Goal: Task Accomplishment & Management: Use online tool/utility

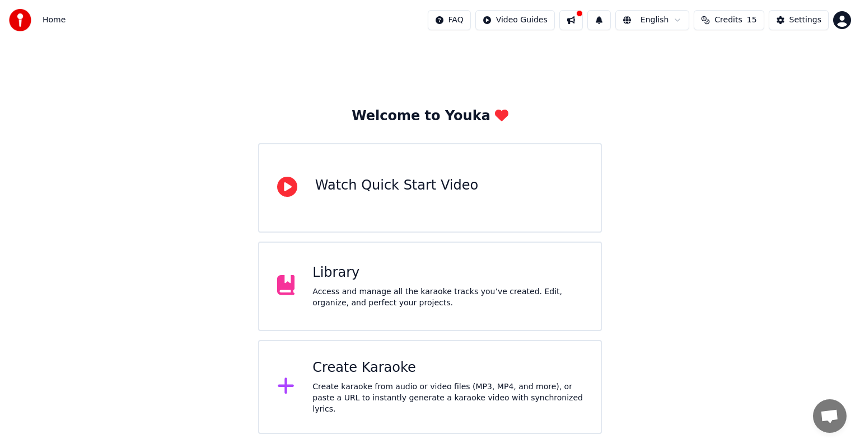
click at [394, 392] on div "Create karaoke from audio or video files (MP3, MP4, and more), or paste a URL t…" at bounding box center [447, 399] width 270 height 34
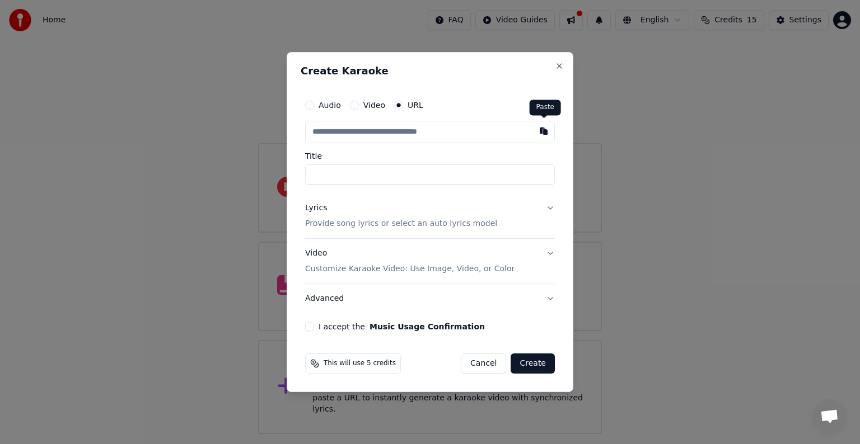
click at [541, 134] on button "button" at bounding box center [543, 131] width 22 height 20
type input "**********"
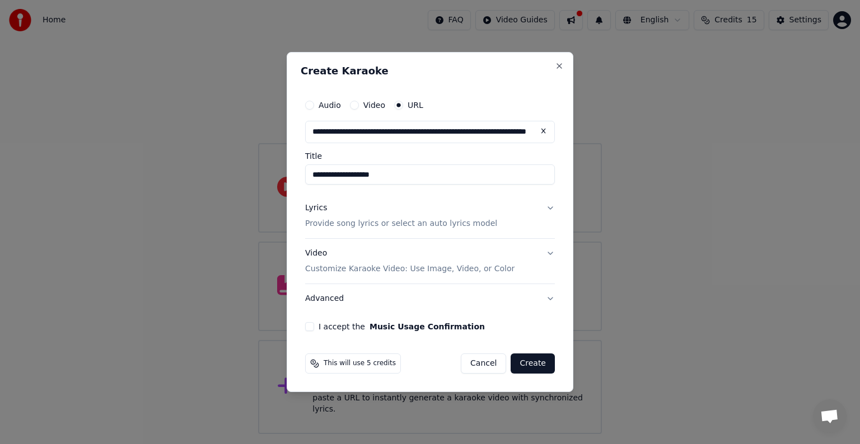
click at [545, 207] on button "Lyrics Provide song lyrics or select an auto lyrics model" at bounding box center [430, 216] width 250 height 45
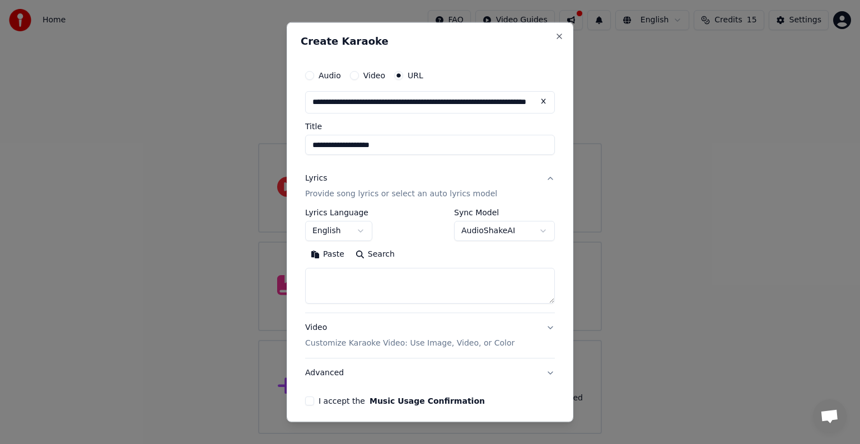
click at [528, 231] on body "**********" at bounding box center [430, 217] width 860 height 434
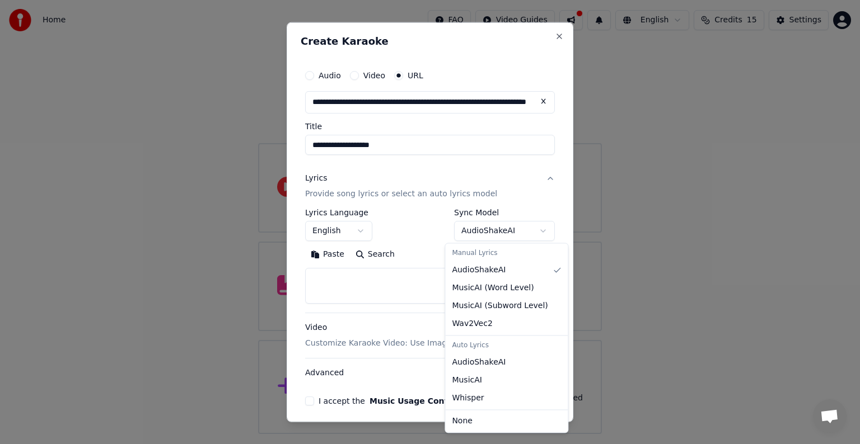
select select "**********"
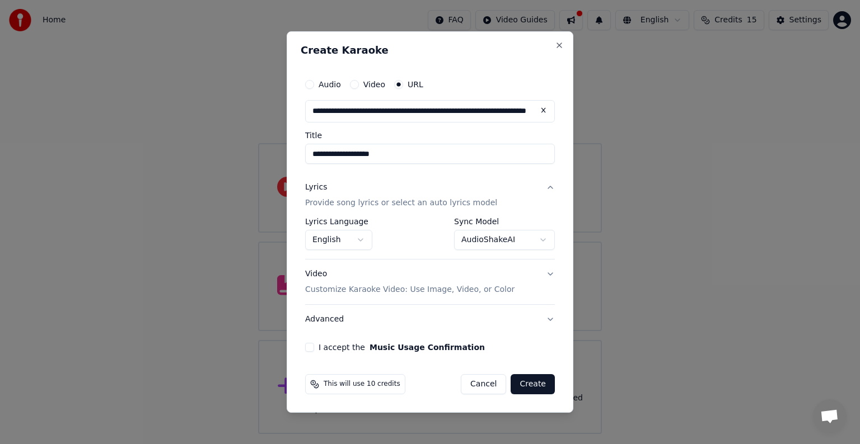
click at [403, 317] on button "Advanced" at bounding box center [430, 319] width 250 height 29
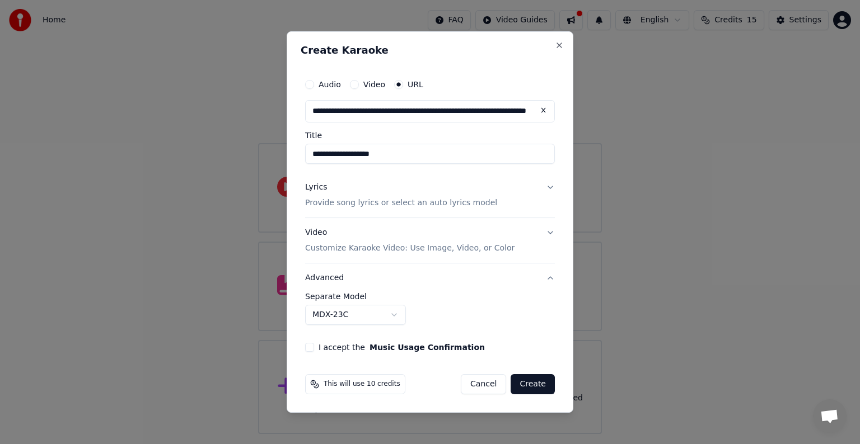
click at [405, 279] on button "Advanced" at bounding box center [430, 278] width 250 height 29
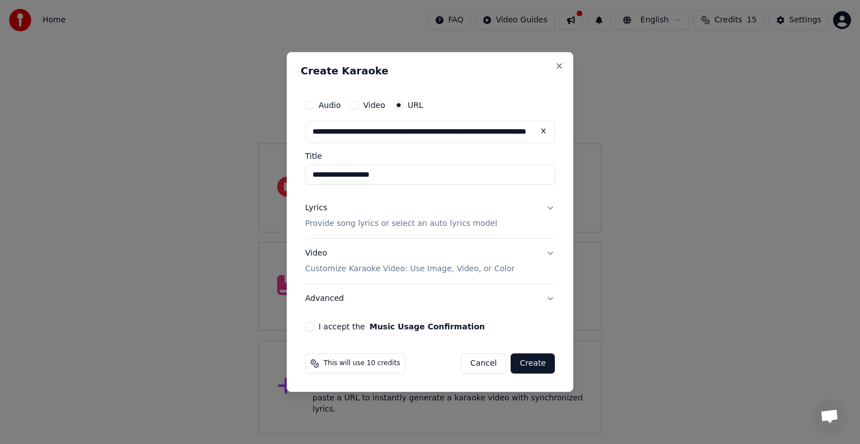
click at [305, 325] on button "I accept the Music Usage Confirmation" at bounding box center [309, 326] width 9 height 9
click at [531, 367] on button "Create" at bounding box center [532, 364] width 44 height 20
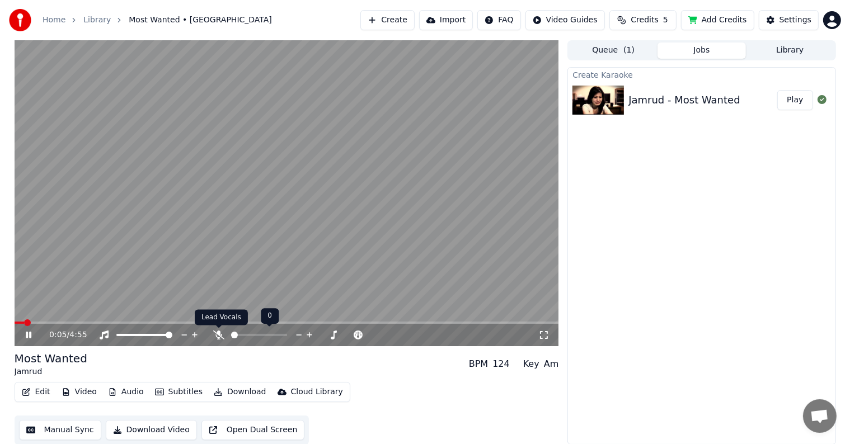
click at [221, 335] on icon at bounding box center [218, 335] width 11 height 9
click at [62, 324] on span at bounding box center [287, 323] width 545 height 2
click at [28, 336] on icon at bounding box center [37, 335] width 26 height 9
click at [405, 20] on button "Create" at bounding box center [387, 20] width 54 height 20
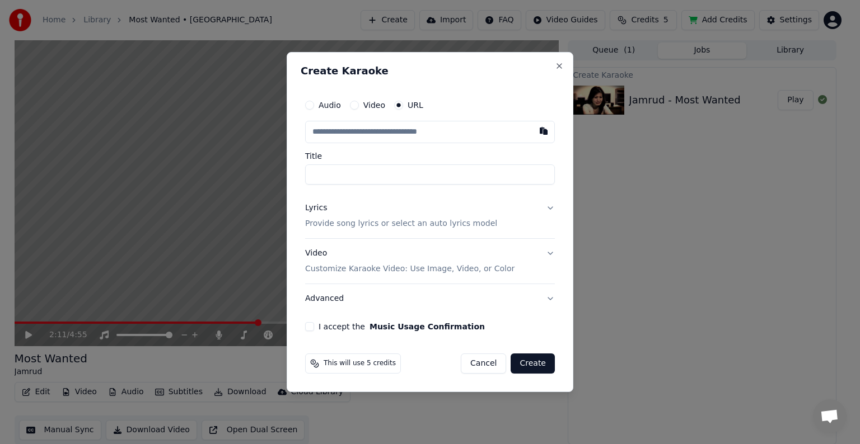
click at [365, 106] on label "Video" at bounding box center [374, 105] width 22 height 8
click at [359, 106] on button "Video" at bounding box center [354, 105] width 9 height 9
click at [408, 104] on label "URL" at bounding box center [416, 106] width 16 height 8
click at [403, 104] on button "URL" at bounding box center [398, 105] width 9 height 9
click at [433, 225] on p "Provide song lyrics or select an auto lyrics model" at bounding box center [401, 223] width 192 height 11
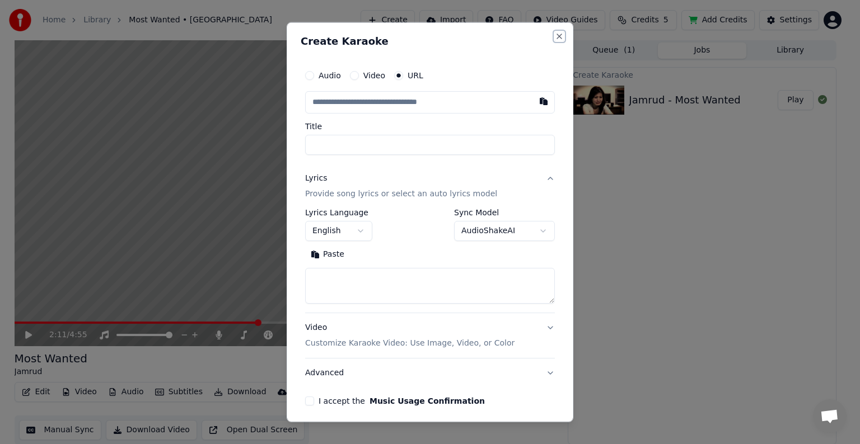
click at [555, 38] on button "Close" at bounding box center [559, 36] width 9 height 9
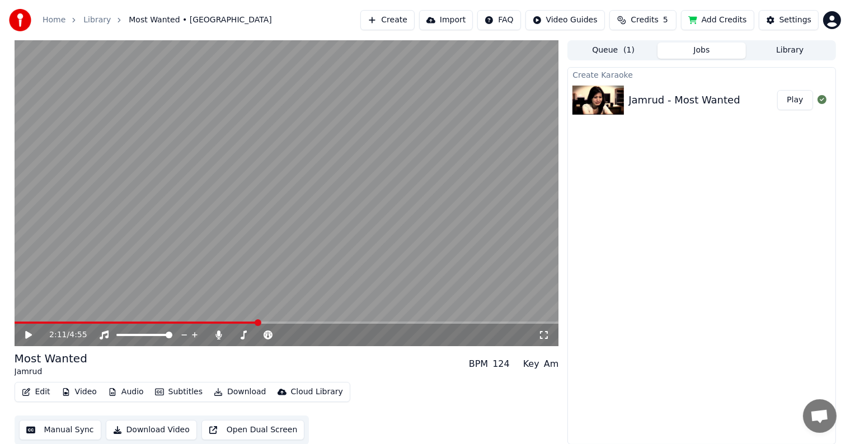
click at [17, 322] on span at bounding box center [136, 323] width 243 height 2
click at [27, 334] on icon at bounding box center [28, 335] width 7 height 8
click at [37, 323] on span at bounding box center [287, 323] width 545 height 2
click at [136, 269] on video at bounding box center [287, 193] width 545 height 306
click at [405, 20] on button "Create" at bounding box center [387, 20] width 54 height 20
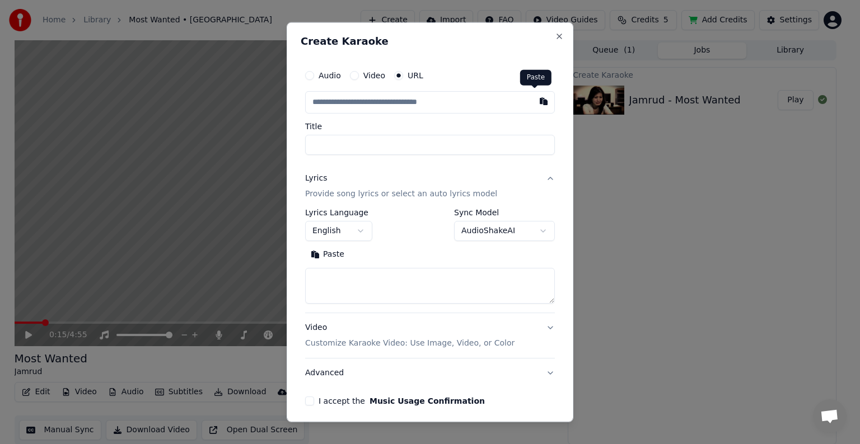
click at [535, 101] on button "button" at bounding box center [543, 101] width 22 height 20
type input "**********"
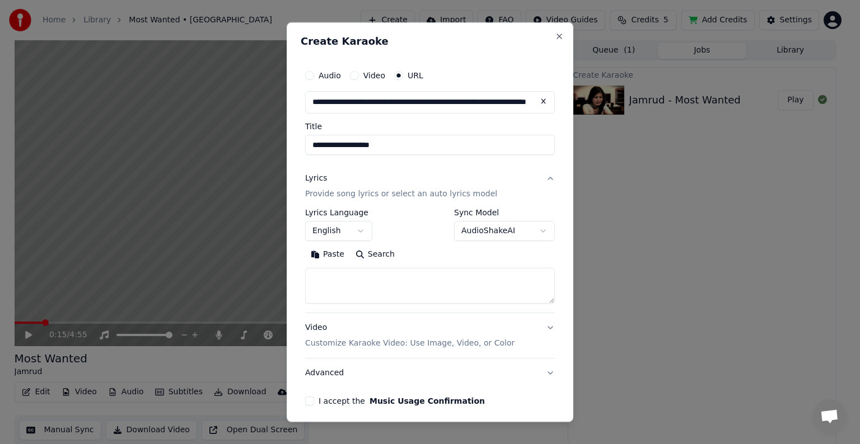
type input "**********"
click at [350, 229] on button "English" at bounding box center [338, 231] width 67 height 20
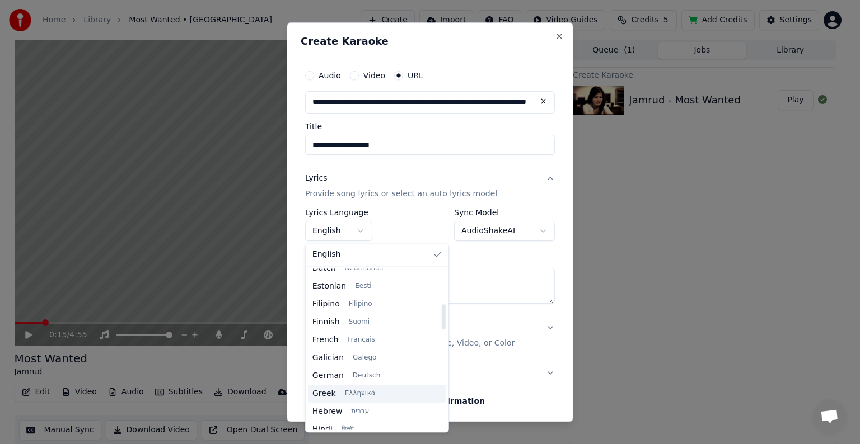
scroll to position [336, 0]
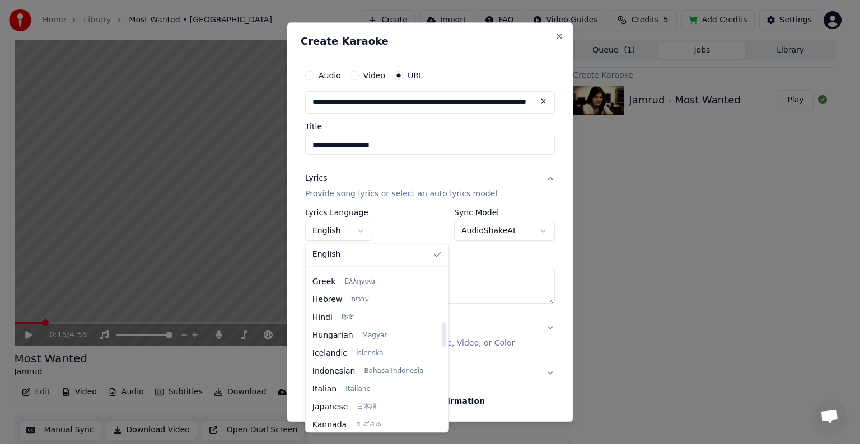
select select "**"
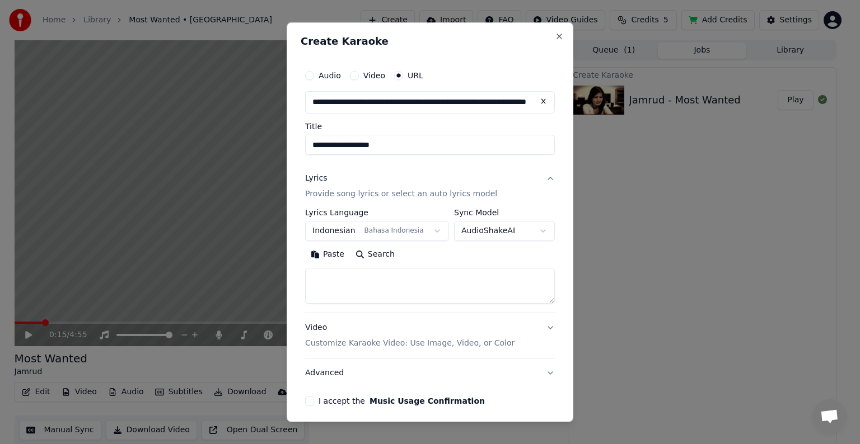
click at [419, 291] on textarea at bounding box center [430, 286] width 250 height 36
paste textarea "**********"
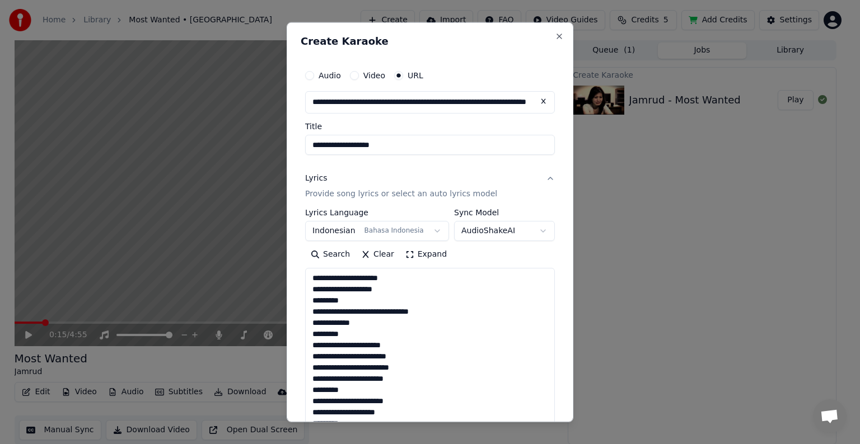
scroll to position [528, 0]
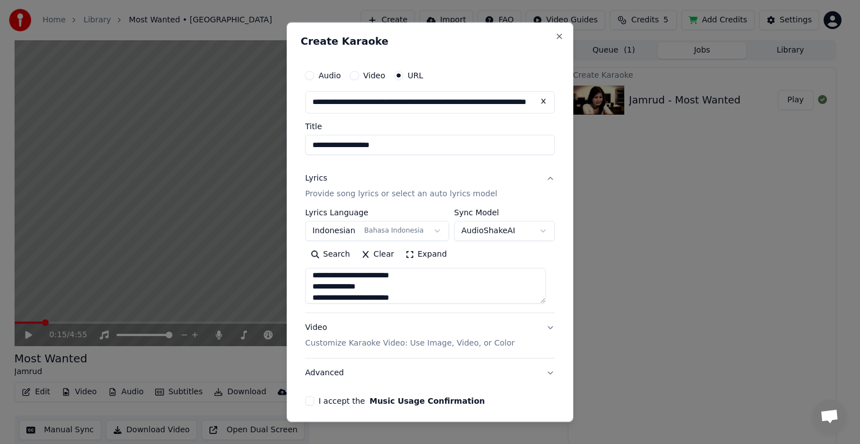
type textarea "**********"
click at [488, 226] on body "**********" at bounding box center [425, 222] width 850 height 444
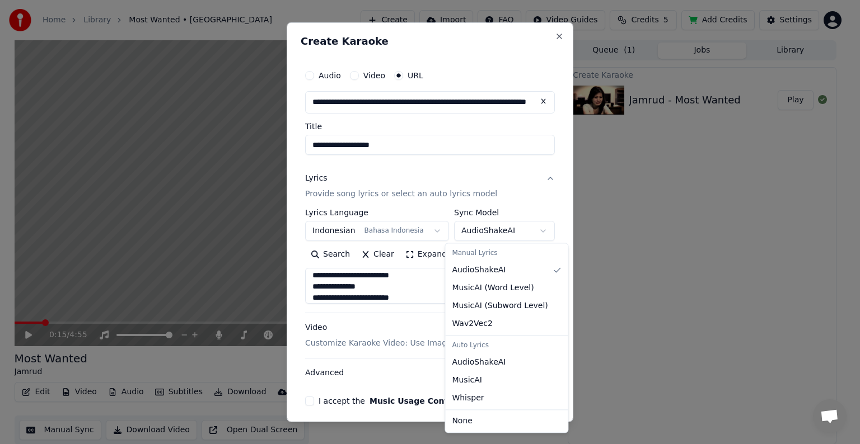
click at [537, 207] on body "**********" at bounding box center [425, 222] width 850 height 444
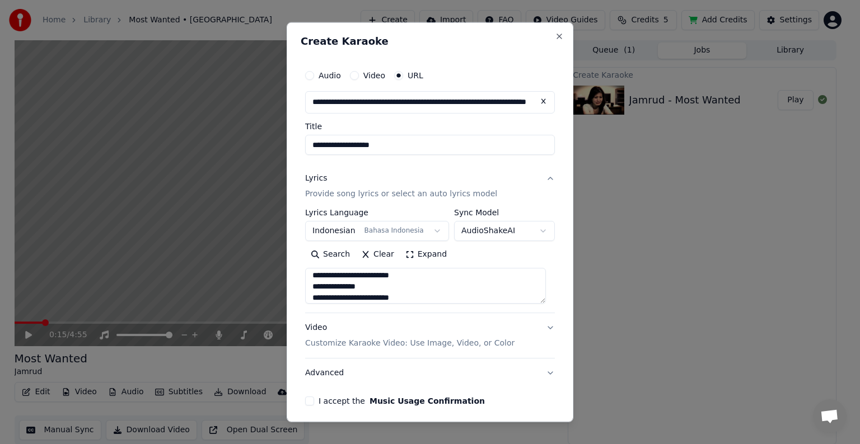
scroll to position [44, 0]
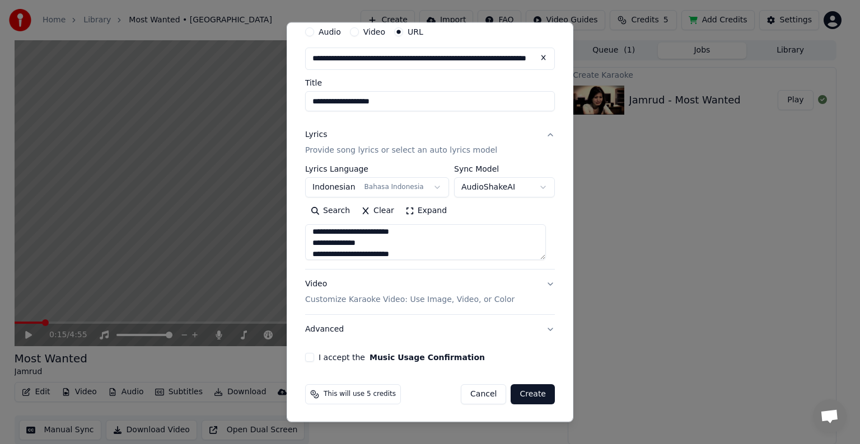
click at [307, 357] on button "I accept the Music Usage Confirmation" at bounding box center [309, 357] width 9 height 9
click at [541, 281] on button "Video Customize Karaoke Video: Use Image, Video, or Color" at bounding box center [430, 292] width 250 height 45
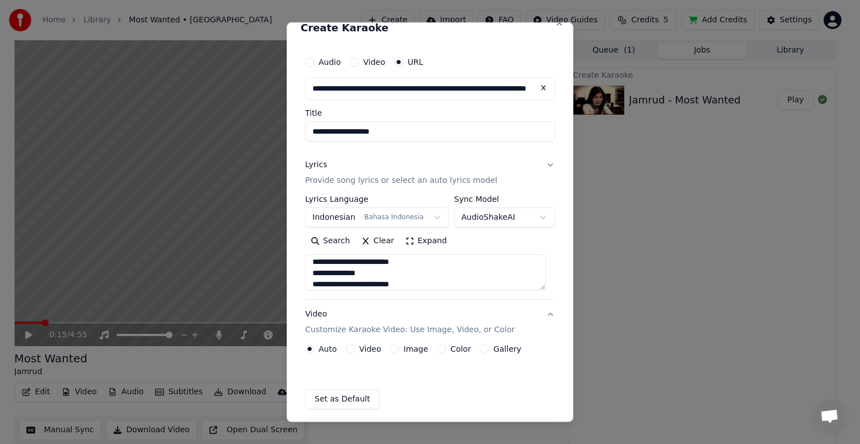
scroll to position [13, 0]
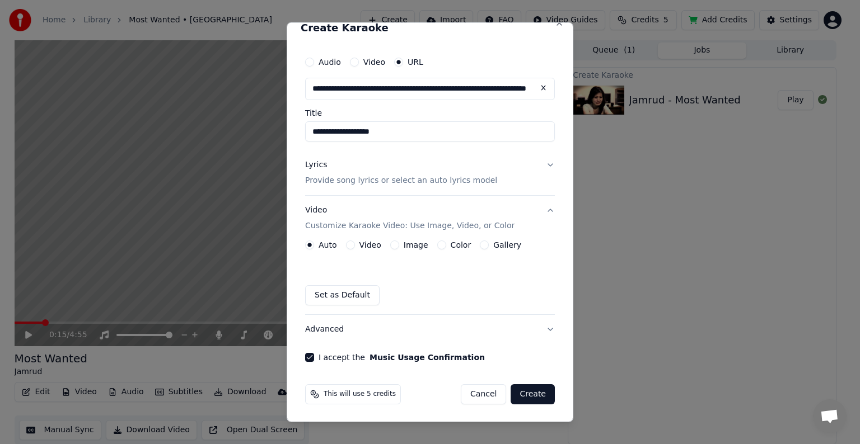
click at [544, 210] on button "Video Customize Karaoke Video: Use Image, Video, or Color" at bounding box center [430, 218] width 250 height 45
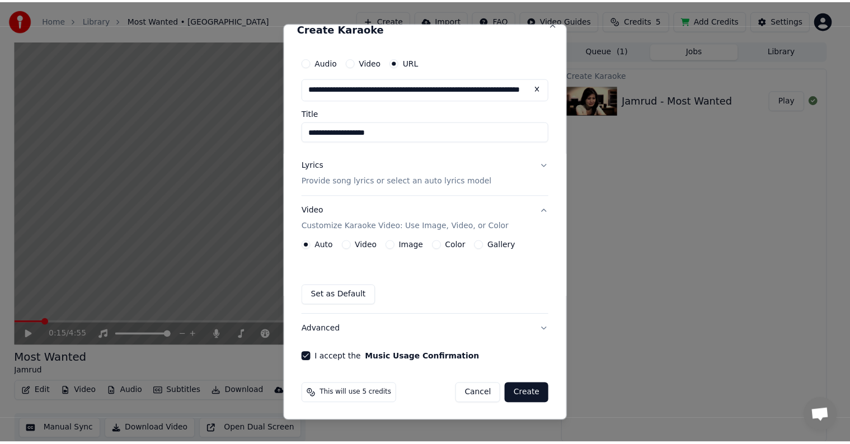
scroll to position [0, 0]
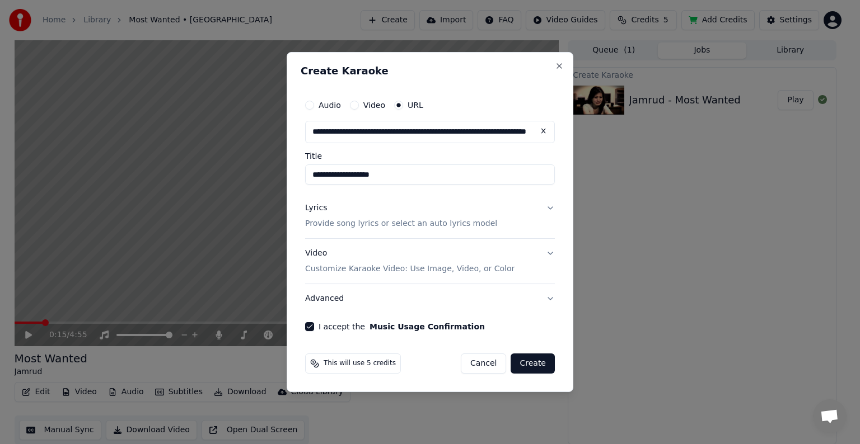
click at [538, 363] on button "Create" at bounding box center [532, 364] width 44 height 20
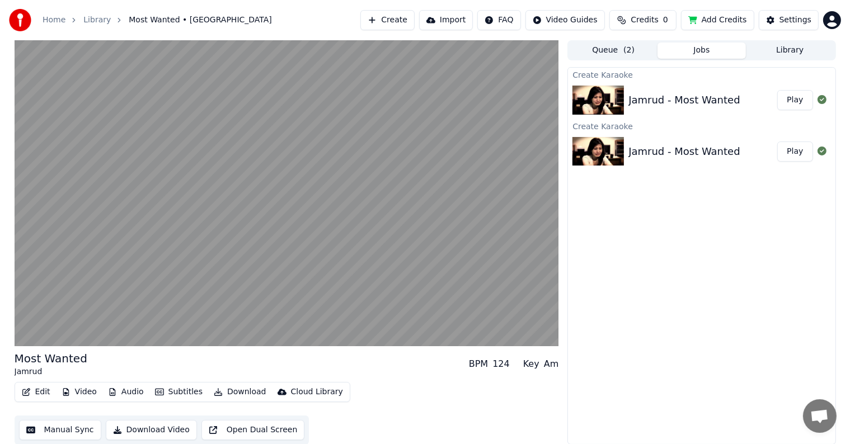
click at [795, 102] on button "Play" at bounding box center [794, 100] width 35 height 20
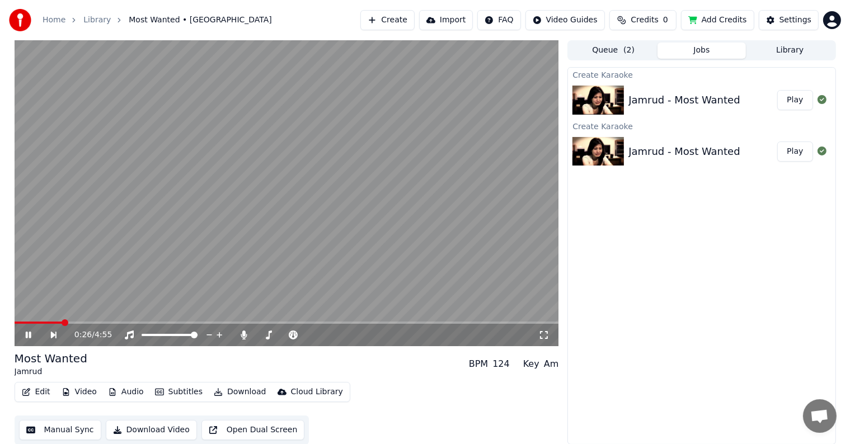
click at [62, 322] on span at bounding box center [287, 323] width 545 height 2
click at [793, 152] on button "Play" at bounding box center [794, 152] width 35 height 20
click at [52, 322] on span at bounding box center [287, 323] width 545 height 2
click at [21, 322] on span at bounding box center [18, 323] width 7 height 2
click at [28, 334] on icon at bounding box center [37, 335] width 26 height 9
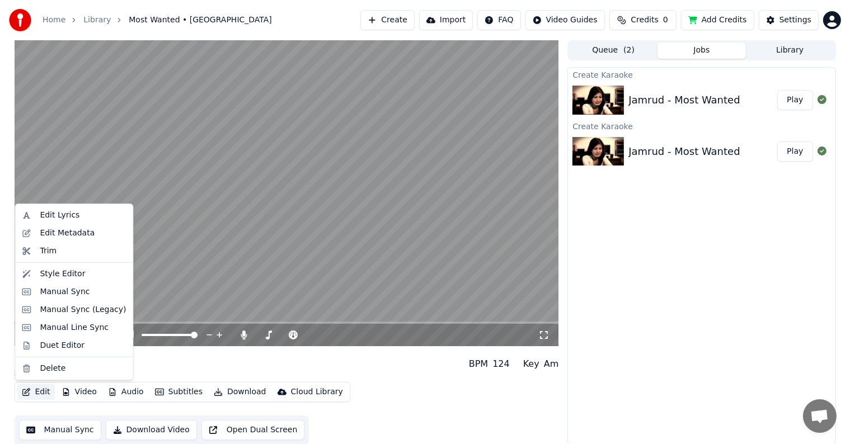
click at [30, 390] on button "Edit" at bounding box center [36, 393] width 38 height 16
click at [66, 217] on div "Edit Lyrics" at bounding box center [60, 215] width 40 height 11
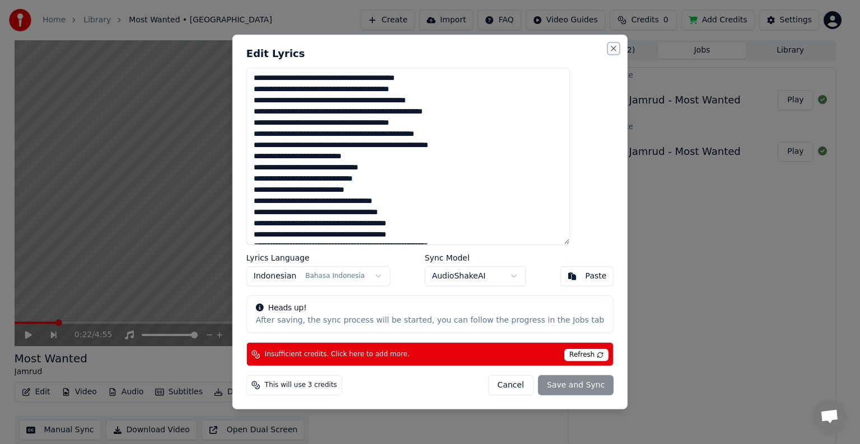
click at [609, 45] on button "Close" at bounding box center [613, 48] width 9 height 9
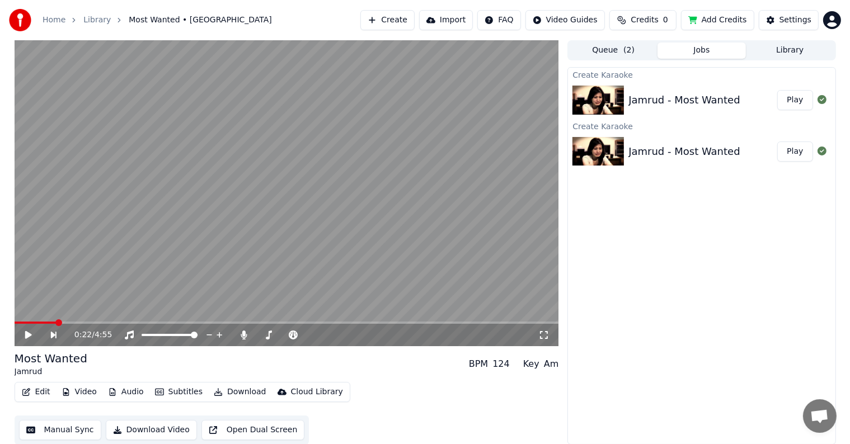
click at [678, 101] on div "Jamrud - Most Wanted" at bounding box center [684, 100] width 111 height 16
click at [799, 104] on button "Play" at bounding box center [794, 100] width 35 height 20
click at [28, 337] on icon at bounding box center [37, 335] width 26 height 9
click at [38, 394] on button "Edit" at bounding box center [36, 393] width 38 height 16
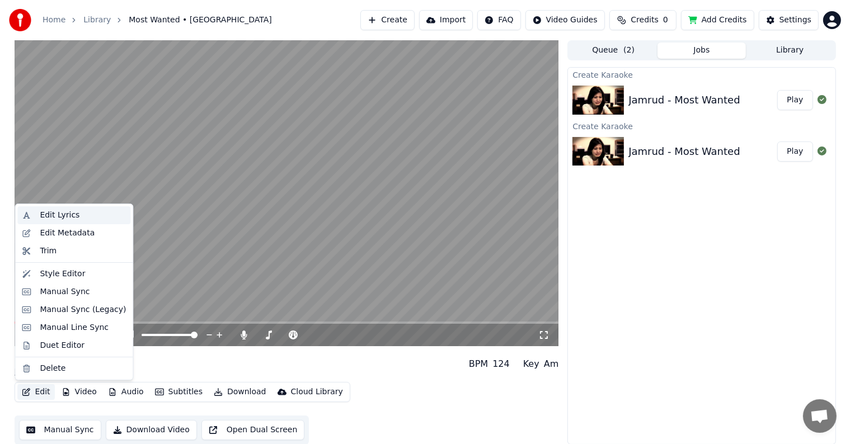
click at [63, 217] on div "Edit Lyrics" at bounding box center [60, 215] width 40 height 11
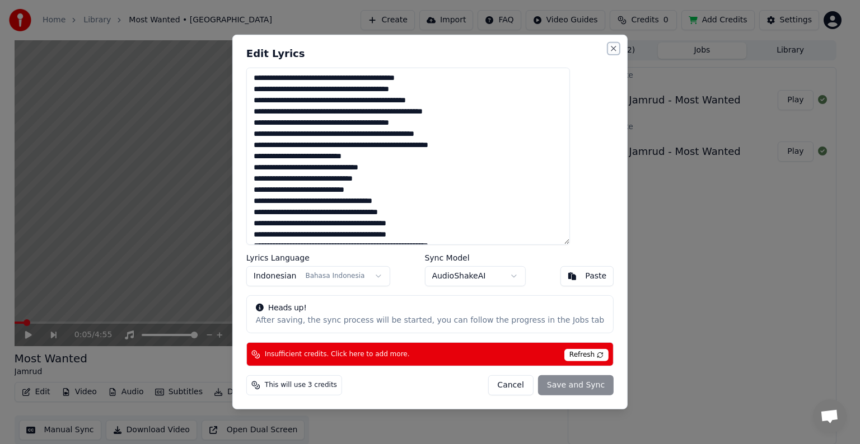
click at [609, 46] on button "Close" at bounding box center [613, 48] width 9 height 9
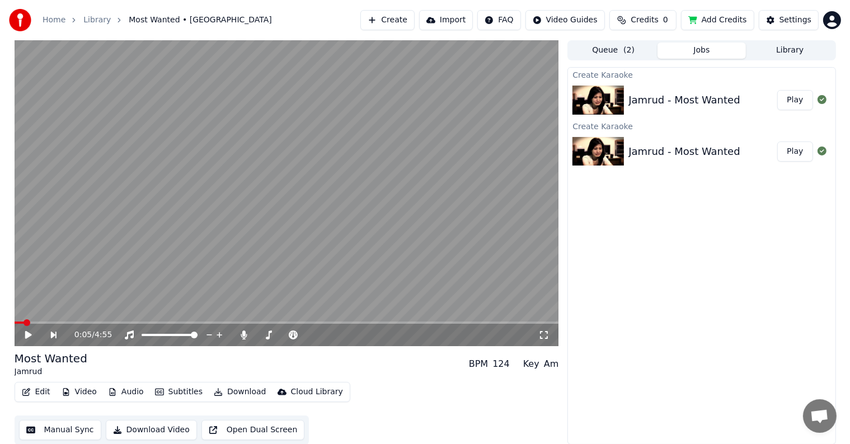
click at [725, 21] on button "Add Credits" at bounding box center [717, 20] width 73 height 20
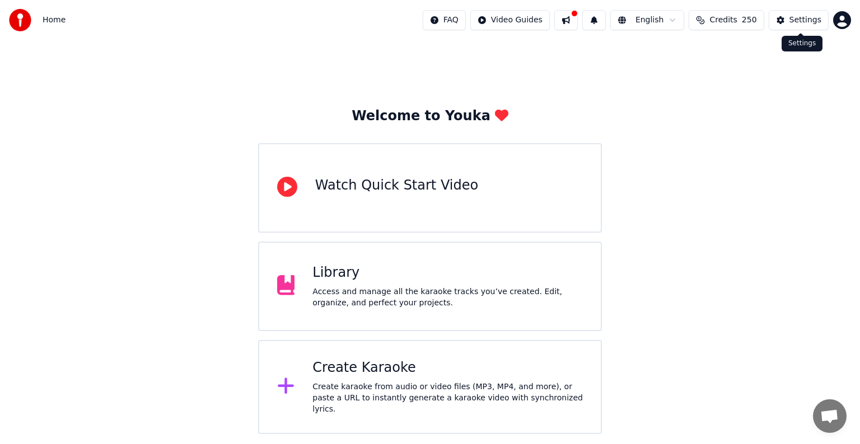
click at [805, 24] on div "Settings" at bounding box center [805, 20] width 32 height 11
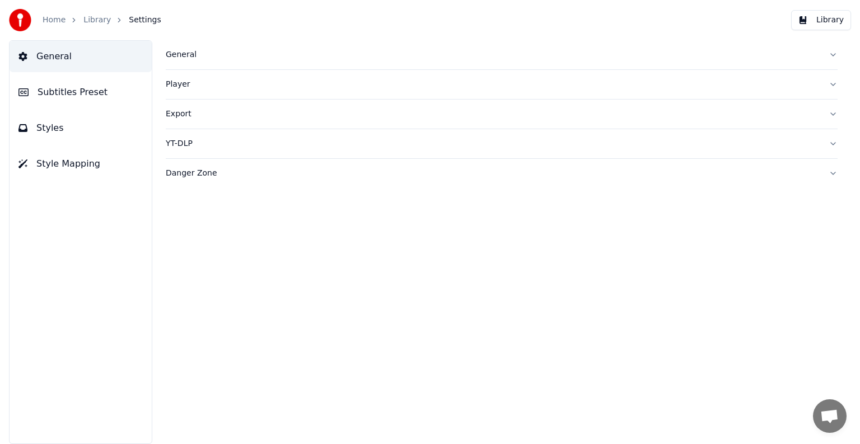
click at [40, 133] on span "Styles" at bounding box center [49, 127] width 27 height 13
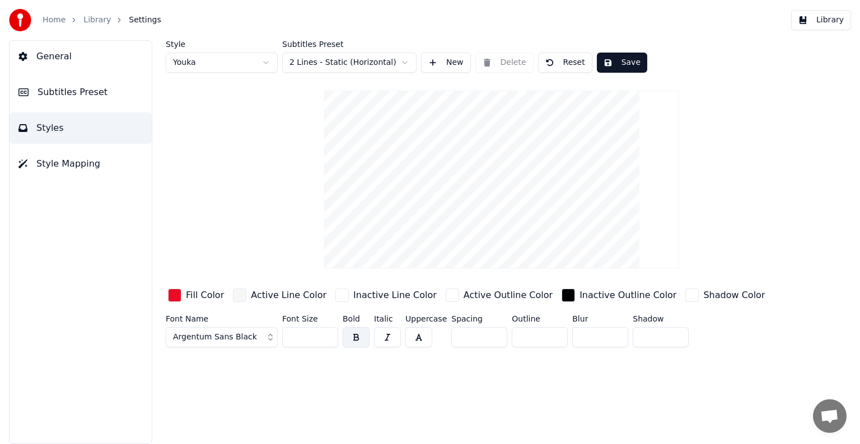
type input "*"
click at [613, 340] on input "*" at bounding box center [600, 337] width 56 height 20
click at [597, 372] on div "Style Youka Subtitles Preset 2 Lines - Static (Horizontal) New Delete Reset Sav…" at bounding box center [501, 242] width 716 height 404
click at [626, 61] on button "Save" at bounding box center [622, 63] width 50 height 20
click at [70, 59] on button "General" at bounding box center [81, 56] width 142 height 31
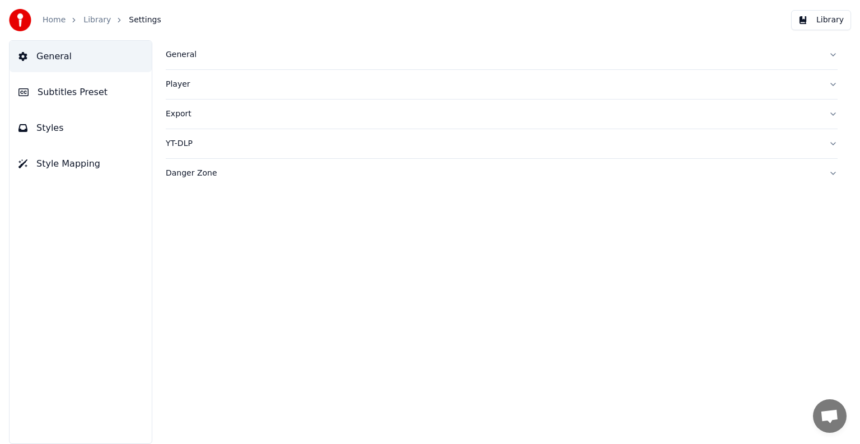
click at [194, 59] on div "General" at bounding box center [493, 54] width 654 height 11
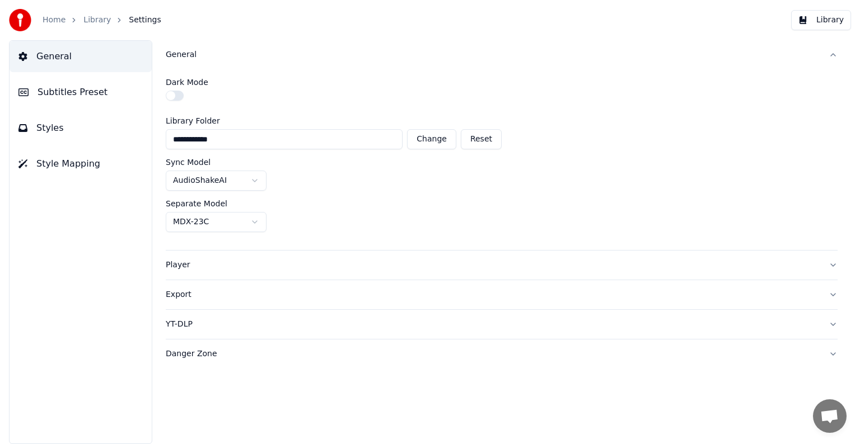
click at [49, 94] on span "Subtitles Preset" at bounding box center [73, 92] width 70 height 13
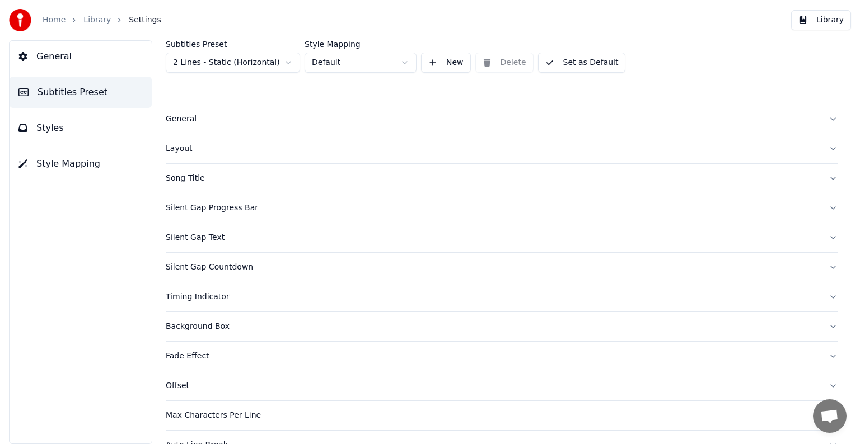
click at [404, 149] on div "Layout" at bounding box center [493, 148] width 654 height 11
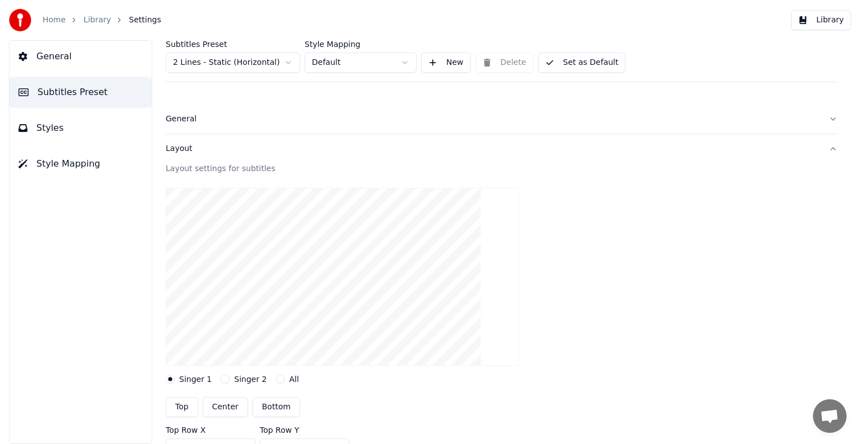
click at [193, 157] on button "Layout" at bounding box center [502, 148] width 672 height 29
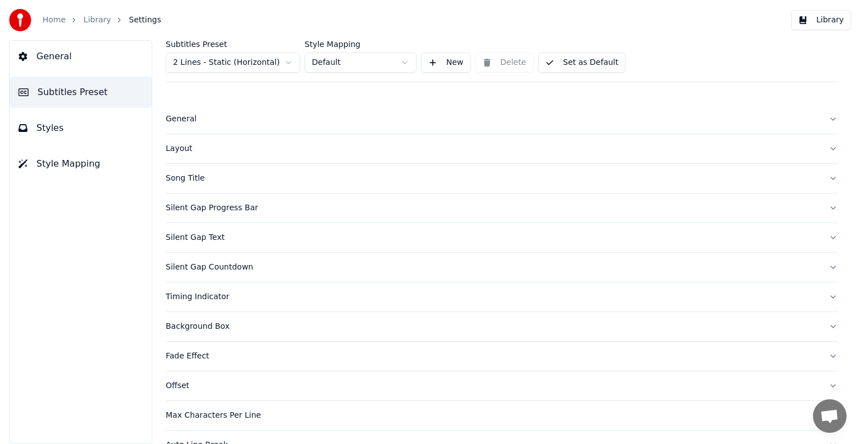
click at [193, 124] on div "General" at bounding box center [493, 119] width 654 height 11
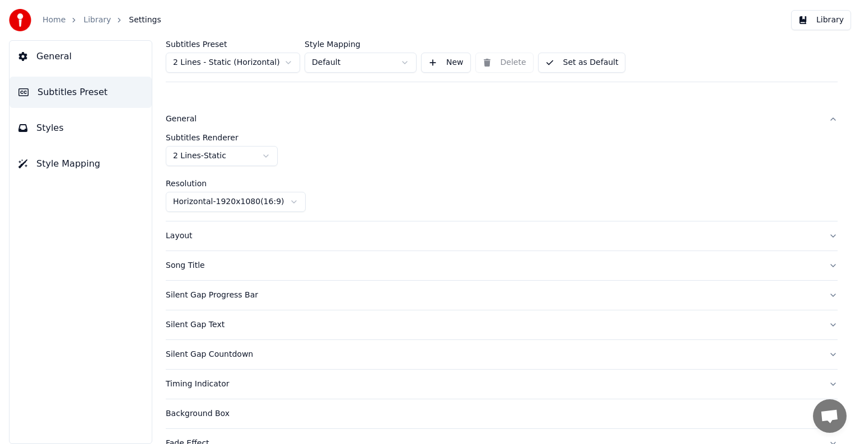
click at [257, 157] on html "Home Library Settings Library General Subtitles Preset Styles Style Mapping Sub…" at bounding box center [430, 222] width 860 height 444
click at [376, 166] on div "Subtitles Renderer 2 Lines - Dynamic Resolution Horizontal - 1920 x 1080 ( 16 :…" at bounding box center [502, 173] width 672 height 78
click at [270, 157] on html "Home Library Settings Library General Subtitles Preset Styles Style Mapping Sub…" at bounding box center [430, 222] width 860 height 444
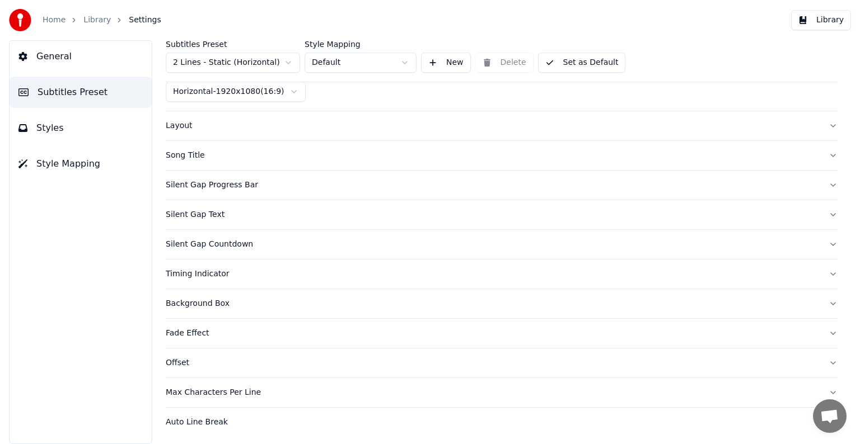
click at [188, 331] on div "Fade Effect" at bounding box center [493, 333] width 654 height 11
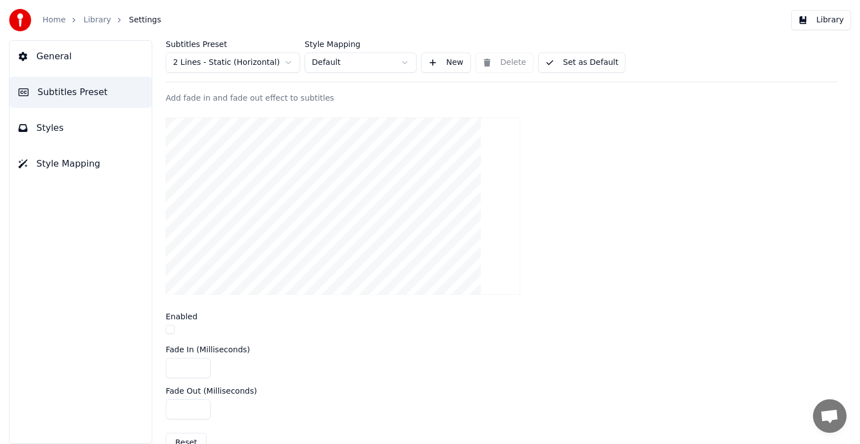
scroll to position [166, 0]
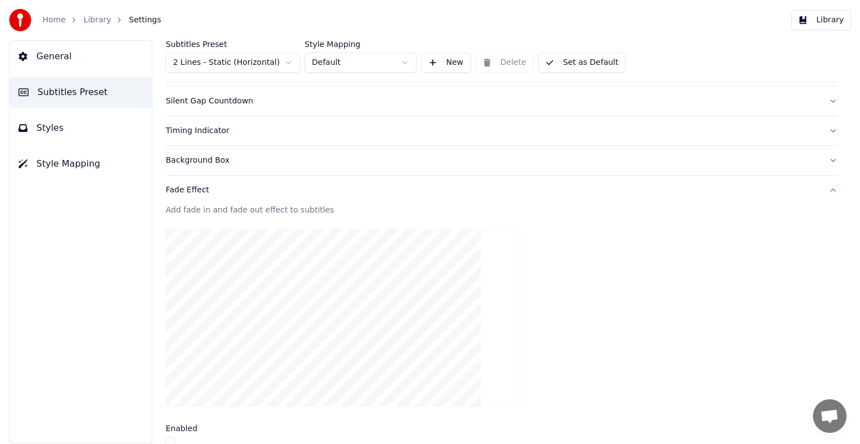
click at [191, 185] on div "Fade Effect" at bounding box center [493, 190] width 654 height 11
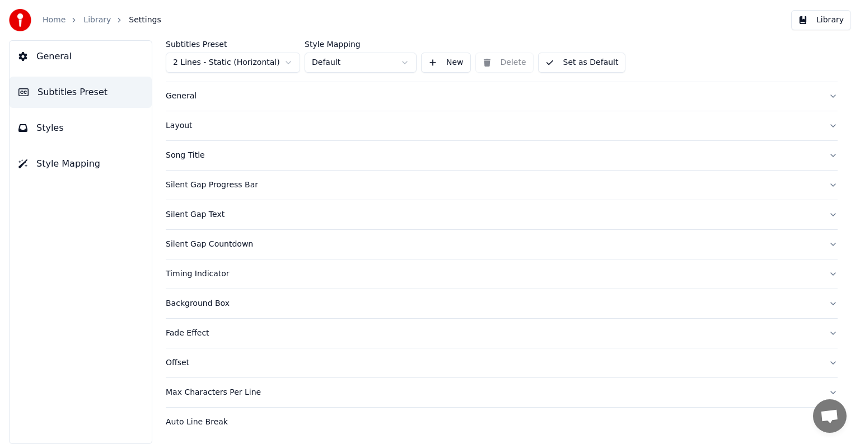
click at [205, 241] on div "Silent Gap Countdown" at bounding box center [493, 244] width 654 height 11
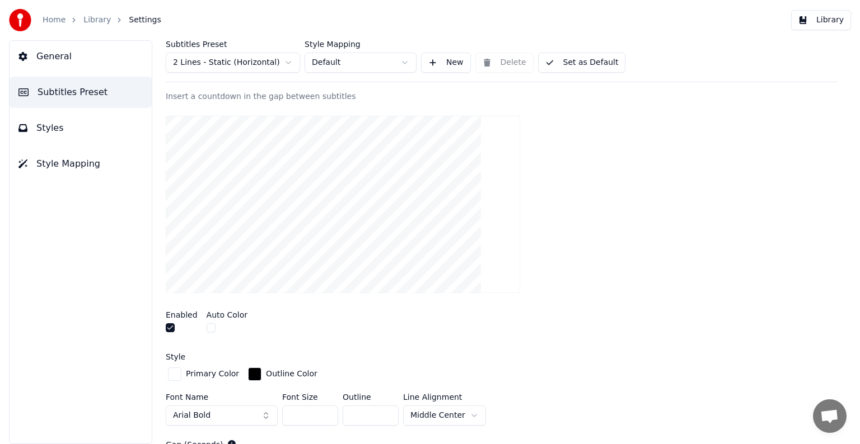
scroll to position [247, 0]
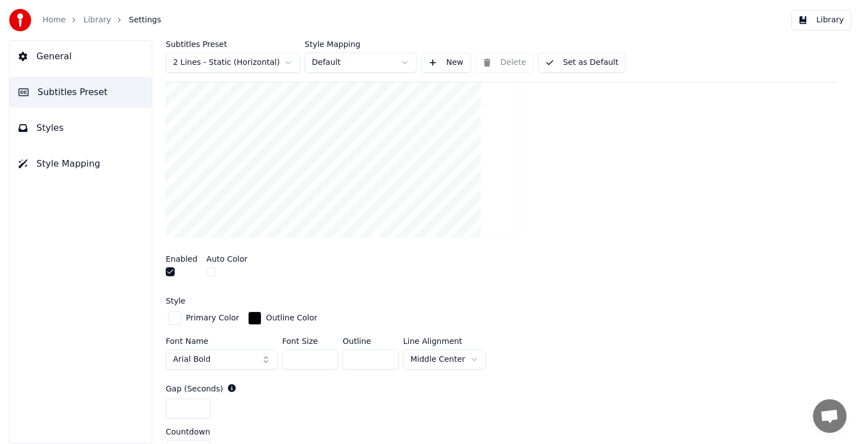
click at [170, 269] on button "button" at bounding box center [170, 272] width 9 height 9
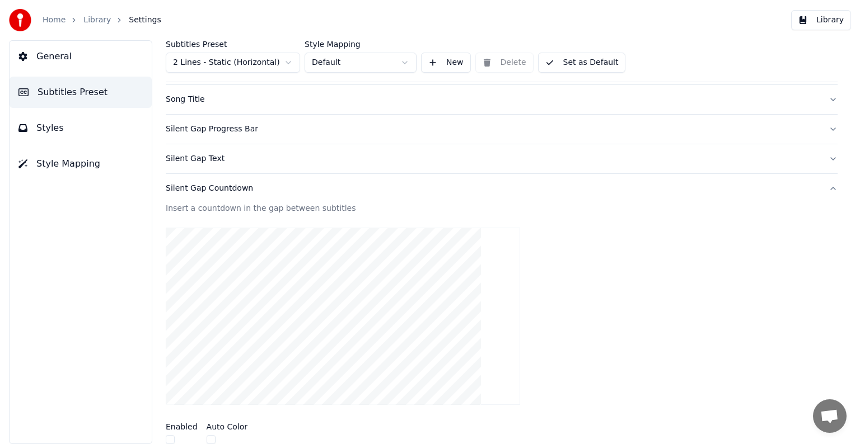
click at [208, 186] on div "Silent Gap Countdown" at bounding box center [493, 188] width 654 height 11
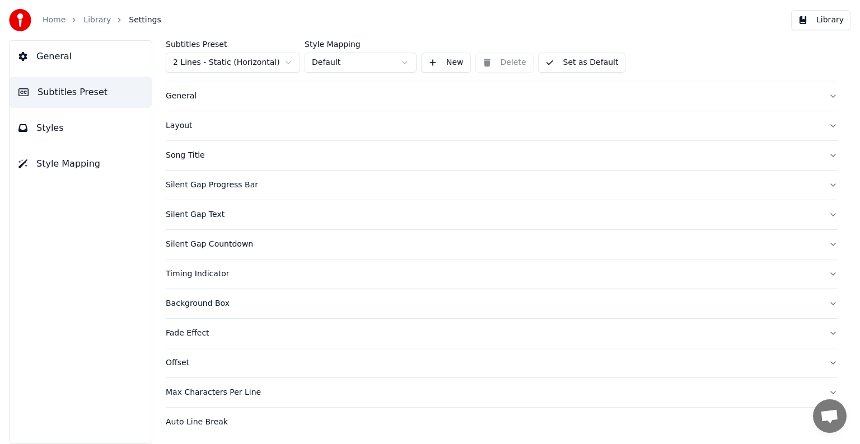
click at [212, 216] on div "Silent Gap Text" at bounding box center [493, 214] width 654 height 11
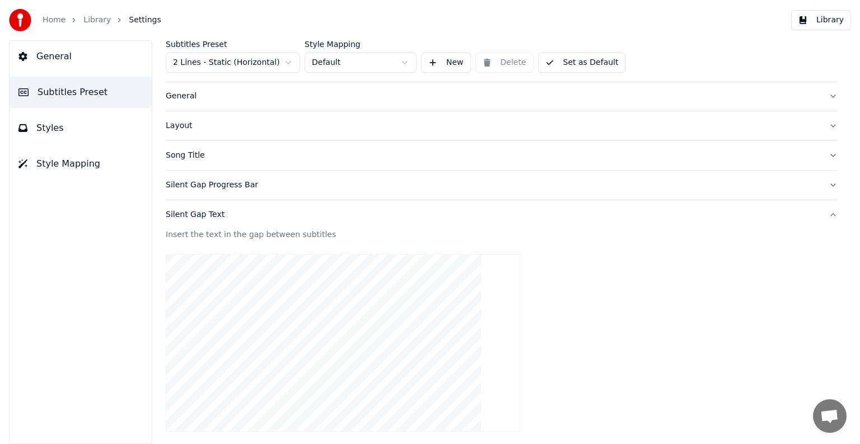
scroll to position [247, 0]
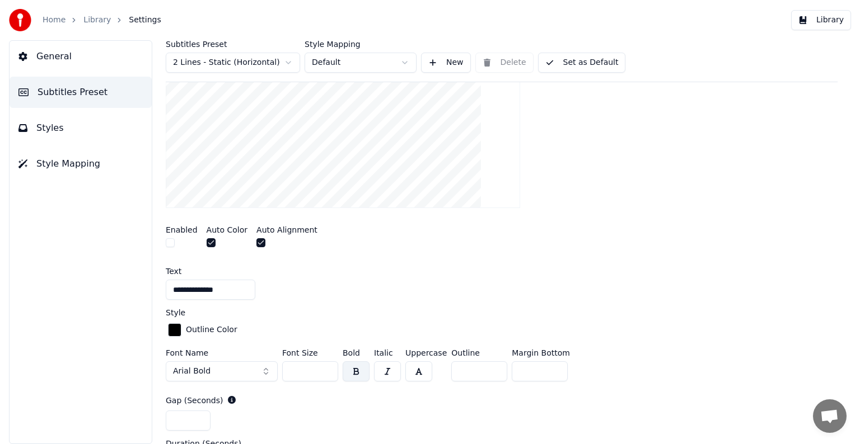
drag, startPoint x: 232, startPoint y: 288, endPoint x: 165, endPoint y: 285, distance: 67.2
click at [165, 285] on div "**********" at bounding box center [501, 242] width 716 height 404
click at [393, 275] on div "**********" at bounding box center [502, 284] width 672 height 32
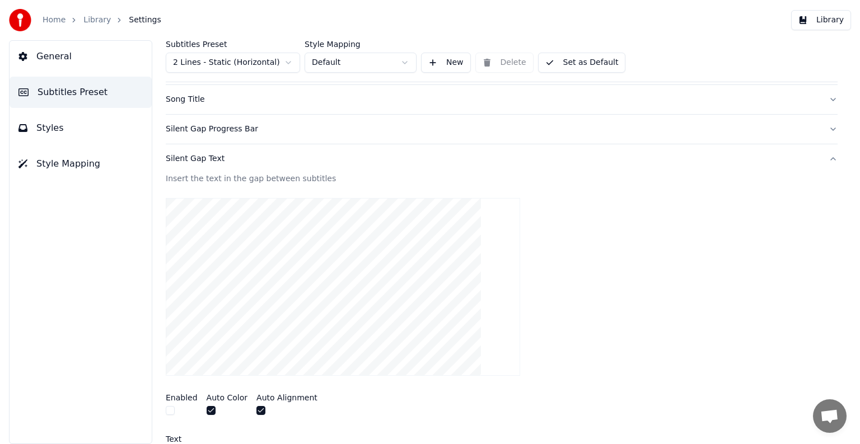
click at [206, 162] on div "Silent Gap Text" at bounding box center [493, 158] width 654 height 11
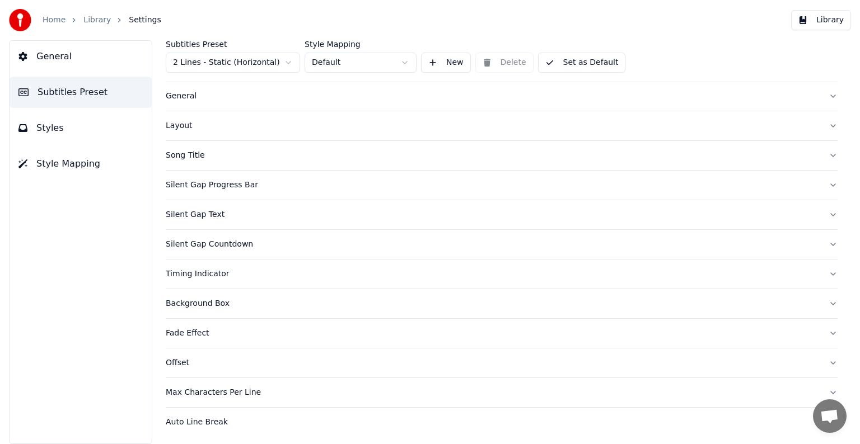
click at [201, 243] on div "Silent Gap Countdown" at bounding box center [493, 244] width 654 height 11
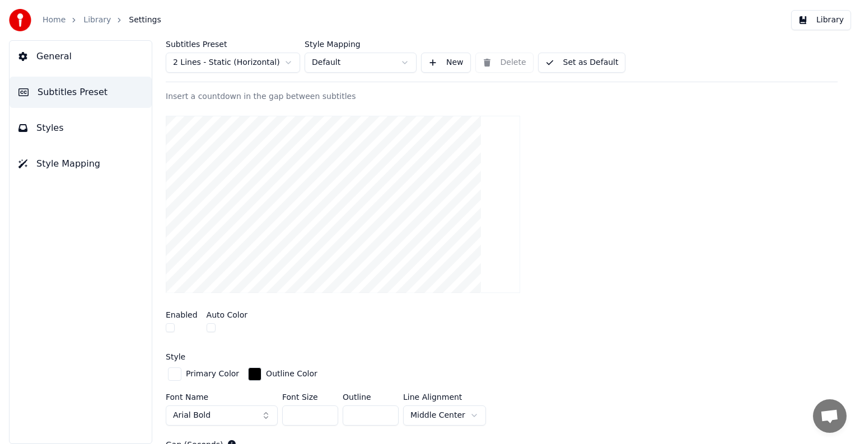
scroll to position [79, 0]
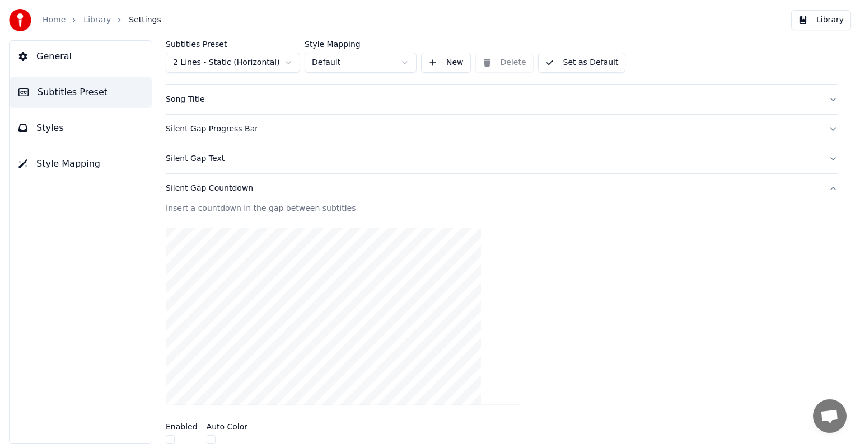
click at [209, 188] on div "Silent Gap Countdown" at bounding box center [493, 188] width 654 height 11
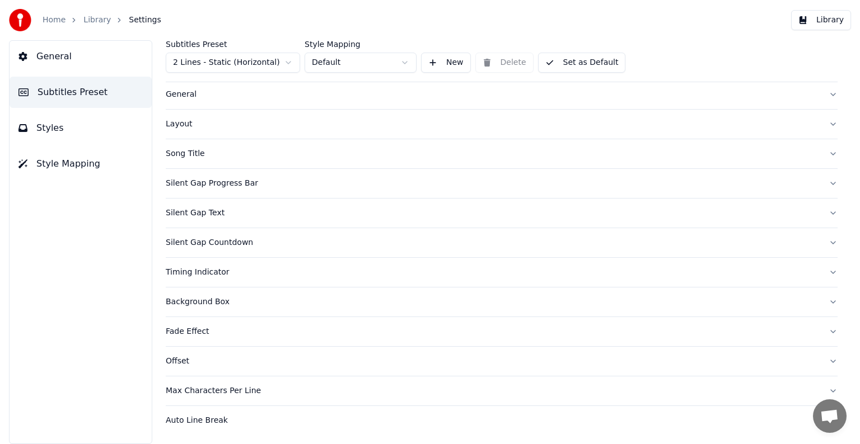
scroll to position [23, 0]
click at [213, 239] on div "Silent Gap Countdown" at bounding box center [493, 244] width 654 height 11
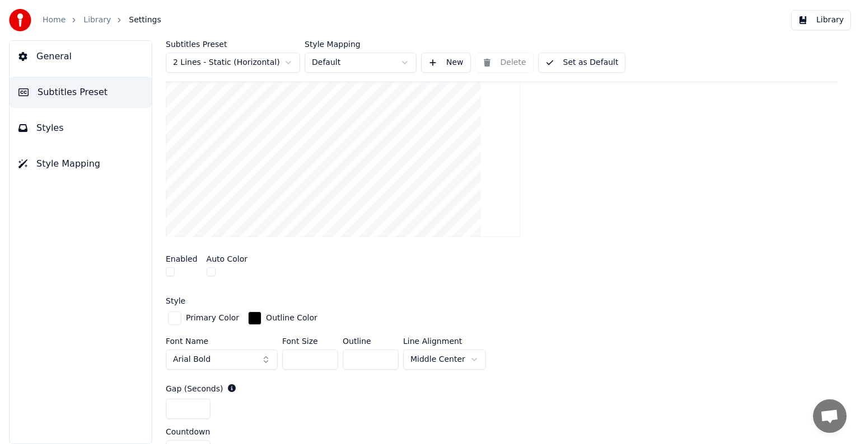
scroll to position [79, 0]
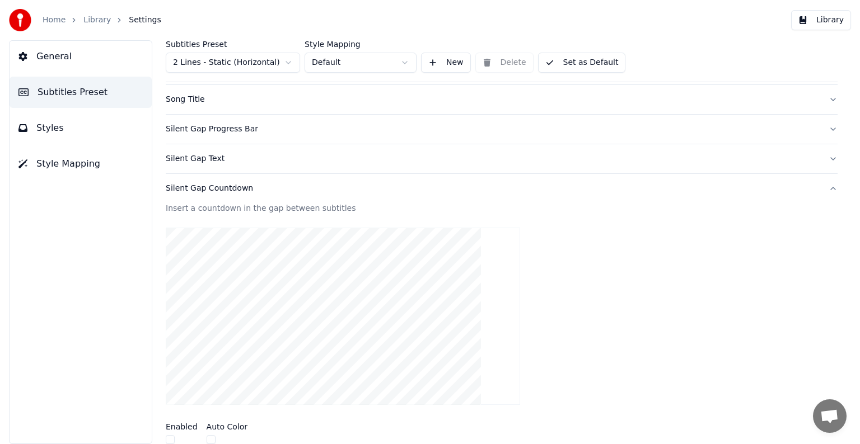
click at [226, 189] on div "Silent Gap Countdown" at bounding box center [493, 188] width 654 height 11
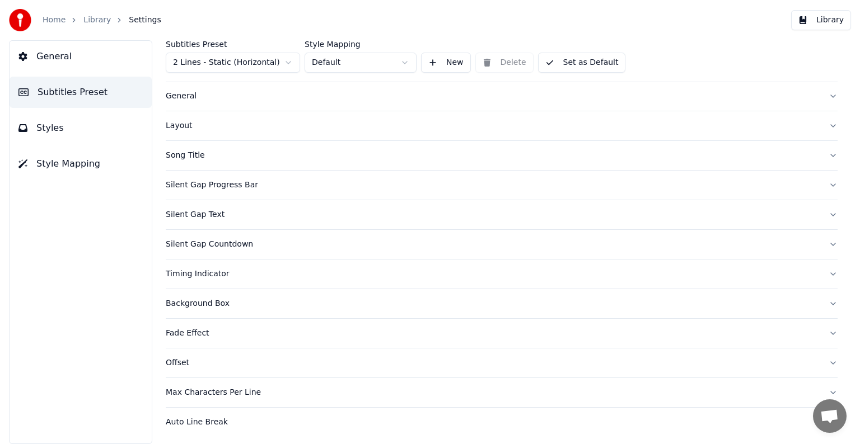
click at [213, 205] on button "Silent Gap Text" at bounding box center [502, 214] width 672 height 29
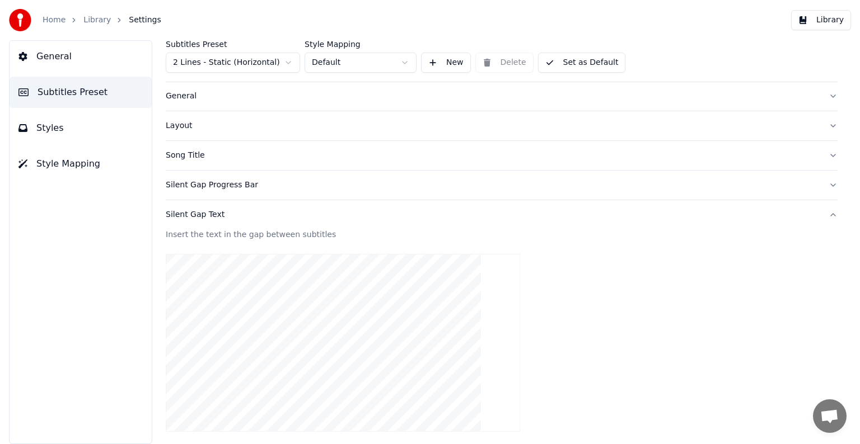
click at [216, 213] on div "Silent Gap Text" at bounding box center [493, 214] width 654 height 11
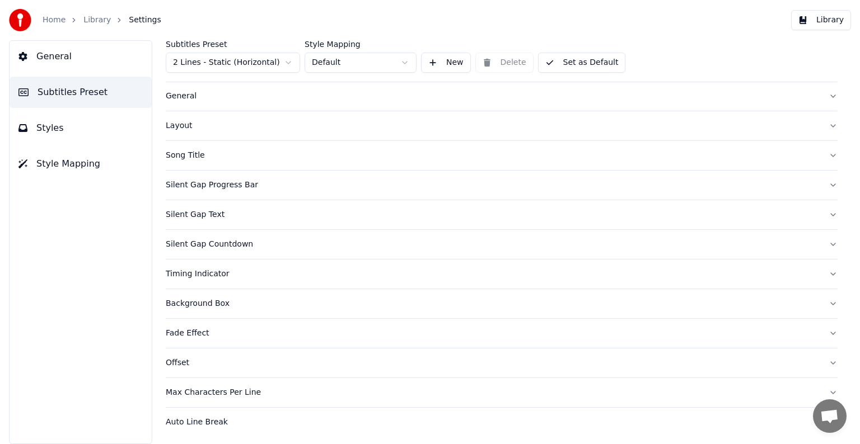
click at [227, 186] on div "Silent Gap Progress Bar" at bounding box center [493, 185] width 654 height 11
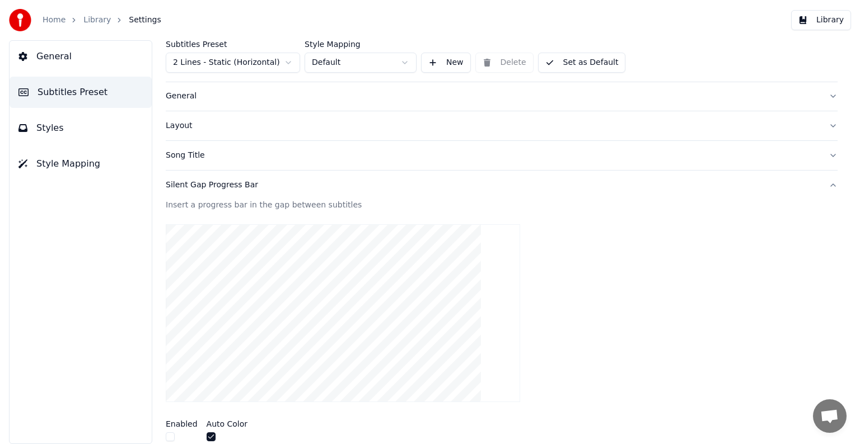
click at [224, 188] on div "Silent Gap Progress Bar" at bounding box center [493, 185] width 654 height 11
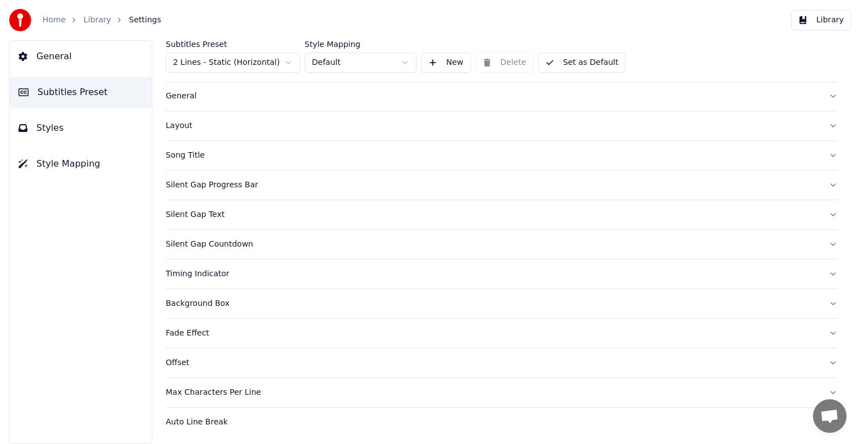
click at [212, 273] on div "Timing Indicator" at bounding box center [493, 274] width 654 height 11
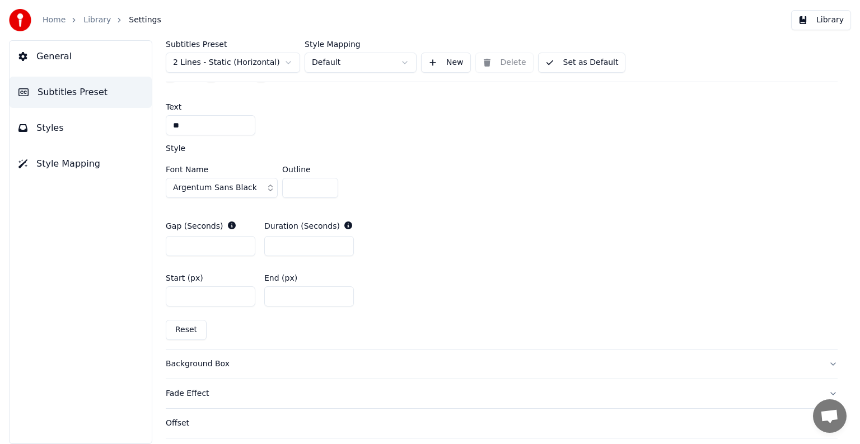
scroll to position [415, 0]
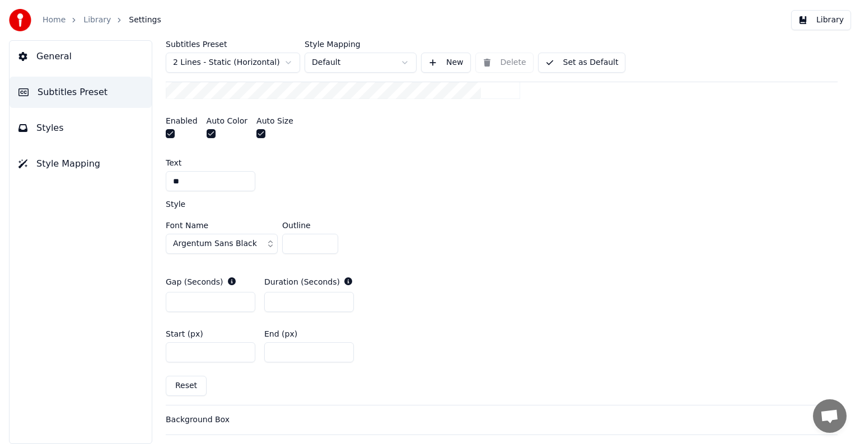
click at [207, 134] on button "button" at bounding box center [211, 133] width 9 height 9
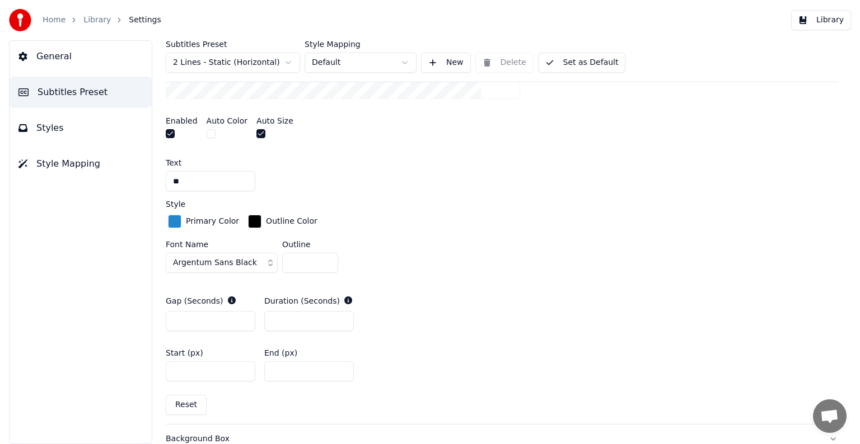
click at [176, 219] on div "button" at bounding box center [174, 221] width 13 height 13
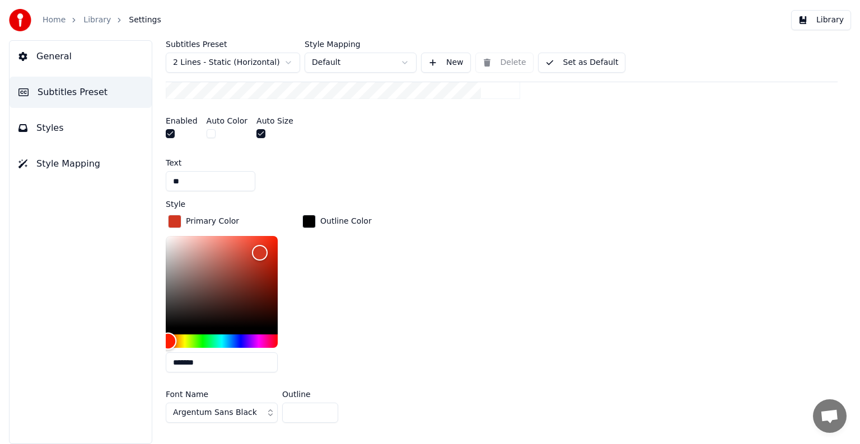
click at [168, 340] on div "Hue" at bounding box center [222, 341] width 112 height 13
drag, startPoint x: 168, startPoint y: 340, endPoint x: 186, endPoint y: 316, distance: 29.6
click at [165, 327] on div "Subtitles Preset 2 Lines - Static (Horizontal) Style Mapping Default New Delete…" at bounding box center [501, 242] width 716 height 404
type input "*******"
drag, startPoint x: 255, startPoint y: 249, endPoint x: 280, endPoint y: 235, distance: 28.8
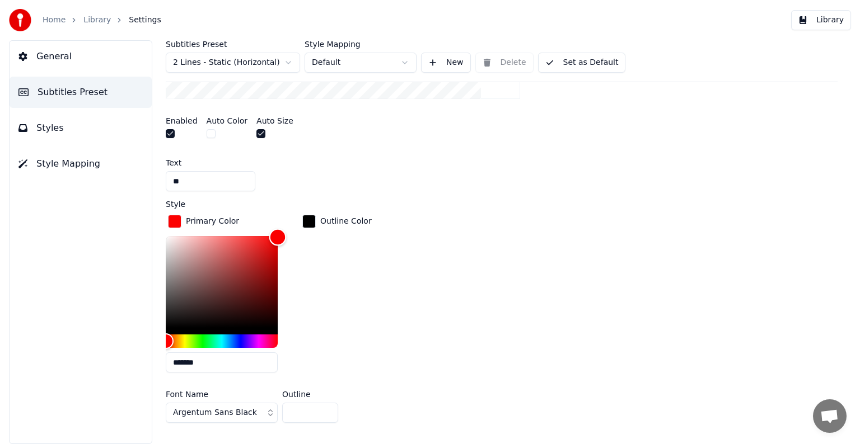
click at [280, 235] on div "Color" at bounding box center [277, 237] width 17 height 17
click at [322, 240] on div "Outline Color" at bounding box center [337, 297] width 74 height 169
click at [177, 222] on div "button" at bounding box center [174, 221] width 13 height 13
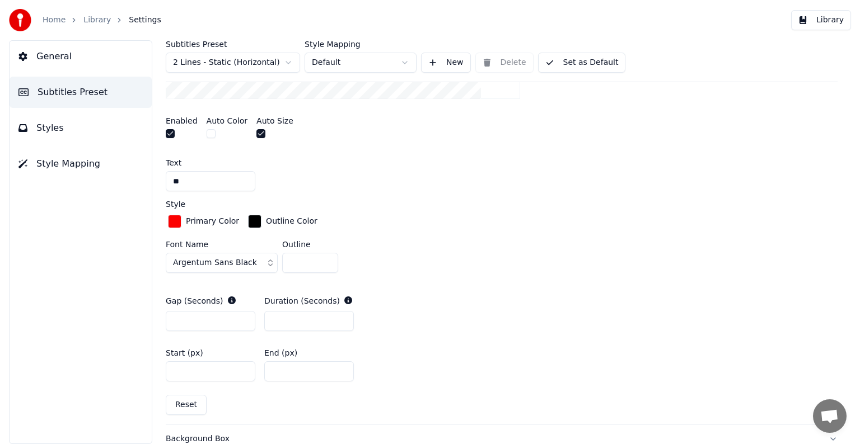
click at [248, 222] on div "button" at bounding box center [254, 221] width 13 height 13
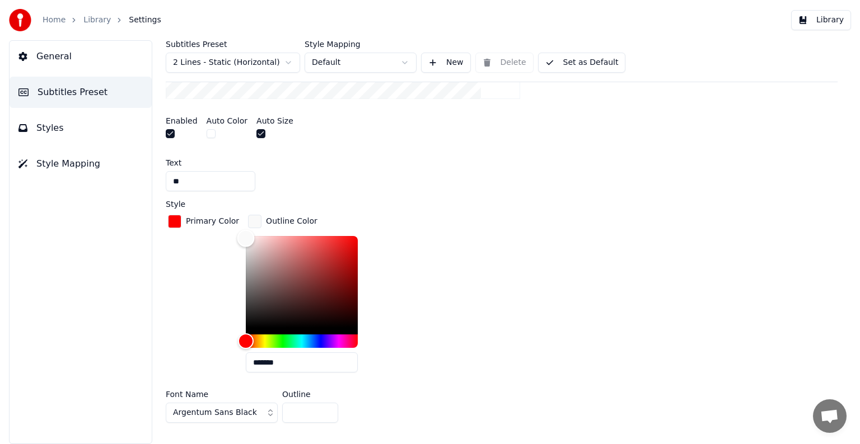
type input "*******"
drag, startPoint x: 241, startPoint y: 323, endPoint x: 235, endPoint y: 236, distance: 87.5
click at [237, 236] on div "Color" at bounding box center [245, 237] width 17 height 17
click at [252, 222] on div "button" at bounding box center [254, 221] width 13 height 13
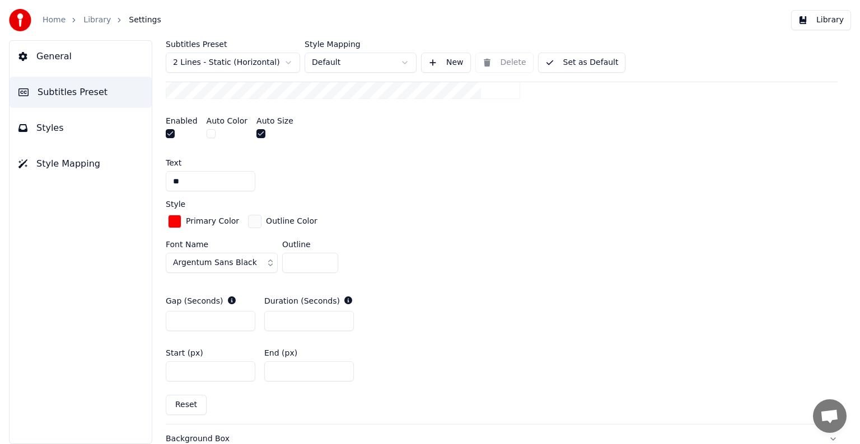
type input "*"
click at [343, 323] on input "*" at bounding box center [309, 321] width 90 height 20
drag, startPoint x: 193, startPoint y: 367, endPoint x: 181, endPoint y: 367, distance: 11.8
click at [181, 367] on input "****" at bounding box center [211, 372] width 90 height 20
type input "****"
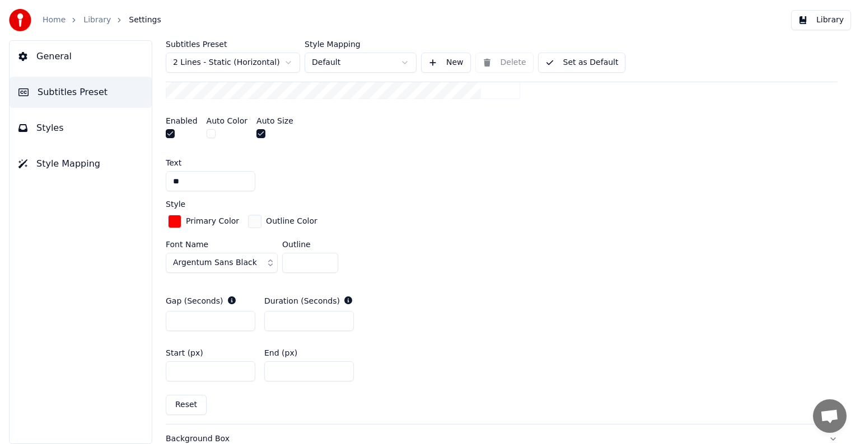
click at [504, 355] on div "Start (px) **** End (px) ***" at bounding box center [502, 365] width 672 height 50
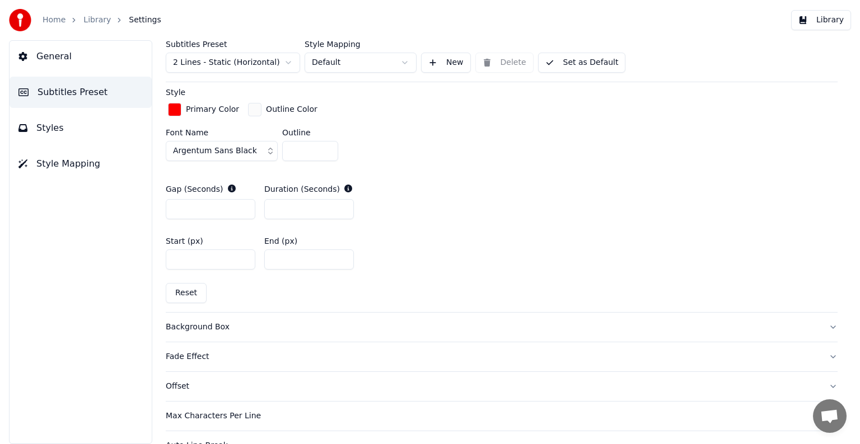
scroll to position [550, 0]
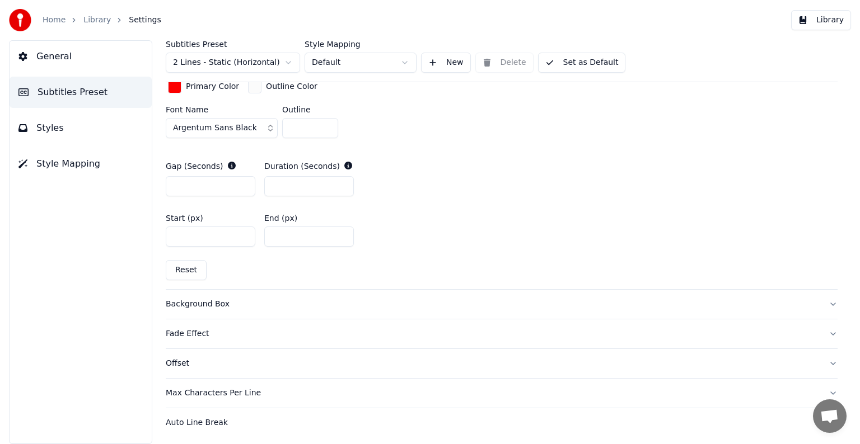
click at [55, 53] on span "General" at bounding box center [53, 56] width 35 height 13
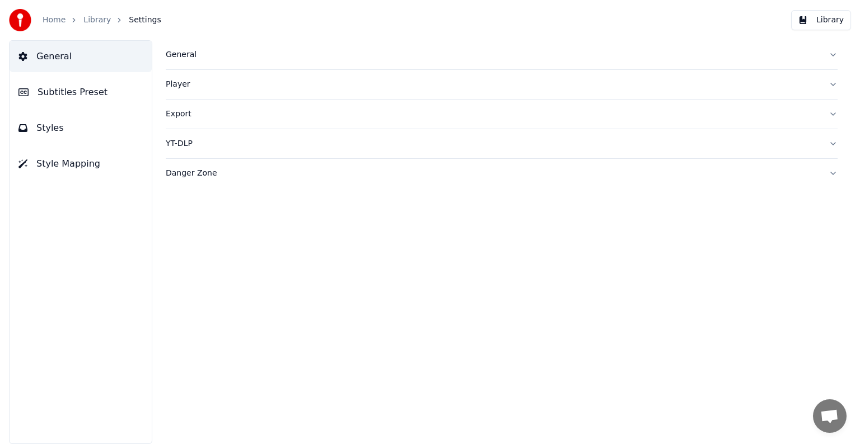
click at [58, 162] on span "Style Mapping" at bounding box center [68, 163] width 64 height 13
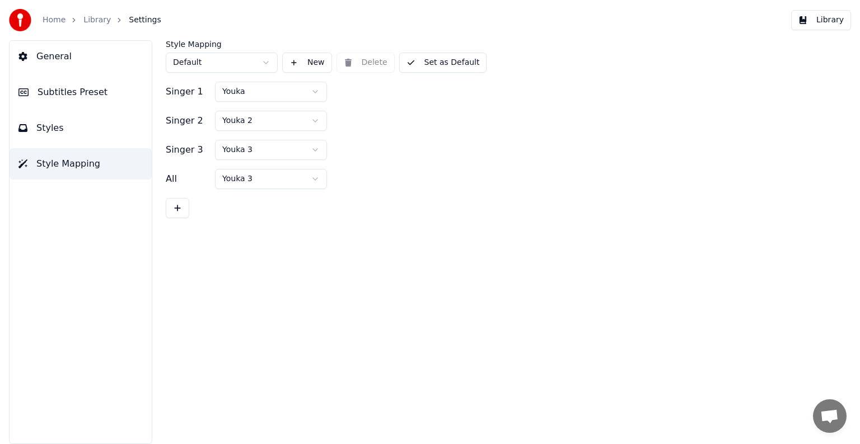
click at [60, 20] on link "Home" at bounding box center [54, 20] width 23 height 11
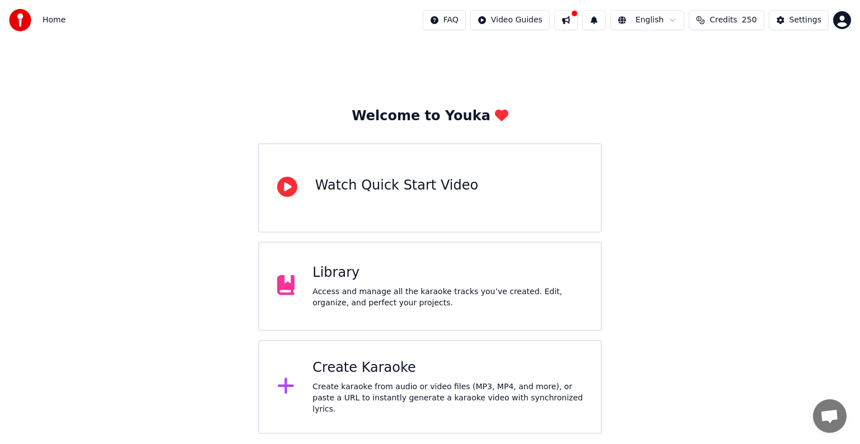
click at [354, 369] on div "Create Karaoke" at bounding box center [447, 368] width 270 height 18
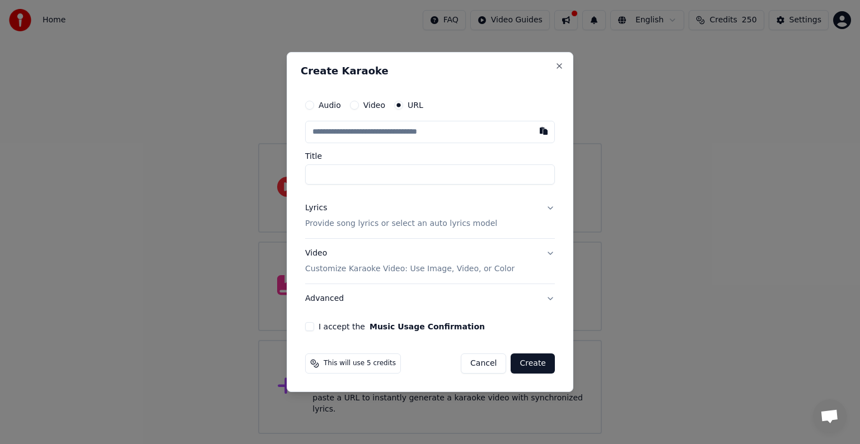
click at [343, 90] on div "Audio Video URL Title Lyrics Provide song lyrics or select an auto lyrics model…" at bounding box center [430, 213] width 259 height 246
click at [349, 130] on input "text" at bounding box center [430, 132] width 250 height 22
paste input "**********"
type input "**********"
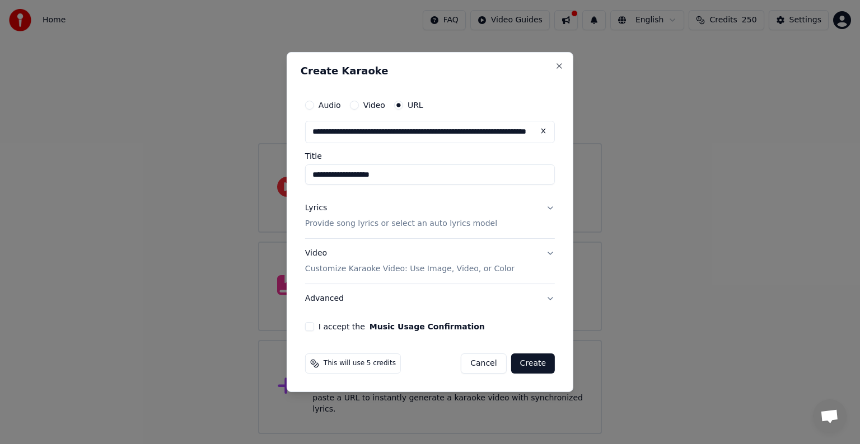
type input "**********"
click at [556, 59] on div "**********" at bounding box center [430, 222] width 287 height 340
click at [559, 67] on button "Close" at bounding box center [559, 66] width 9 height 9
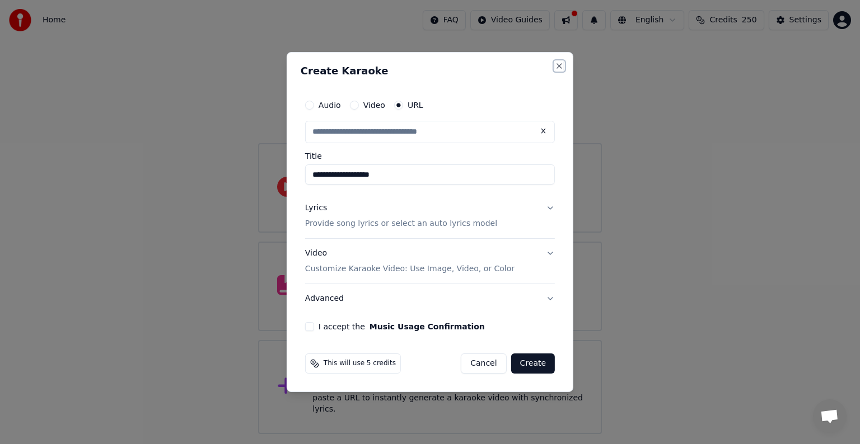
type input "**********"
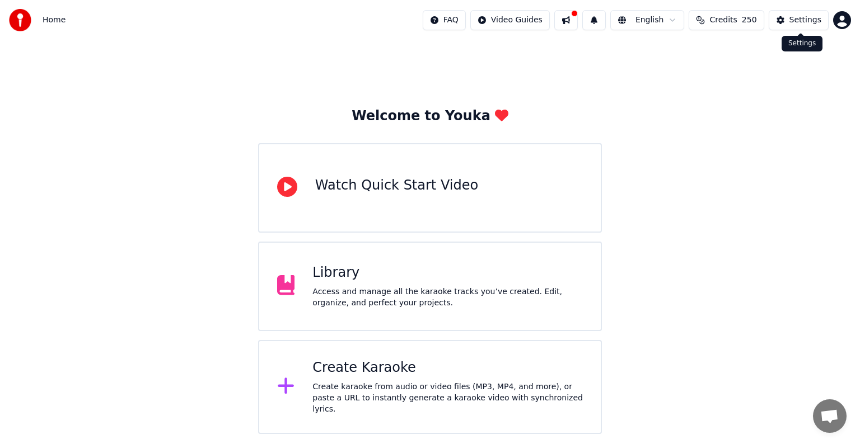
click at [796, 29] on button "Settings" at bounding box center [799, 20] width 60 height 20
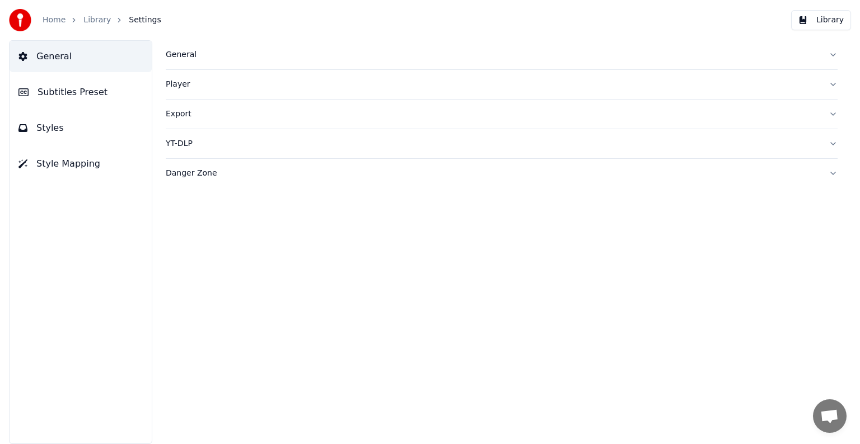
click at [179, 56] on div "General" at bounding box center [493, 54] width 654 height 11
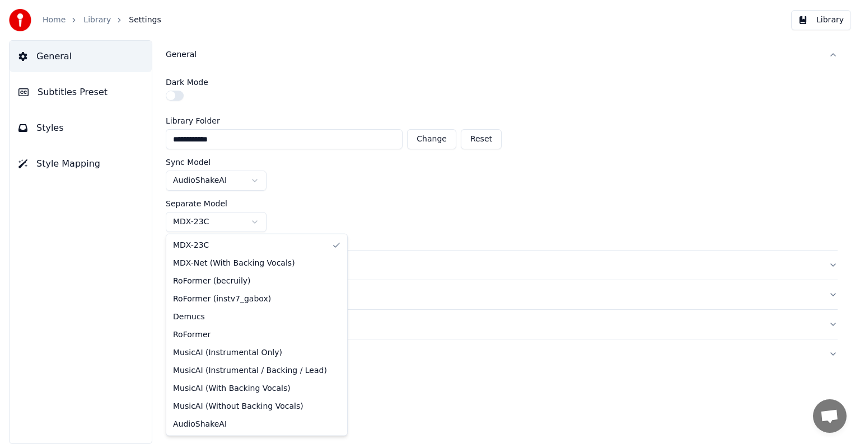
click at [226, 222] on html "**********" at bounding box center [430, 222] width 860 height 444
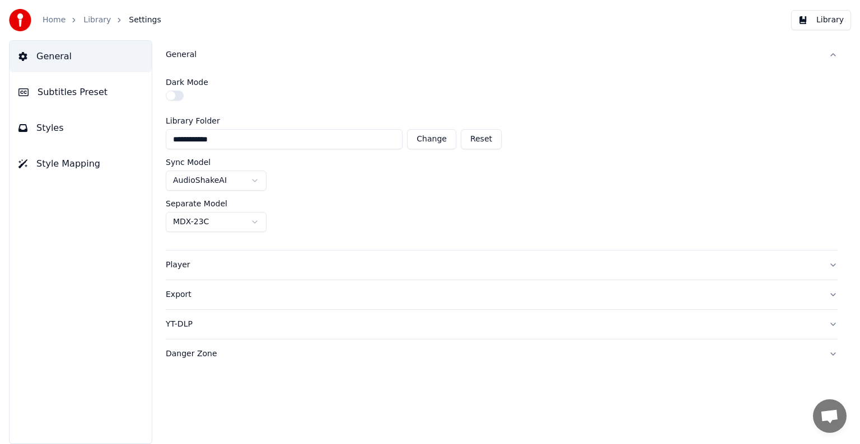
click at [226, 222] on html "**********" at bounding box center [430, 222] width 860 height 444
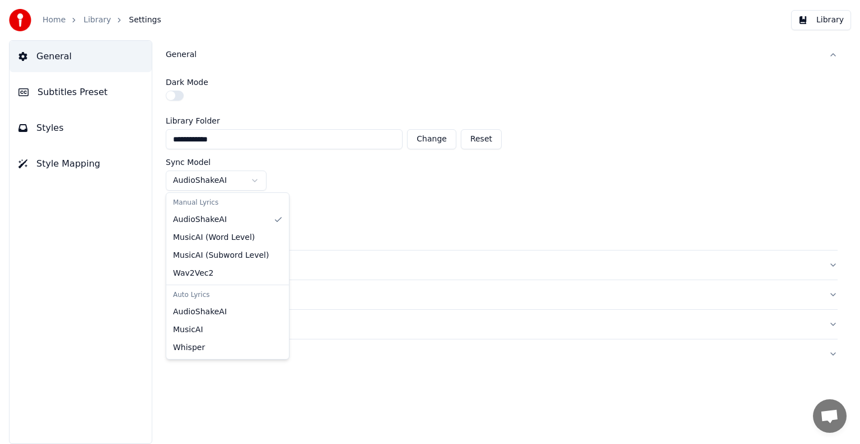
click at [239, 179] on html "**********" at bounding box center [430, 222] width 860 height 444
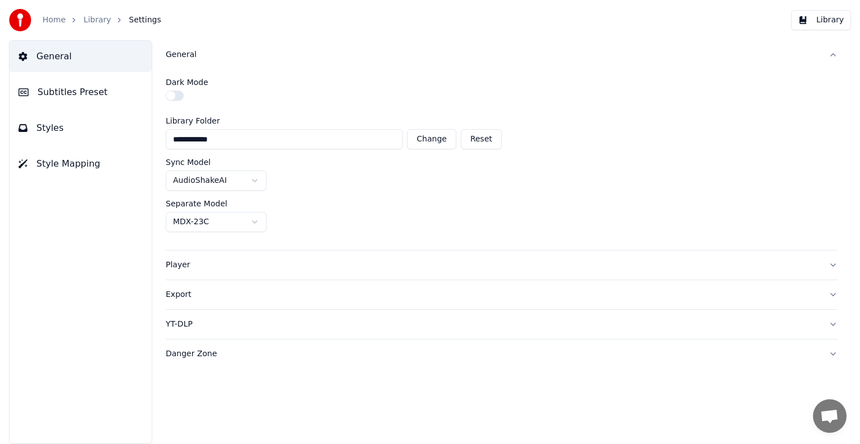
click at [239, 179] on html "**********" at bounding box center [430, 222] width 860 height 444
click at [193, 265] on div "Player" at bounding box center [493, 265] width 654 height 11
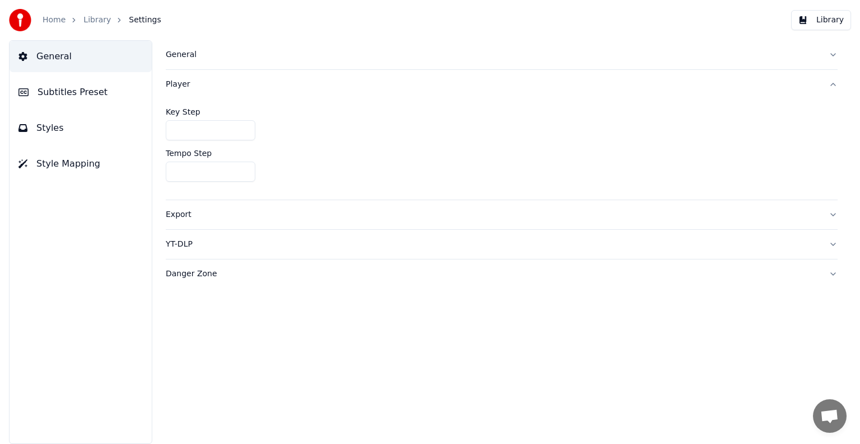
click at [188, 216] on div "Export" at bounding box center [493, 214] width 654 height 11
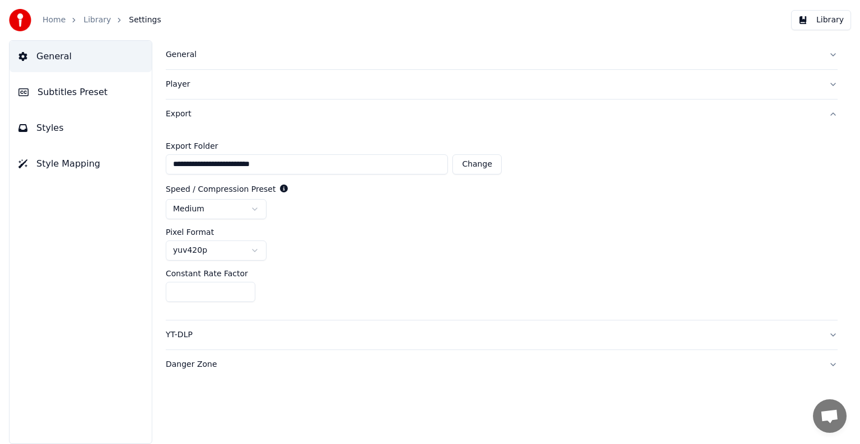
click at [195, 336] on div "YT-DLP" at bounding box center [493, 335] width 654 height 11
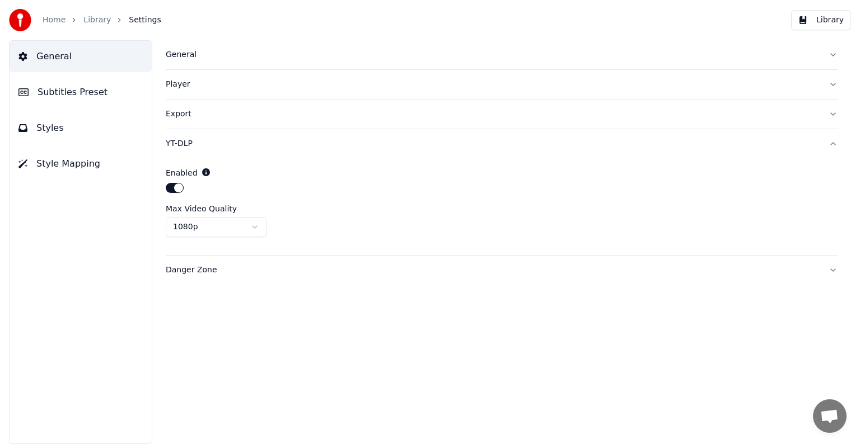
click at [64, 91] on span "Subtitles Preset" at bounding box center [73, 92] width 70 height 13
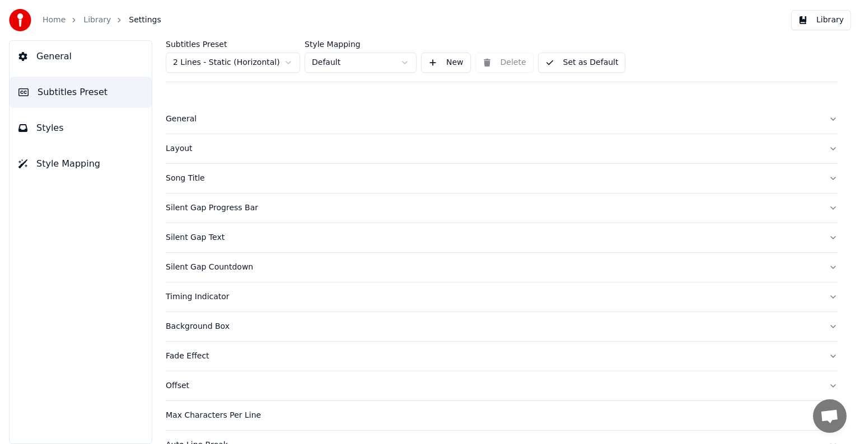
click at [62, 60] on span "General" at bounding box center [53, 56] width 35 height 13
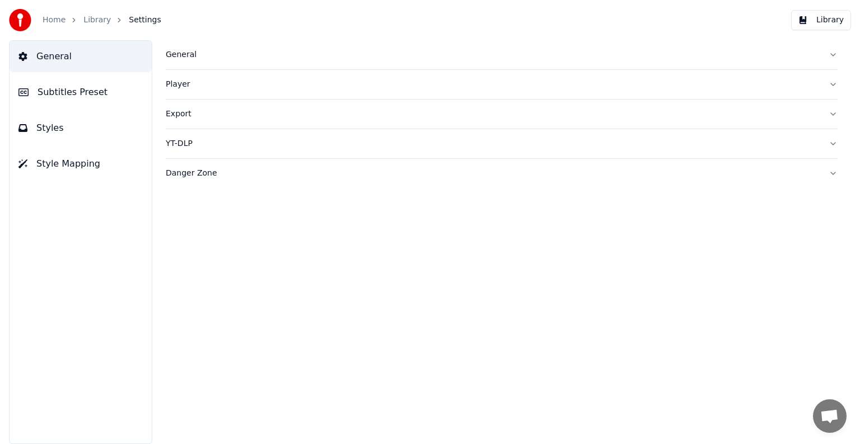
click at [176, 46] on button "General" at bounding box center [502, 54] width 672 height 29
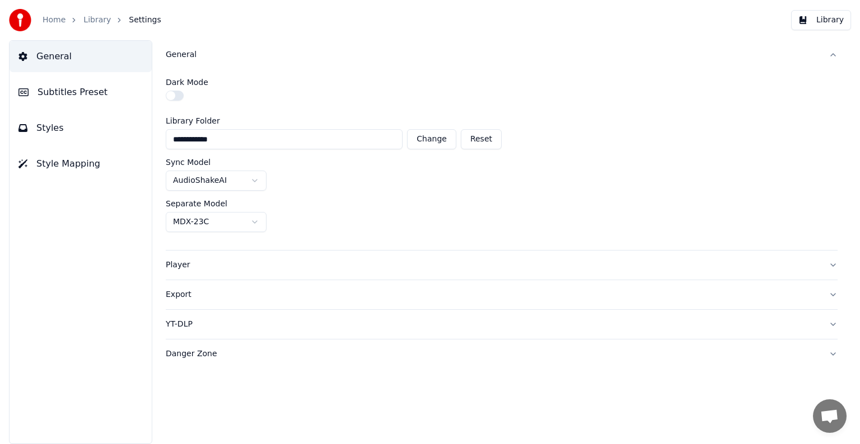
click at [195, 266] on div "Player" at bounding box center [493, 265] width 654 height 11
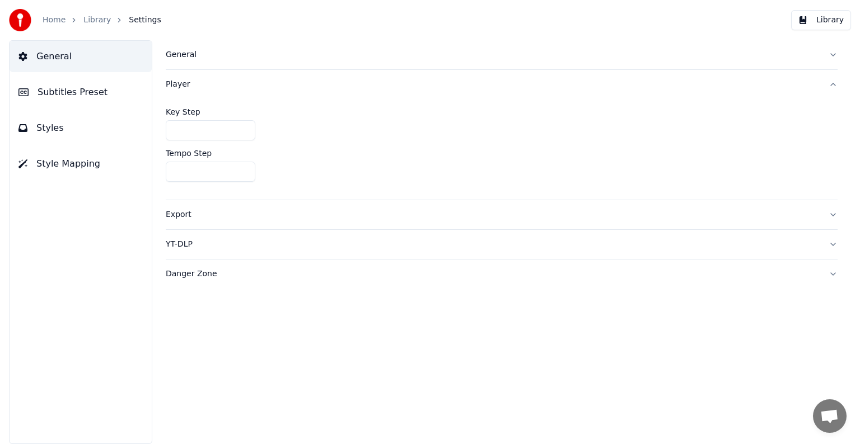
click at [186, 222] on button "Export" at bounding box center [502, 214] width 672 height 29
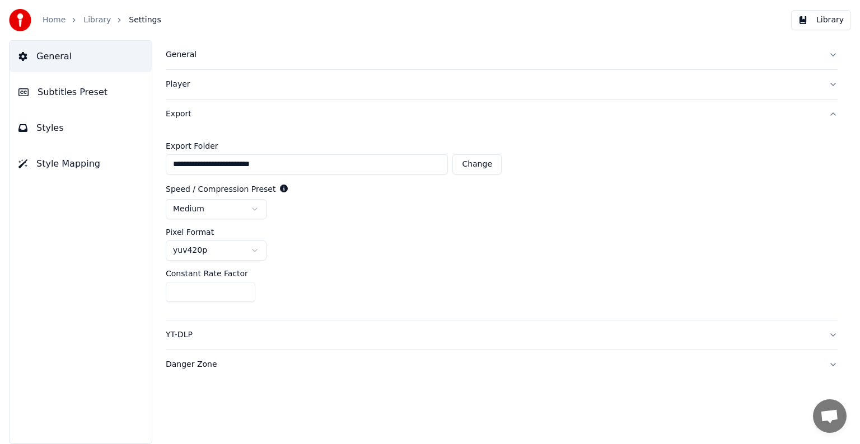
type input "**"
click at [243, 294] on input "**" at bounding box center [211, 292] width 90 height 20
click at [311, 255] on div "yuv420p" at bounding box center [502, 251] width 672 height 20
click at [181, 119] on div "Export" at bounding box center [493, 114] width 654 height 11
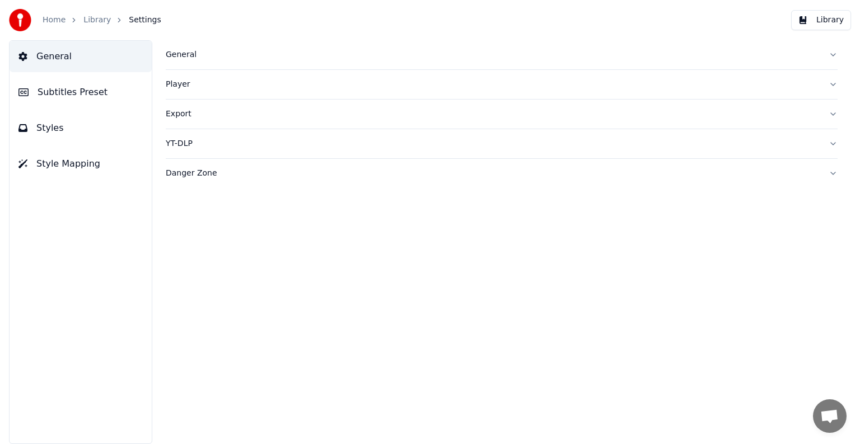
click at [70, 16] on icon "breadcrumb" at bounding box center [74, 20] width 8 height 8
click at [87, 20] on link "Library" at bounding box center [96, 20] width 27 height 11
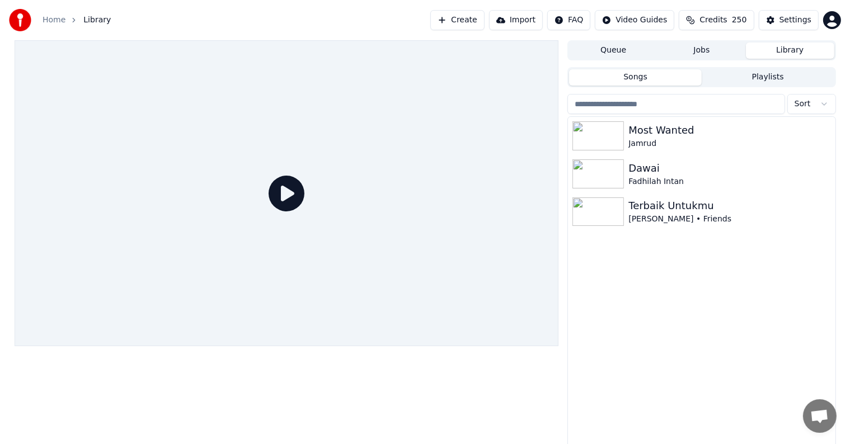
click at [472, 27] on button "Create" at bounding box center [457, 20] width 54 height 20
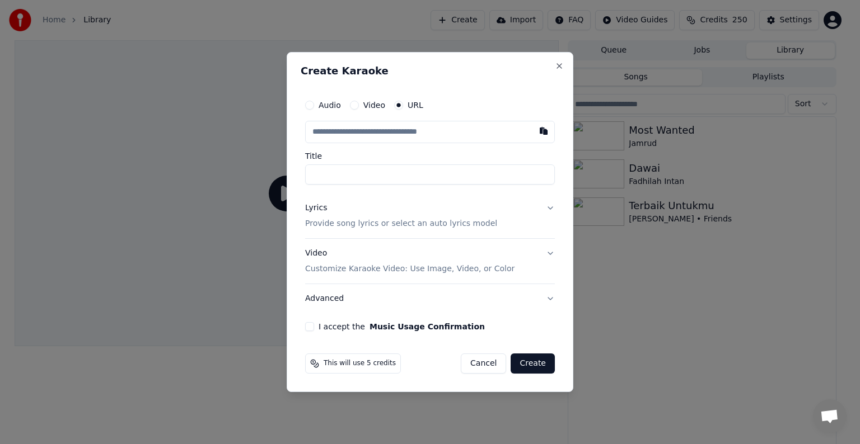
click at [383, 127] on input "text" at bounding box center [430, 132] width 250 height 22
click at [541, 132] on button "button" at bounding box center [543, 131] width 22 height 20
type input "**********"
click at [411, 172] on input "**********" at bounding box center [430, 175] width 250 height 20
type input "**********"
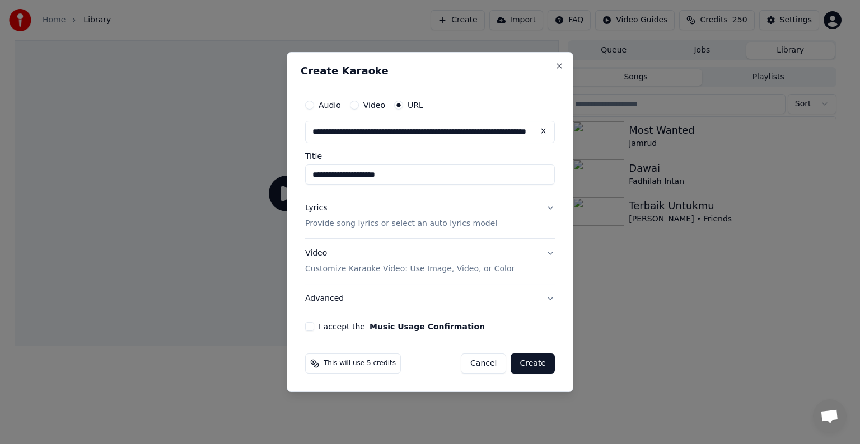
click at [362, 231] on button "Lyrics Provide song lyrics or select an auto lyrics model" at bounding box center [430, 216] width 250 height 45
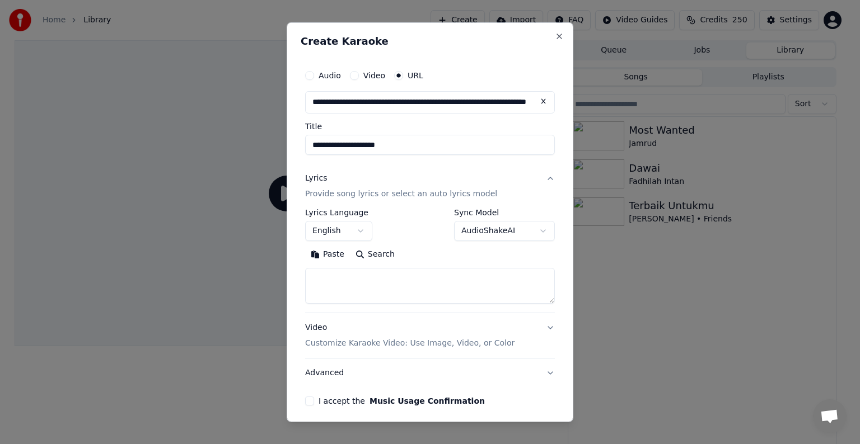
click at [359, 227] on button "English" at bounding box center [338, 231] width 67 height 20
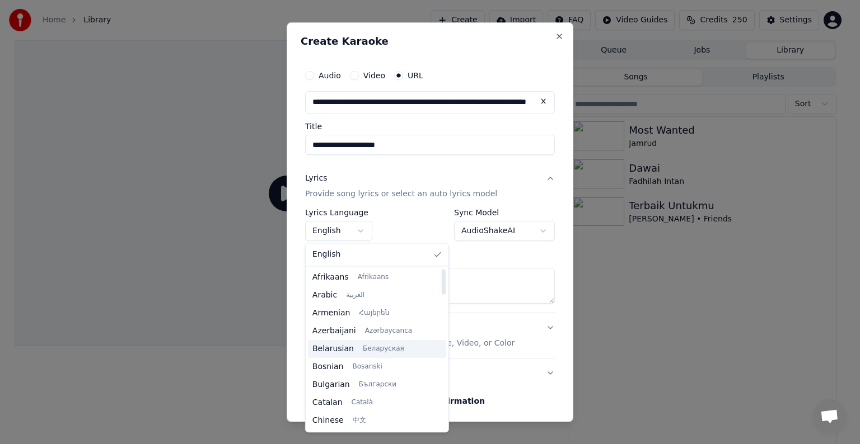
scroll to position [336, 0]
select select "**"
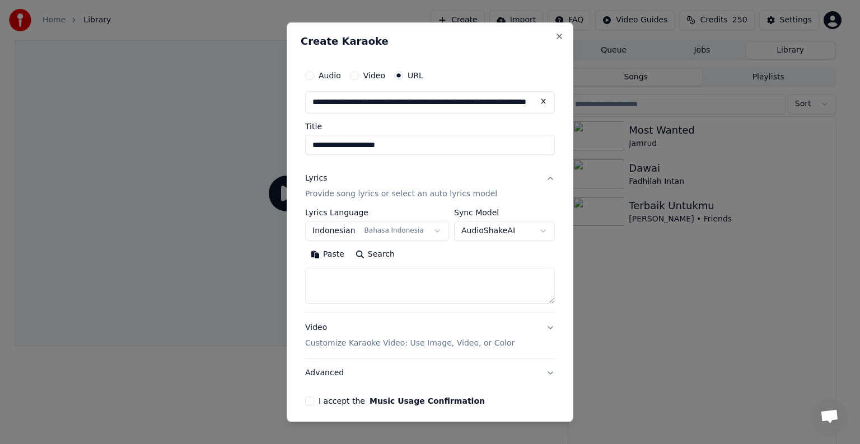
click at [506, 226] on body "**********" at bounding box center [425, 222] width 850 height 444
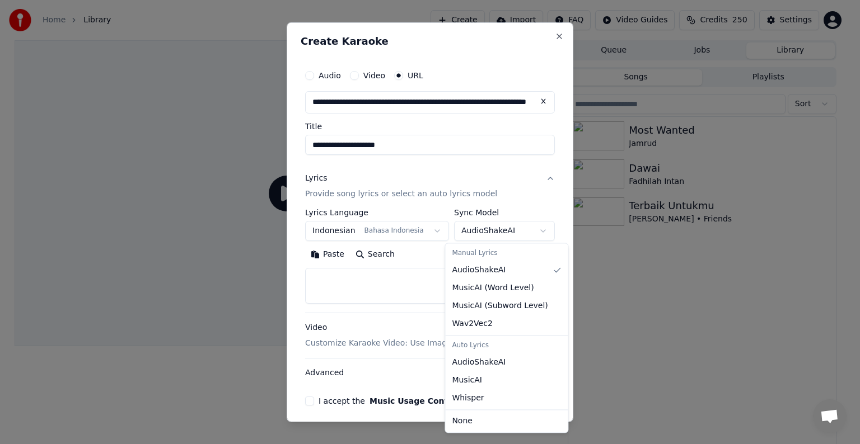
select select "**********"
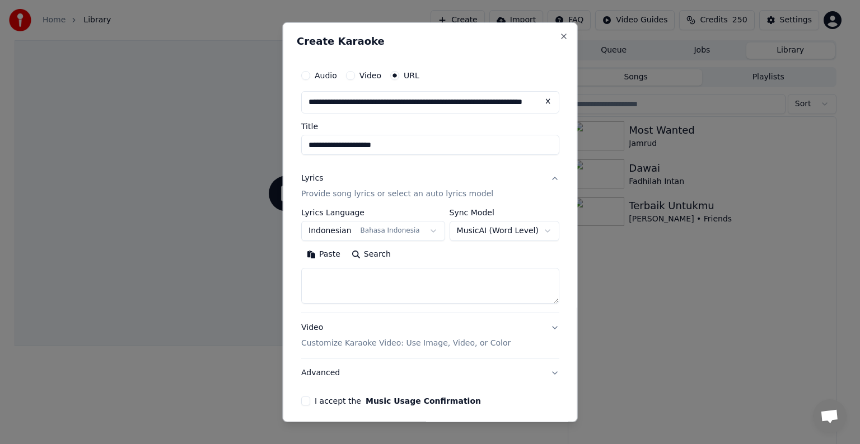
click at [380, 281] on textarea at bounding box center [430, 286] width 258 height 36
click at [377, 255] on button "Search" at bounding box center [370, 255] width 50 height 18
type textarea "**********"
click at [421, 252] on button "Expand" at bounding box center [421, 255] width 53 height 18
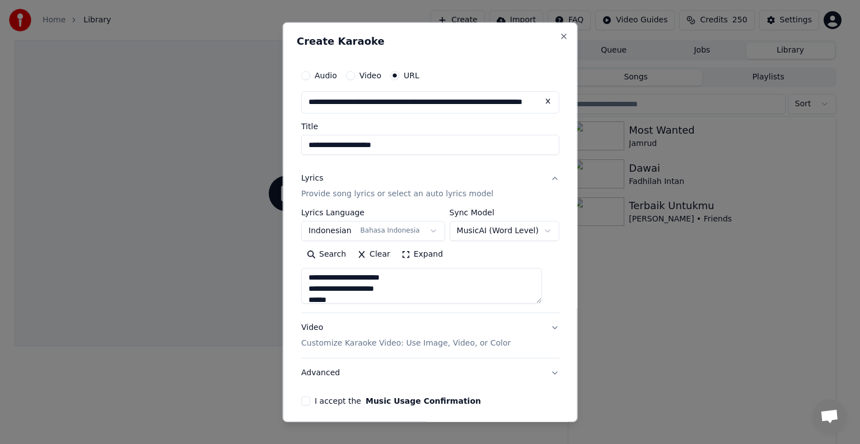
scroll to position [1, 0]
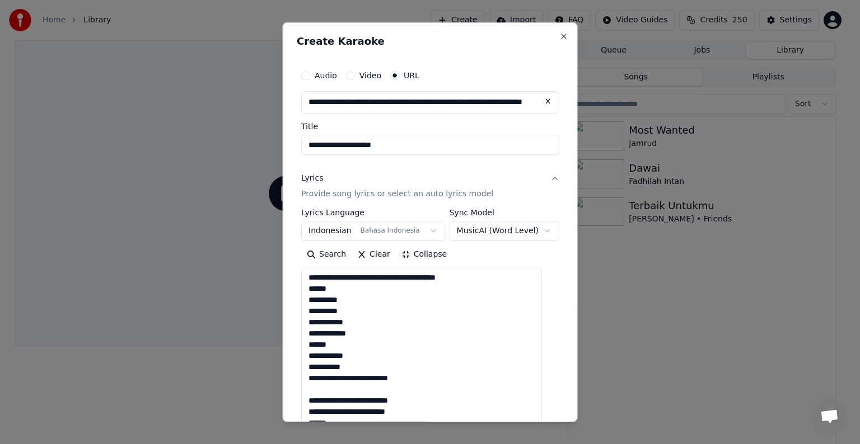
click at [432, 257] on button "Collapse" at bounding box center [423, 255] width 57 height 18
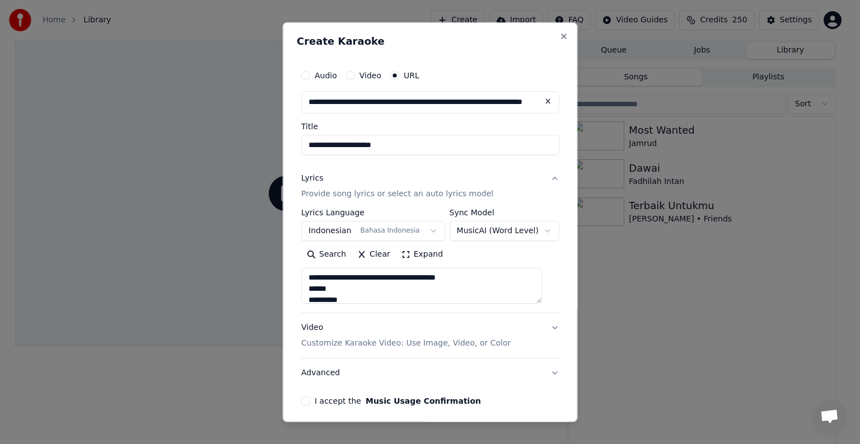
click at [544, 324] on button "Video Customize Karaoke Video: Use Image, Video, or Color" at bounding box center [430, 335] width 258 height 45
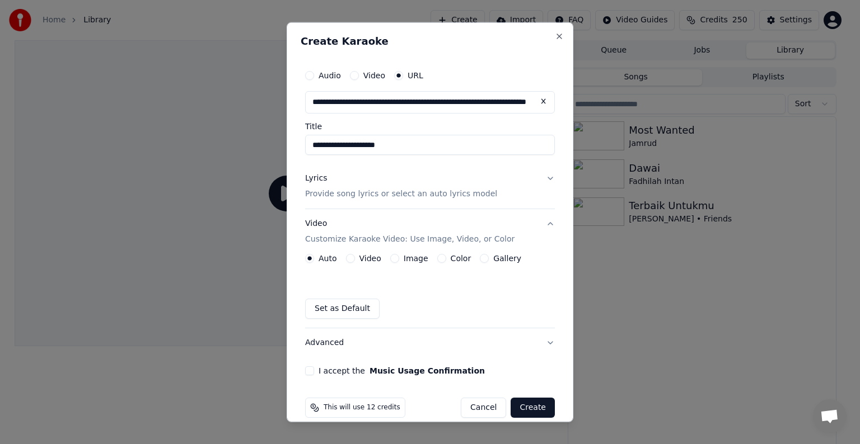
click at [437, 260] on button "Color" at bounding box center [441, 258] width 9 height 9
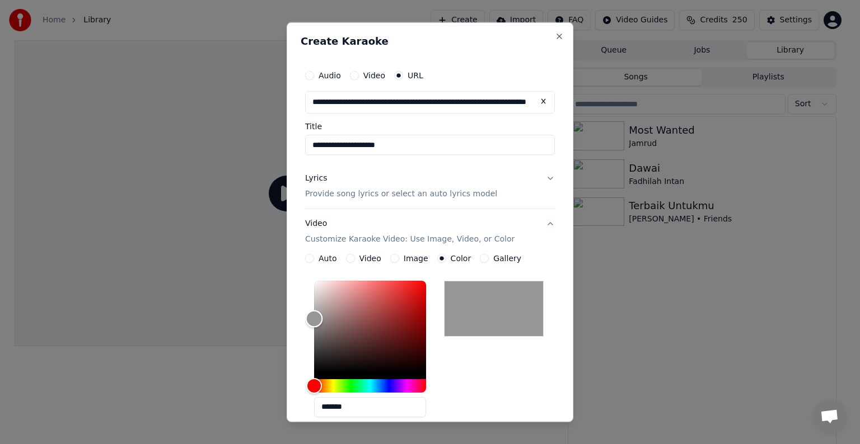
drag, startPoint x: 309, startPoint y: 373, endPoint x: 331, endPoint y: 324, distance: 54.6
click at [320, 320] on div "Color" at bounding box center [314, 318] width 17 height 17
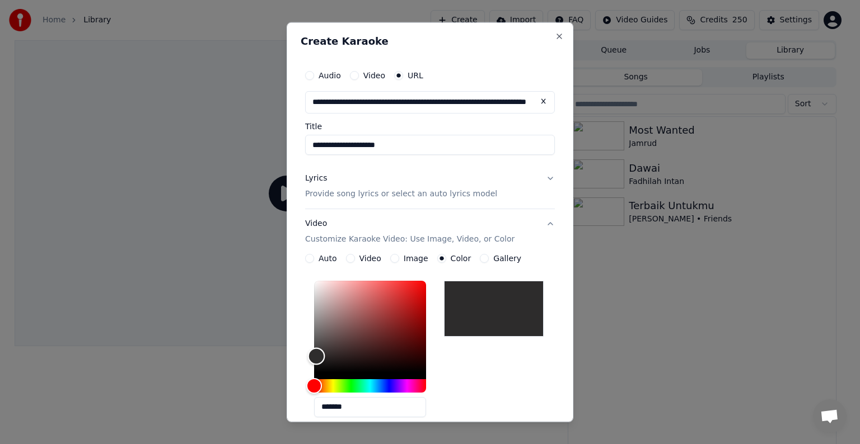
type input "*******"
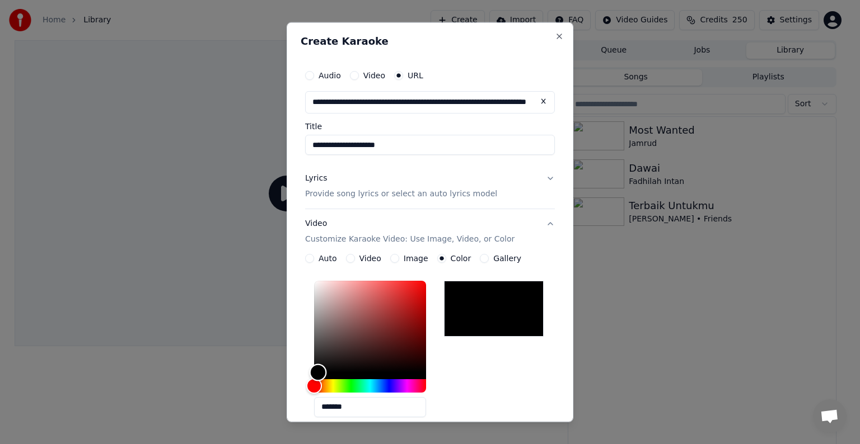
drag, startPoint x: 321, startPoint y: 318, endPoint x: 318, endPoint y: 382, distance: 63.9
click at [318, 382] on div at bounding box center [370, 337] width 112 height 112
click at [349, 259] on button "Video" at bounding box center [350, 258] width 9 height 9
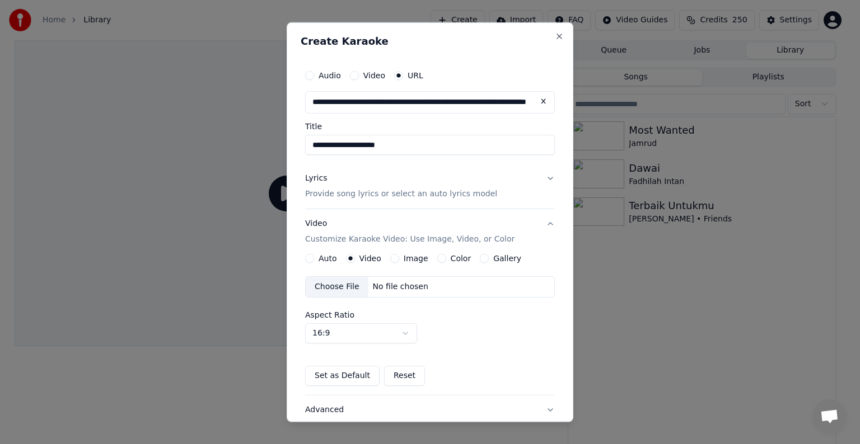
click at [311, 260] on button "Auto" at bounding box center [309, 258] width 9 height 9
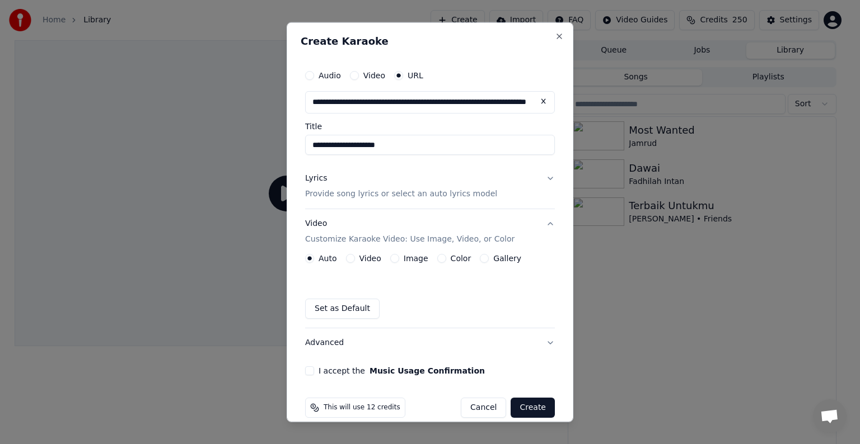
click at [541, 176] on button "Lyrics Provide song lyrics or select an auto lyrics model" at bounding box center [430, 186] width 250 height 45
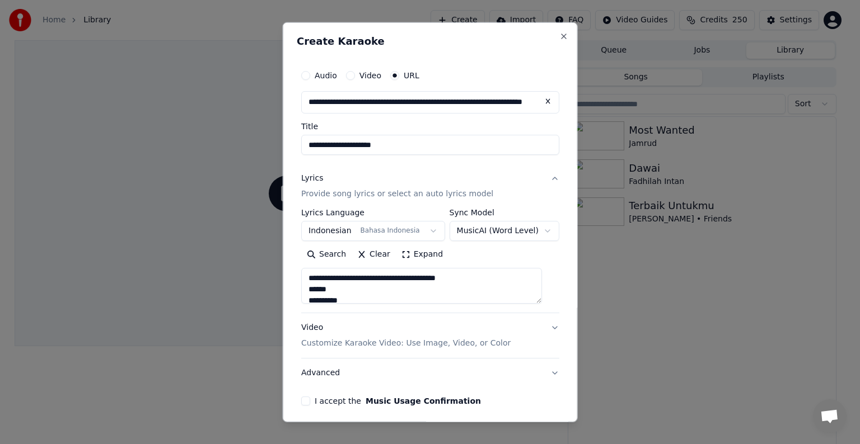
click at [541, 176] on button "Lyrics Provide song lyrics or select an auto lyrics model" at bounding box center [430, 186] width 258 height 45
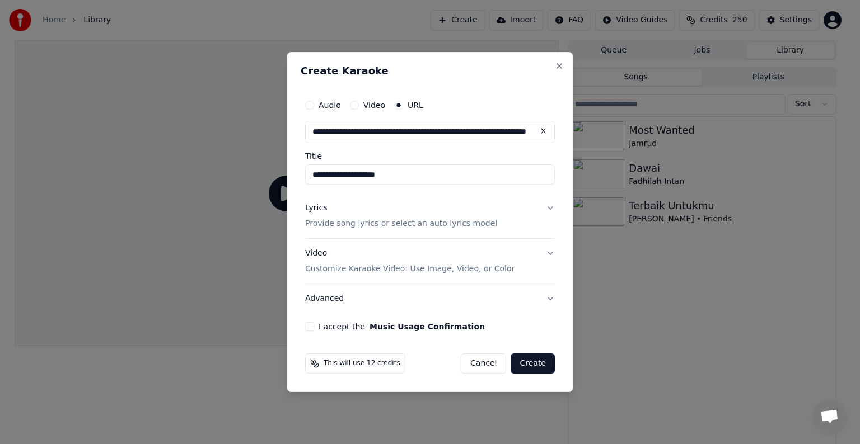
click at [311, 327] on button "I accept the Music Usage Confirmation" at bounding box center [309, 326] width 9 height 9
click at [490, 367] on button "Cancel" at bounding box center [483, 364] width 45 height 20
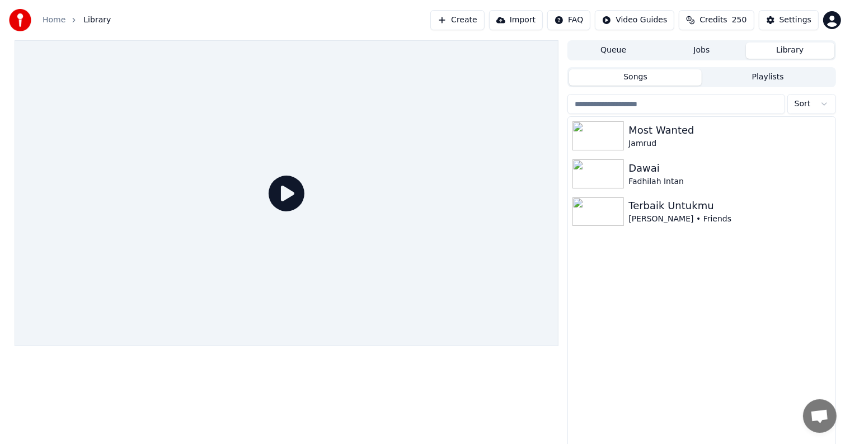
click at [480, 22] on button "Create" at bounding box center [457, 20] width 54 height 20
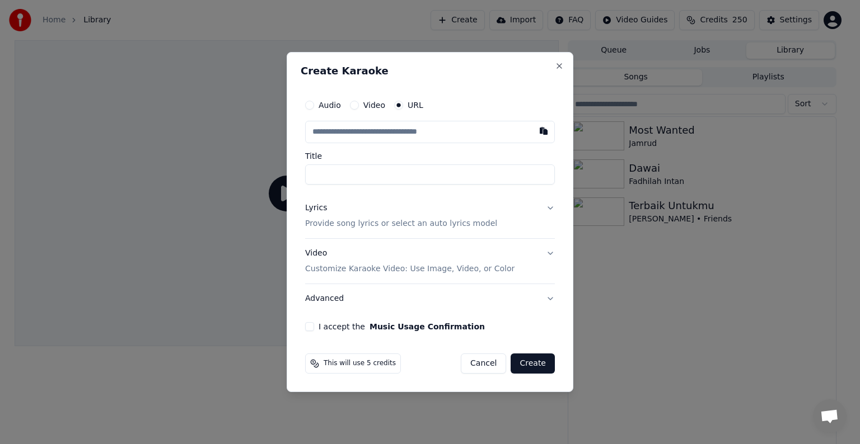
click at [395, 129] on input "text" at bounding box center [430, 132] width 250 height 22
paste input "**********"
type input "**********"
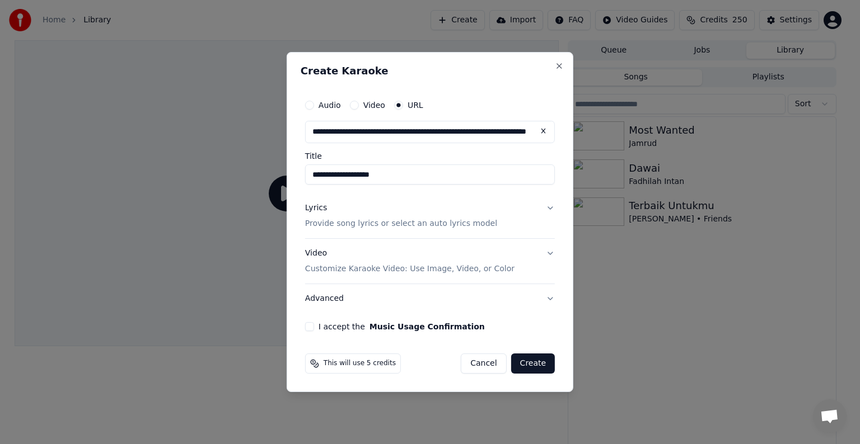
type input "**********"
click at [423, 176] on input "**********" at bounding box center [430, 175] width 250 height 20
type input "**********"
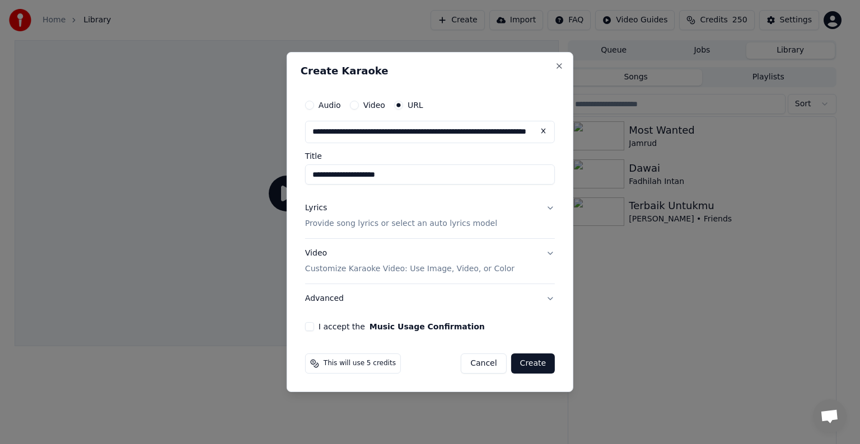
click at [551, 207] on button "Lyrics Provide song lyrics or select an auto lyrics model" at bounding box center [430, 216] width 250 height 45
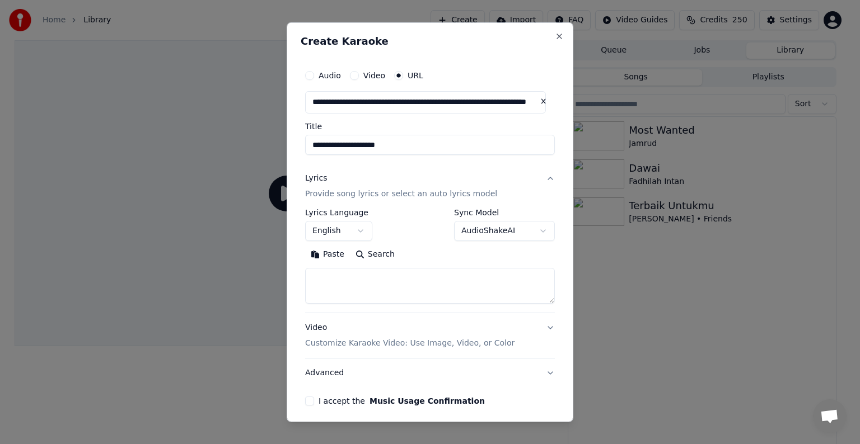
scroll to position [44, 0]
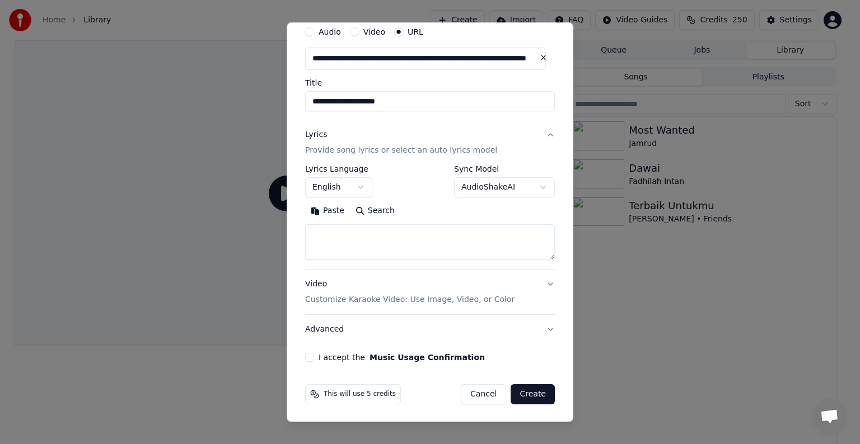
click at [364, 190] on button "English" at bounding box center [338, 187] width 67 height 20
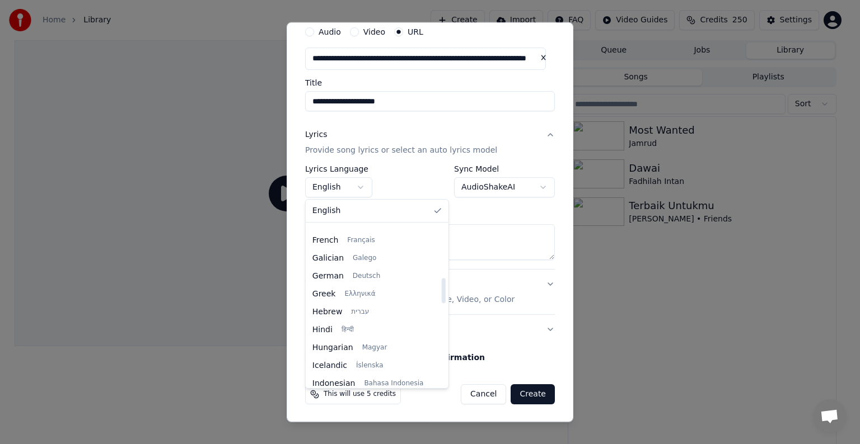
scroll to position [336, 0]
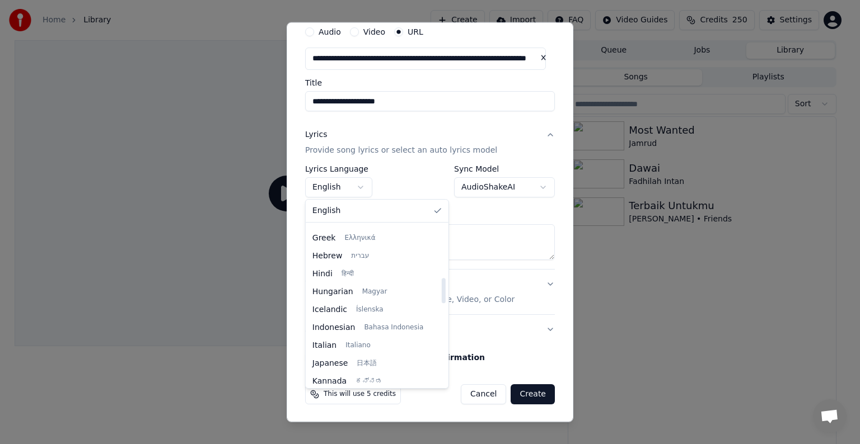
select select "**"
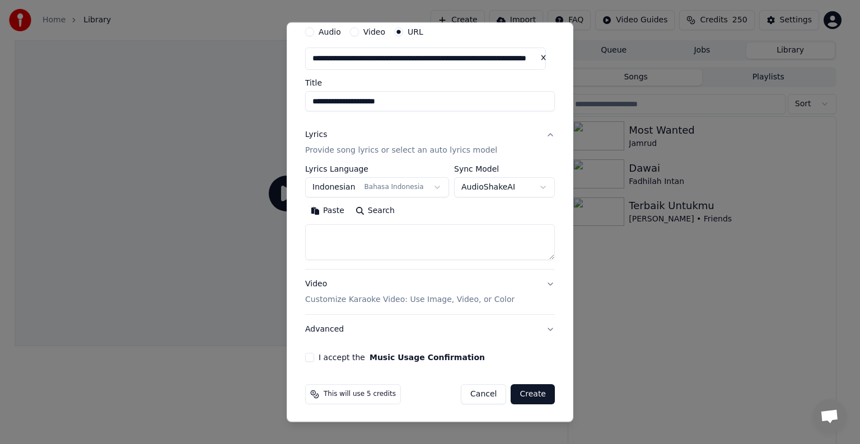
click at [383, 211] on button "Search" at bounding box center [375, 211] width 50 height 18
type textarea "**********"
click at [499, 188] on body "**********" at bounding box center [425, 222] width 850 height 444
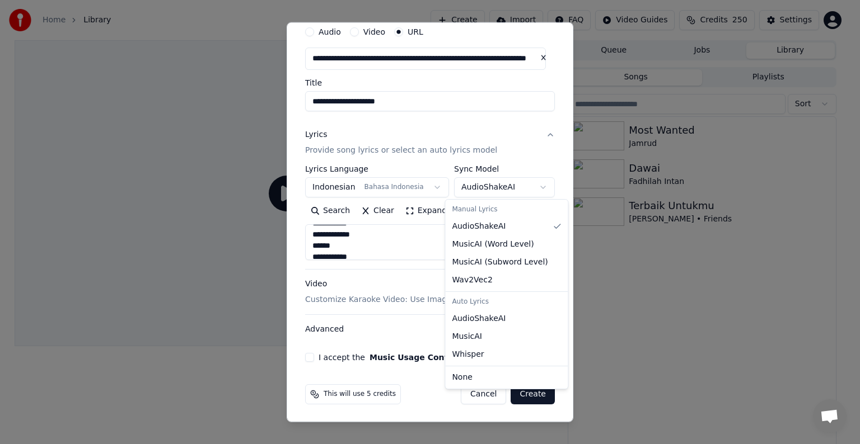
click at [410, 250] on body "**********" at bounding box center [425, 222] width 850 height 444
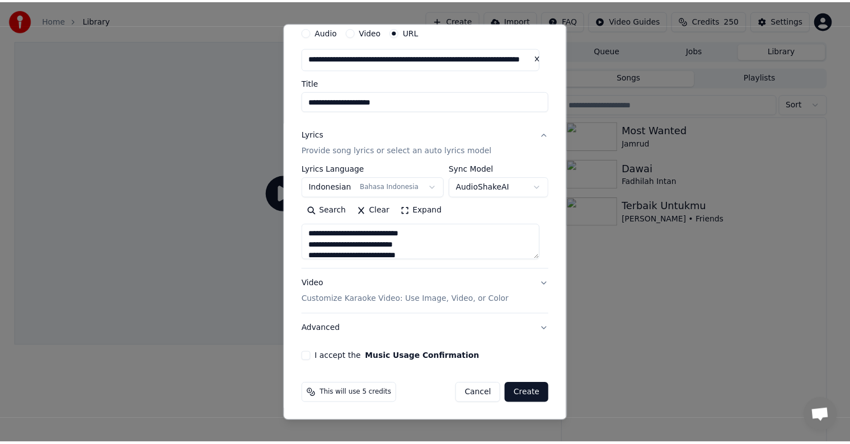
scroll to position [645, 0]
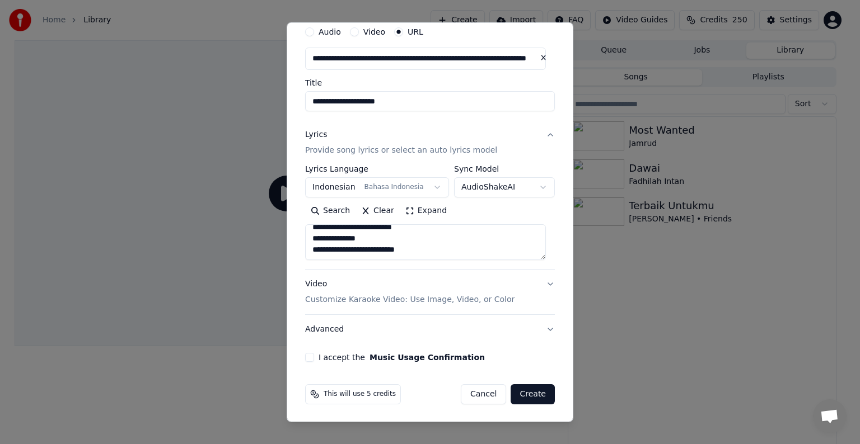
click at [307, 357] on button "I accept the Music Usage Confirmation" at bounding box center [309, 357] width 9 height 9
click at [524, 392] on button "Create" at bounding box center [532, 395] width 44 height 20
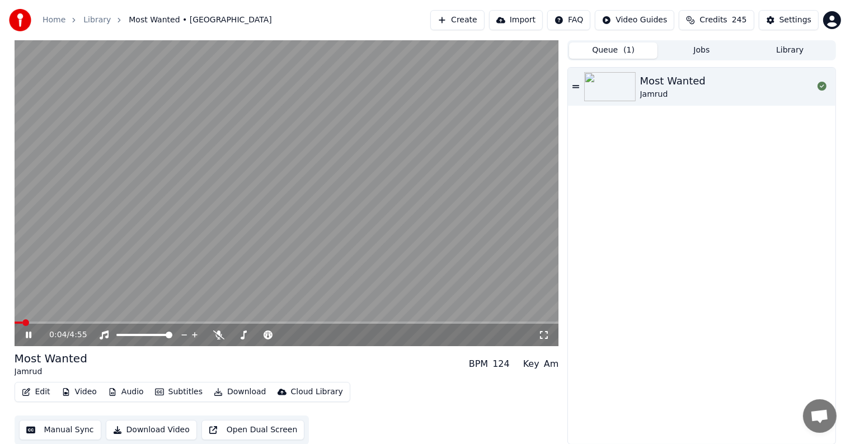
click at [611, 48] on button "Queue ( 1 )" at bounding box center [613, 51] width 88 height 16
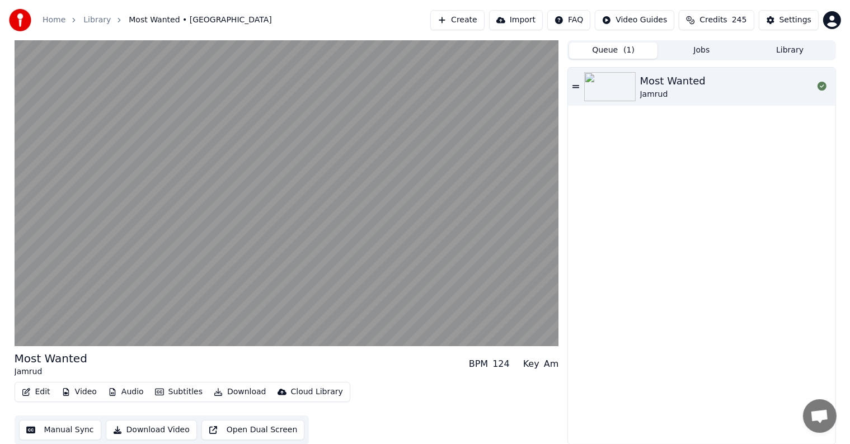
click at [709, 53] on button "Jobs" at bounding box center [702, 51] width 88 height 16
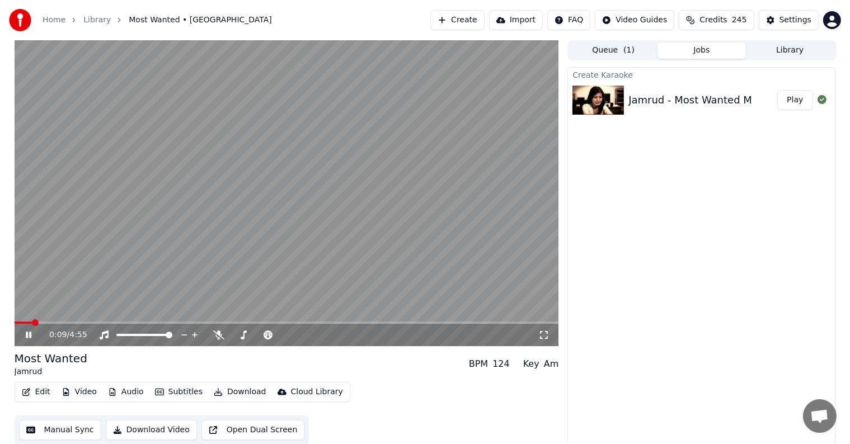
click at [799, 104] on button "Play" at bounding box center [794, 100] width 35 height 20
click at [51, 322] on span at bounding box center [287, 323] width 545 height 2
drag, startPoint x: 217, startPoint y: 334, endPoint x: 168, endPoint y: 337, distance: 49.4
click at [217, 334] on icon at bounding box center [218, 335] width 11 height 9
click at [29, 331] on icon at bounding box center [37, 335] width 26 height 9
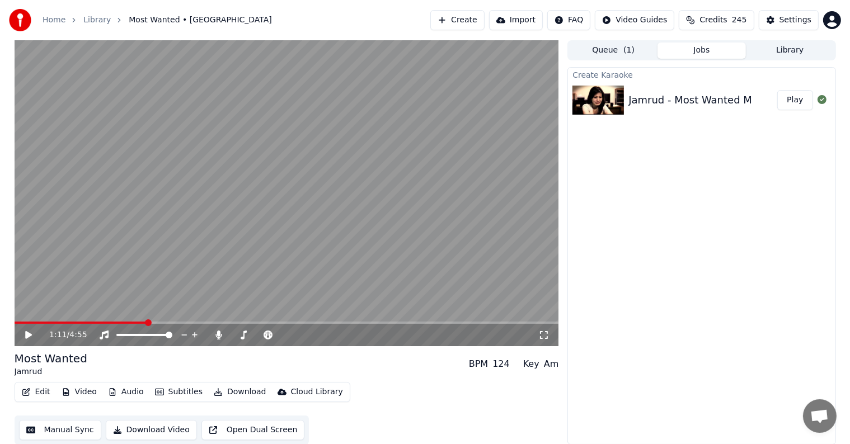
click at [32, 392] on button "Edit" at bounding box center [36, 393] width 38 height 16
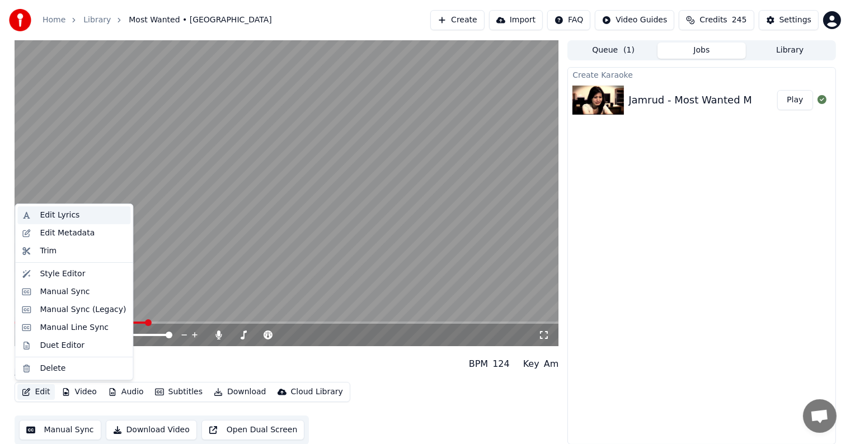
click at [68, 215] on div "Edit Lyrics" at bounding box center [60, 215] width 40 height 11
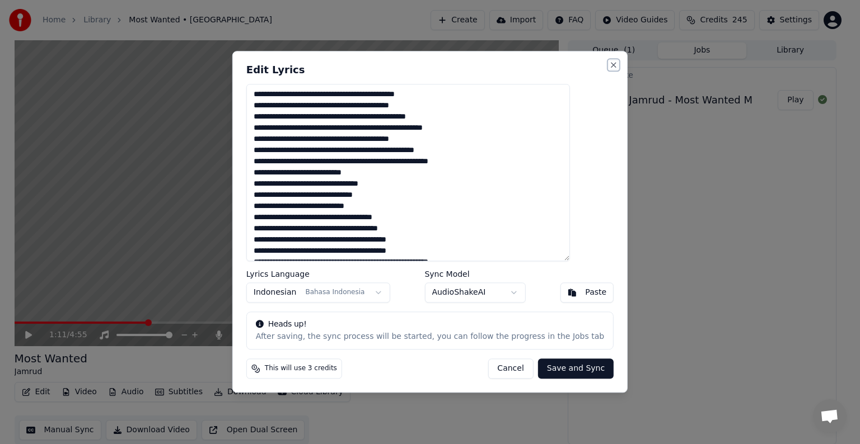
click at [609, 65] on button "Close" at bounding box center [613, 64] width 9 height 9
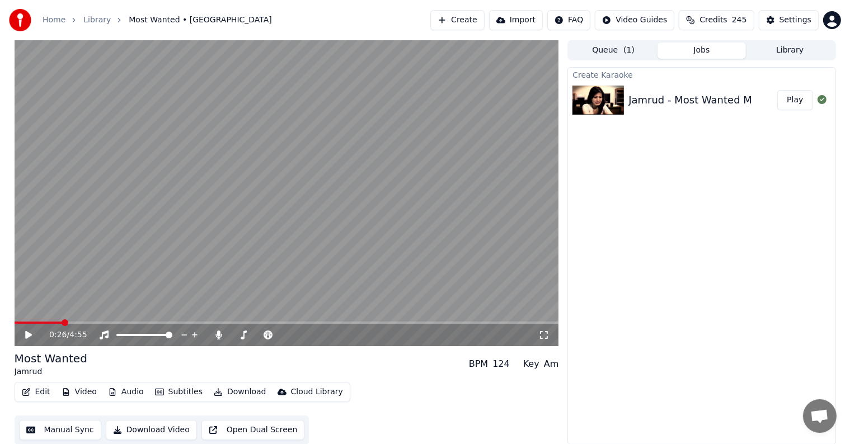
click at [61, 322] on span at bounding box center [39, 323] width 48 height 2
click at [45, 325] on div "0:26 / 4:55" at bounding box center [287, 335] width 545 height 22
click at [41, 323] on span at bounding box center [39, 323] width 48 height 2
click at [26, 336] on icon at bounding box center [28, 335] width 7 height 8
click at [153, 334] on span at bounding box center [134, 335] width 37 height 2
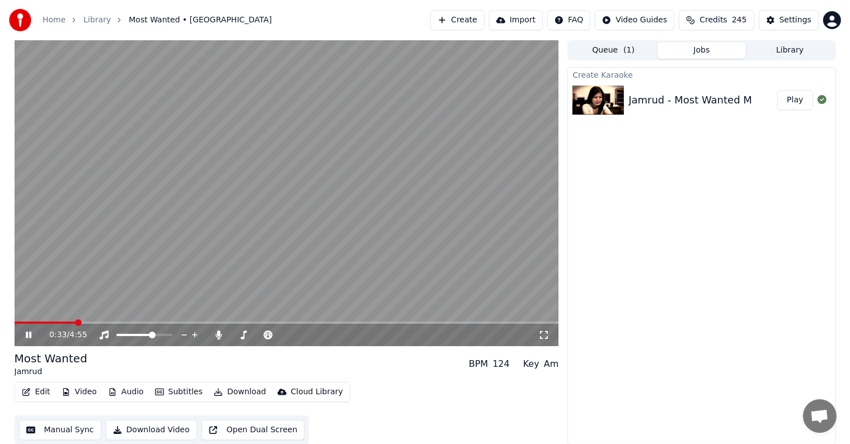
click at [272, 224] on video at bounding box center [287, 193] width 545 height 306
click at [70, 428] on button "Manual Sync" at bounding box center [60, 430] width 82 height 20
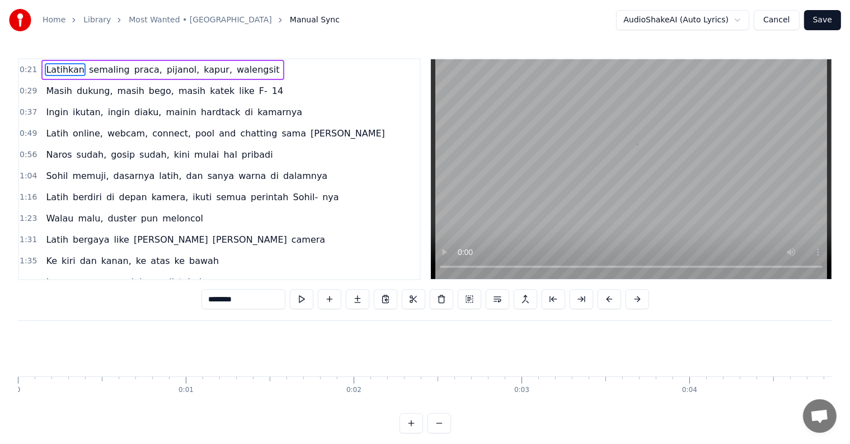
scroll to position [0, 3625]
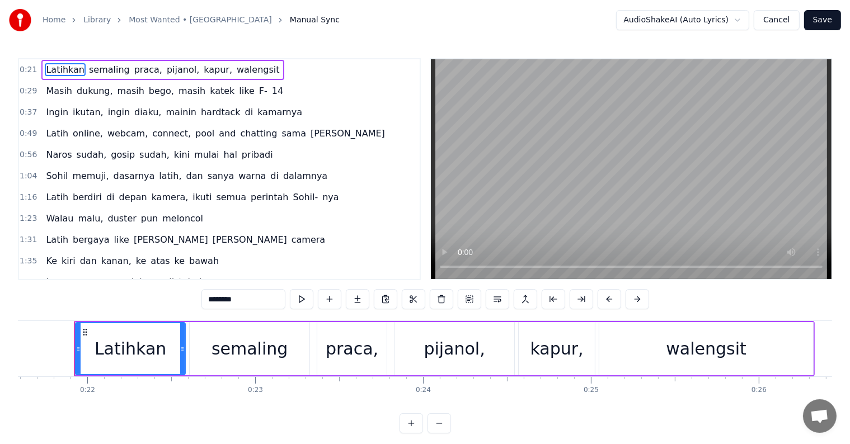
click at [62, 68] on span "Latihkan" at bounding box center [65, 69] width 41 height 13
drag, startPoint x: 247, startPoint y: 298, endPoint x: 201, endPoint y: 294, distance: 46.1
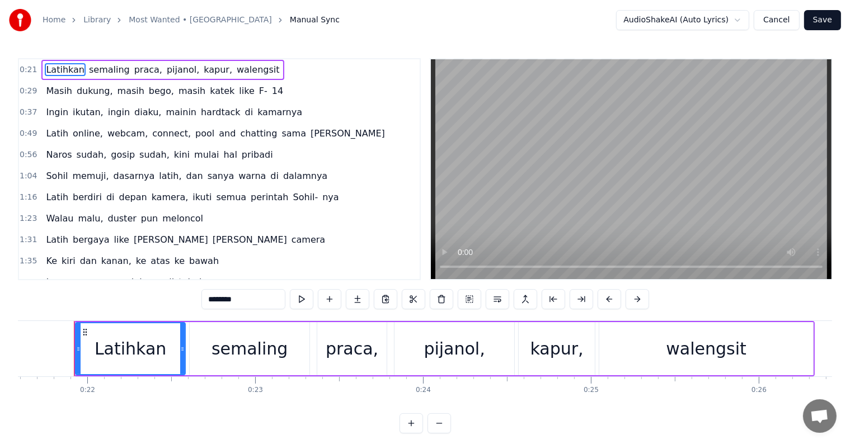
click at [201, 294] on div "0:21 Latihkan semaling praca, pijanol, kapur, walengsit 0:29 Masih dukung, masi…" at bounding box center [425, 246] width 814 height 376
paste input "text"
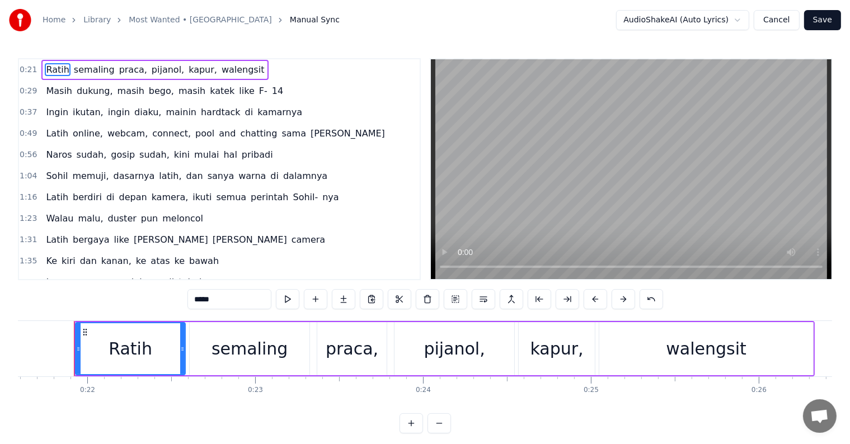
click at [93, 69] on span "semaling" at bounding box center [94, 69] width 43 height 13
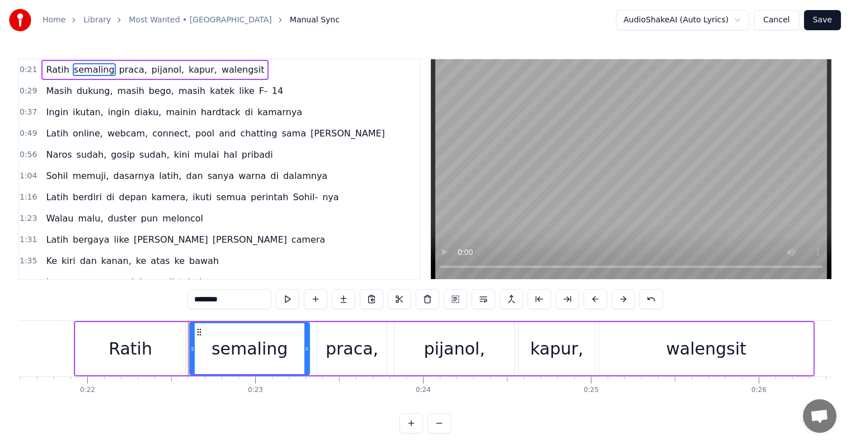
drag, startPoint x: 245, startPoint y: 302, endPoint x: 171, endPoint y: 289, distance: 75.0
click at [171, 289] on div "0:21 Ratih semaling praca, pijanol, kapur, walengsit 0:29 Masih dukung, masih b…" at bounding box center [425, 246] width 814 height 376
paste input "text"
click at [124, 358] on div "Ratih" at bounding box center [131, 348] width 44 height 25
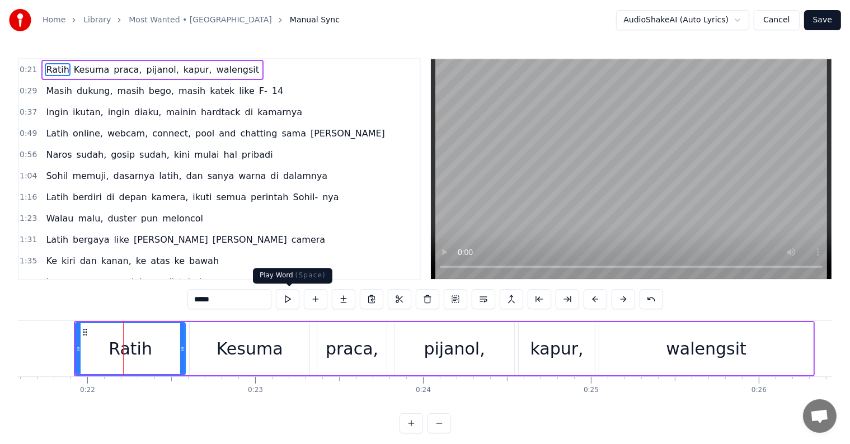
click at [292, 301] on button at bounding box center [288, 299] width 24 height 20
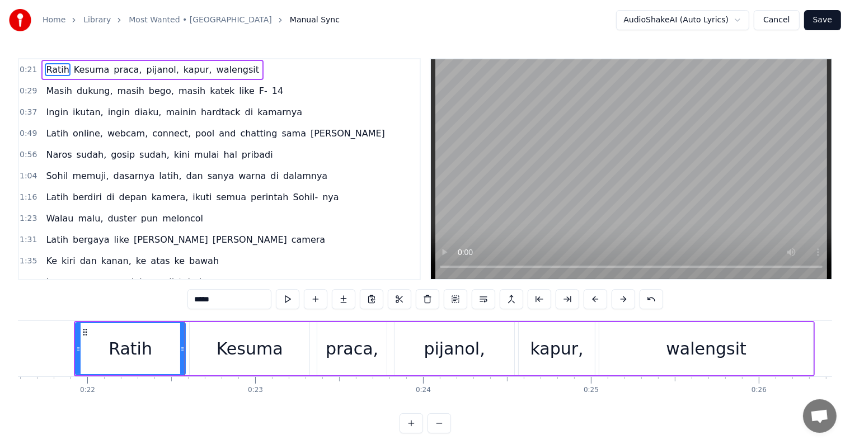
click at [292, 301] on button at bounding box center [288, 299] width 24 height 20
click at [116, 65] on span "praca," at bounding box center [128, 69] width 30 height 13
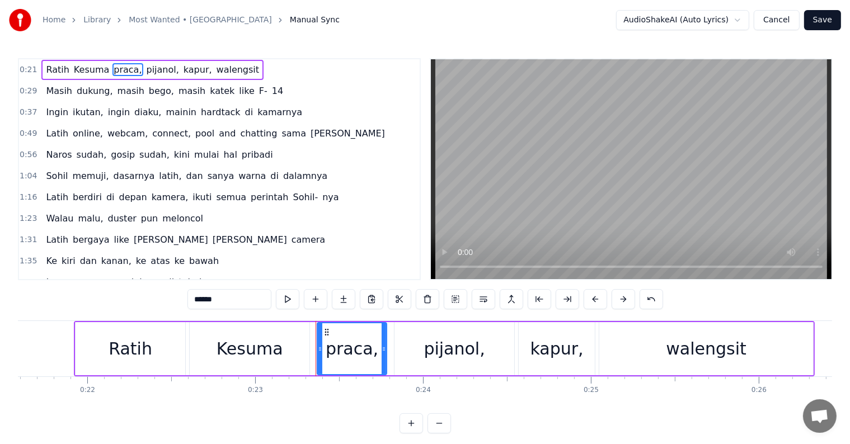
drag, startPoint x: 216, startPoint y: 299, endPoint x: 155, endPoint y: 298, distance: 61.0
click at [155, 298] on div "0:21 Ratih Kesuma praca, pijanol, kapur, walengsit 0:29 Masih dukung, masih beg…" at bounding box center [425, 246] width 814 height 376
paste input "text"
click at [138, 70] on span "pijanol," at bounding box center [155, 69] width 35 height 13
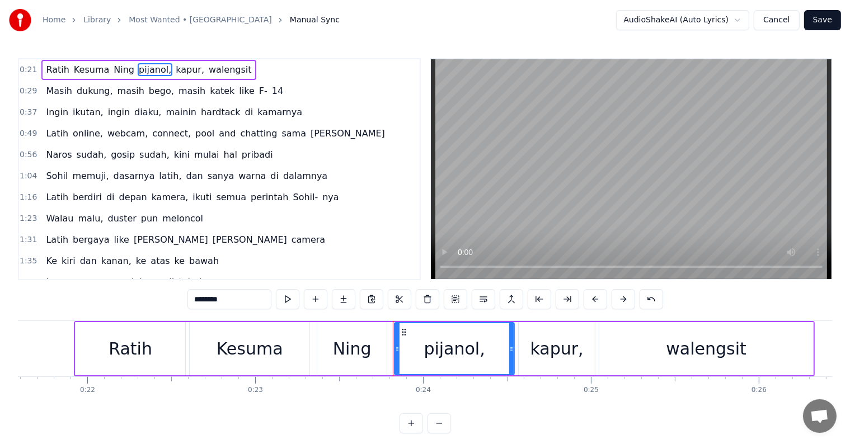
drag, startPoint x: 234, startPoint y: 300, endPoint x: 170, endPoint y: 296, distance: 64.0
click at [171, 296] on div "0:21 Ratih Kesuma Ning pijanol, kapur, walengsit 0:29 Masih dukung, masih bego,…" at bounding box center [425, 246] width 814 height 376
paste input "text"
click at [166, 73] on span "kapur," at bounding box center [181, 69] width 31 height 13
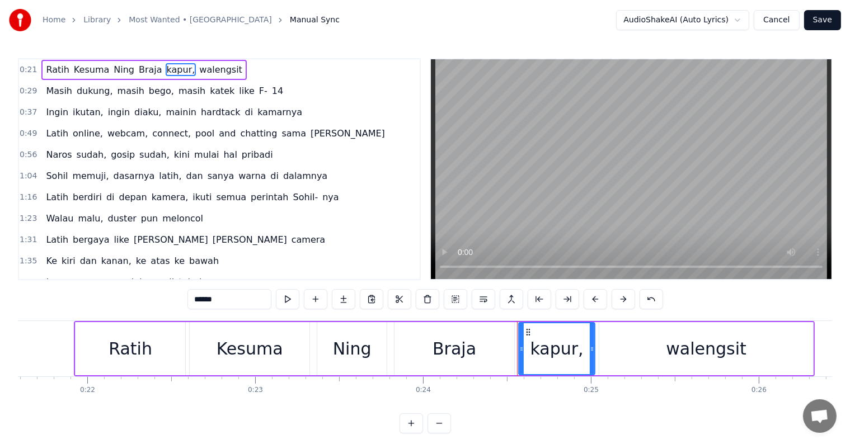
drag, startPoint x: 237, startPoint y: 303, endPoint x: 171, endPoint y: 298, distance: 66.8
click at [171, 298] on div "0:21 Ratih Kesuma Ning Braja kapur, walengsit 0:29 Masih dukung, masih bego, ma…" at bounding box center [425, 246] width 814 height 376
paste input "**"
click at [205, 69] on span "walengsit" at bounding box center [227, 69] width 45 height 13
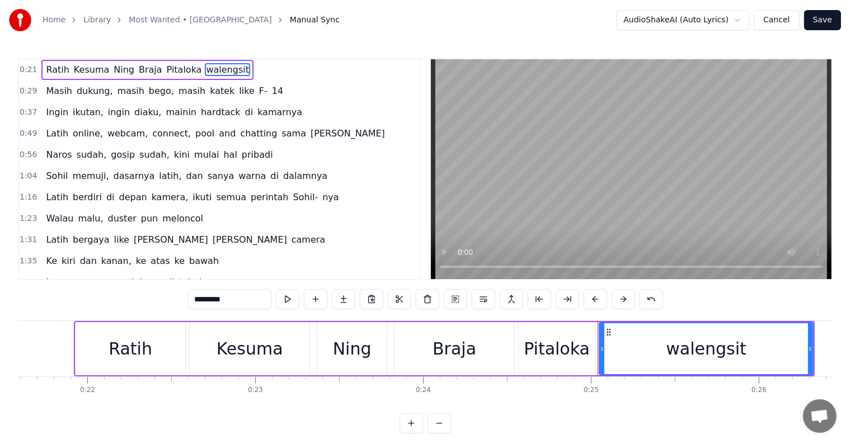
drag, startPoint x: 232, startPoint y: 301, endPoint x: 163, endPoint y: 300, distance: 68.9
click at [164, 300] on div "0:21 Ratih Kesuma Ning Braja Pitaloka walengsit 0:29 Masih dukung, masih bego, …" at bounding box center [425, 246] width 814 height 376
paste input "***"
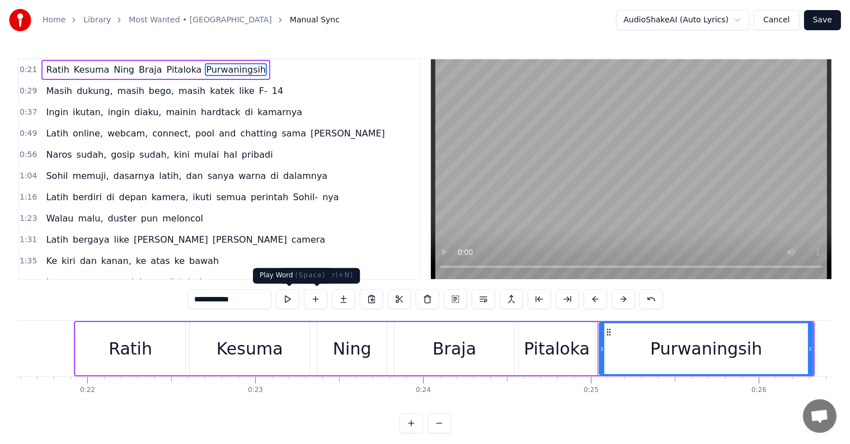
type input "**********"
click at [285, 305] on button at bounding box center [288, 299] width 24 height 20
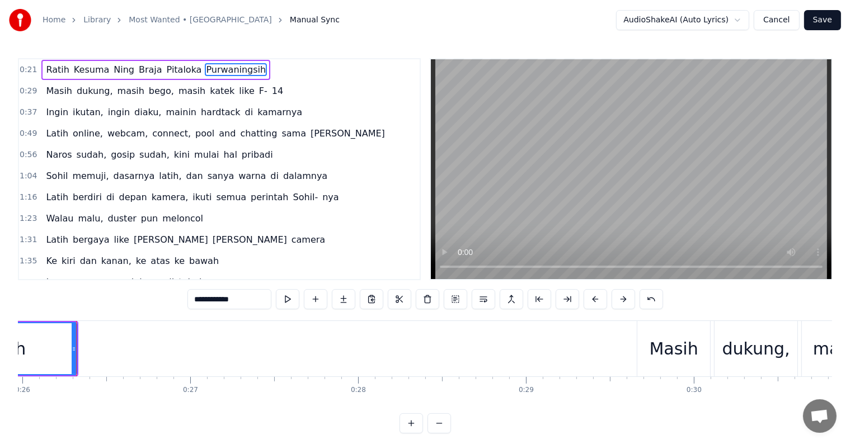
click at [41, 68] on div "Ratih Kesuma Ning Braja Pitaloka Purwaningsih" at bounding box center [155, 70] width 229 height 20
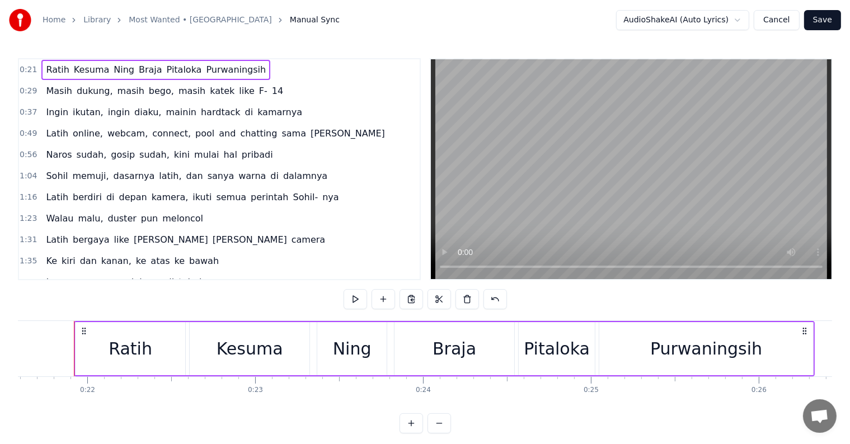
click at [78, 347] on div "Ratih" at bounding box center [131, 348] width 110 height 53
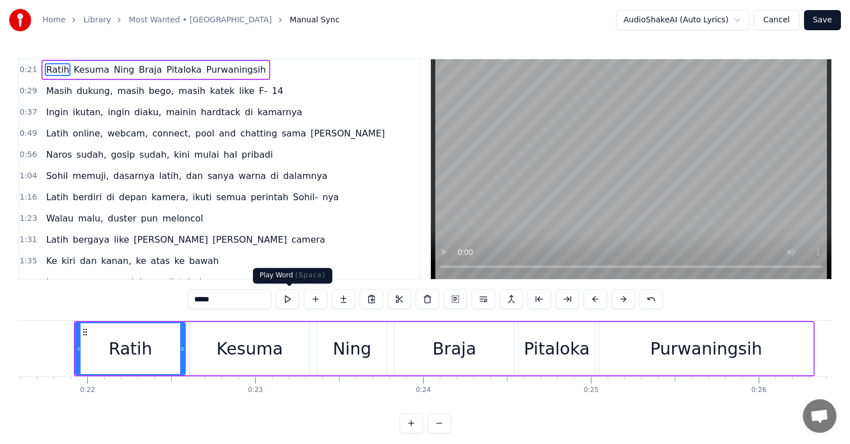
click at [284, 299] on button at bounding box center [288, 299] width 24 height 20
click at [286, 432] on div "0:21 Ratih Kesuma Ning Braja Pitaloka Purwaningsih 0:29 Masih dukung, masih beg…" at bounding box center [425, 246] width 814 height 376
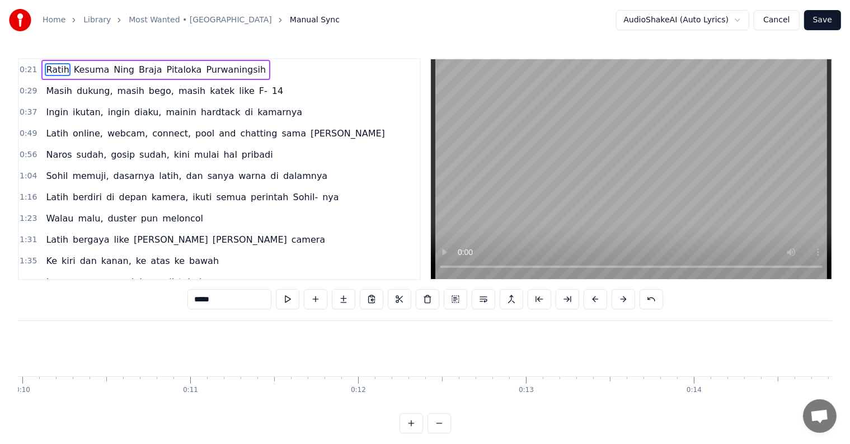
scroll to position [0, 2903]
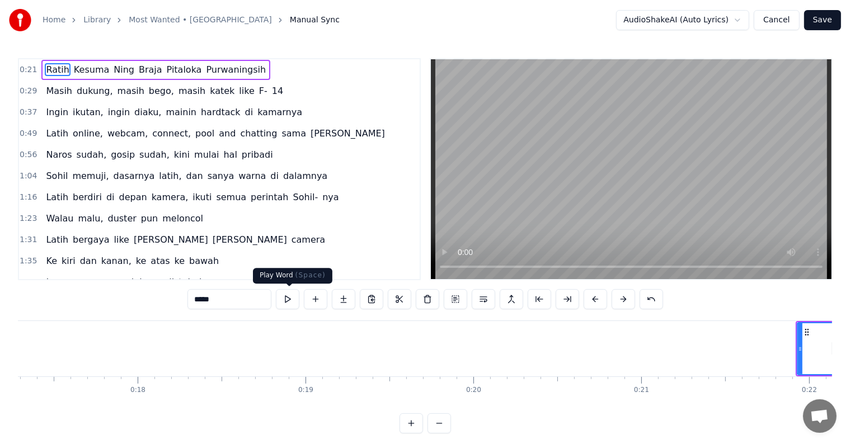
click at [288, 297] on button at bounding box center [288, 299] width 24 height 20
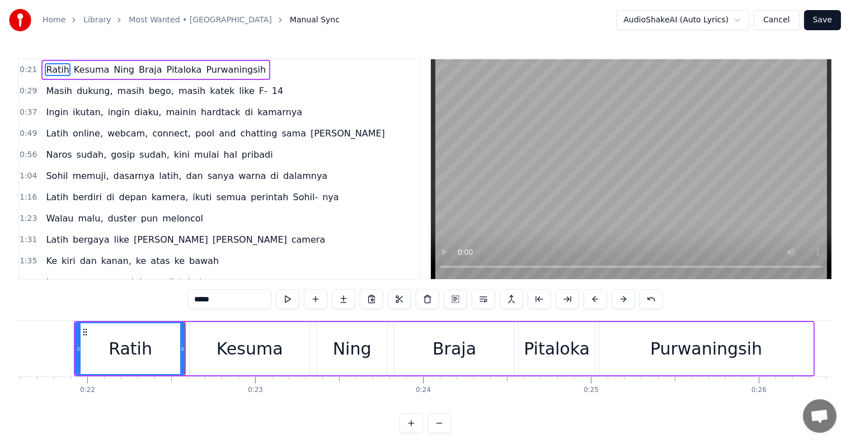
click at [822, 21] on button "Save" at bounding box center [822, 20] width 37 height 20
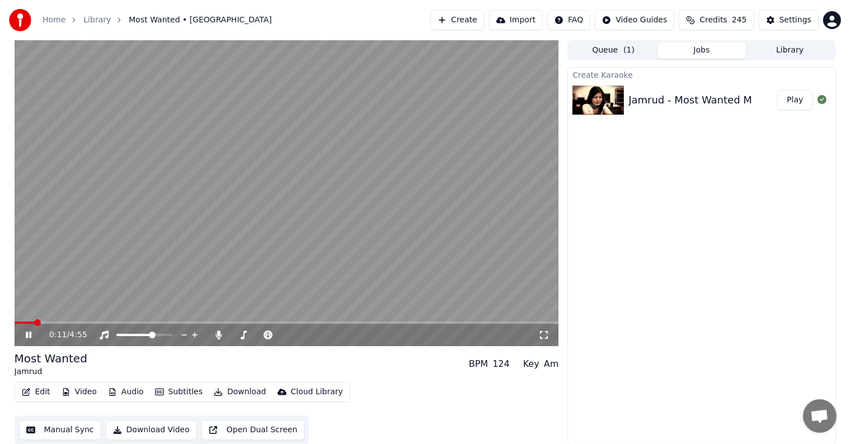
click at [34, 322] on span at bounding box center [287, 323] width 545 height 2
click at [51, 322] on span at bounding box center [287, 323] width 545 height 2
click at [172, 339] on span at bounding box center [169, 335] width 7 height 7
click at [53, 324] on span at bounding box center [34, 323] width 39 height 2
click at [31, 332] on icon at bounding box center [29, 335] width 6 height 7
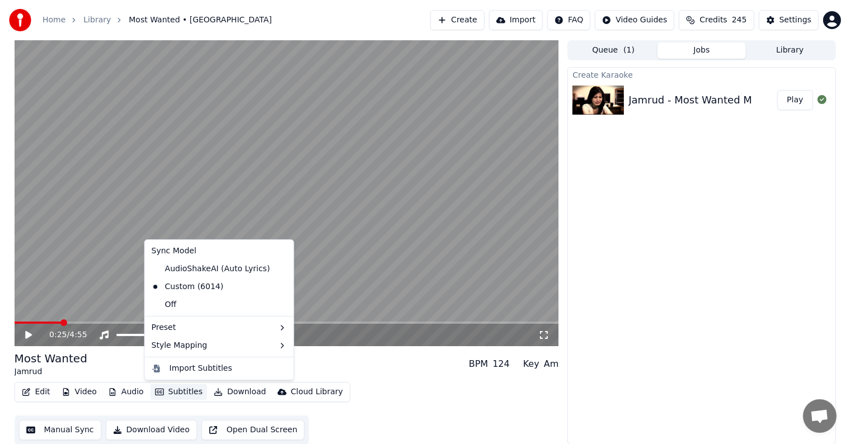
click at [179, 386] on button "Subtitles" at bounding box center [179, 393] width 57 height 16
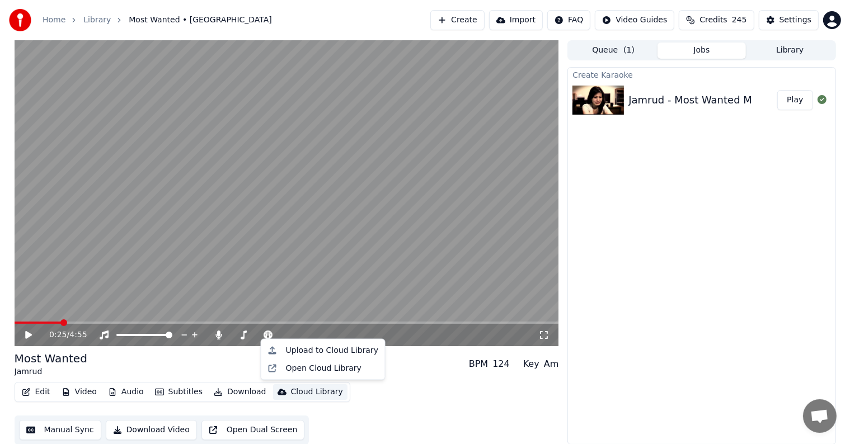
drag, startPoint x: 461, startPoint y: 400, endPoint x: 430, endPoint y: 402, distance: 30.9
click at [460, 400] on div "Edit Video Audio Subtitles Download Cloud Library Manual Sync Download Video Op…" at bounding box center [287, 413] width 545 height 63
click at [32, 387] on button "Edit" at bounding box center [36, 393] width 38 height 16
click at [662, 242] on div "Create Karaoke Jamrud - Most Wanted M Play" at bounding box center [702, 256] width 268 height 378
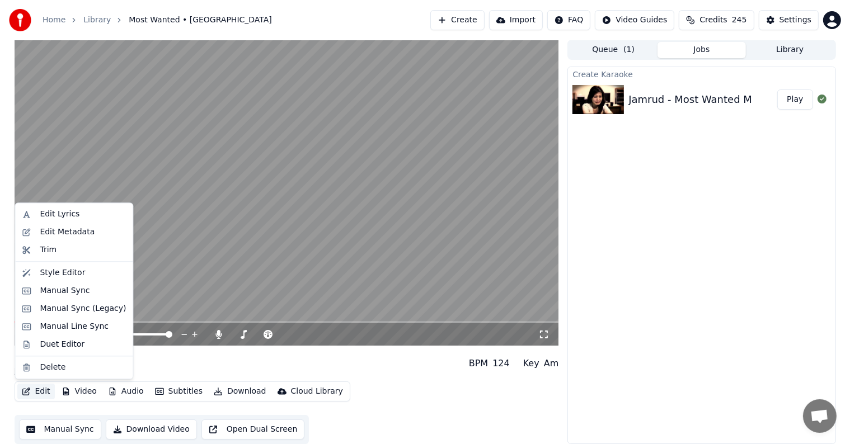
click at [36, 390] on button "Edit" at bounding box center [36, 392] width 38 height 16
click at [629, 105] on div "Jamrud - Most Wanted M" at bounding box center [691, 100] width 124 height 16
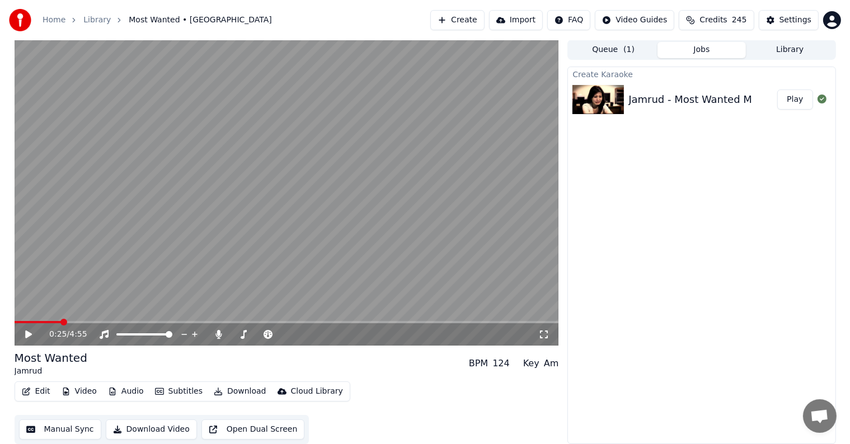
click at [34, 394] on button "Edit" at bounding box center [36, 392] width 38 height 16
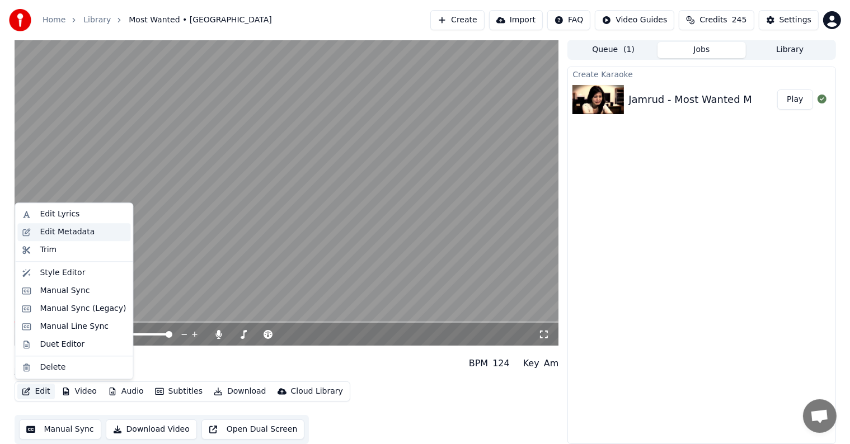
click at [68, 233] on div "Edit Metadata" at bounding box center [67, 232] width 55 height 11
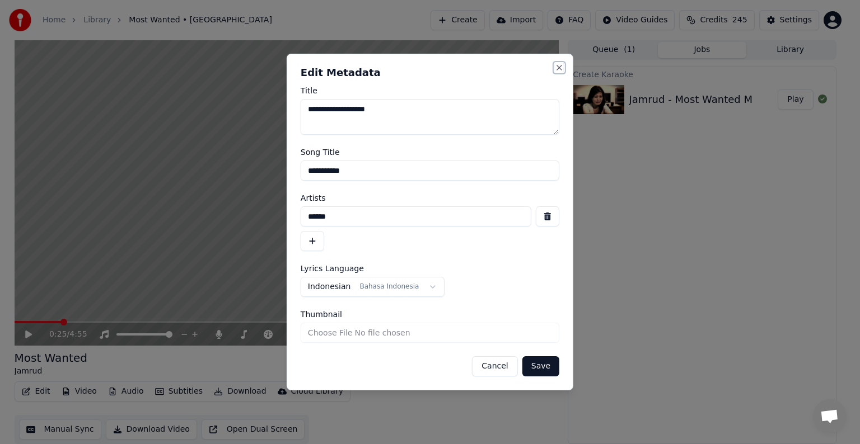
click at [559, 68] on button "Close" at bounding box center [559, 67] width 9 height 9
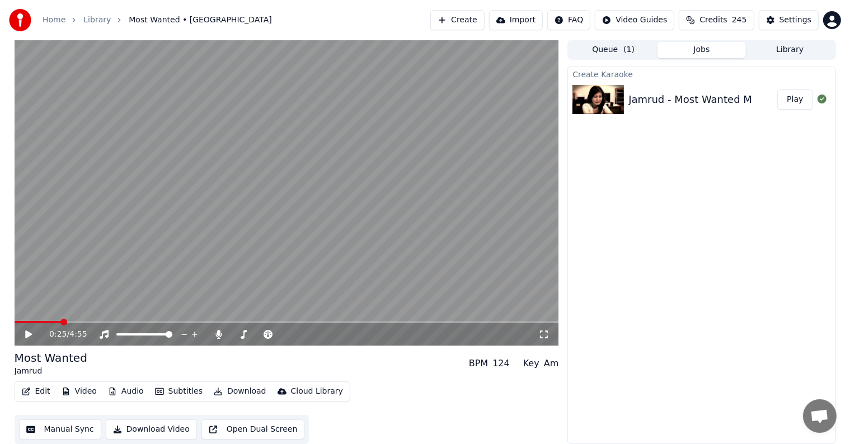
click at [31, 394] on button "Edit" at bounding box center [36, 392] width 38 height 16
click at [71, 427] on button "Manual Sync" at bounding box center [60, 430] width 82 height 20
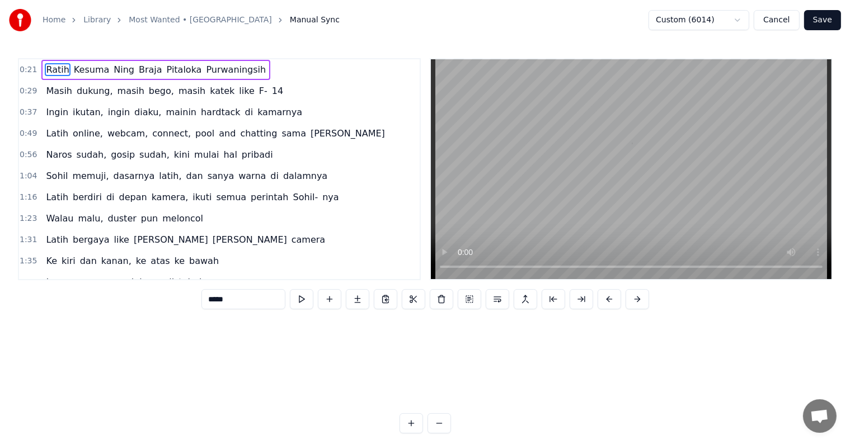
scroll to position [0, 3625]
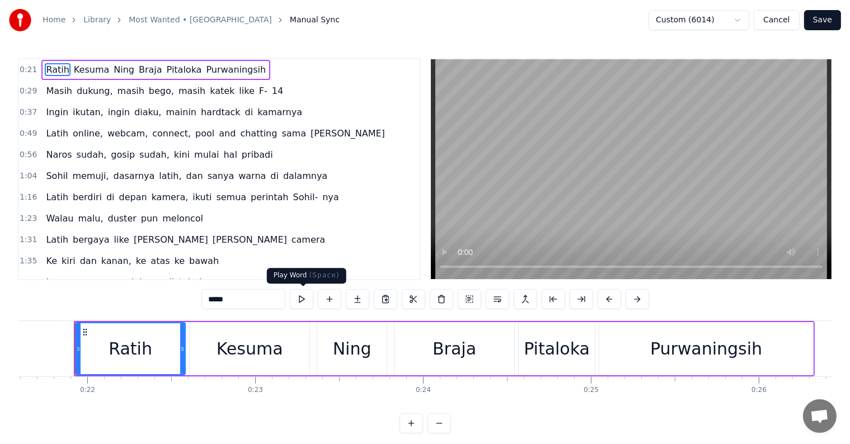
click at [301, 303] on button at bounding box center [302, 299] width 24 height 20
click at [221, 336] on div "Kesuma" at bounding box center [250, 348] width 67 height 25
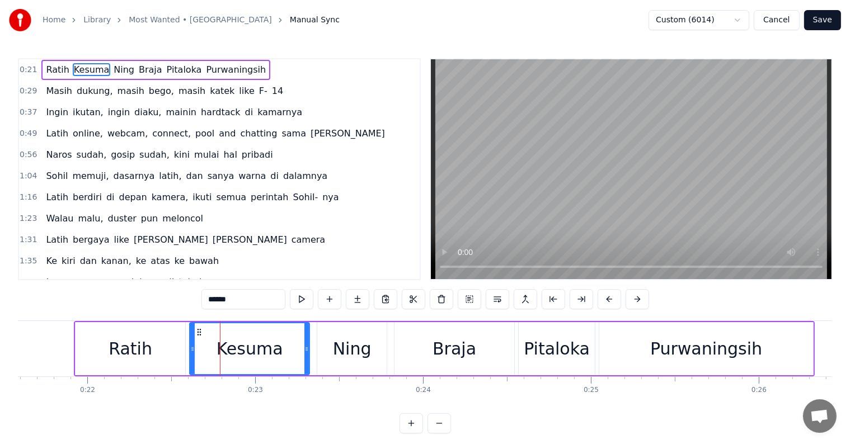
click at [147, 343] on div "Ratih" at bounding box center [131, 348] width 44 height 25
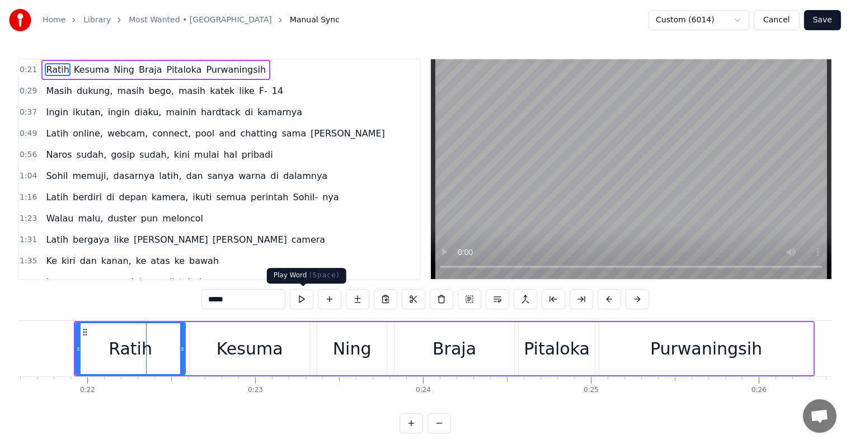
click at [297, 301] on button at bounding box center [302, 299] width 24 height 20
drag, startPoint x: 202, startPoint y: 340, endPoint x: 177, endPoint y: 348, distance: 25.3
click at [189, 340] on div "Kesuma" at bounding box center [249, 348] width 121 height 53
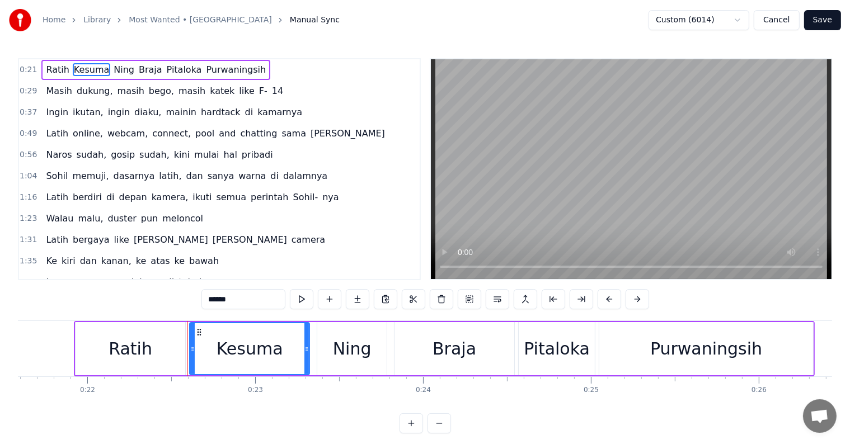
drag, startPoint x: 143, startPoint y: 347, endPoint x: 166, endPoint y: 348, distance: 23.0
click at [143, 348] on div "Ratih" at bounding box center [131, 348] width 44 height 25
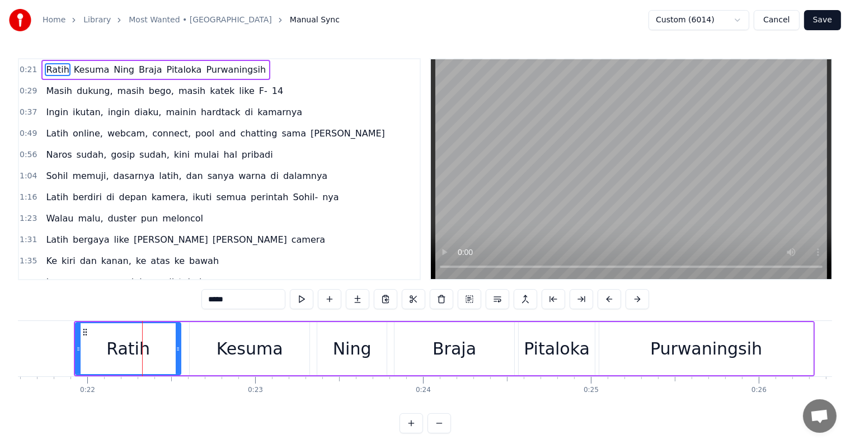
click at [177, 347] on icon at bounding box center [178, 349] width 4 height 9
drag, startPoint x: 211, startPoint y: 343, endPoint x: 192, endPoint y: 343, distance: 19.0
click at [192, 343] on div "Kesuma" at bounding box center [250, 348] width 120 height 53
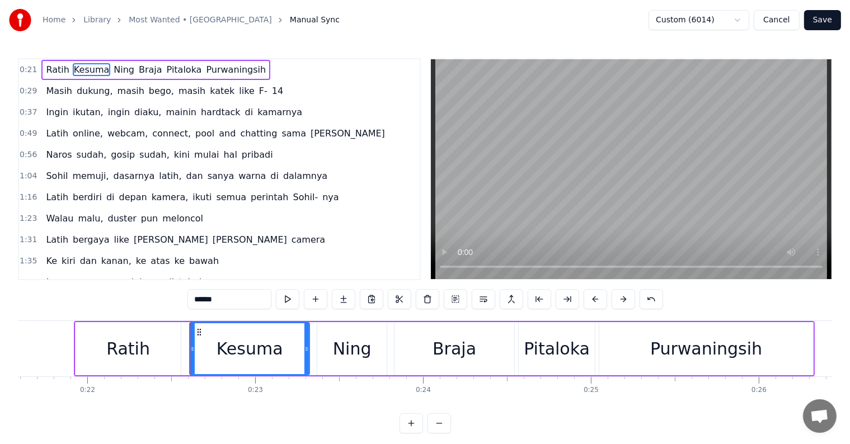
drag, startPoint x: 143, startPoint y: 347, endPoint x: 163, endPoint y: 349, distance: 20.3
click at [143, 348] on div "Ratih" at bounding box center [128, 348] width 44 height 25
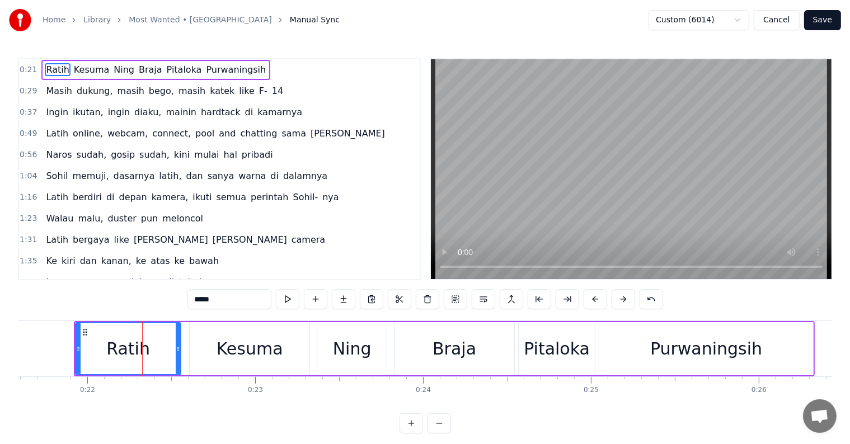
click at [198, 342] on div "Kesuma" at bounding box center [250, 348] width 120 height 53
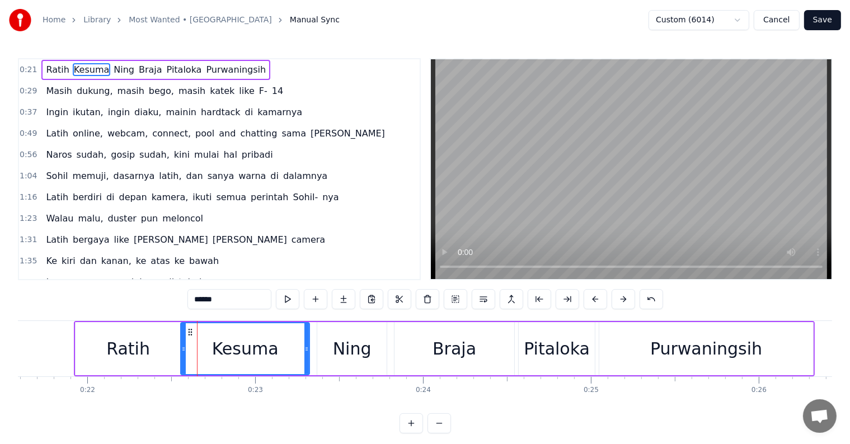
drag, startPoint x: 190, startPoint y: 345, endPoint x: 212, endPoint y: 333, distance: 24.6
click at [184, 346] on icon at bounding box center [183, 349] width 4 height 9
click at [287, 298] on button at bounding box center [288, 299] width 24 height 20
click at [204, 353] on div "Kesuma" at bounding box center [246, 349] width 125 height 51
click at [287, 300] on button at bounding box center [288, 299] width 24 height 20
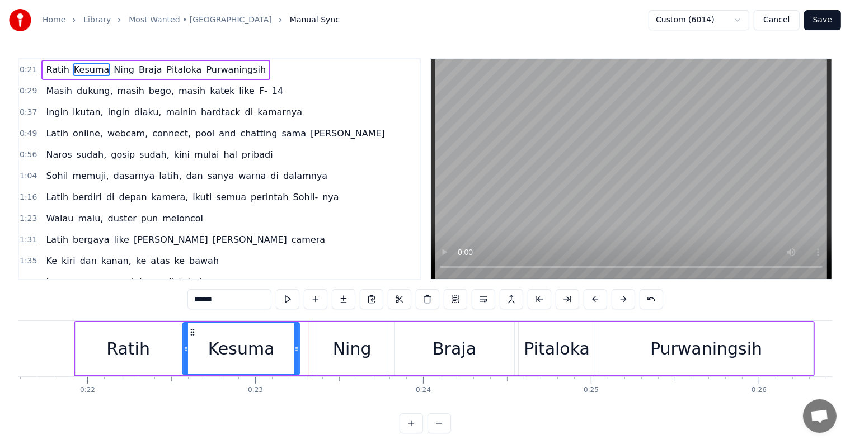
drag, startPoint x: 307, startPoint y: 351, endPoint x: 297, endPoint y: 350, distance: 10.1
click at [297, 350] on icon at bounding box center [296, 349] width 4 height 9
click at [338, 341] on div "Ning" at bounding box center [352, 348] width 39 height 25
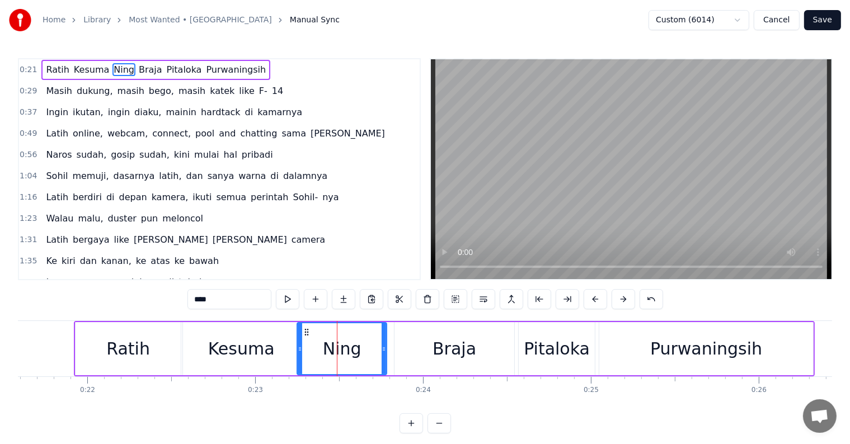
drag, startPoint x: 318, startPoint y: 343, endPoint x: 301, endPoint y: 344, distance: 17.4
click at [301, 344] on div at bounding box center [300, 349] width 4 height 51
click at [566, 298] on button at bounding box center [568, 299] width 24 height 20
click at [119, 336] on div "Ratih" at bounding box center [128, 348] width 44 height 25
type input "*****"
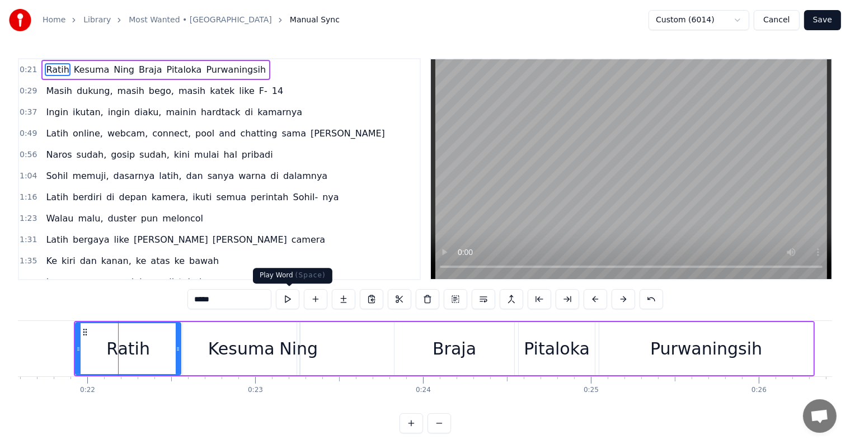
click at [285, 300] on button at bounding box center [288, 299] width 24 height 20
click at [251, 69] on div "0:21 Ratih Kesuma Ning Braja Pitaloka Purwaningsih" at bounding box center [219, 69] width 401 height 21
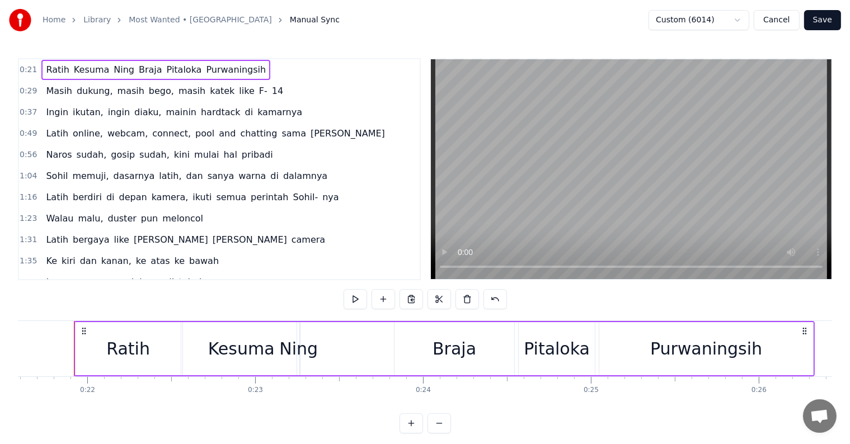
click at [45, 69] on span "Ratih" at bounding box center [57, 69] width 25 height 13
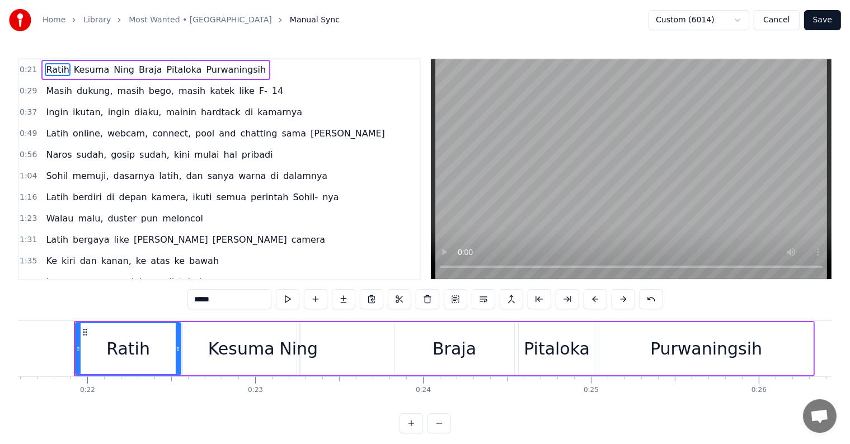
click at [54, 86] on span "Masih" at bounding box center [59, 91] width 29 height 13
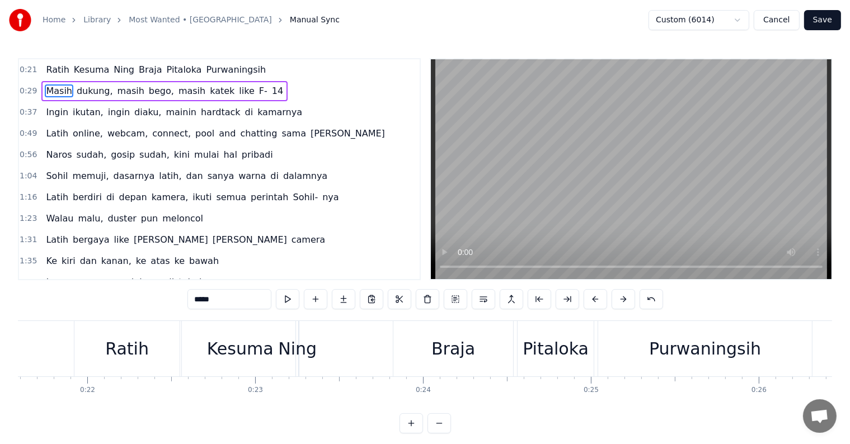
scroll to position [0, 4924]
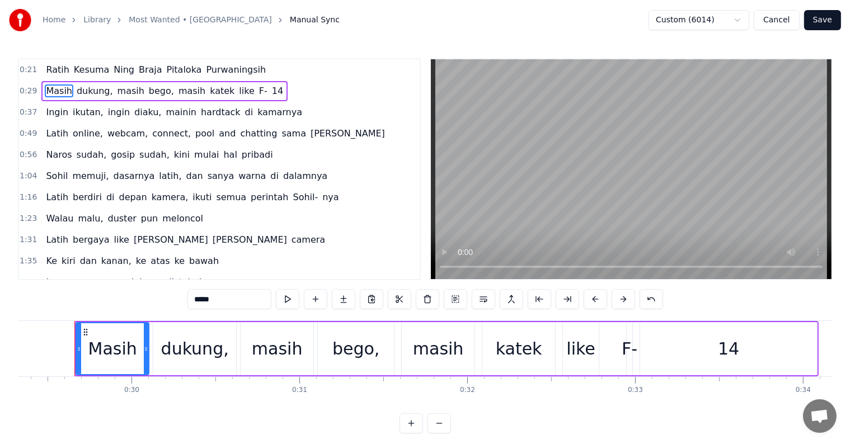
click at [73, 69] on span "Kesuma" at bounding box center [92, 69] width 38 height 13
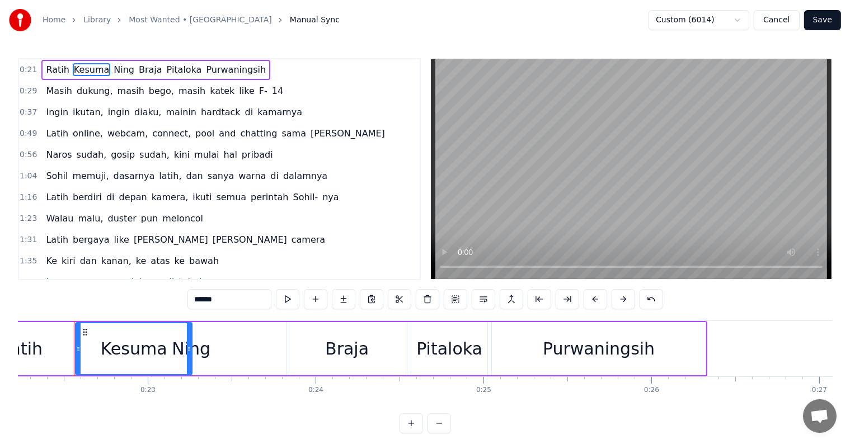
click at [45, 72] on span "Ratih" at bounding box center [57, 69] width 25 height 13
type input "*****"
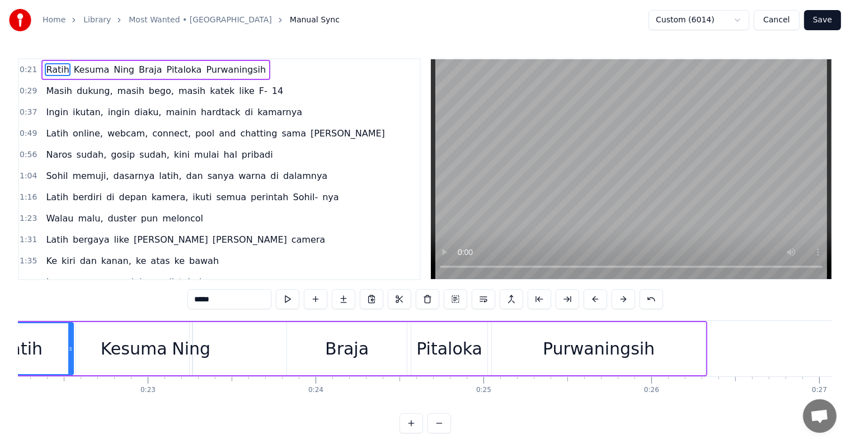
scroll to position [0, 3625]
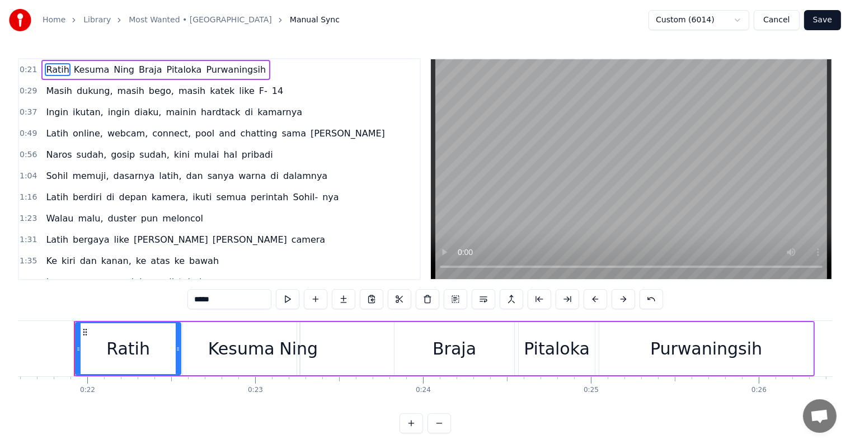
click at [29, 71] on span "0:21" at bounding box center [28, 69] width 17 height 11
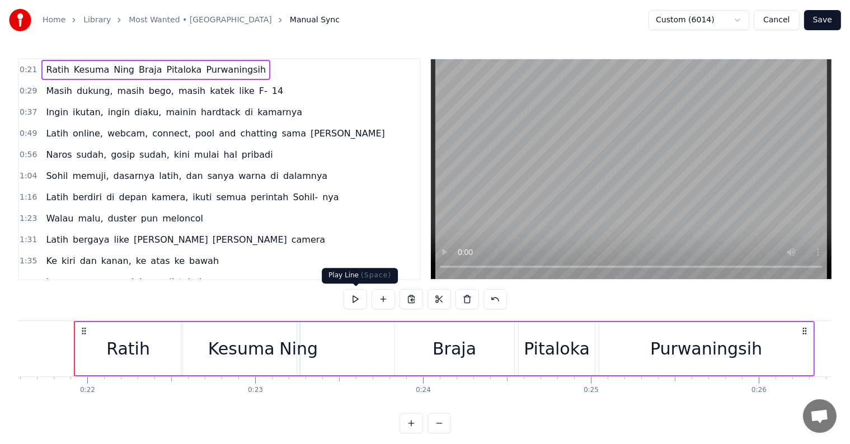
click at [357, 301] on button at bounding box center [356, 299] width 24 height 20
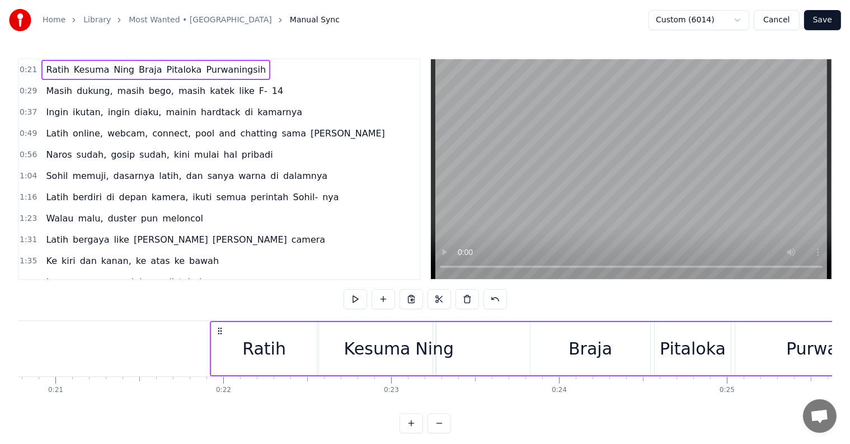
scroll to position [0, 3517]
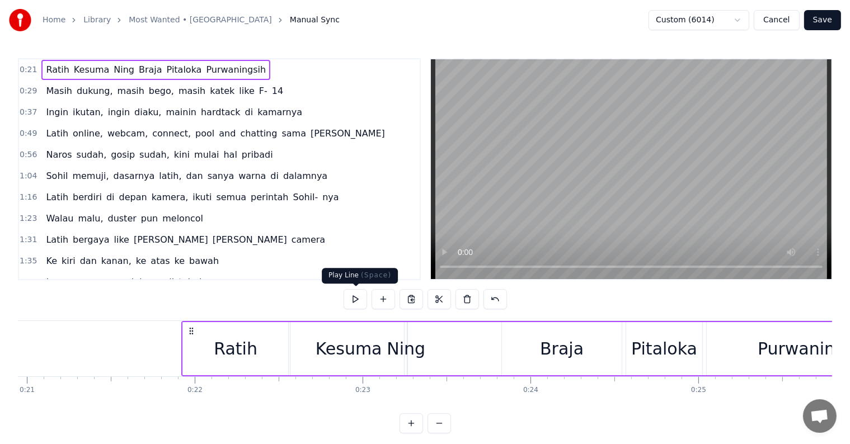
click at [357, 300] on button at bounding box center [356, 299] width 24 height 20
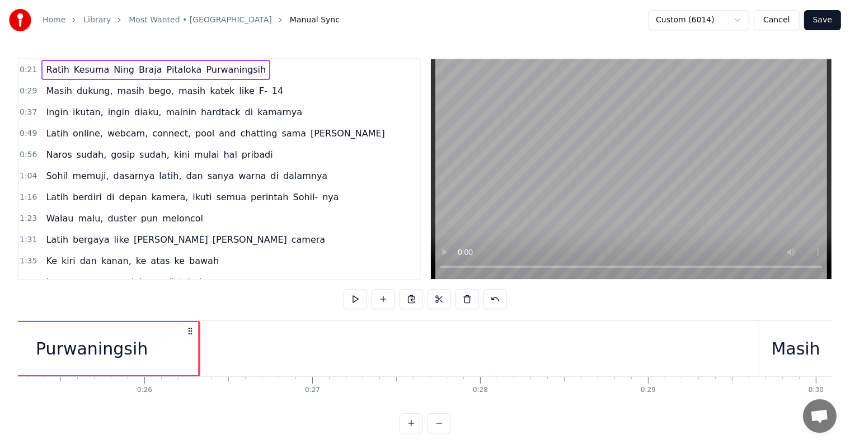
click at [743, 18] on html "Home Library Most Wanted • Jamrud Manual Sync Custom (6014) Cancel Save 0:21 Ra…" at bounding box center [425, 226] width 850 height 452
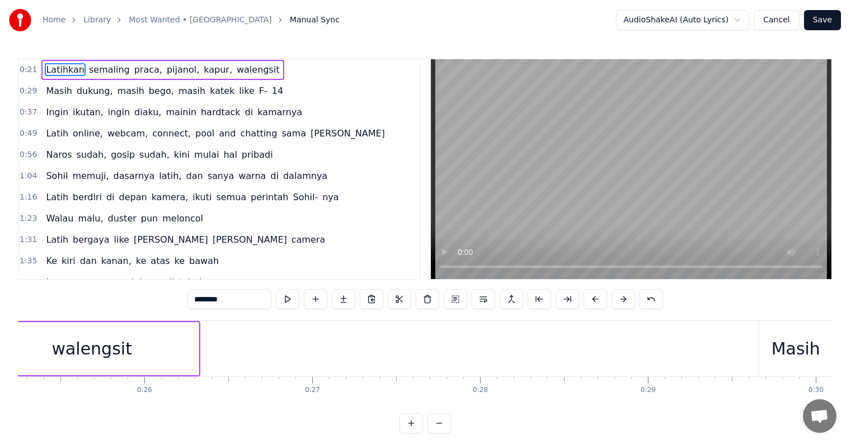
scroll to position [0, 3625]
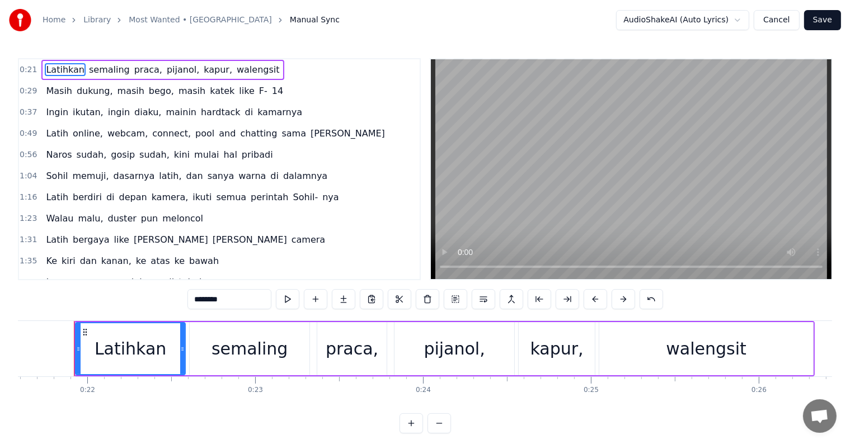
click at [779, 24] on button "Cancel" at bounding box center [776, 20] width 45 height 20
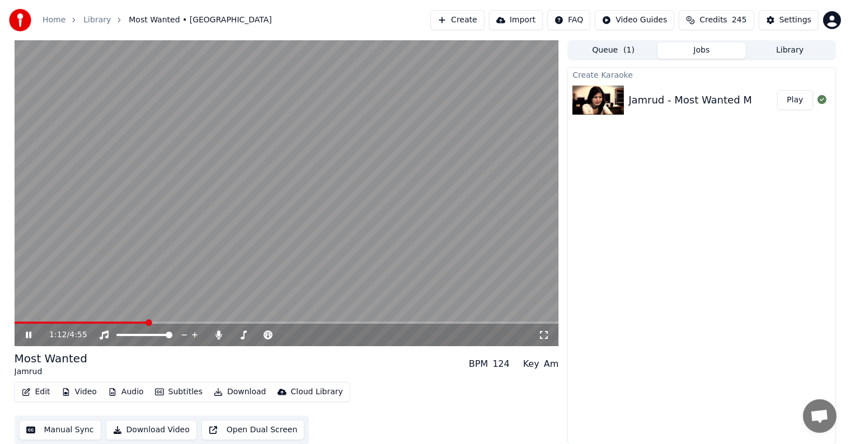
click at [25, 334] on icon at bounding box center [37, 335] width 26 height 9
click at [51, 431] on button "Manual Sync" at bounding box center [60, 430] width 82 height 20
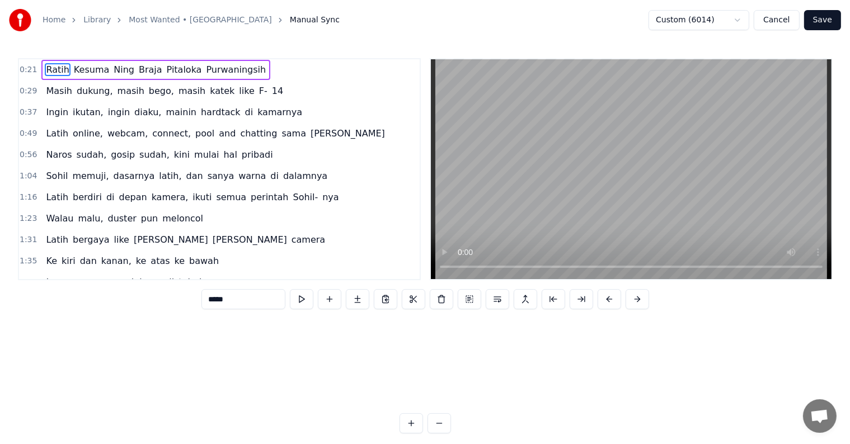
scroll to position [0, 3625]
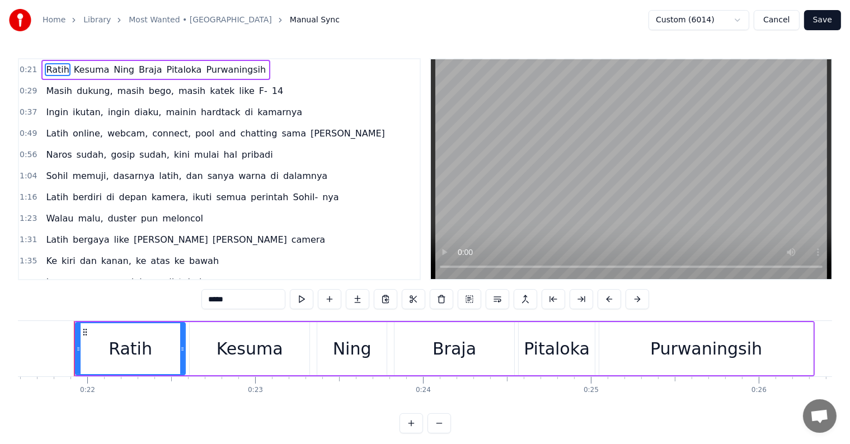
click at [25, 72] on span "0:21" at bounding box center [28, 69] width 17 height 11
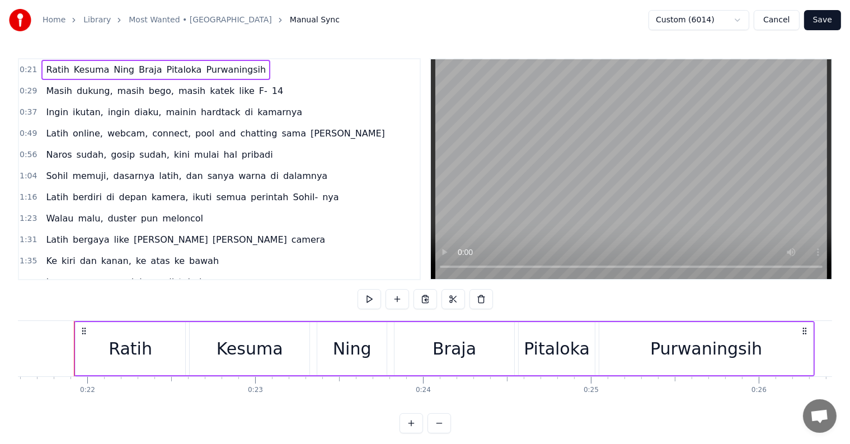
click at [25, 72] on span "0:21" at bounding box center [28, 69] width 17 height 11
click at [47, 235] on span "Latih" at bounding box center [57, 239] width 25 height 13
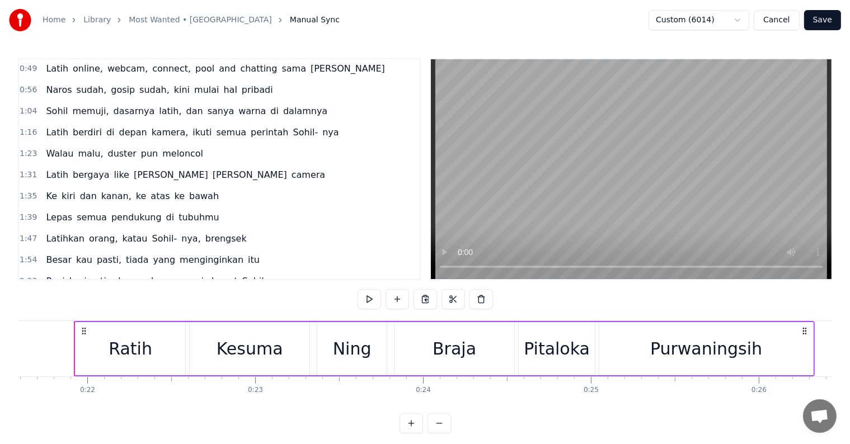
click at [47, 235] on span "Latihkan" at bounding box center [65, 238] width 41 height 13
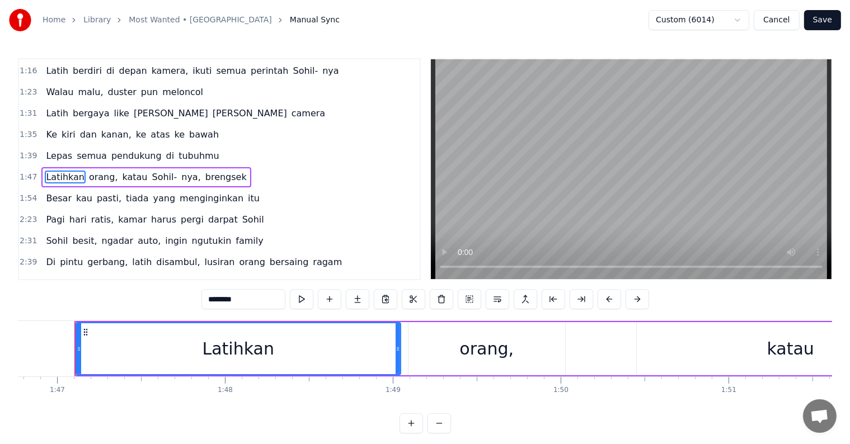
scroll to position [0, 17929]
click at [57, 114] on span "Latih" at bounding box center [57, 113] width 25 height 13
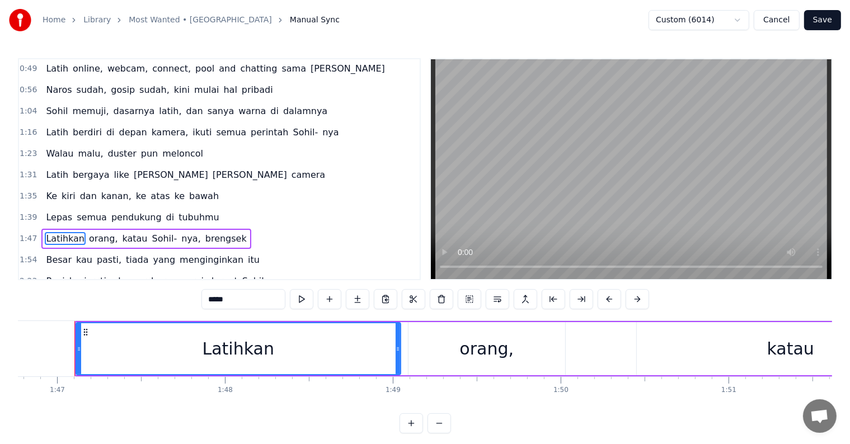
scroll to position [0, 15326]
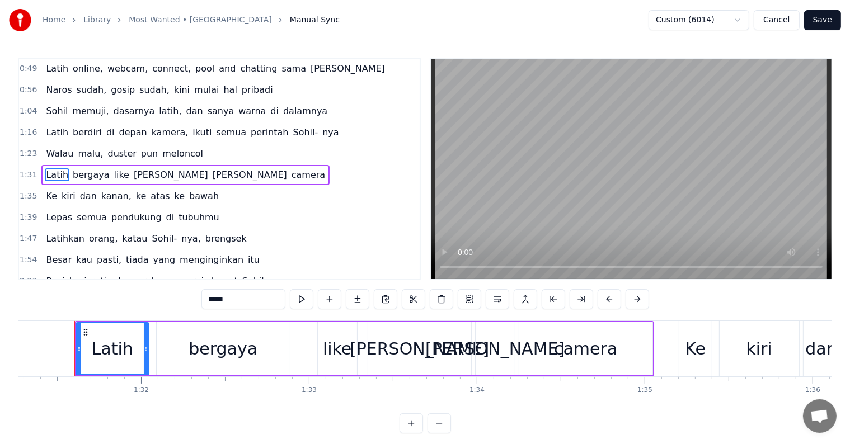
click at [209, 301] on input "*****" at bounding box center [244, 299] width 84 height 20
type input "*****"
click at [352, 250] on div "1:54 Besar kau pasti, tiada yang menginginkan itu" at bounding box center [219, 260] width 401 height 21
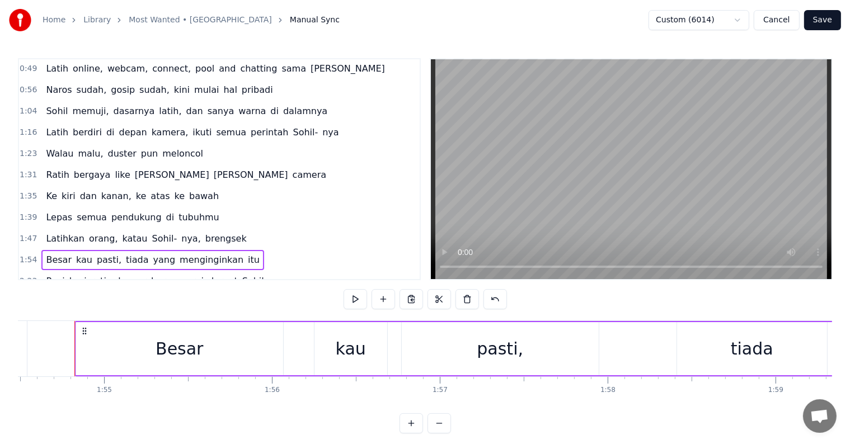
click at [134, 168] on span "Ashton" at bounding box center [172, 174] width 77 height 13
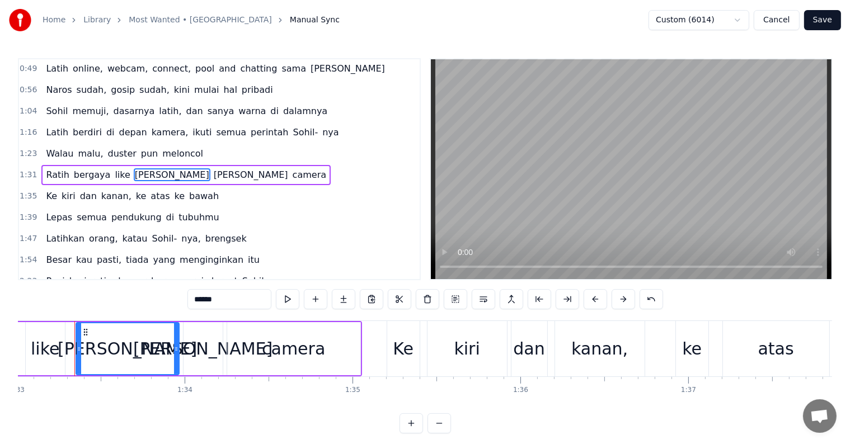
drag, startPoint x: 227, startPoint y: 302, endPoint x: 201, endPoint y: 302, distance: 26.3
click at [201, 302] on input "******" at bounding box center [230, 299] width 84 height 20
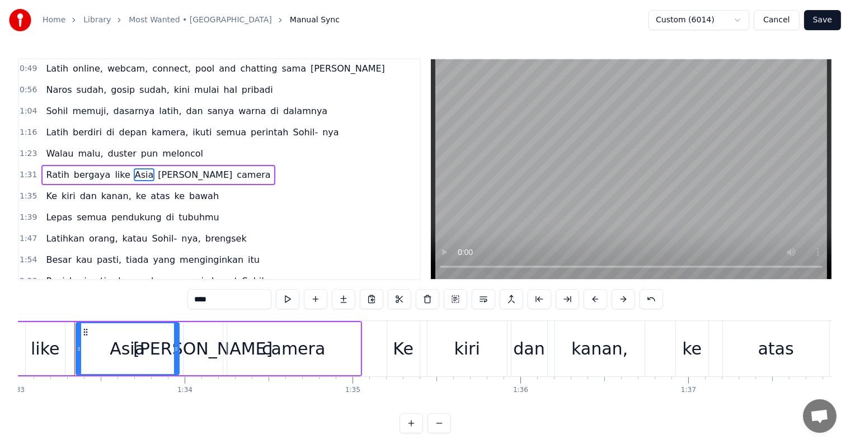
click at [204, 352] on div "Kuhn" at bounding box center [202, 348] width 139 height 25
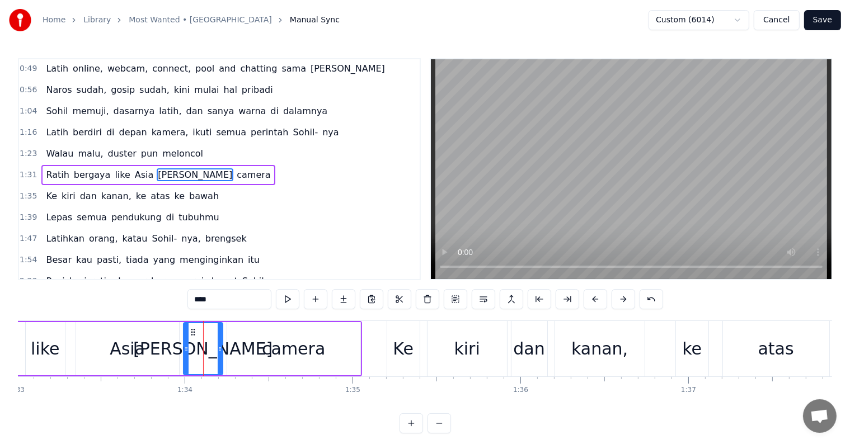
click at [262, 347] on div "camera" at bounding box center [293, 348] width 133 height 53
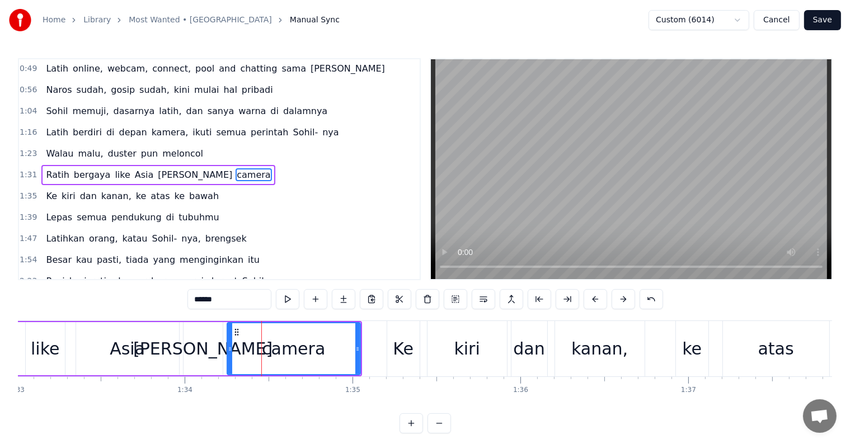
click at [316, 353] on div "camera" at bounding box center [293, 348] width 63 height 25
drag, startPoint x: 234, startPoint y: 302, endPoint x: 204, endPoint y: 305, distance: 30.4
click at [204, 305] on input "******" at bounding box center [230, 299] width 84 height 20
type input "*******"
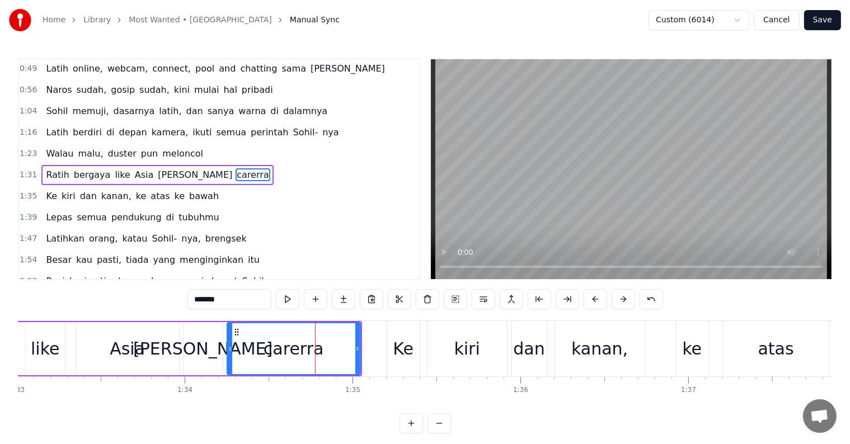
click at [300, 219] on div "1:39 Lepas semua pendukung di tubuhmu" at bounding box center [219, 217] width 401 height 21
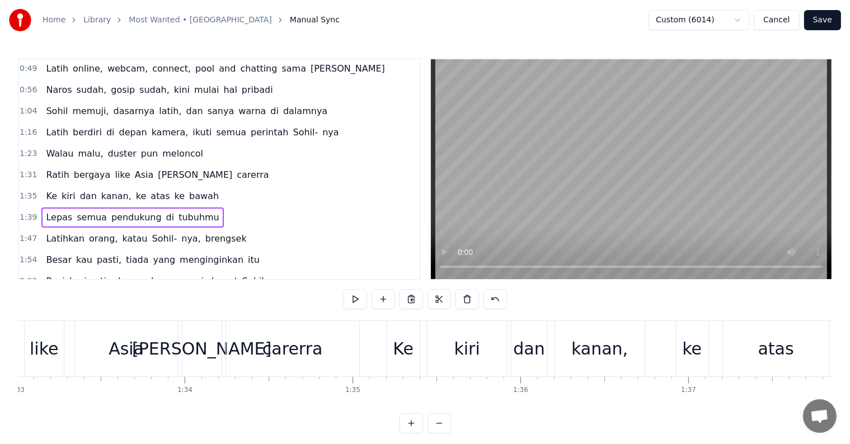
scroll to position [0, 16582]
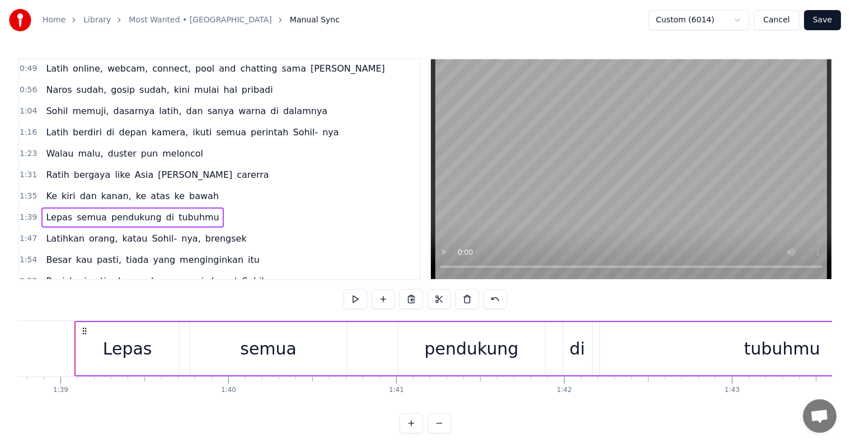
click at [49, 105] on span "Sohil" at bounding box center [57, 111] width 24 height 13
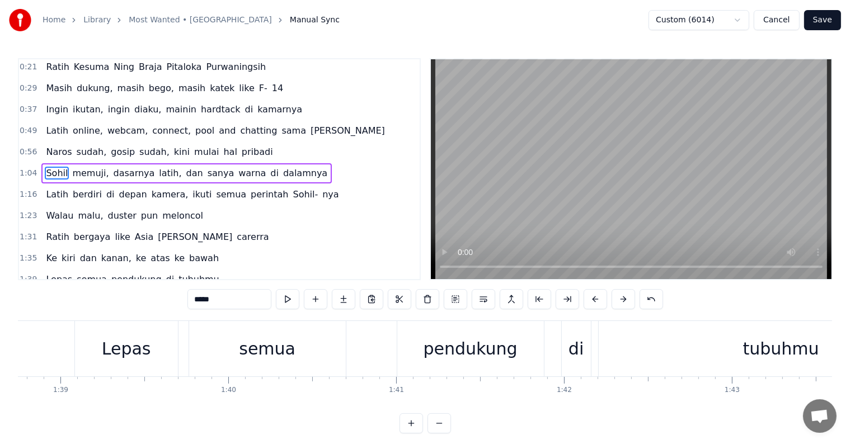
scroll to position [0, 10802]
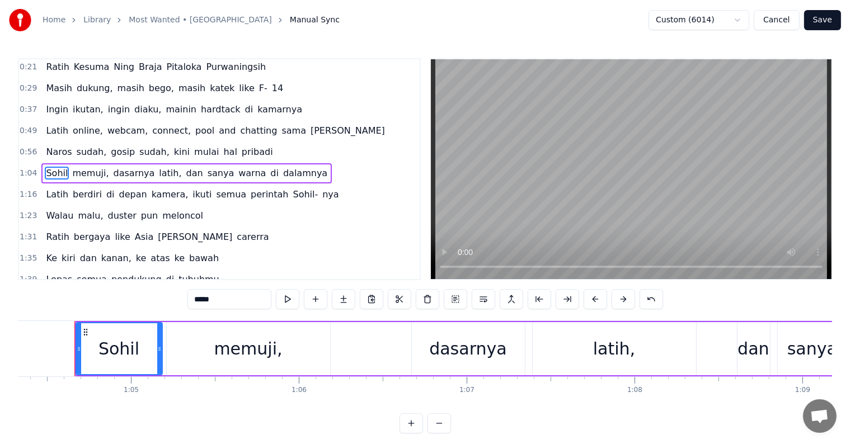
click at [215, 302] on input "*****" at bounding box center [230, 299] width 84 height 20
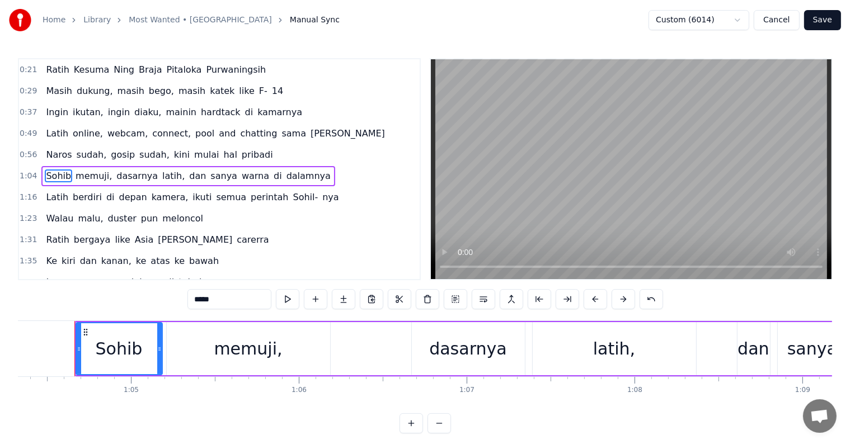
click at [170, 70] on span "Pitaloka" at bounding box center [185, 69] width 38 height 13
type input "********"
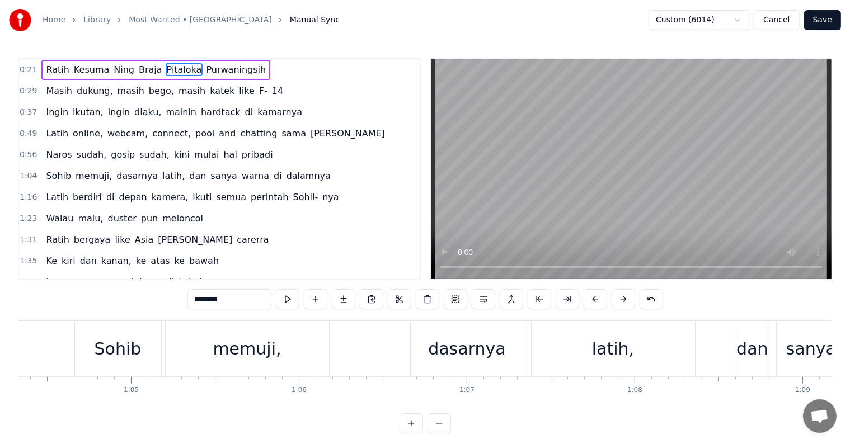
scroll to position [0, 4068]
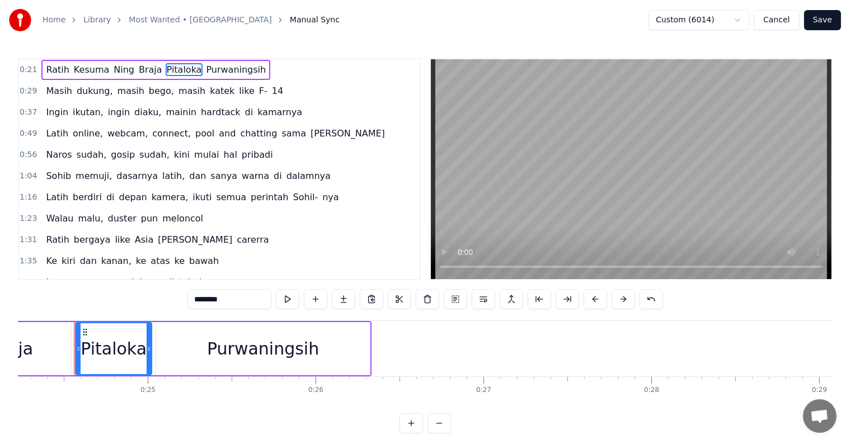
click at [84, 332] on circle at bounding box center [84, 332] width 1 height 1
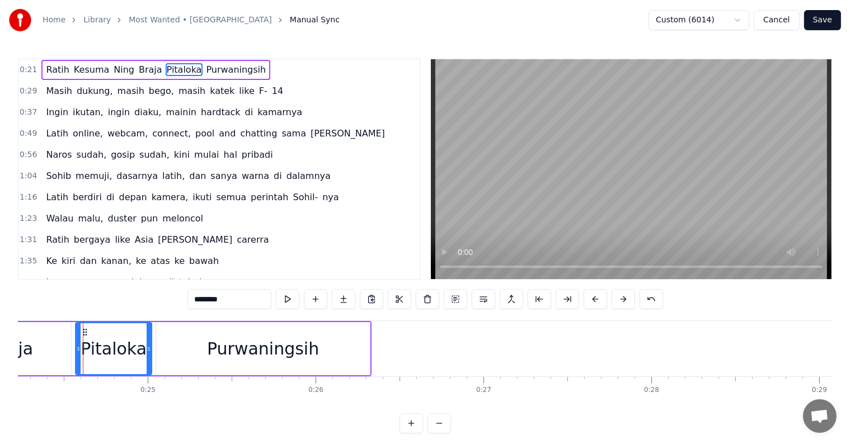
click at [84, 332] on circle at bounding box center [84, 332] width 1 height 1
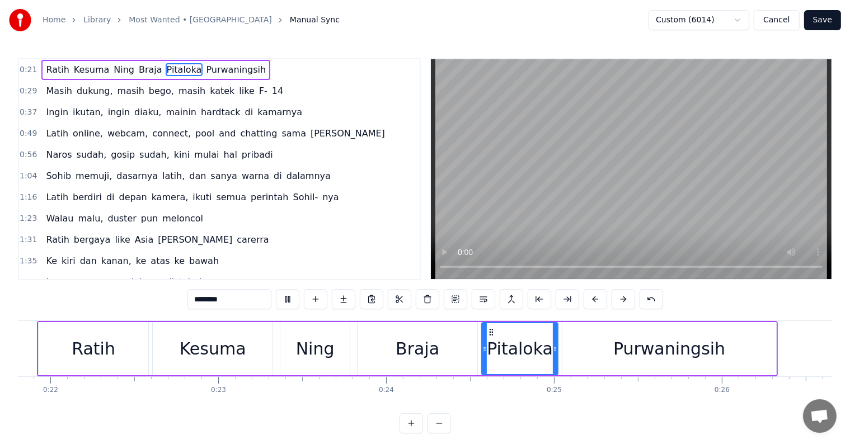
scroll to position [0, 3485]
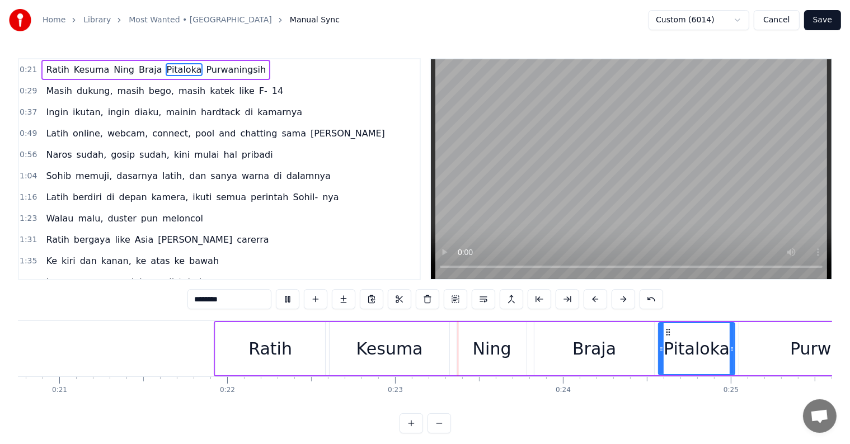
click at [483, 349] on div "Ning" at bounding box center [492, 348] width 39 height 25
type input "****"
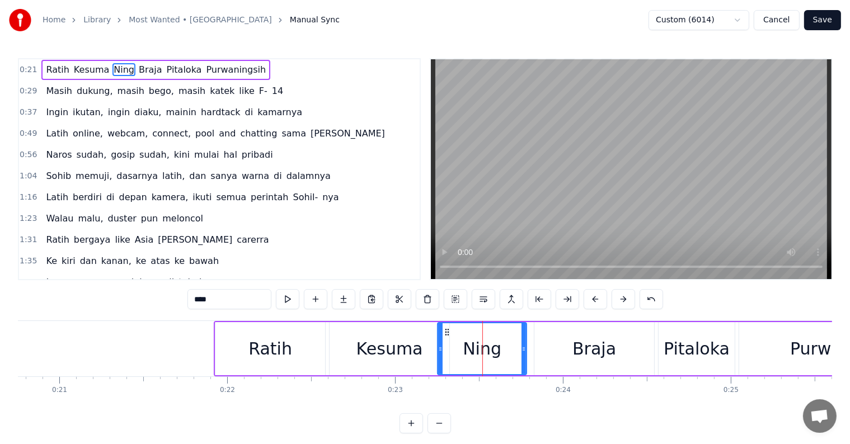
drag, startPoint x: 459, startPoint y: 347, endPoint x: 439, endPoint y: 347, distance: 19.6
click at [439, 347] on icon at bounding box center [440, 349] width 4 height 9
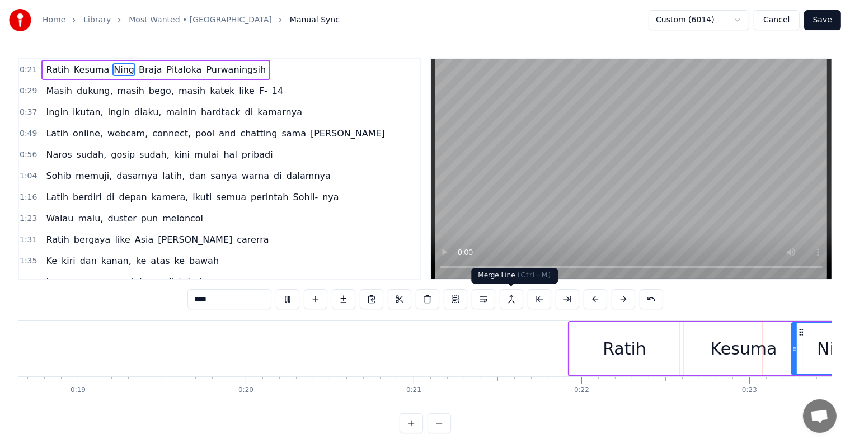
scroll to position [0, 3834]
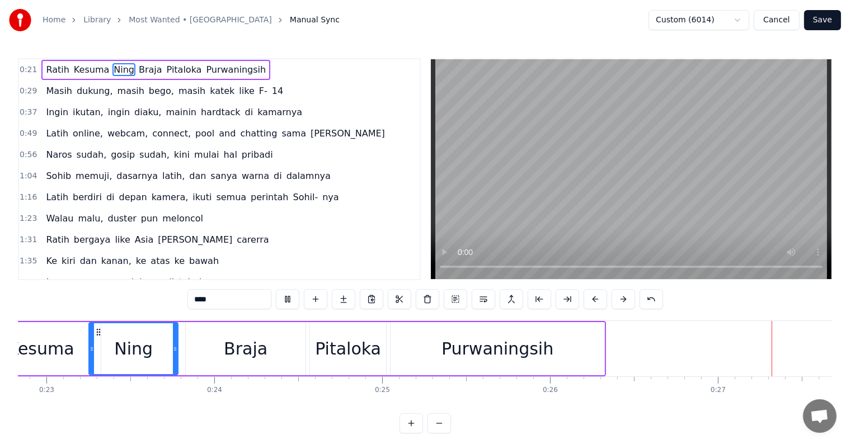
click at [786, 22] on button "Cancel" at bounding box center [776, 20] width 45 height 20
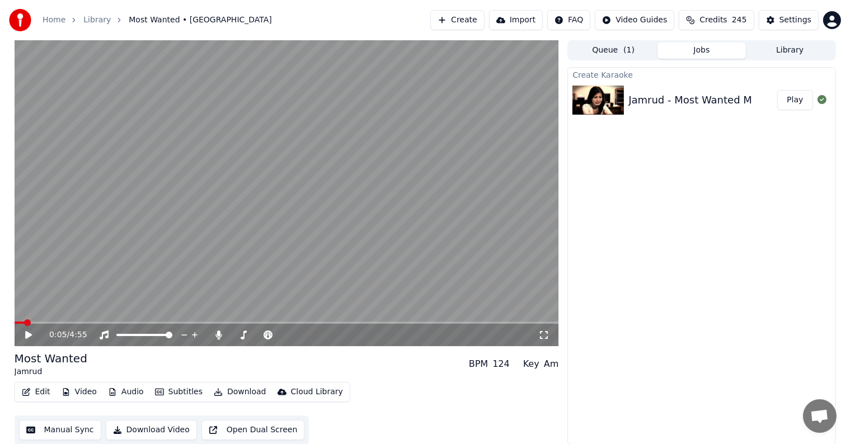
scroll to position [1, 0]
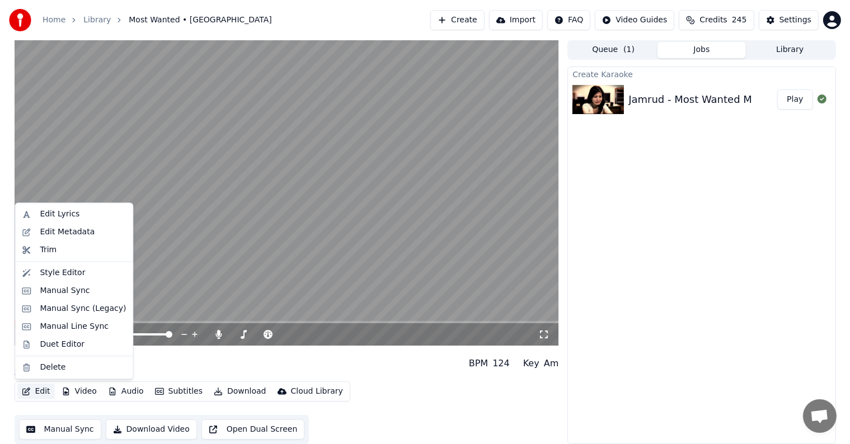
click at [38, 395] on button "Edit" at bounding box center [36, 392] width 38 height 16
click at [65, 219] on div "Edit Lyrics" at bounding box center [60, 214] width 40 height 11
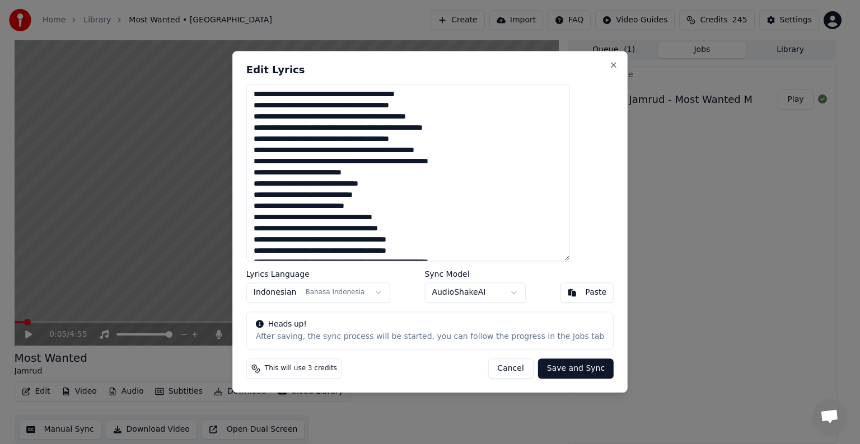
drag, startPoint x: 451, startPoint y: 105, endPoint x: 431, endPoint y: 107, distance: 19.8
click at [431, 107] on textarea at bounding box center [408, 172] width 324 height 177
click at [497, 373] on button "Cancel" at bounding box center [510, 369] width 45 height 20
type textarea "**********"
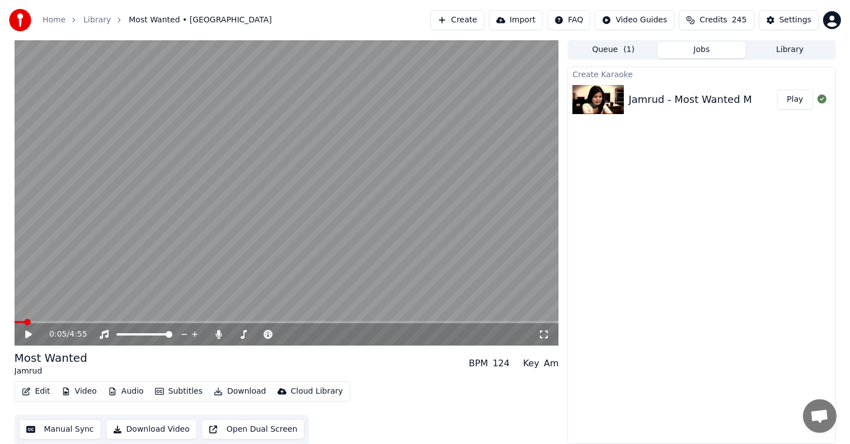
click at [60, 436] on button "Manual Sync" at bounding box center [60, 430] width 82 height 20
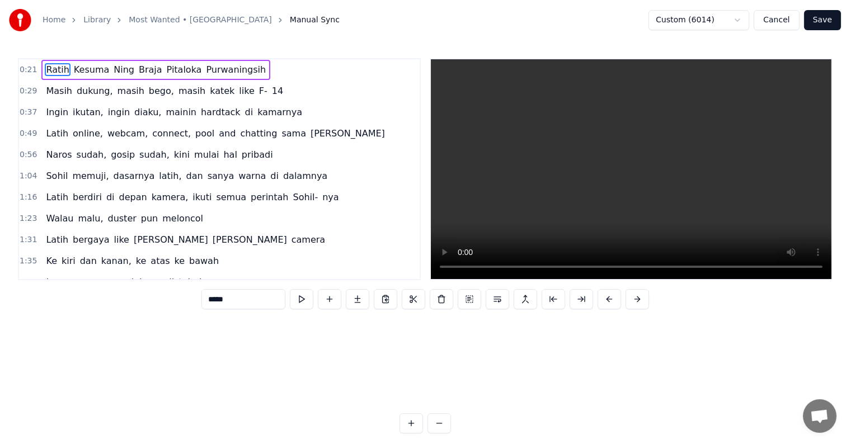
scroll to position [0, 3625]
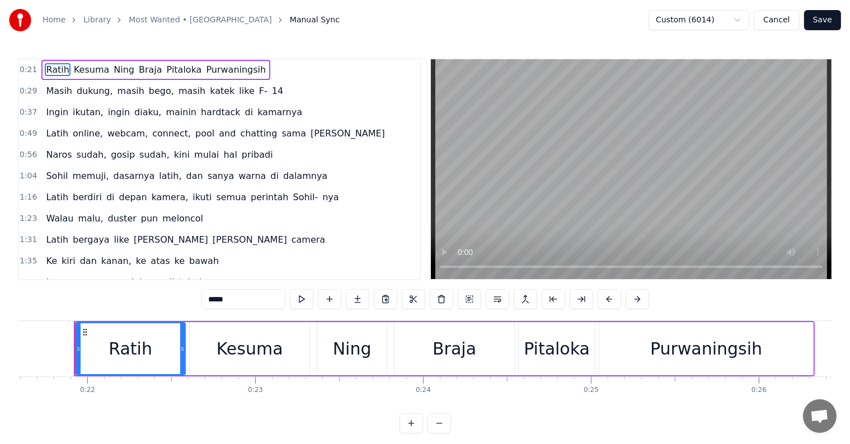
click at [209, 91] on span "katek" at bounding box center [222, 91] width 27 height 13
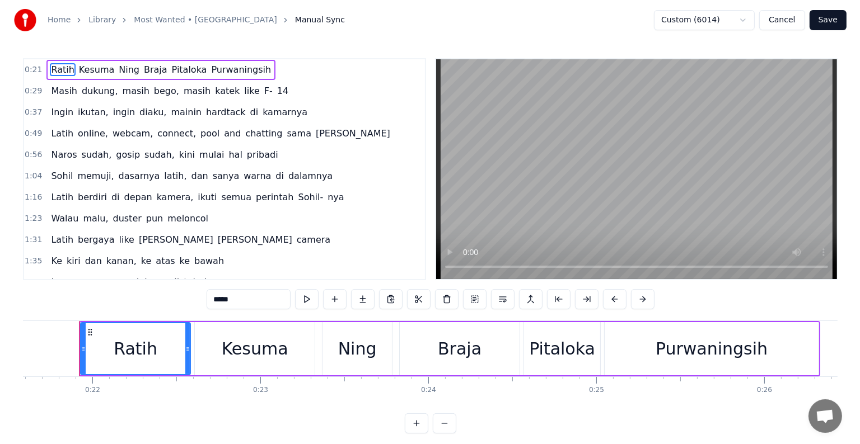
scroll to position [0, 5331]
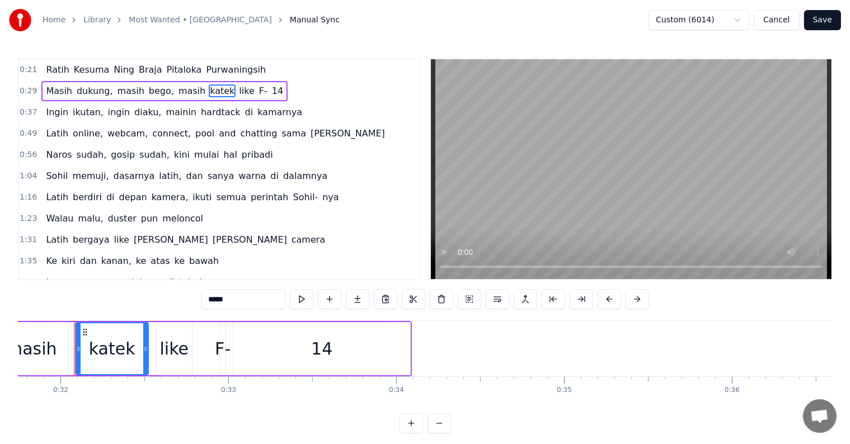
drag, startPoint x: 238, startPoint y: 300, endPoint x: 180, endPoint y: 293, distance: 58.0
click at [184, 297] on div "0:21 Ratih Kesuma Ning Braja Pitaloka Purwaningsih 0:29 Masih dukung, masih beg…" at bounding box center [425, 246] width 814 height 376
click at [220, 350] on div "F-" at bounding box center [223, 348] width 16 height 25
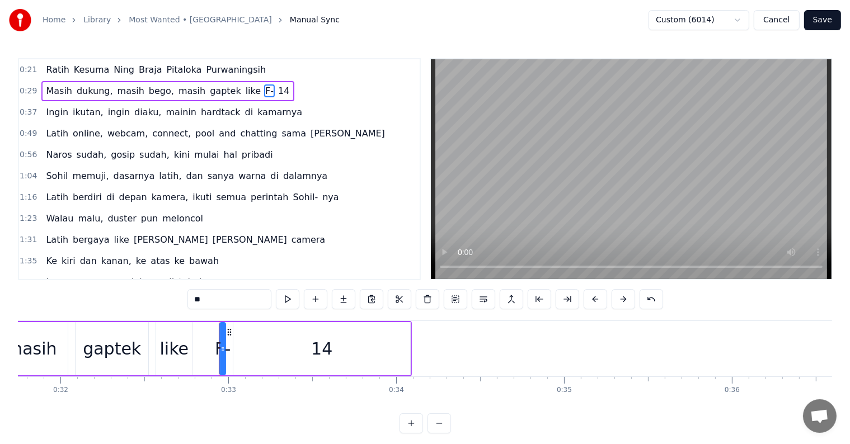
drag, startPoint x: 210, startPoint y: 298, endPoint x: 190, endPoint y: 298, distance: 20.2
click at [190, 298] on input "**" at bounding box center [230, 299] width 84 height 20
drag, startPoint x: 249, startPoint y: 90, endPoint x: 250, endPoint y: 97, distance: 7.4
click at [274, 90] on span "14" at bounding box center [280, 91] width 13 height 13
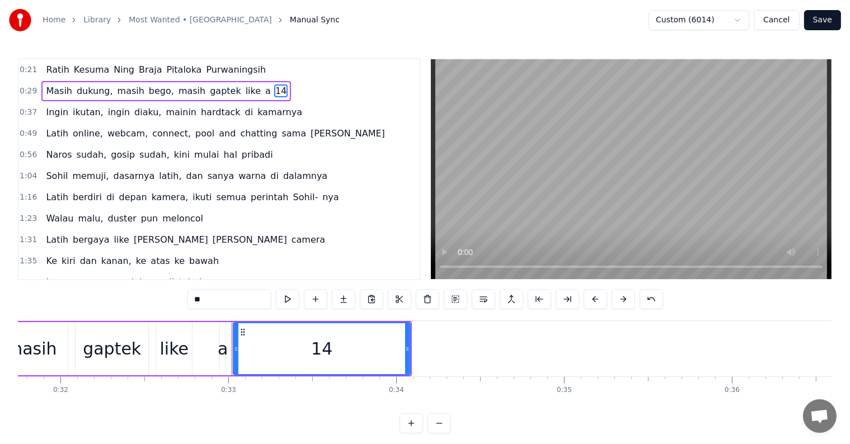
drag, startPoint x: 218, startPoint y: 299, endPoint x: 188, endPoint y: 299, distance: 30.8
click at [188, 299] on div "0:21 Ratih Kesuma Ning Braja Pitaloka Purwaningsih 0:29 Masih dukung, masih beg…" at bounding box center [425, 246] width 814 height 376
type input "******"
click at [833, 20] on button "Save" at bounding box center [822, 20] width 37 height 20
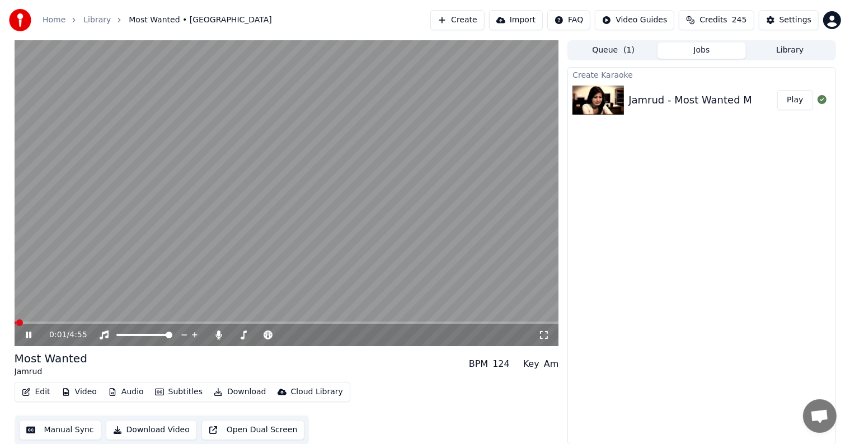
click at [48, 324] on span at bounding box center [287, 323] width 545 height 2
click at [29, 333] on icon at bounding box center [29, 335] width 6 height 7
click at [782, 16] on button "Settings" at bounding box center [789, 20] width 60 height 20
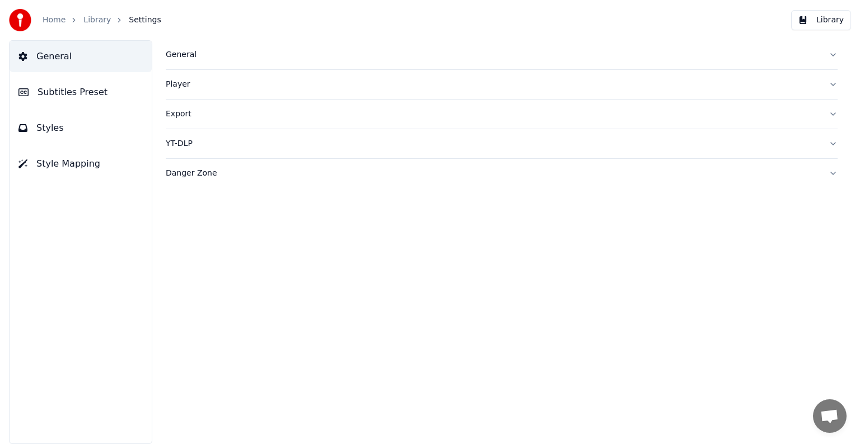
click at [45, 57] on span "General" at bounding box center [53, 56] width 35 height 13
click at [77, 96] on span "Subtitles Preset" at bounding box center [73, 92] width 70 height 13
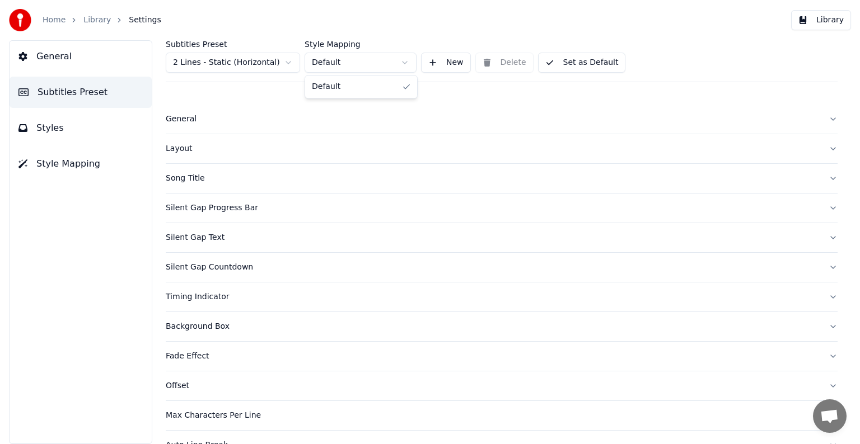
click at [357, 60] on html "Home Library Settings Library General Subtitles Preset Styles Style Mapping Sub…" at bounding box center [430, 222] width 860 height 444
click at [199, 123] on div "General" at bounding box center [493, 119] width 654 height 11
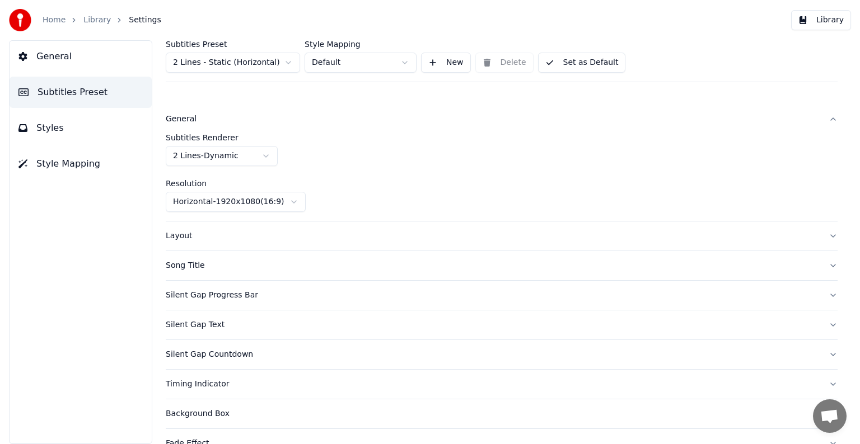
click at [199, 123] on div "General" at bounding box center [493, 119] width 654 height 11
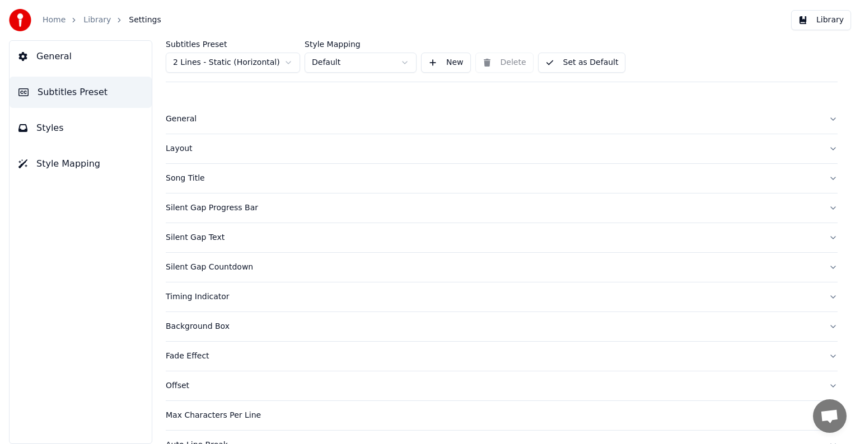
click at [187, 152] on div "Layout" at bounding box center [493, 148] width 654 height 11
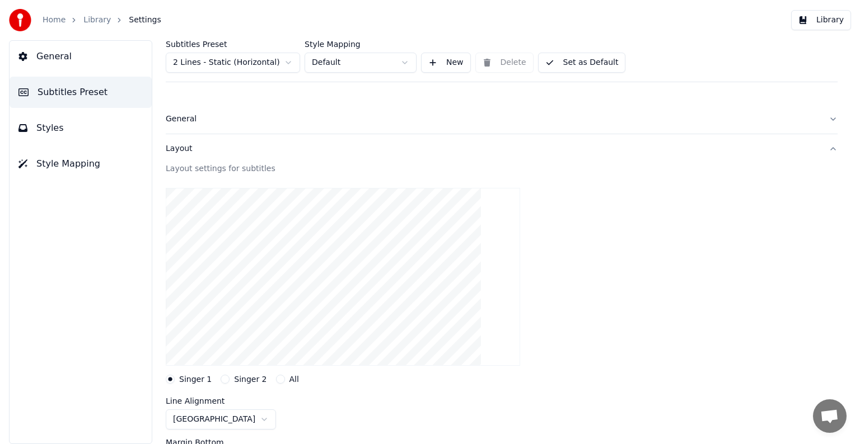
click at [187, 152] on div "Layout" at bounding box center [493, 148] width 654 height 11
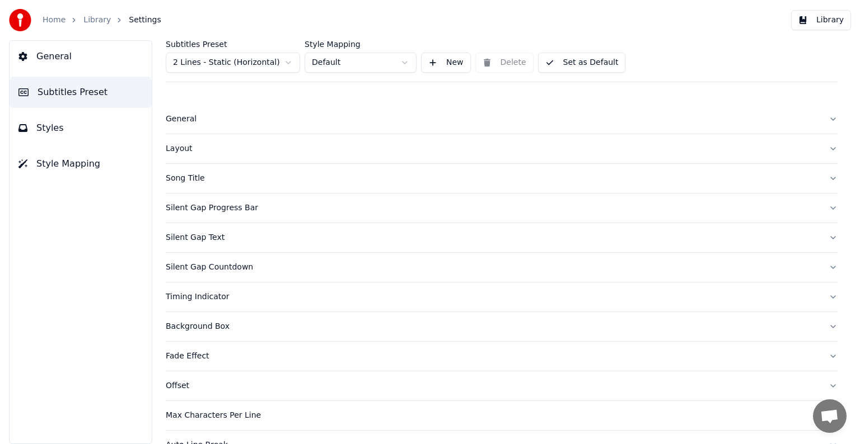
click at [76, 132] on button "Styles" at bounding box center [81, 128] width 142 height 31
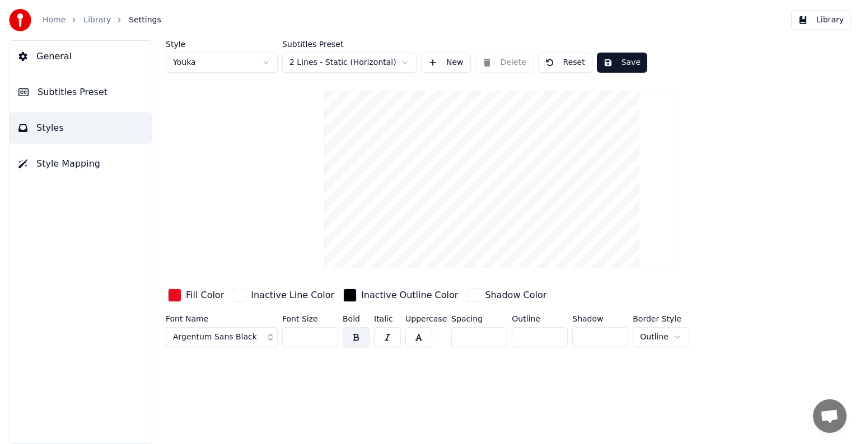
click at [343, 296] on div "button" at bounding box center [349, 295] width 13 height 13
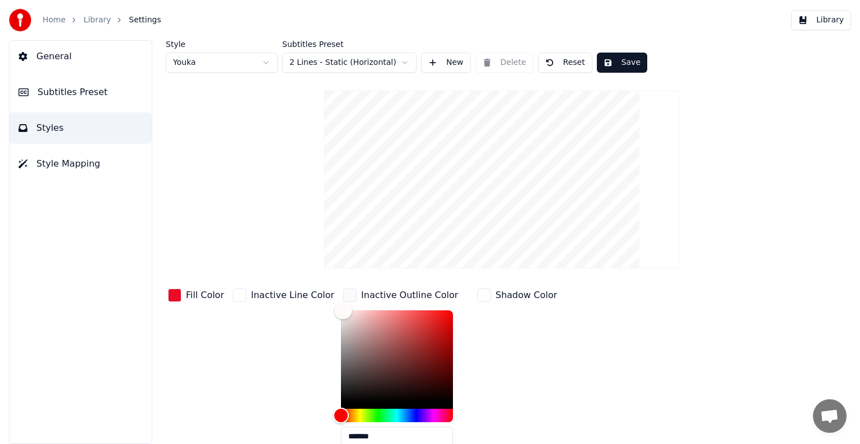
type input "*******"
drag, startPoint x: 329, startPoint y: 314, endPoint x: 329, endPoint y: 307, distance: 7.3
click at [341, 311] on div "Color" at bounding box center [397, 357] width 112 height 92
click at [477, 296] on div "button" at bounding box center [483, 295] width 13 height 13
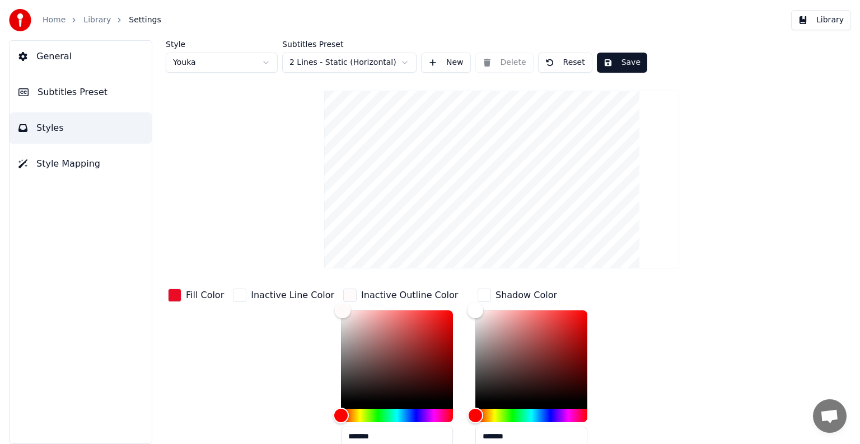
drag, startPoint x: 466, startPoint y: 403, endPoint x: 466, endPoint y: 409, distance: 5.6
click at [475, 409] on div at bounding box center [531, 367] width 112 height 112
click at [475, 403] on div at bounding box center [531, 360] width 112 height 99
type input "*******"
drag, startPoint x: 463, startPoint y: 311, endPoint x: 463, endPoint y: 416, distance: 105.2
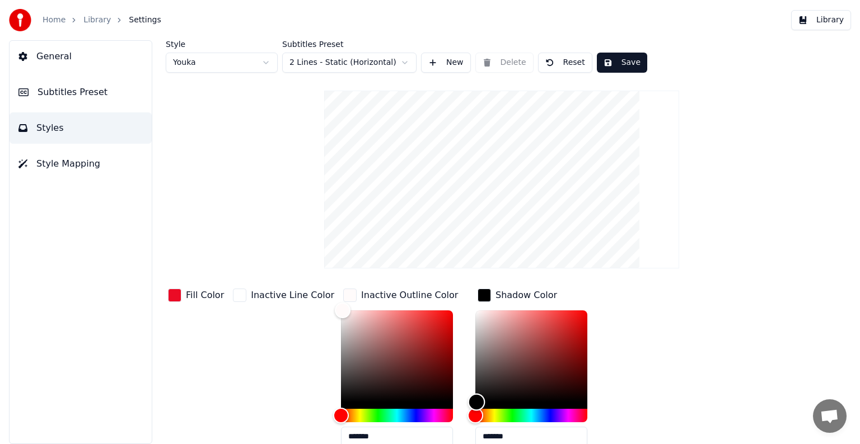
click at [475, 416] on div at bounding box center [531, 367] width 112 height 112
click at [477, 297] on div "button" at bounding box center [483, 295] width 13 height 13
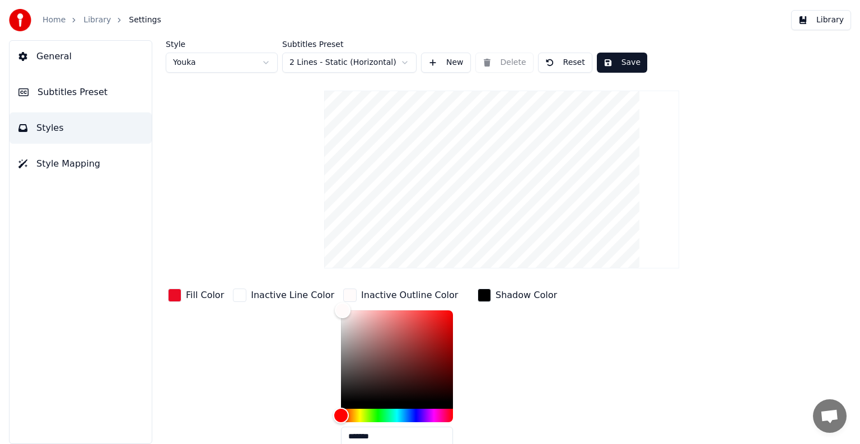
click at [343, 298] on div "button" at bounding box center [349, 295] width 13 height 13
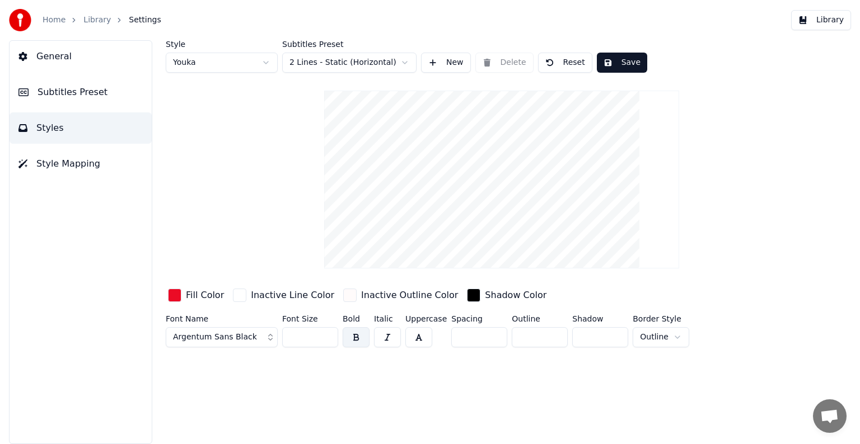
click at [626, 65] on button "Save" at bounding box center [622, 63] width 50 height 20
click at [92, 23] on link "Library" at bounding box center [96, 20] width 27 height 11
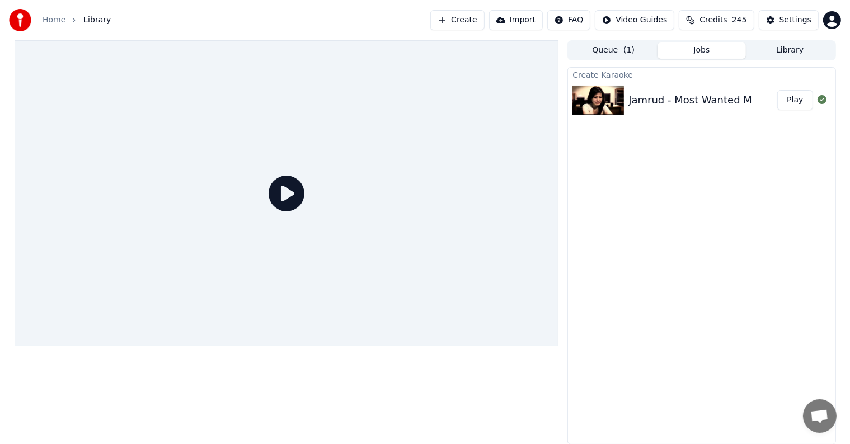
click at [290, 189] on icon at bounding box center [287, 194] width 36 height 36
click at [802, 103] on button "Play" at bounding box center [794, 100] width 35 height 20
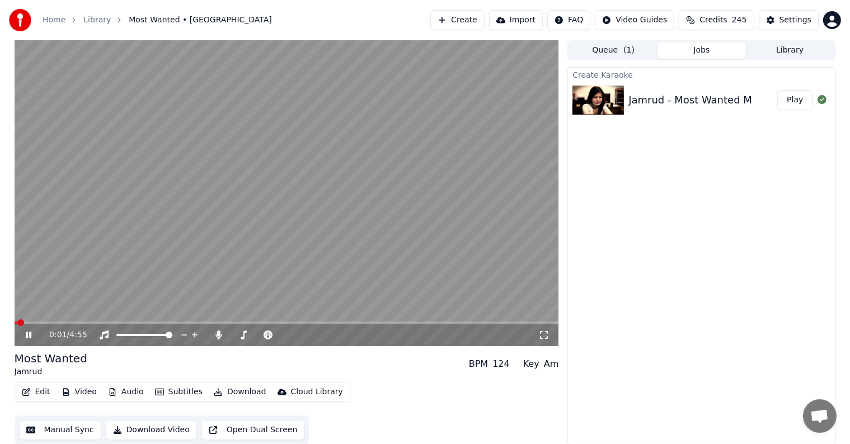
click at [60, 323] on span at bounding box center [287, 323] width 545 height 2
click at [82, 322] on span at bounding box center [49, 323] width 68 height 2
click at [27, 337] on icon at bounding box center [29, 335] width 6 height 7
click at [27, 337] on icon at bounding box center [28, 335] width 7 height 8
click at [29, 338] on icon at bounding box center [29, 335] width 6 height 7
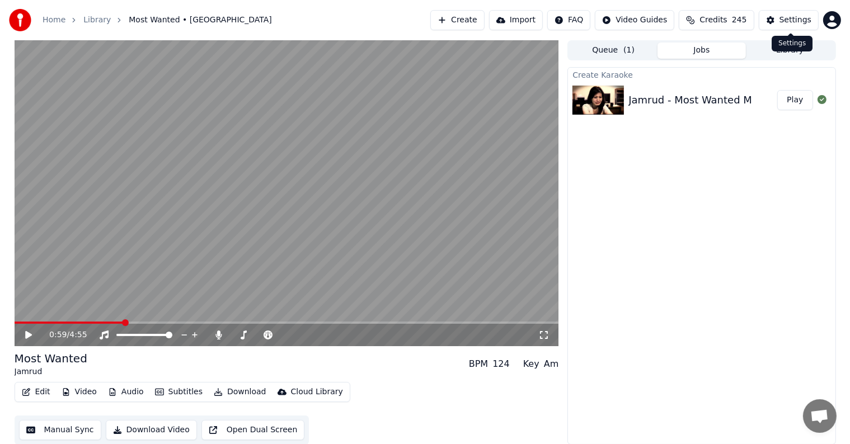
click at [789, 19] on div "Settings" at bounding box center [796, 20] width 32 height 11
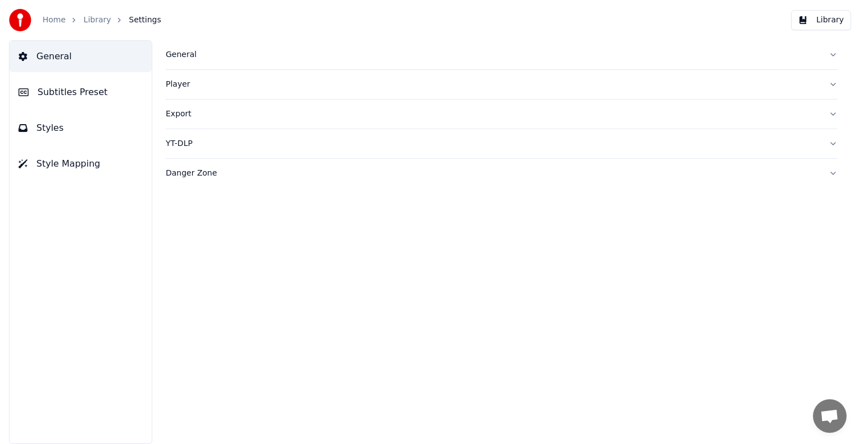
click at [102, 93] on button "Subtitles Preset" at bounding box center [81, 92] width 142 height 31
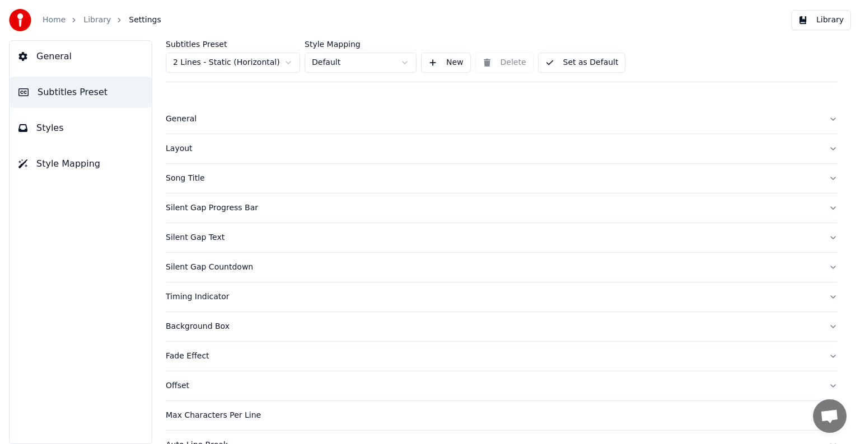
scroll to position [23, 0]
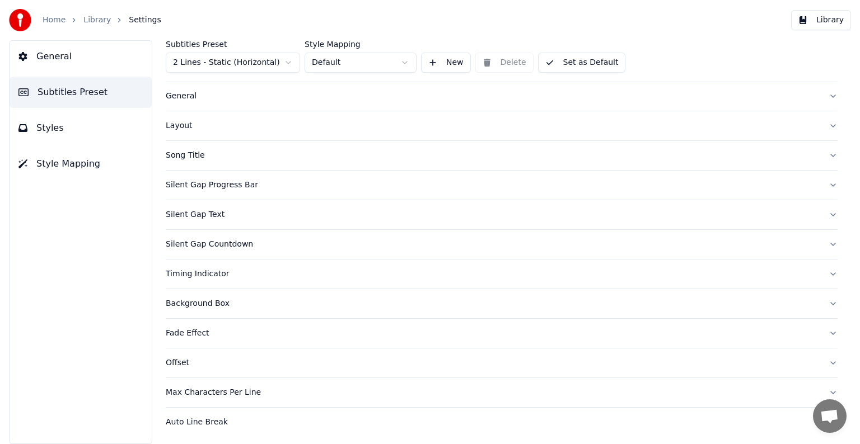
click at [49, 128] on span "Styles" at bounding box center [49, 127] width 27 height 13
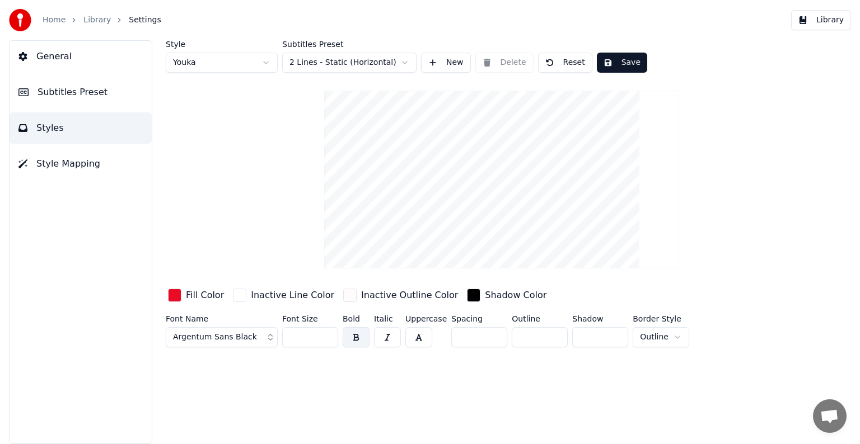
click at [667, 336] on html "Home Library Settings Library General Subtitles Preset Styles Style Mapping Sty…" at bounding box center [430, 222] width 860 height 444
click at [685, 336] on html "Home Library Settings Library General Subtitles Preset Styles Style Mapping Sty…" at bounding box center [430, 222] width 860 height 444
type input "*"
click at [554, 339] on input "*" at bounding box center [540, 337] width 56 height 20
click at [553, 372] on div "Style Youka Subtitles Preset 2 Lines - Static (Horizontal) New Delete Reset Sav…" at bounding box center [501, 242] width 716 height 404
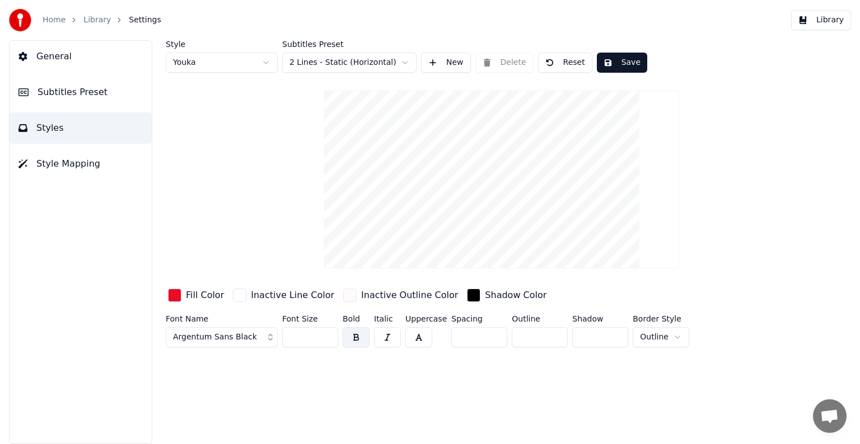
click at [615, 73] on div "Style Youka Subtitles Preset 2 Lines - Static (Horizontal) New Delete Reset Sav…" at bounding box center [502, 196] width 672 height 312
click at [616, 67] on button "Save" at bounding box center [622, 63] width 50 height 20
click at [72, 166] on span "Style Mapping" at bounding box center [68, 163] width 64 height 13
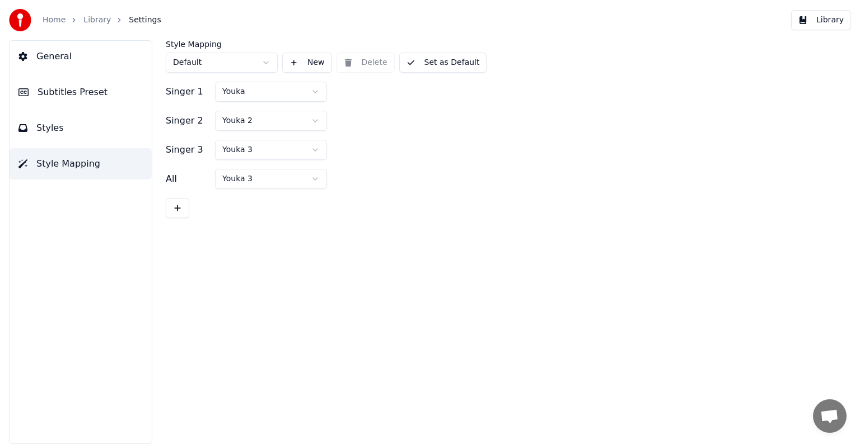
click at [287, 182] on html "Home Library Settings Library General Subtitles Preset Styles Style Mapping Sty…" at bounding box center [430, 222] width 860 height 444
click at [39, 60] on span "General" at bounding box center [53, 56] width 35 height 13
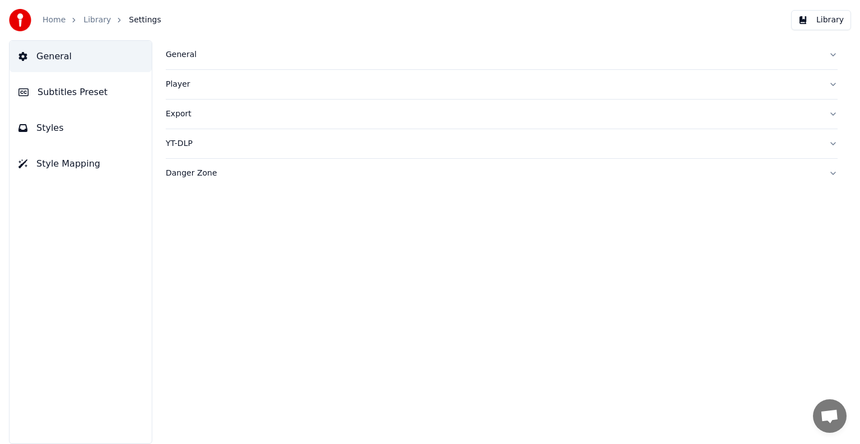
click at [180, 84] on div "Player" at bounding box center [493, 84] width 654 height 11
click at [177, 247] on div "YT-DLP" at bounding box center [493, 244] width 654 height 11
click at [186, 143] on div "YT-DLP" at bounding box center [493, 143] width 654 height 11
click at [212, 175] on div "Danger Zone" at bounding box center [493, 173] width 654 height 11
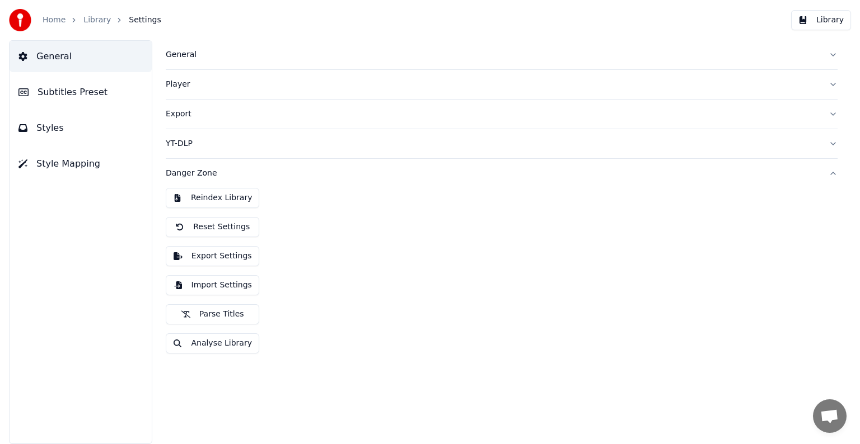
click at [212, 175] on div "Danger Zone" at bounding box center [493, 173] width 654 height 11
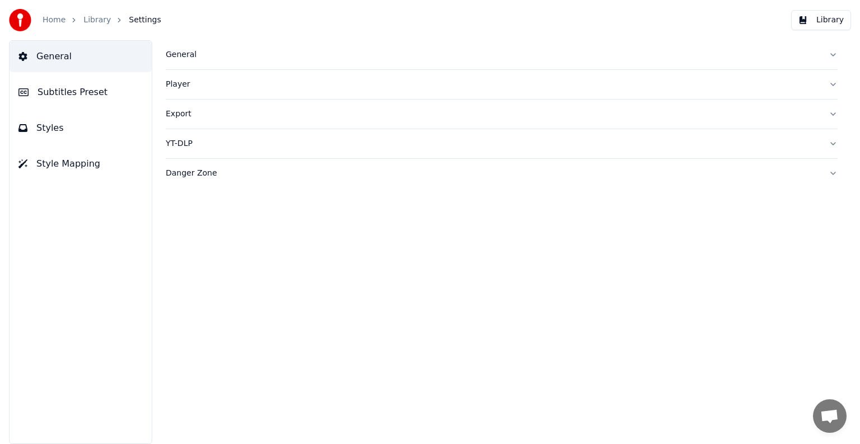
click at [65, 53] on span "General" at bounding box center [53, 56] width 35 height 13
click at [85, 18] on link "Library" at bounding box center [96, 20] width 27 height 11
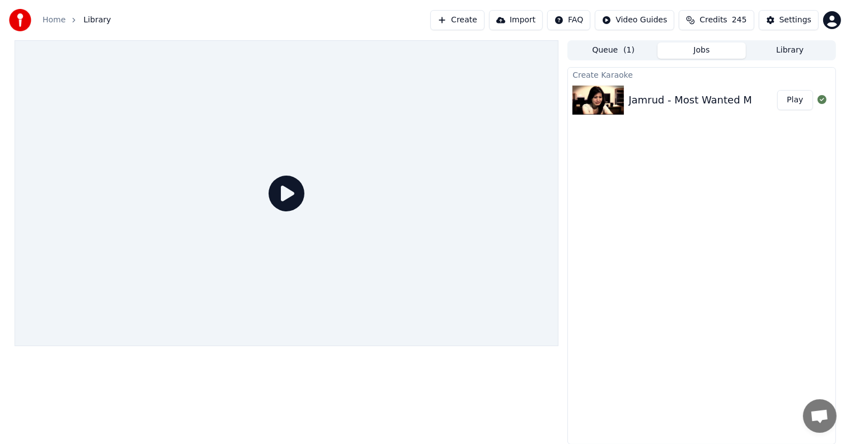
click at [290, 190] on icon at bounding box center [287, 194] width 36 height 36
click at [792, 99] on button "Play" at bounding box center [794, 100] width 35 height 20
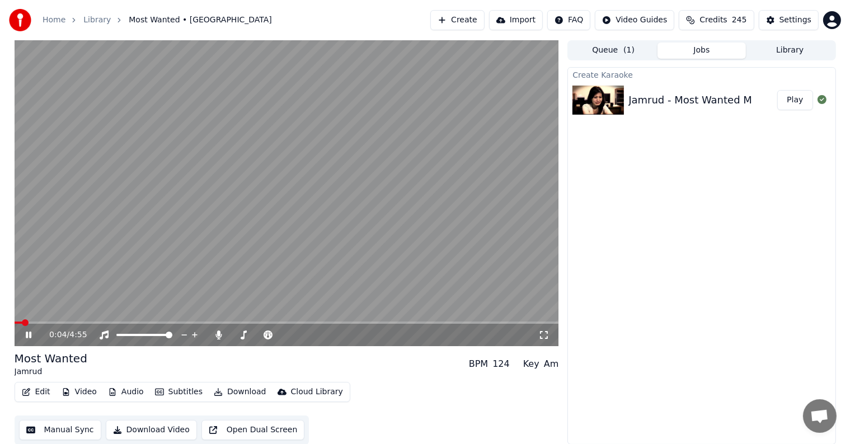
click at [88, 324] on span at bounding box center [287, 323] width 545 height 2
click at [192, 323] on span at bounding box center [287, 323] width 545 height 2
click at [24, 337] on icon at bounding box center [37, 335] width 26 height 9
click at [268, 429] on button "Open Dual Screen" at bounding box center [254, 430] width 104 height 20
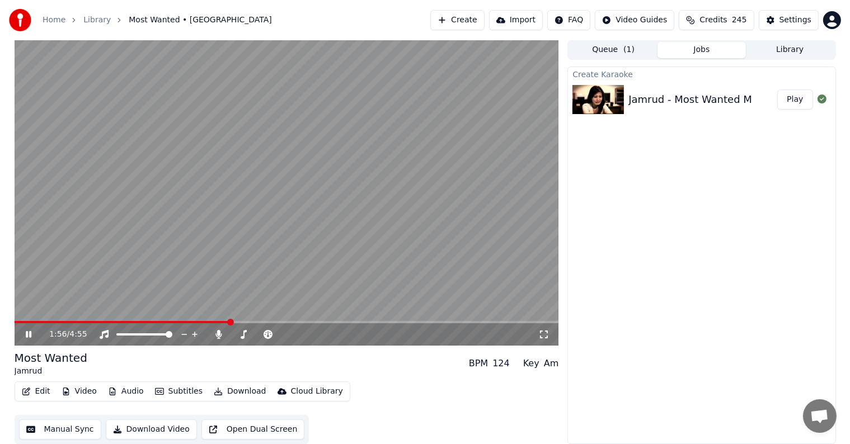
click at [25, 335] on icon at bounding box center [37, 334] width 26 height 9
click at [64, 430] on button "Manual Sync" at bounding box center [60, 430] width 82 height 20
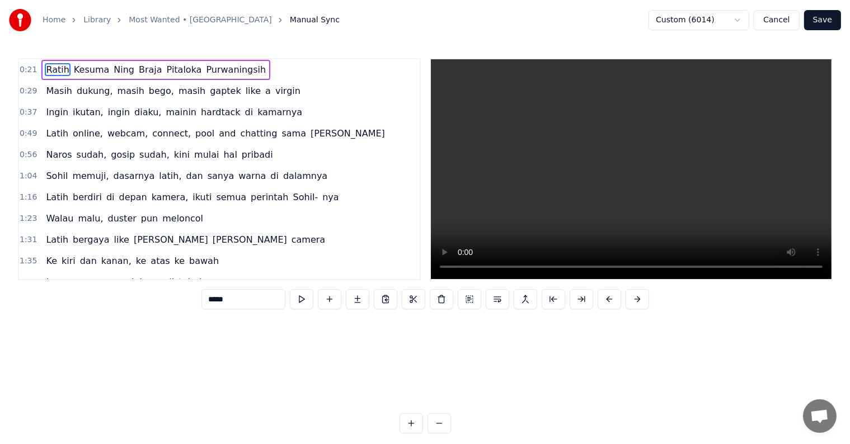
scroll to position [0, 3625]
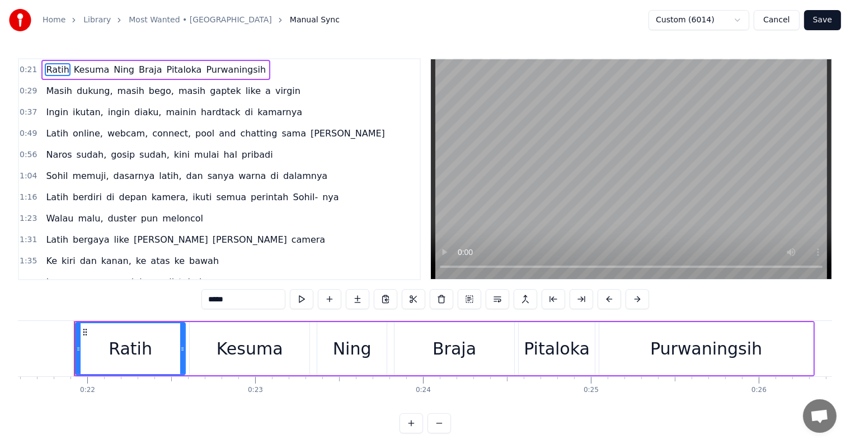
click at [507, 345] on div "Braja" at bounding box center [455, 348] width 120 height 53
type input "*****"
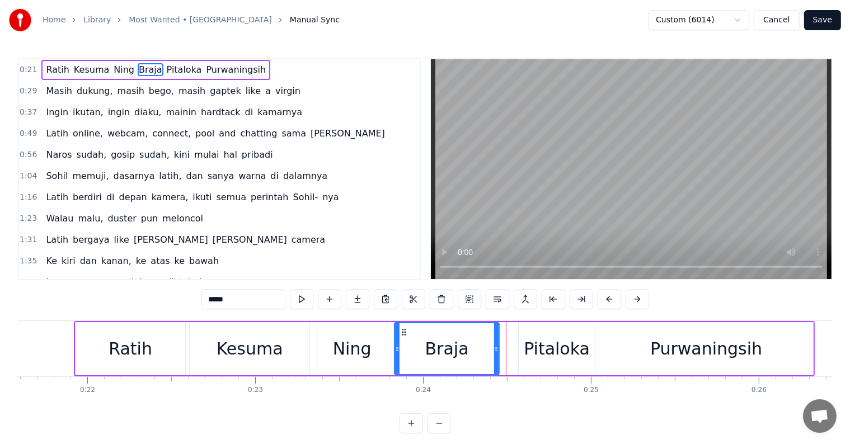
drag, startPoint x: 513, startPoint y: 347, endPoint x: 495, endPoint y: 350, distance: 18.1
click at [495, 350] on icon at bounding box center [496, 349] width 4 height 9
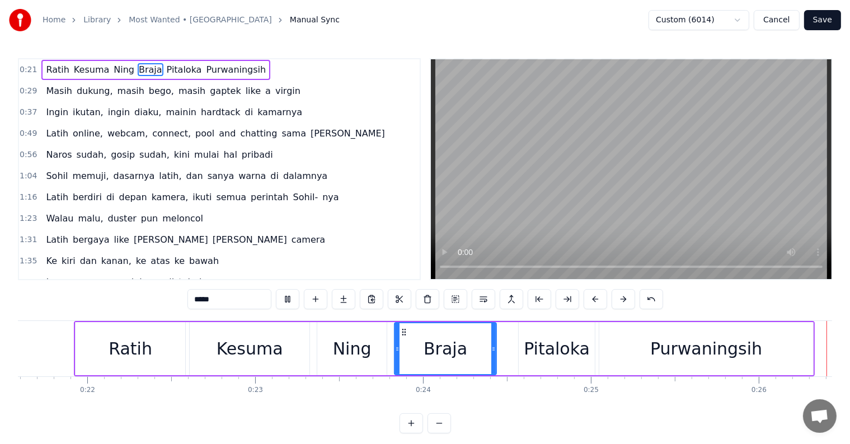
scroll to position [0, 4357]
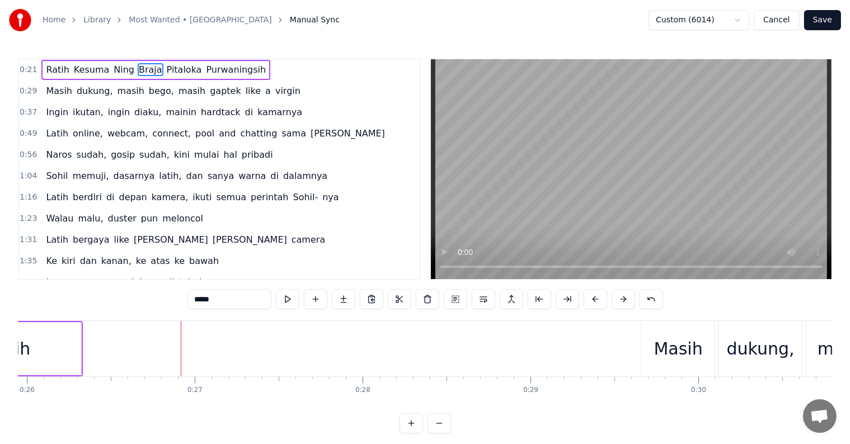
click at [470, 266] on video at bounding box center [631, 169] width 401 height 220
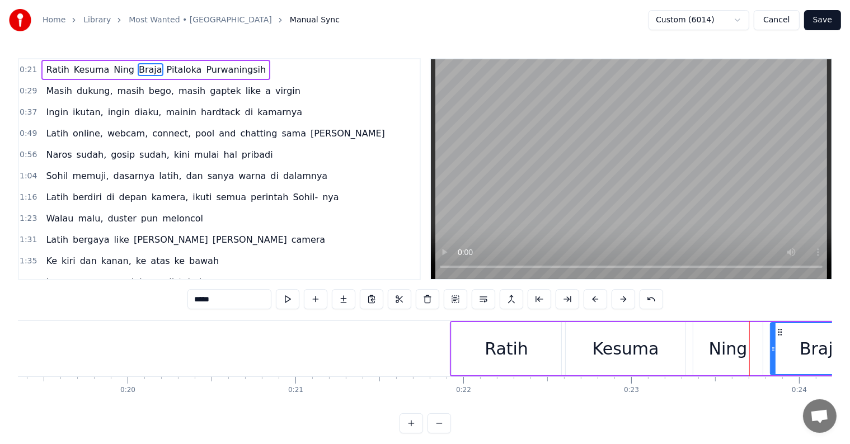
click at [455, 343] on div "Ratih" at bounding box center [507, 348] width 110 height 53
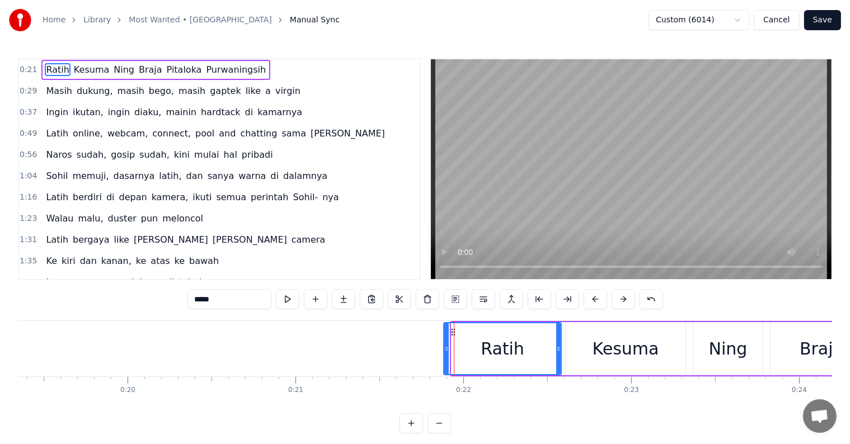
drag, startPoint x: 451, startPoint y: 345, endPoint x: 457, endPoint y: 302, distance: 43.5
click at [444, 345] on icon at bounding box center [446, 349] width 4 height 9
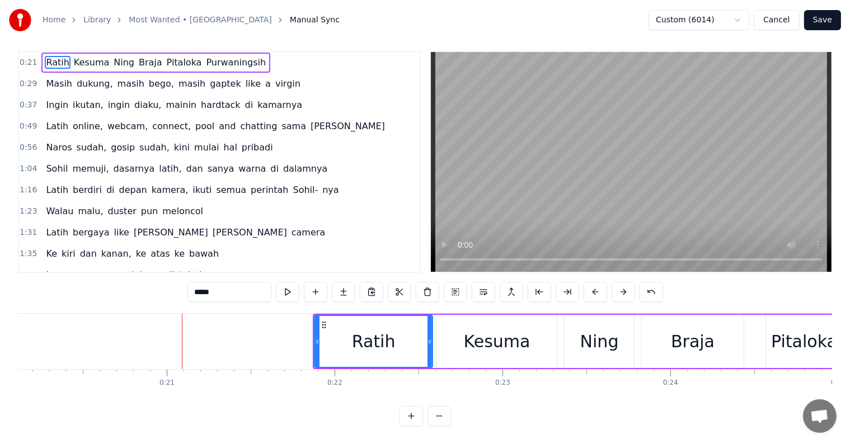
scroll to position [0, 3434]
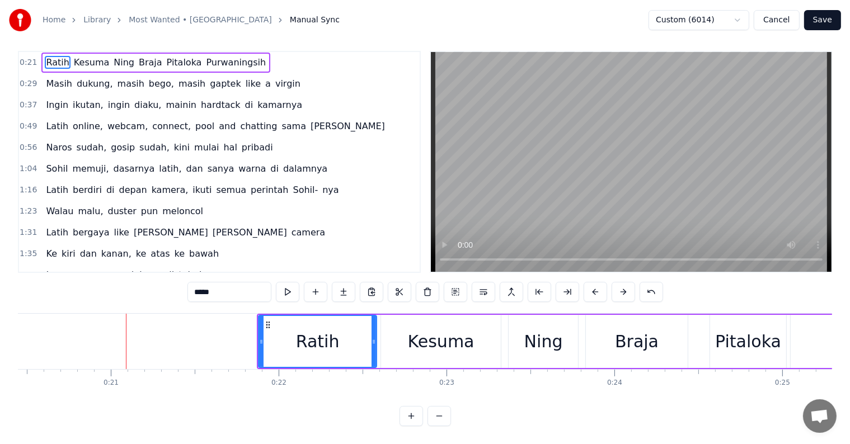
click at [396, 327] on div "Kesuma" at bounding box center [441, 341] width 120 height 53
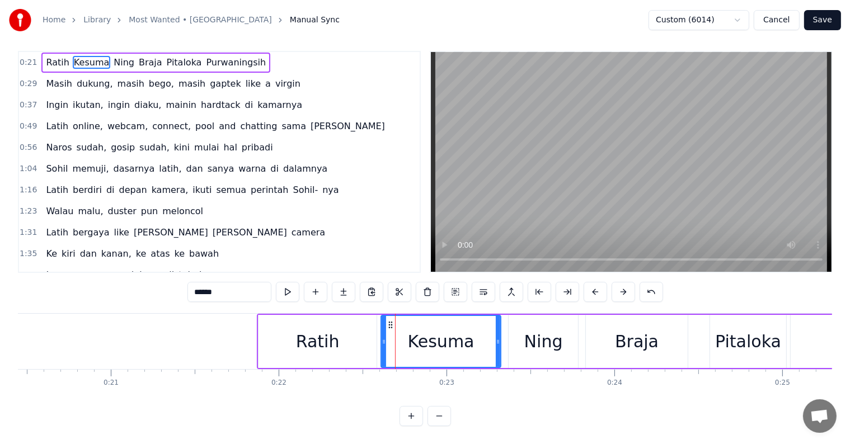
scroll to position [0, 0]
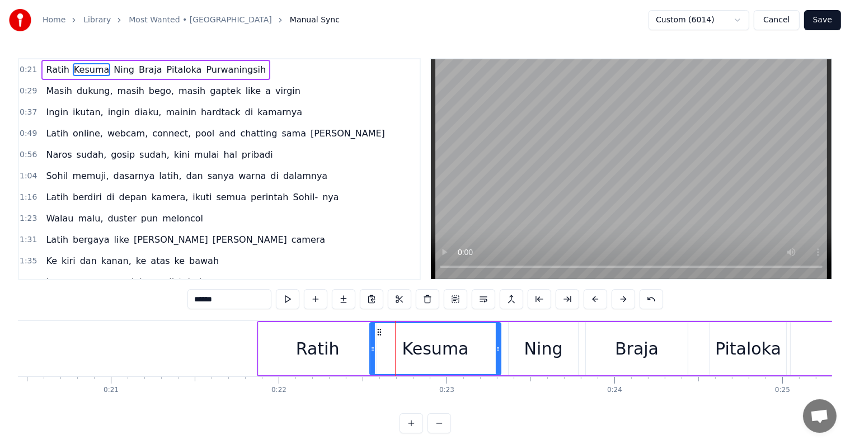
drag, startPoint x: 383, startPoint y: 347, endPoint x: 372, endPoint y: 346, distance: 11.3
click at [372, 346] on icon at bounding box center [373, 349] width 4 height 9
click at [293, 334] on div "Ratih" at bounding box center [318, 348] width 118 height 53
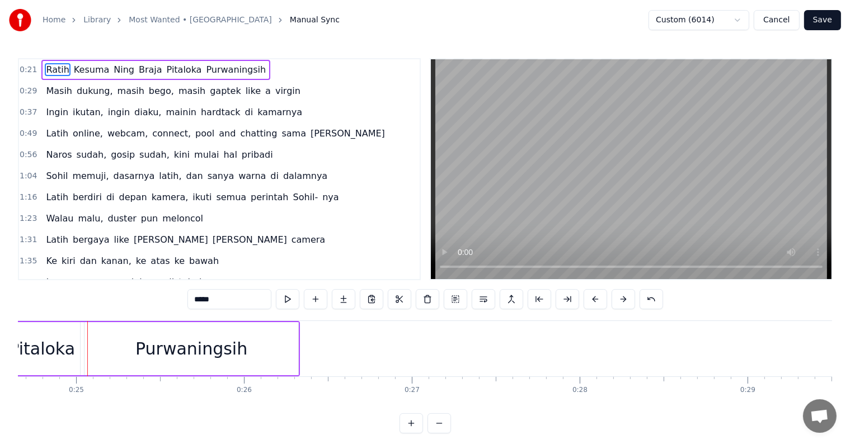
scroll to position [0, 3603]
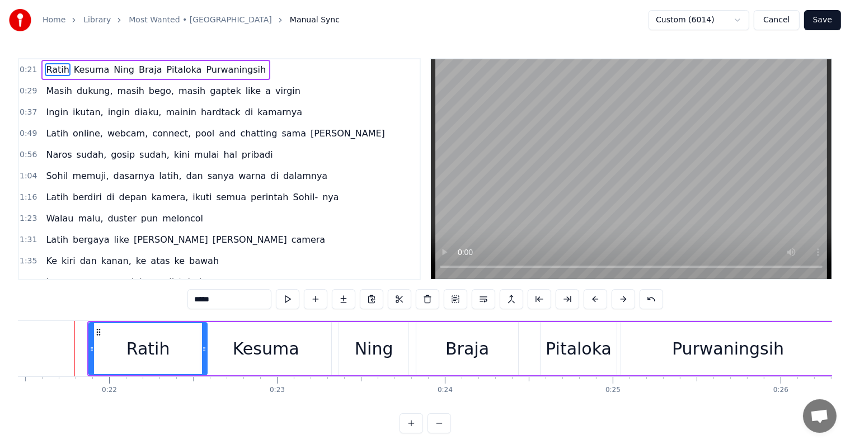
click at [390, 349] on div "Ning" at bounding box center [374, 348] width 39 height 25
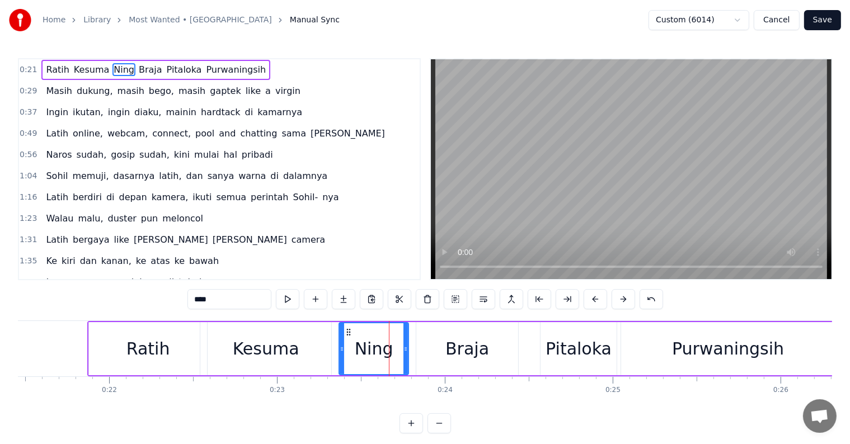
click at [419, 345] on div "Braja" at bounding box center [467, 348] width 102 height 53
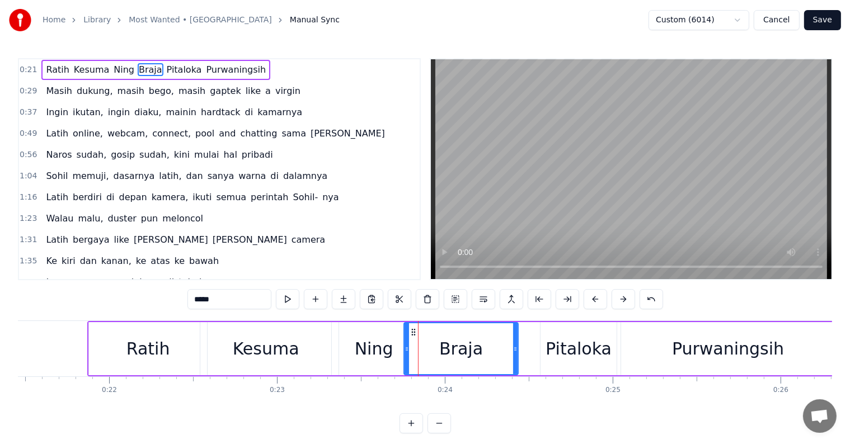
drag, startPoint x: 417, startPoint y: 346, endPoint x: 405, endPoint y: 347, distance: 12.4
click at [405, 347] on icon at bounding box center [407, 349] width 4 height 9
click at [392, 347] on div "Ning" at bounding box center [373, 348] width 69 height 53
type input "****"
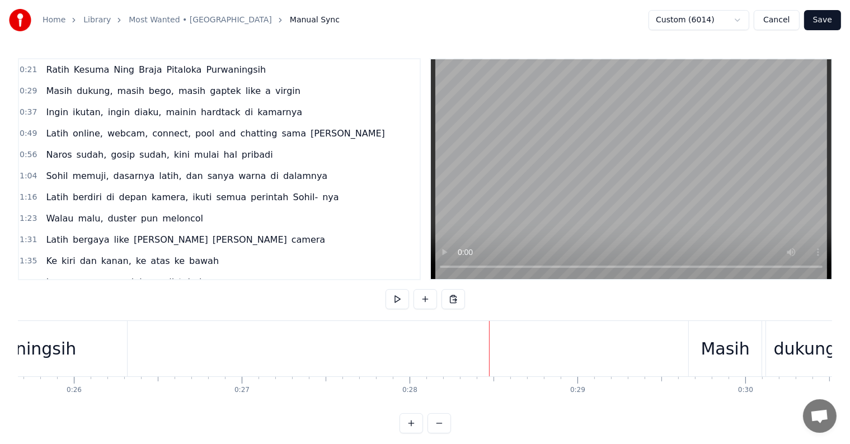
click at [535, 213] on video at bounding box center [631, 169] width 401 height 220
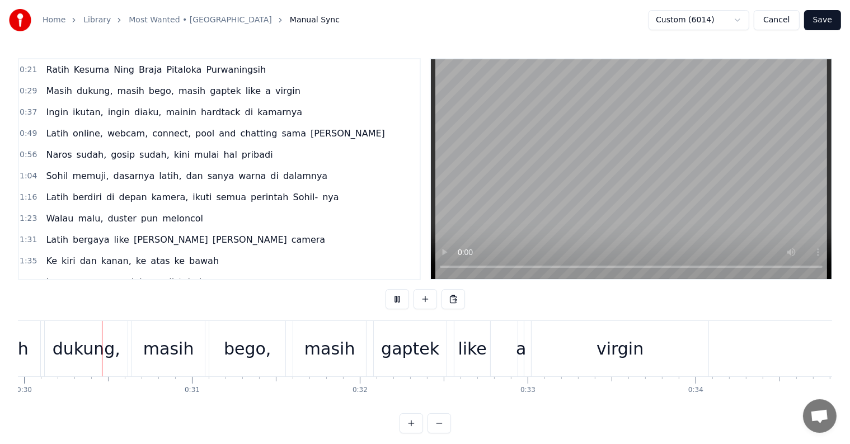
click at [55, 72] on span "Ratih" at bounding box center [57, 69] width 25 height 13
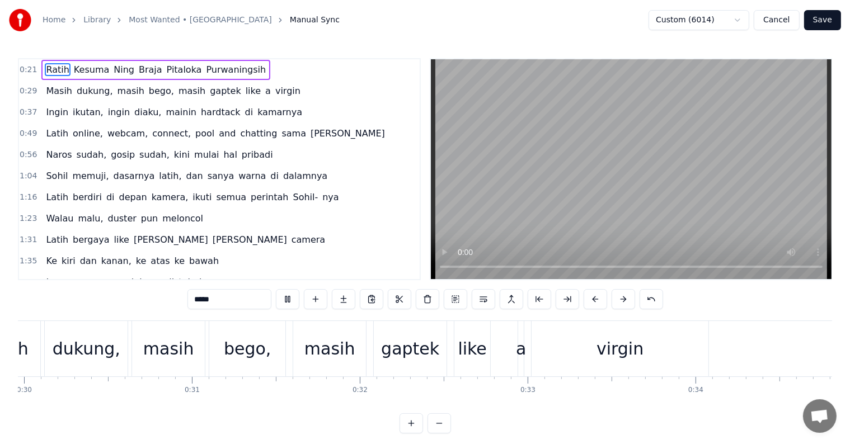
scroll to position [0, 3616]
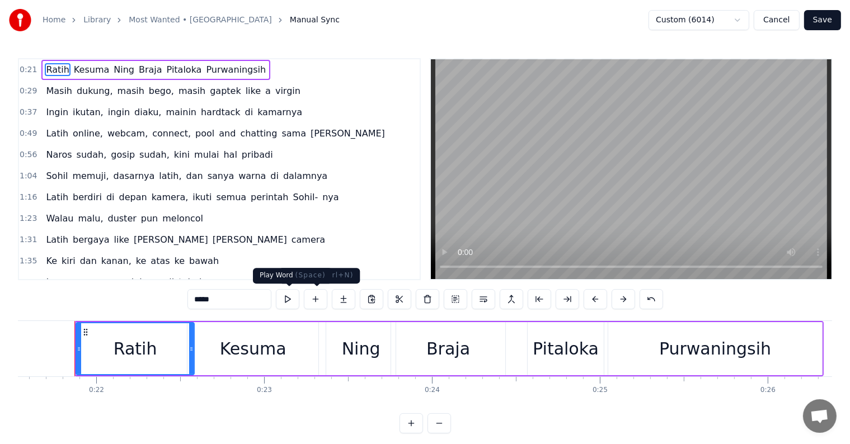
click at [289, 298] on button at bounding box center [288, 299] width 24 height 20
click at [288, 299] on button at bounding box center [288, 299] width 24 height 20
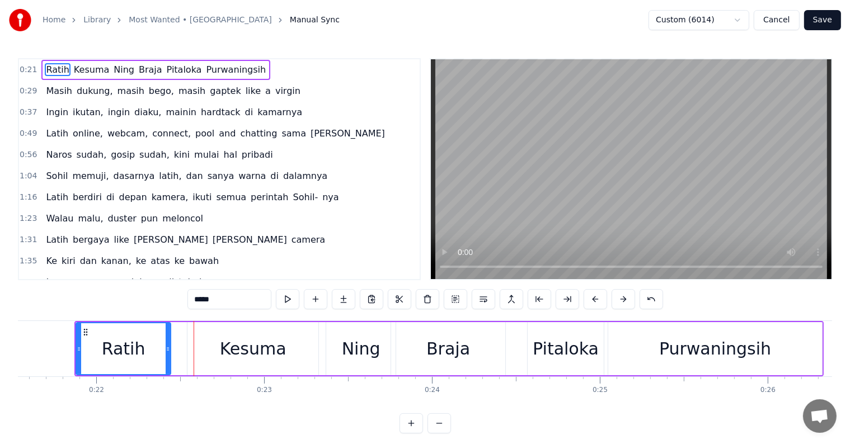
drag, startPoint x: 191, startPoint y: 349, endPoint x: 167, endPoint y: 349, distance: 23.5
click at [167, 349] on icon at bounding box center [168, 349] width 4 height 9
click at [203, 344] on div "Kesuma" at bounding box center [253, 348] width 131 height 53
click at [220, 349] on div "Kesuma" at bounding box center [253, 348] width 67 height 25
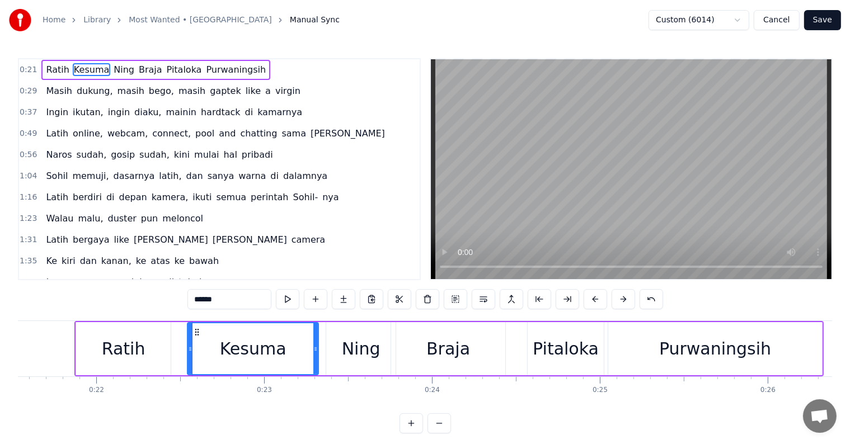
type input "******"
drag, startPoint x: 188, startPoint y: 345, endPoint x: 169, endPoint y: 344, distance: 19.0
click at [169, 345] on icon at bounding box center [171, 349] width 4 height 9
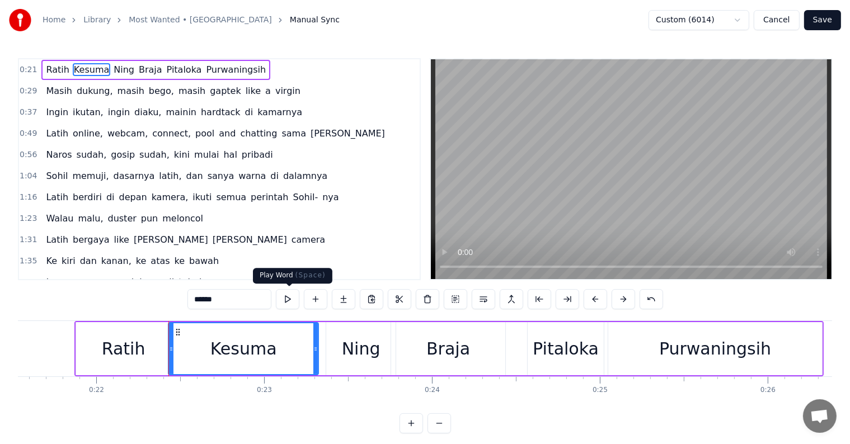
click at [284, 301] on button at bounding box center [288, 299] width 24 height 20
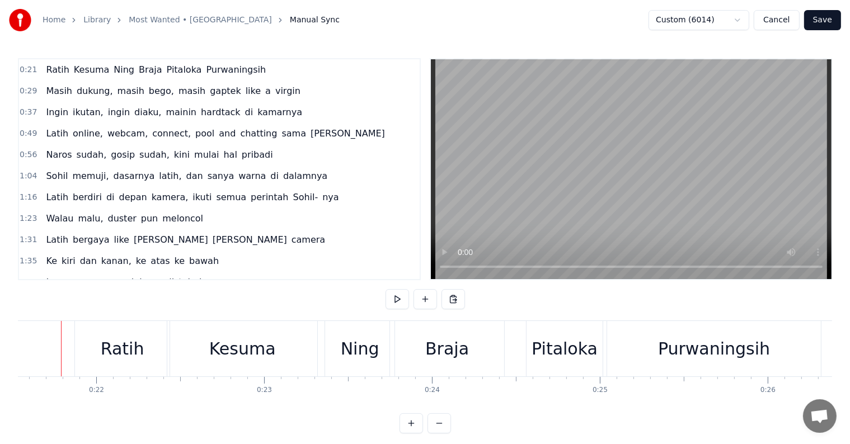
scroll to position [0, 3603]
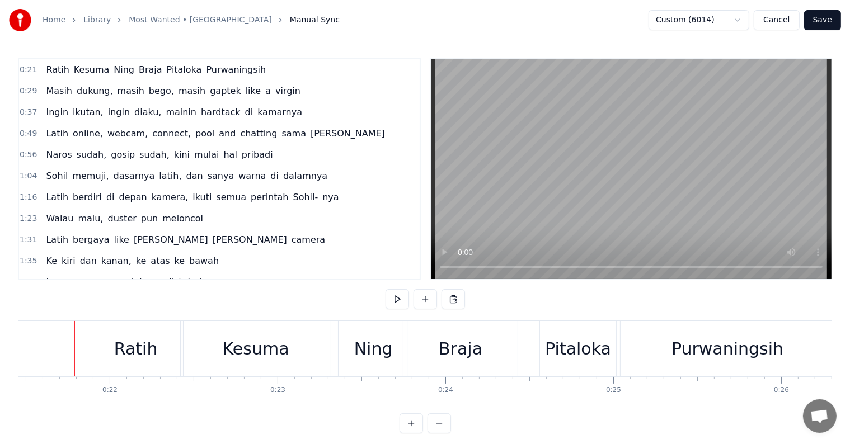
click at [96, 345] on div "Ratih" at bounding box center [135, 348] width 95 height 55
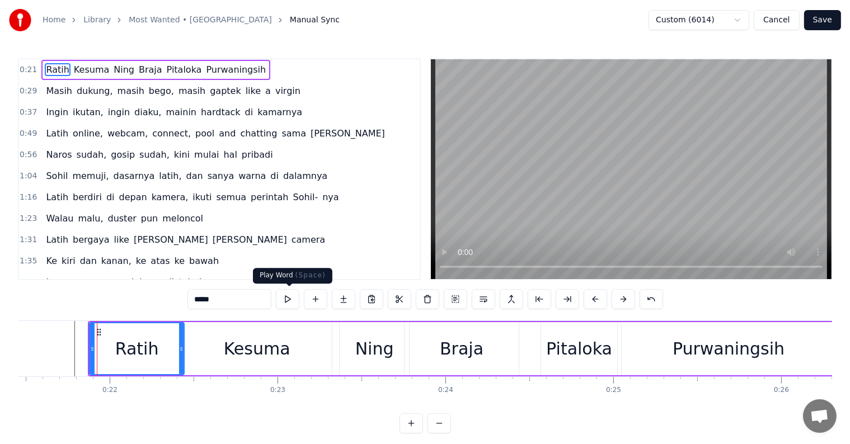
click at [286, 300] on button at bounding box center [288, 299] width 24 height 20
drag, startPoint x: 181, startPoint y: 348, endPoint x: 175, endPoint y: 348, distance: 6.2
click at [175, 348] on icon at bounding box center [175, 349] width 4 height 9
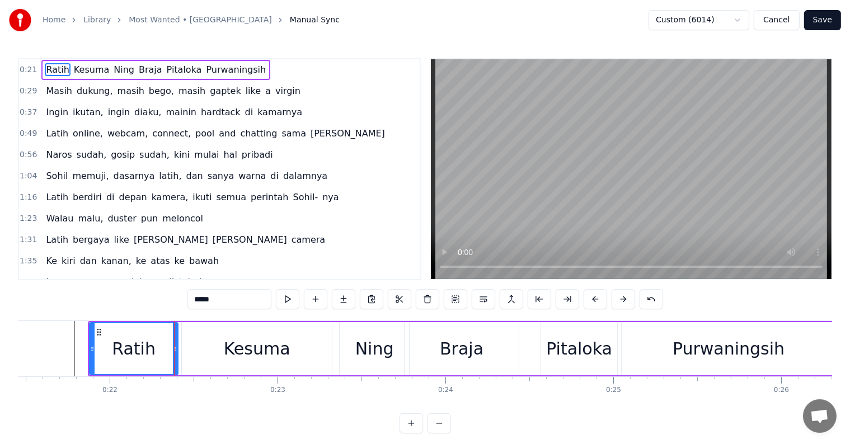
drag, startPoint x: 202, startPoint y: 349, endPoint x: 193, endPoint y: 349, distance: 9.0
click at [202, 349] on div "Kesuma" at bounding box center [257, 348] width 150 height 53
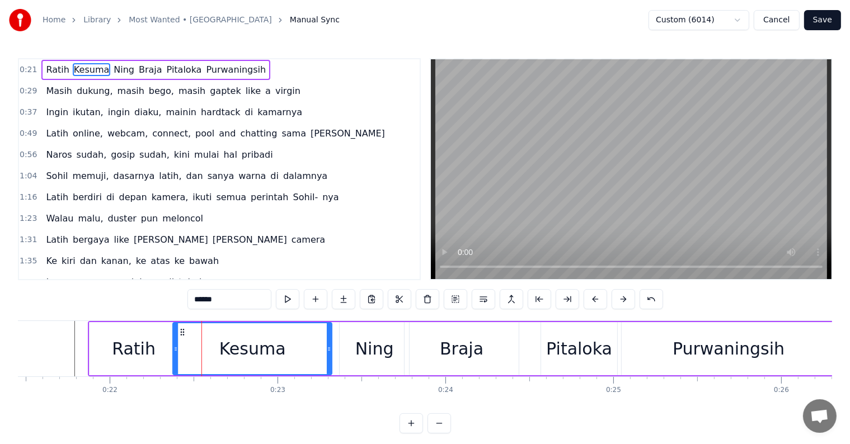
drag, startPoint x: 184, startPoint y: 345, endPoint x: 175, endPoint y: 344, distance: 9.0
click at [175, 345] on icon at bounding box center [176, 349] width 4 height 9
click at [287, 301] on button at bounding box center [288, 299] width 24 height 20
drag, startPoint x: 328, startPoint y: 345, endPoint x: 316, endPoint y: 345, distance: 12.3
click at [316, 345] on icon at bounding box center [317, 349] width 4 height 9
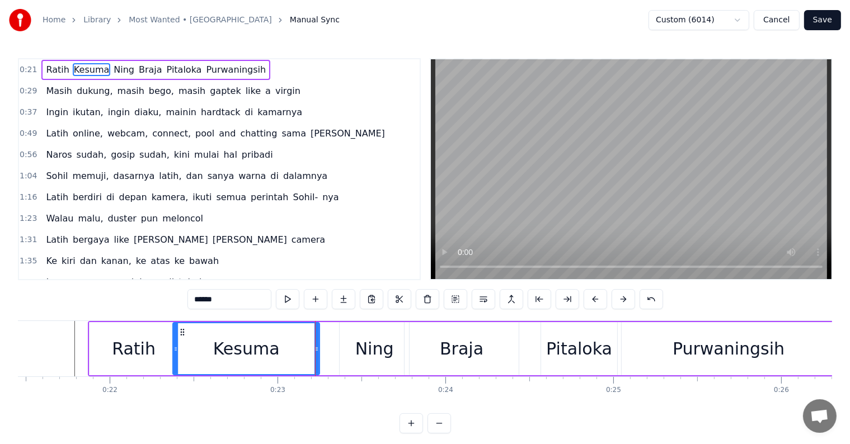
click at [348, 345] on div "Ning" at bounding box center [374, 348] width 69 height 53
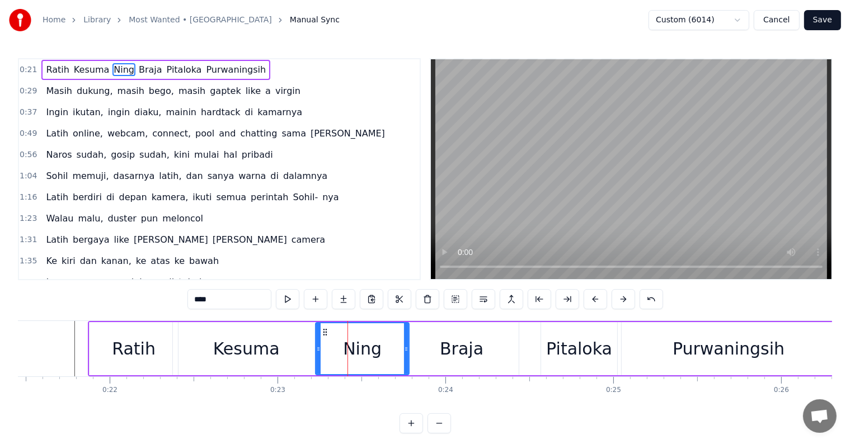
drag, startPoint x: 340, startPoint y: 346, endPoint x: 316, endPoint y: 350, distance: 24.3
click at [316, 350] on icon at bounding box center [318, 349] width 4 height 9
click at [289, 299] on button at bounding box center [288, 299] width 24 height 20
click at [288, 300] on button at bounding box center [288, 299] width 24 height 20
click at [287, 301] on button at bounding box center [288, 299] width 24 height 20
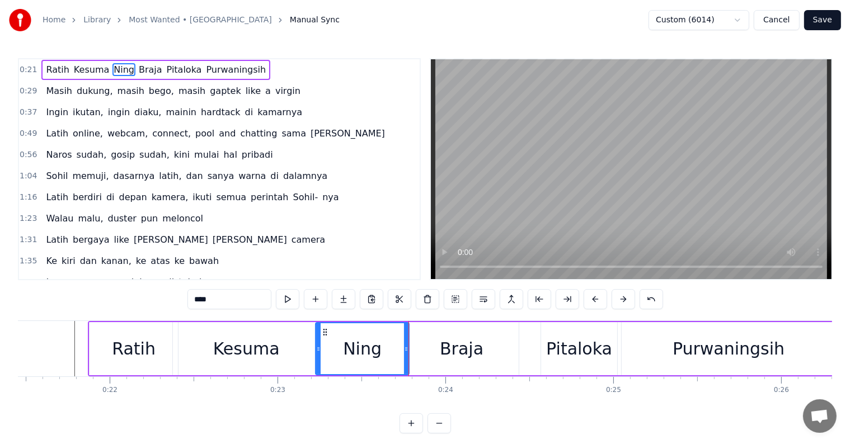
click at [284, 301] on button at bounding box center [288, 299] width 24 height 20
click at [221, 341] on div "Kesuma" at bounding box center [246, 348] width 67 height 25
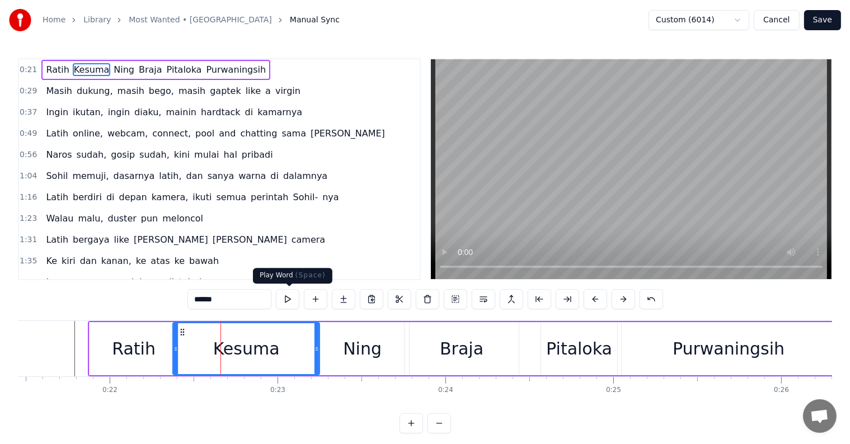
click at [288, 302] on button at bounding box center [288, 299] width 24 height 20
click at [110, 340] on div "Ratih" at bounding box center [134, 348] width 88 height 53
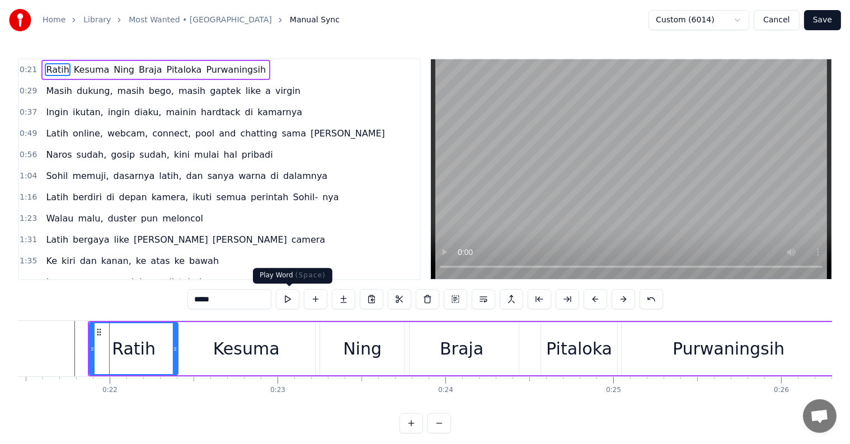
click at [287, 297] on button at bounding box center [288, 299] width 24 height 20
click at [289, 301] on button at bounding box center [288, 299] width 24 height 20
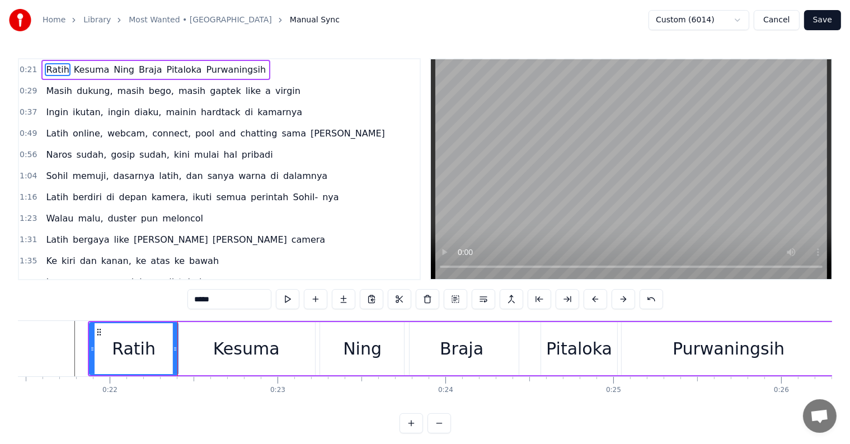
click at [289, 301] on button at bounding box center [288, 299] width 24 height 20
drag, startPoint x: 173, startPoint y: 346, endPoint x: 158, endPoint y: 345, distance: 14.7
click at [158, 345] on icon at bounding box center [160, 349] width 4 height 9
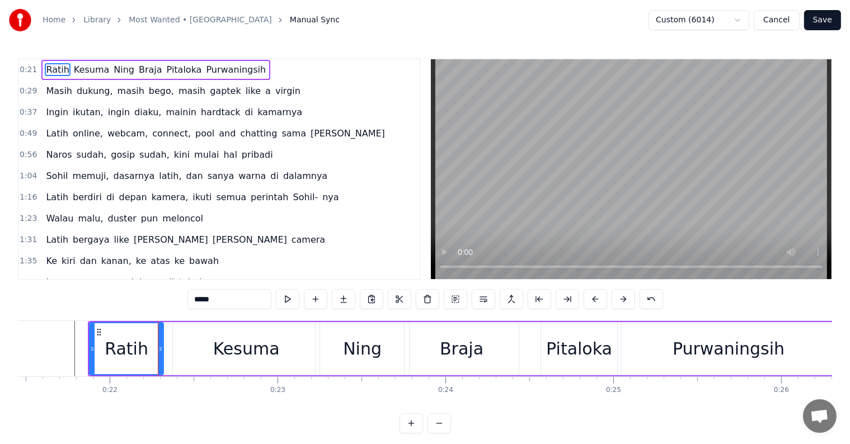
click at [198, 343] on div "Kesuma" at bounding box center [246, 348] width 147 height 53
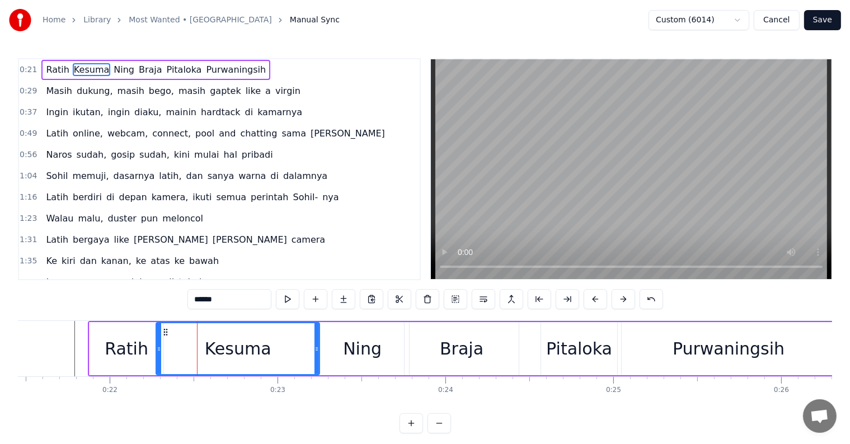
drag, startPoint x: 174, startPoint y: 346, endPoint x: 157, endPoint y: 347, distance: 16.8
click at [157, 347] on icon at bounding box center [159, 349] width 4 height 9
click at [279, 300] on button at bounding box center [288, 299] width 24 height 20
drag, startPoint x: 315, startPoint y: 347, endPoint x: 292, endPoint y: 348, distance: 23.5
click at [292, 348] on icon at bounding box center [293, 349] width 4 height 9
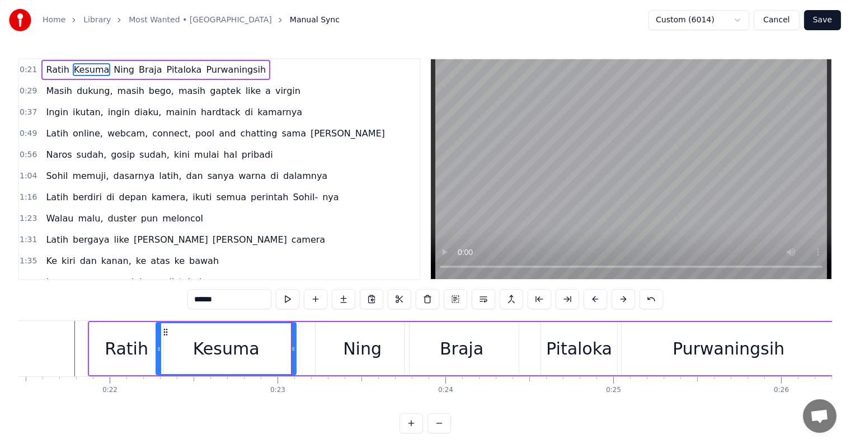
click at [340, 341] on div "Ning" at bounding box center [362, 348] width 93 height 53
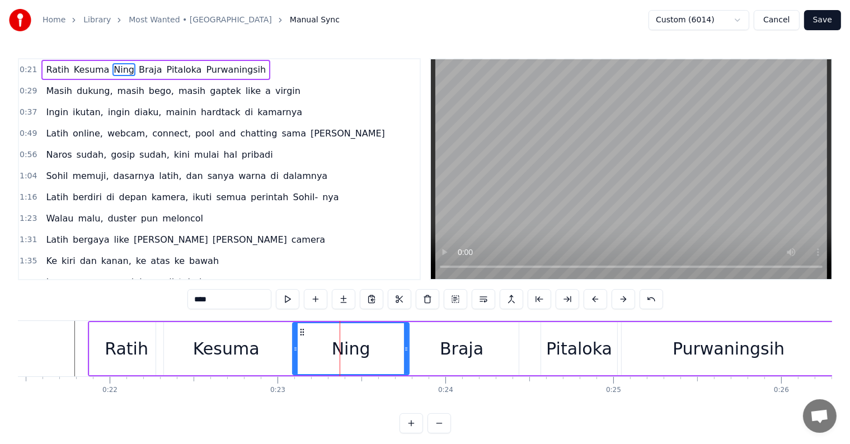
drag, startPoint x: 316, startPoint y: 343, endPoint x: 293, endPoint y: 343, distance: 23.0
click at [293, 343] on div at bounding box center [295, 349] width 4 height 51
click at [285, 298] on button at bounding box center [288, 299] width 24 height 20
click at [126, 335] on div "Ratih" at bounding box center [127, 348] width 74 height 53
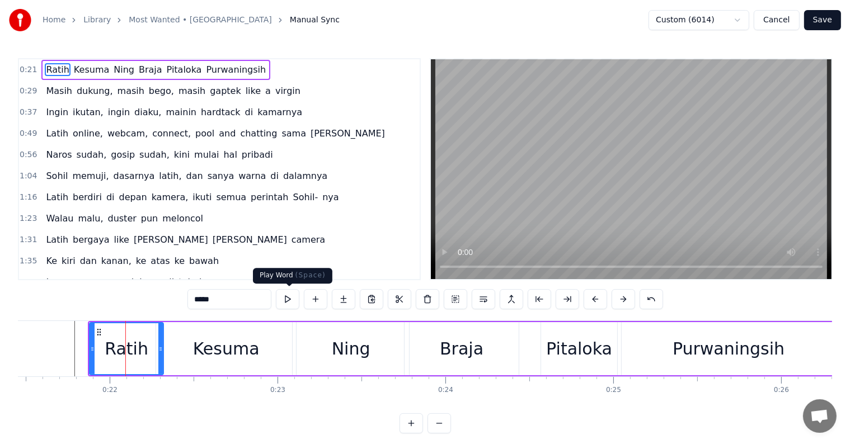
click at [291, 300] on button at bounding box center [288, 299] width 24 height 20
click at [115, 300] on div "0:21 Ratih Kesuma Ning Braja Pitaloka Purwaningsih 0:29 Masih dukung, masih beg…" at bounding box center [425, 246] width 814 height 376
click at [193, 349] on div "Kesuma" at bounding box center [226, 348] width 140 height 53
type input "******"
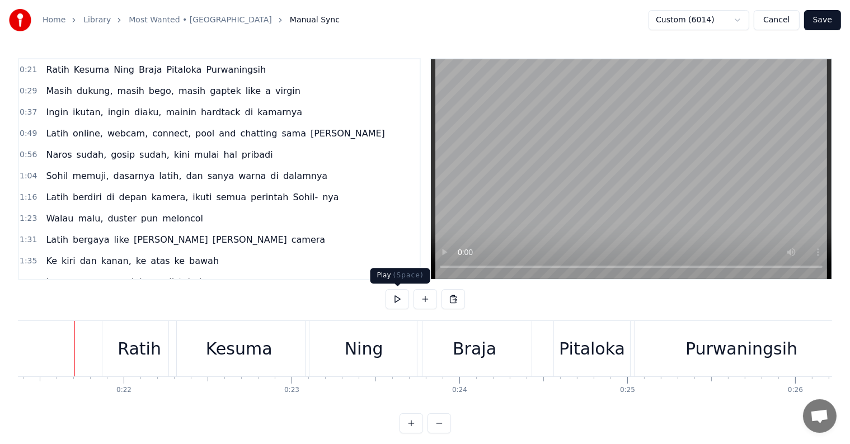
click at [392, 299] on button at bounding box center [398, 299] width 24 height 20
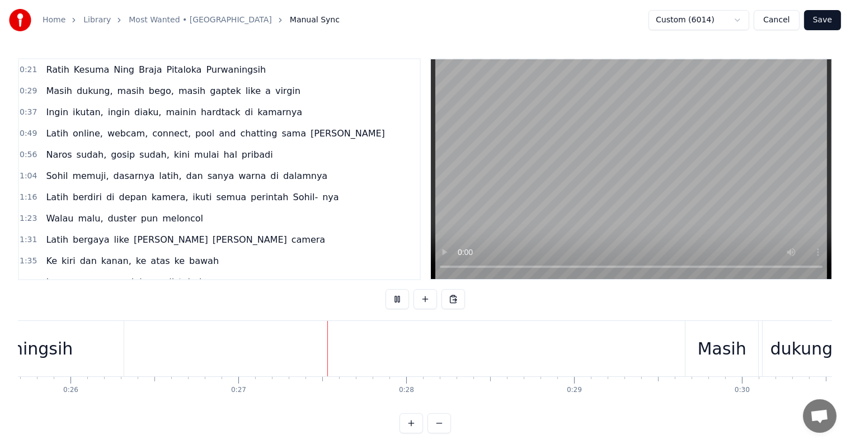
click at [488, 226] on video at bounding box center [631, 169] width 401 height 220
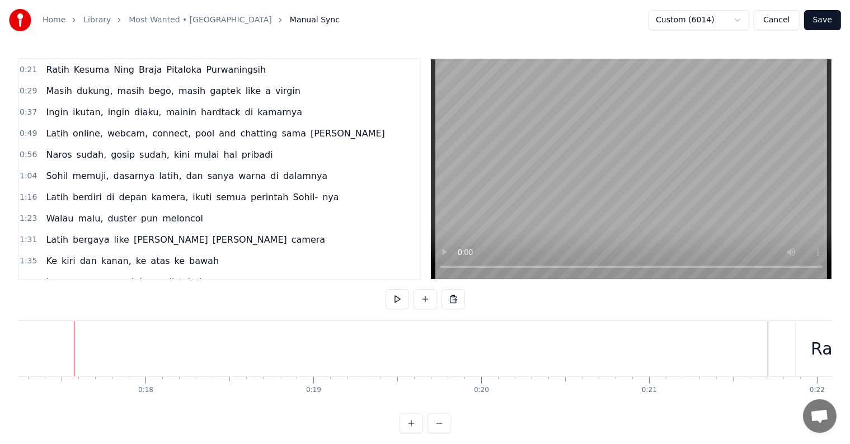
click at [823, 20] on button "Save" at bounding box center [822, 20] width 37 height 20
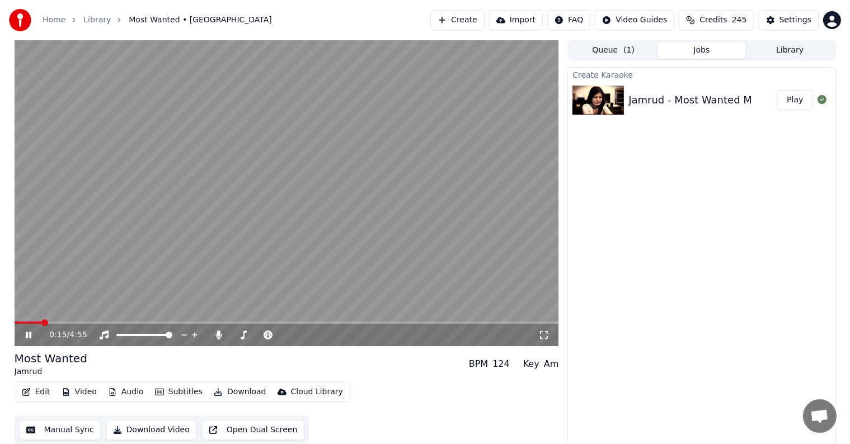
click at [43, 322] on span at bounding box center [287, 323] width 545 height 2
click at [53, 322] on span at bounding box center [38, 323] width 46 height 2
click at [47, 322] on span at bounding box center [31, 323] width 33 height 2
click at [27, 330] on div "0:59 / 4:55" at bounding box center [287, 335] width 536 height 11
click at [29, 336] on icon at bounding box center [29, 335] width 6 height 7
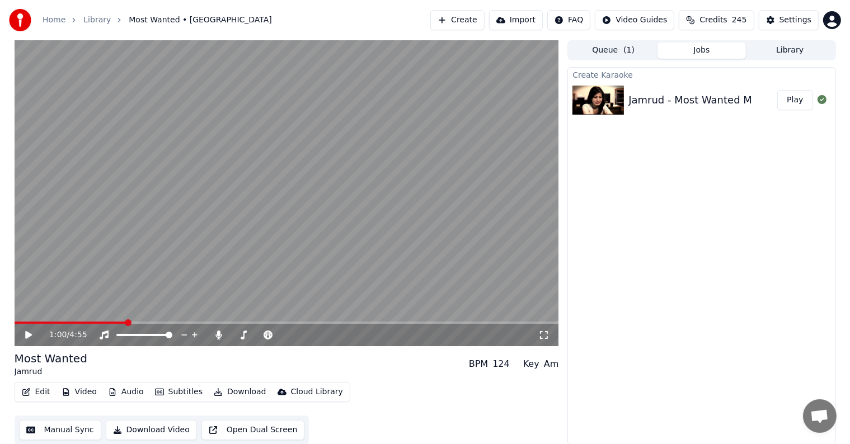
click at [58, 432] on button "Manual Sync" at bounding box center [60, 430] width 82 height 20
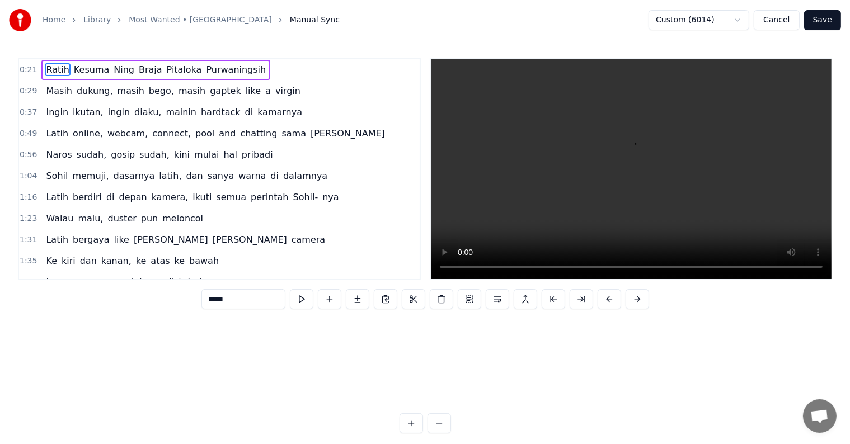
scroll to position [0, 3616]
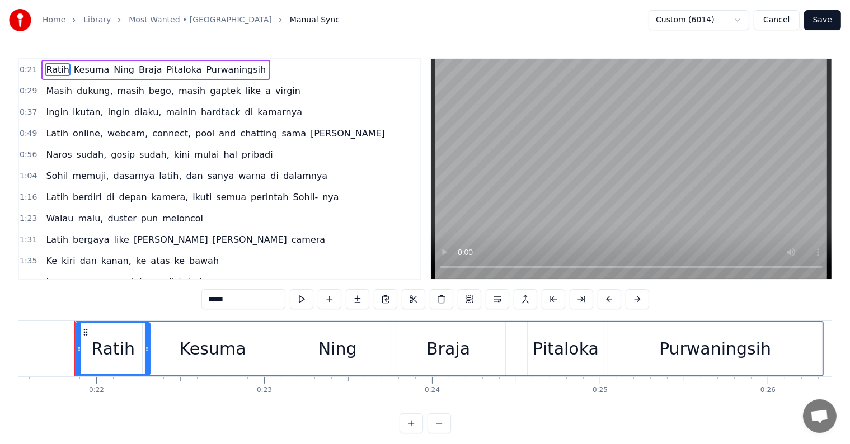
click at [777, 24] on button "Cancel" at bounding box center [776, 20] width 45 height 20
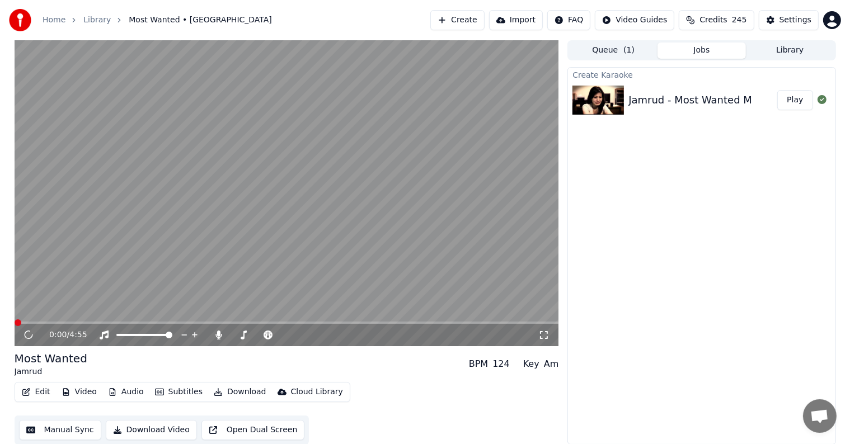
click at [48, 434] on button "Manual Sync" at bounding box center [60, 430] width 82 height 20
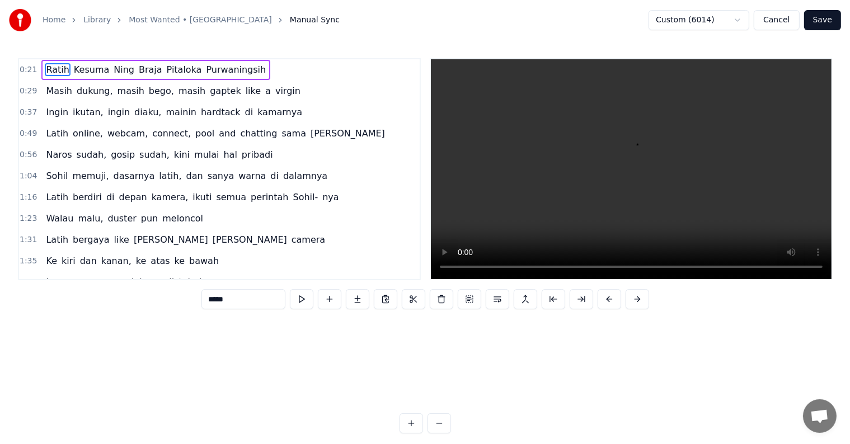
scroll to position [0, 3616]
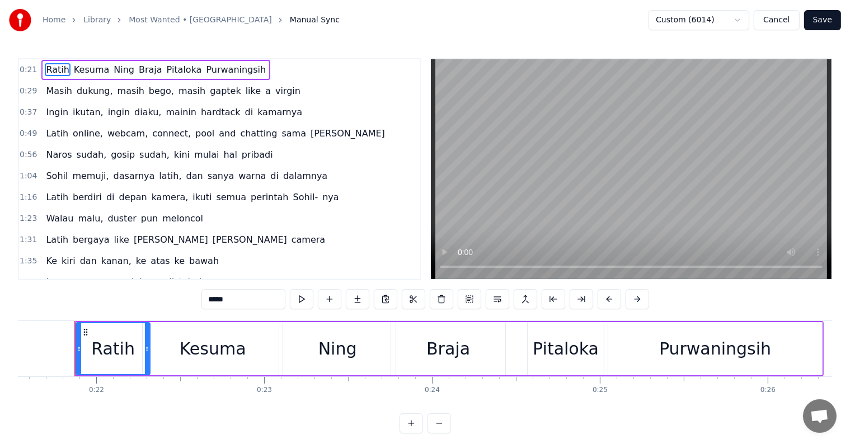
click at [292, 197] on span "Sohil-" at bounding box center [305, 197] width 27 height 13
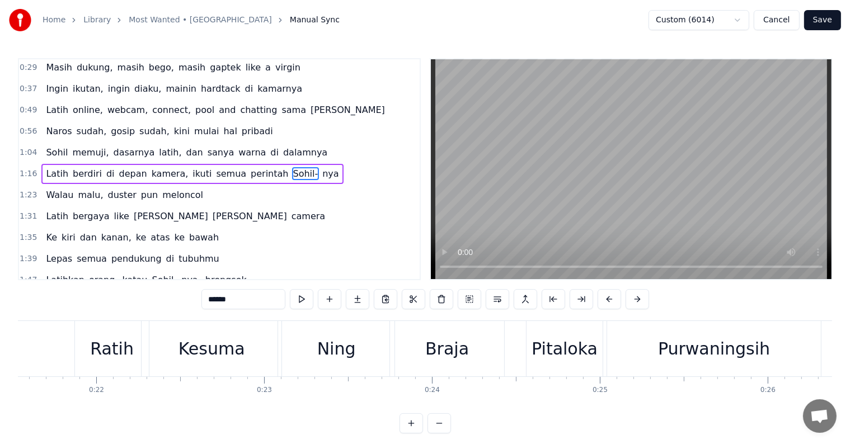
scroll to position [0, 13774]
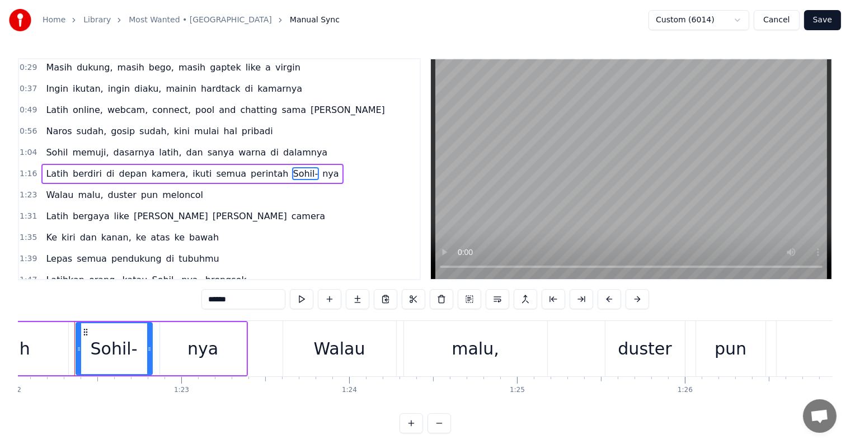
click at [124, 351] on div "Sohil-" at bounding box center [114, 348] width 47 height 25
click at [230, 296] on input "******" at bounding box center [244, 299] width 84 height 20
type input "*****"
click at [828, 23] on button "Save" at bounding box center [822, 20] width 37 height 20
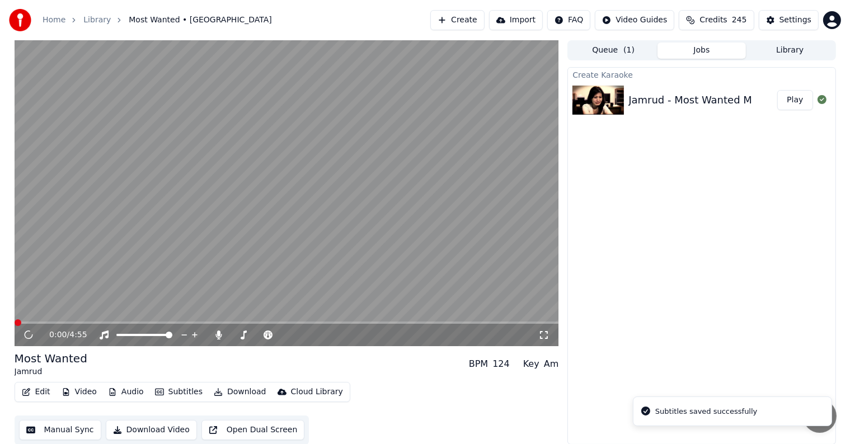
click at [68, 432] on button "Manual Sync" at bounding box center [60, 430] width 82 height 20
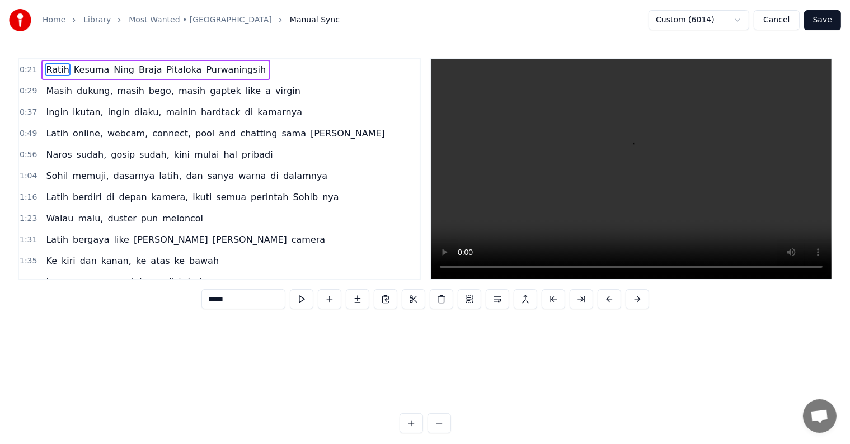
scroll to position [0, 3616]
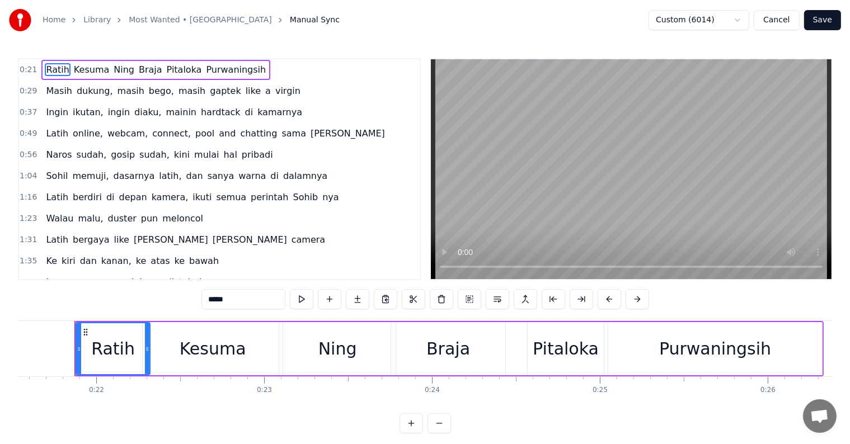
click at [53, 172] on span "Sohil" at bounding box center [57, 176] width 24 height 13
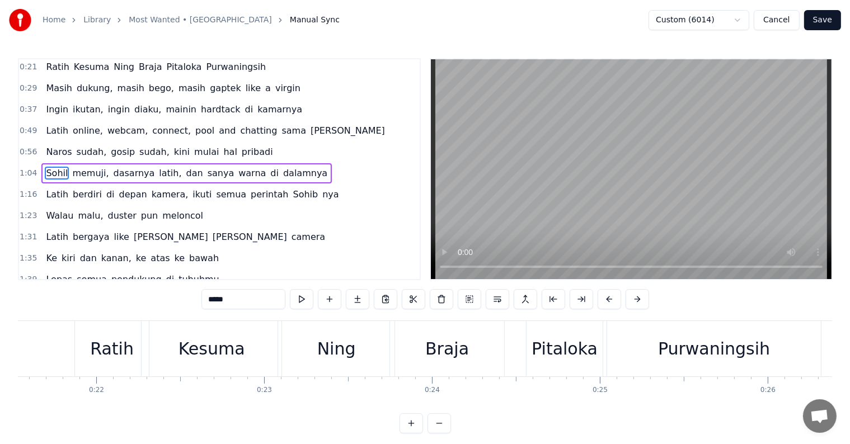
scroll to position [0, 10802]
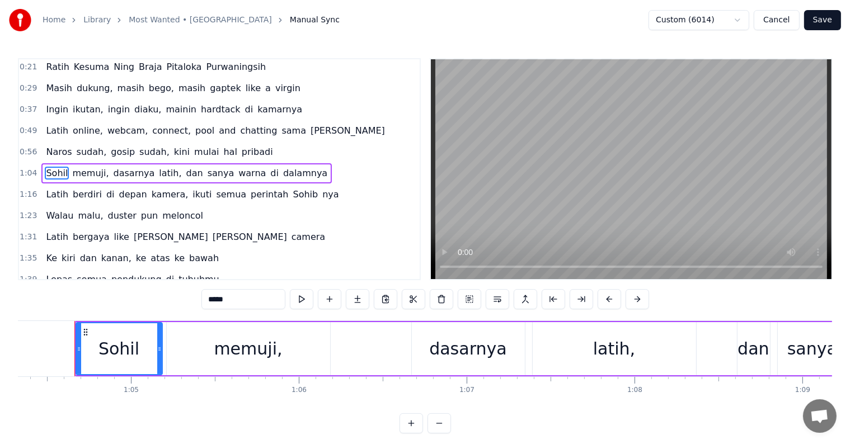
click at [240, 296] on input "*****" at bounding box center [244, 299] width 84 height 20
click at [200, 107] on span "hardtack" at bounding box center [221, 109] width 42 height 13
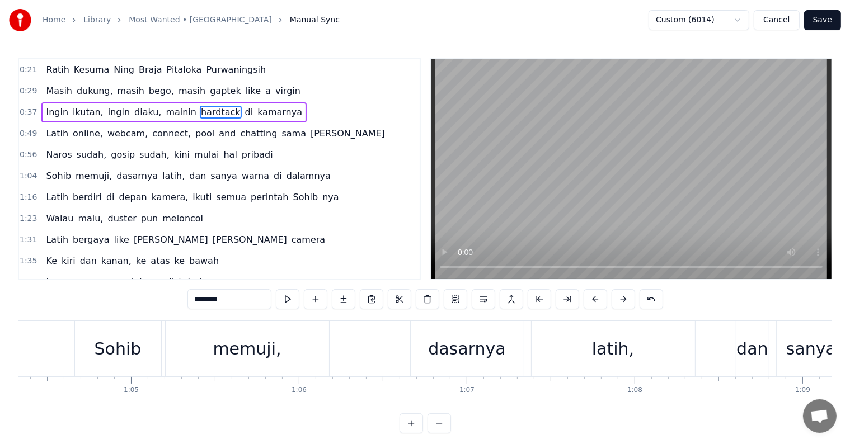
scroll to position [0, 7037]
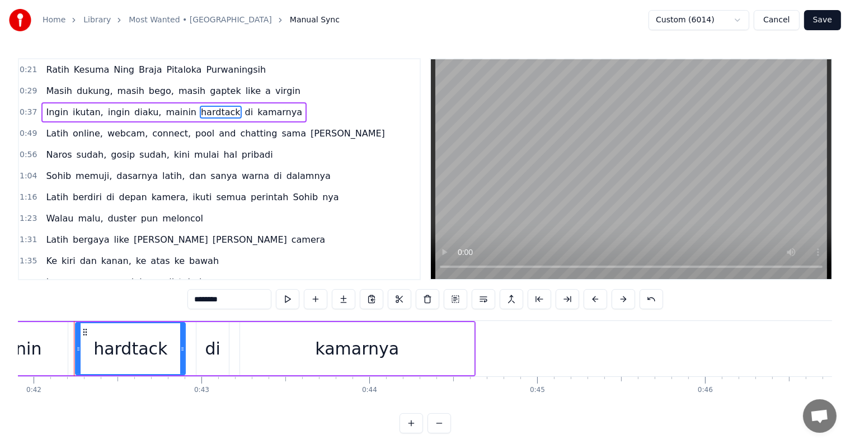
drag, startPoint x: 240, startPoint y: 300, endPoint x: 202, endPoint y: 300, distance: 38.1
click at [202, 300] on input "********" at bounding box center [230, 299] width 84 height 20
click at [149, 346] on div "headseat" at bounding box center [131, 348] width 78 height 25
click at [219, 301] on input "********" at bounding box center [230, 299] width 84 height 20
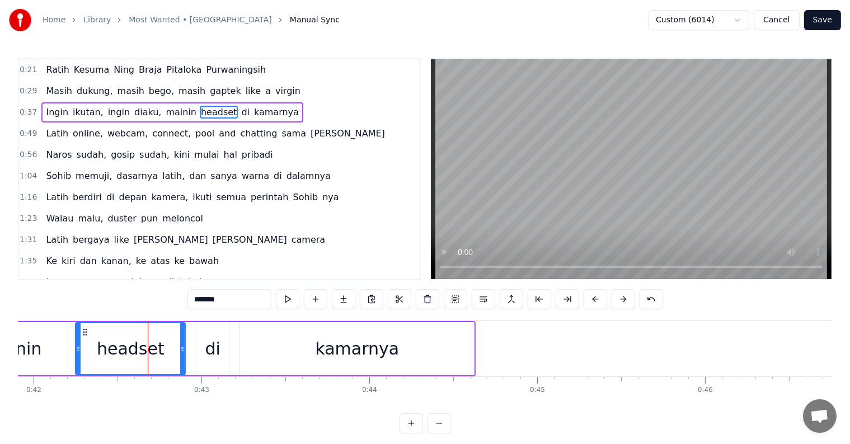
type input "*******"
click at [287, 232] on div "1:31 Latih bergaya like Ashton Kuhn camera" at bounding box center [219, 239] width 401 height 21
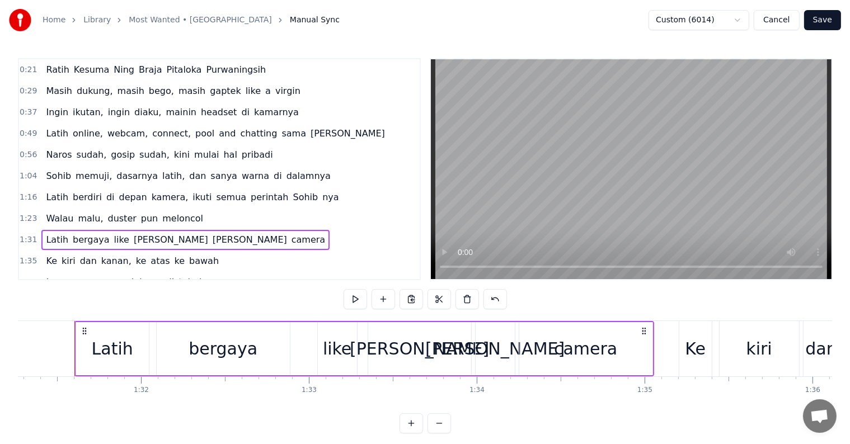
click at [831, 25] on button "Save" at bounding box center [822, 20] width 37 height 20
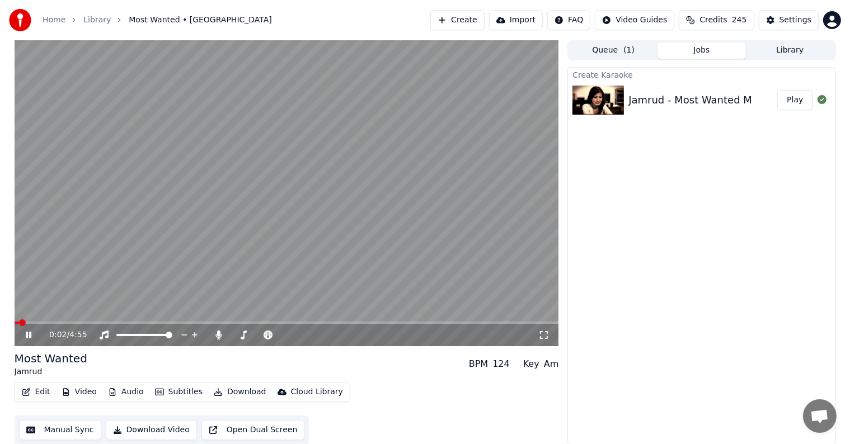
click at [46, 322] on span at bounding box center [287, 323] width 545 height 2
drag, startPoint x: 24, startPoint y: 332, endPoint x: 45, endPoint y: 403, distance: 74.4
click at [24, 331] on icon at bounding box center [37, 335] width 26 height 9
click at [65, 429] on button "Manual Sync" at bounding box center [60, 430] width 82 height 20
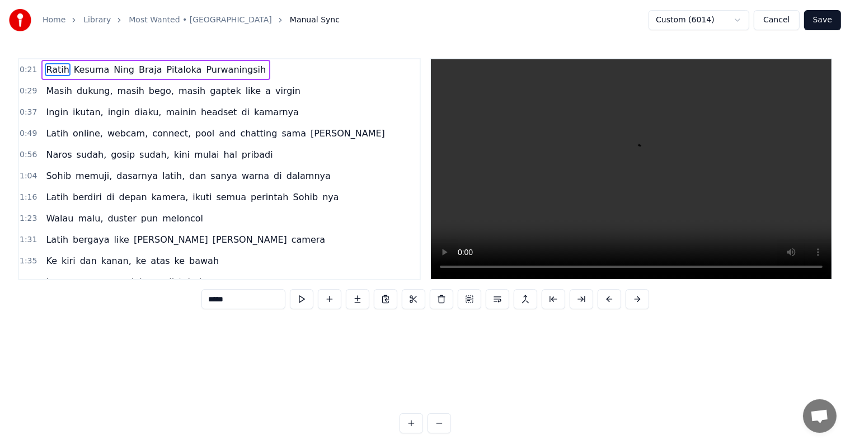
scroll to position [0, 3616]
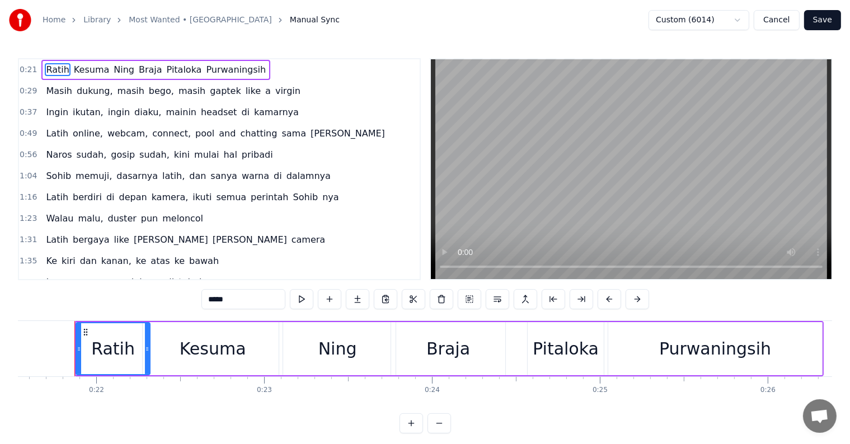
click at [47, 192] on span "Latih" at bounding box center [57, 197] width 25 height 13
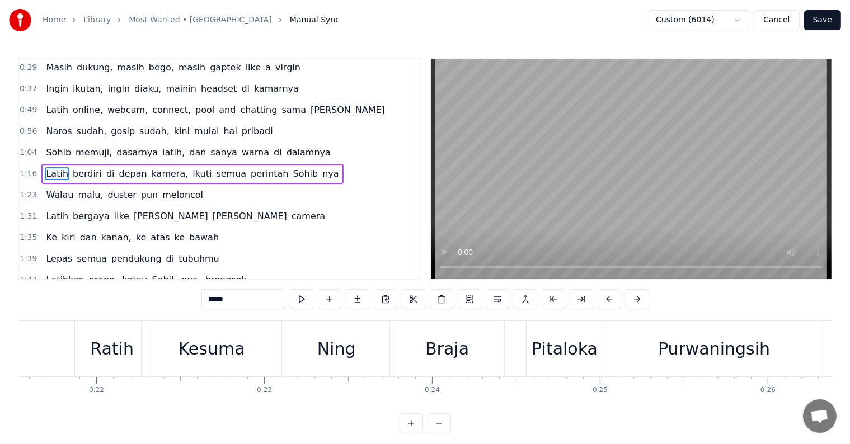
scroll to position [0, 12730]
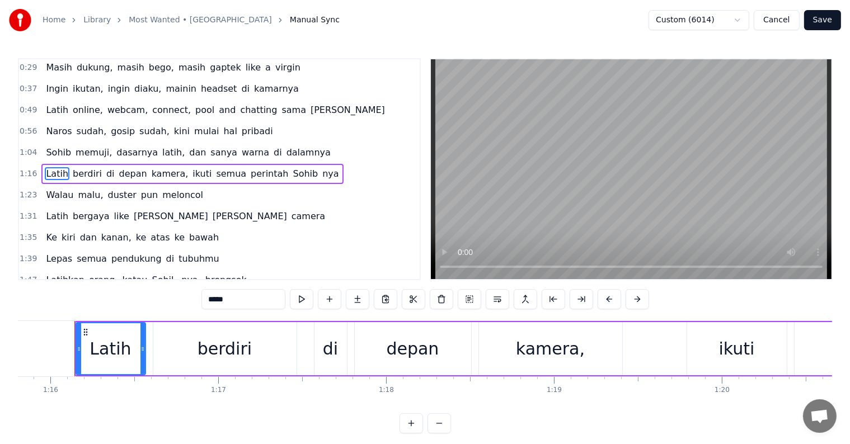
click at [214, 296] on input "*****" at bounding box center [244, 299] width 84 height 20
click at [47, 210] on span "Latih" at bounding box center [57, 216] width 25 height 13
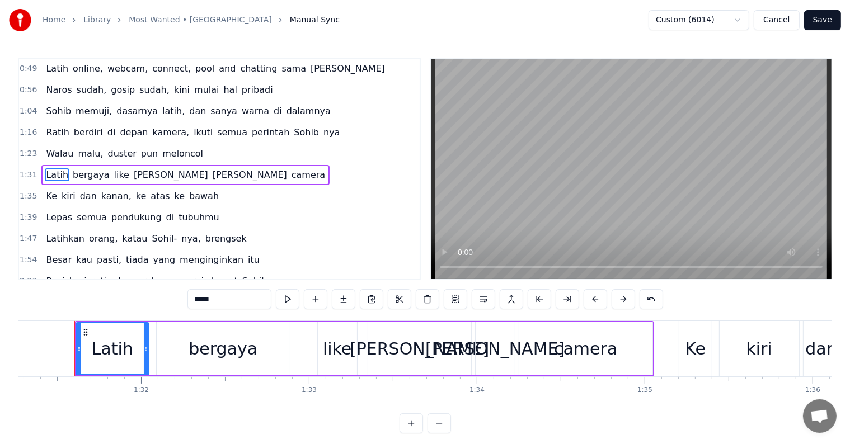
click at [200, 298] on input "*****" at bounding box center [230, 299] width 84 height 20
click at [143, 170] on span "Ashton" at bounding box center [172, 174] width 77 height 13
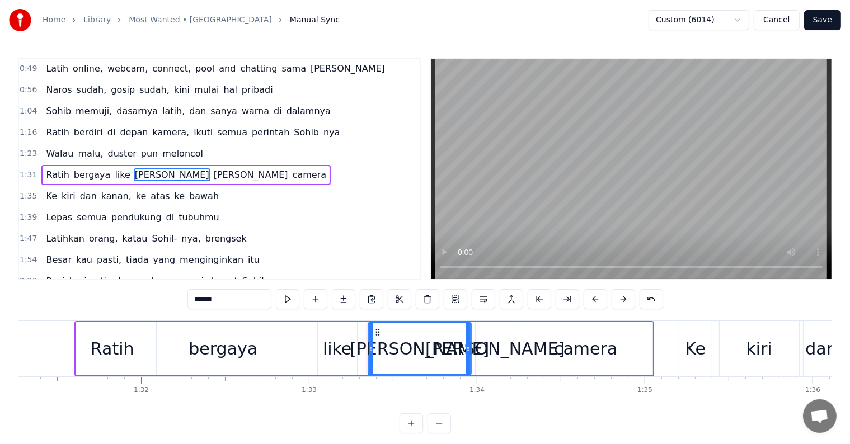
click at [409, 352] on div "Ashton" at bounding box center [419, 348] width 139 height 25
click at [328, 343] on div "like" at bounding box center [337, 348] width 29 height 25
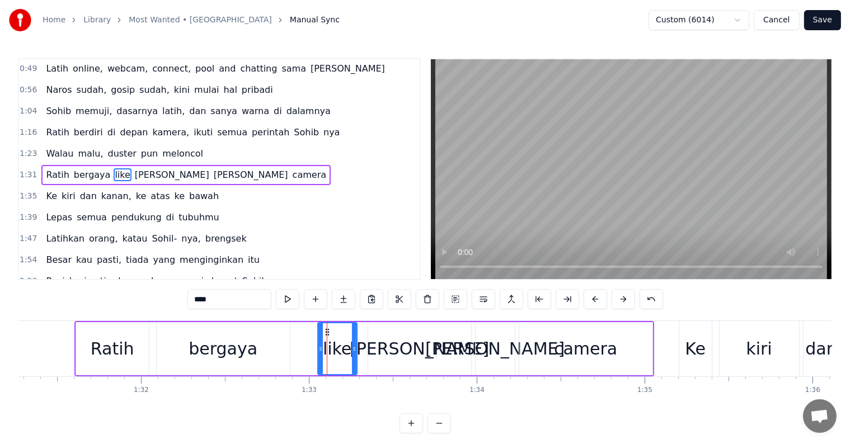
click at [404, 349] on div "Ashton" at bounding box center [419, 348] width 139 height 25
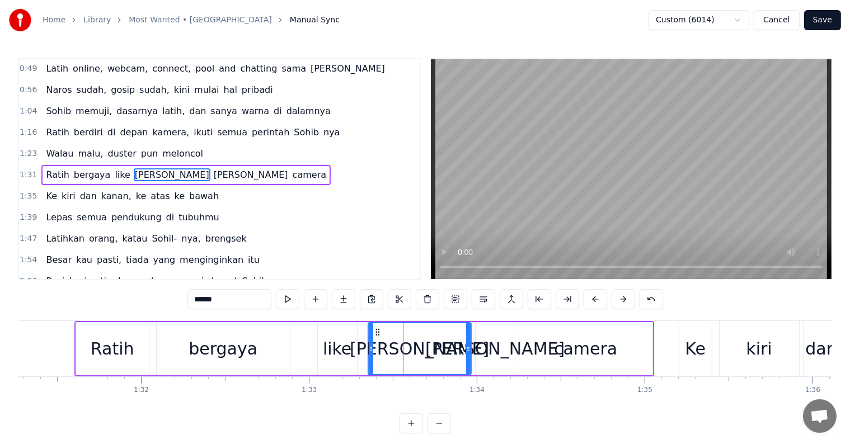
drag, startPoint x: 231, startPoint y: 300, endPoint x: 204, endPoint y: 300, distance: 26.9
click at [204, 300] on input "******" at bounding box center [230, 299] width 84 height 20
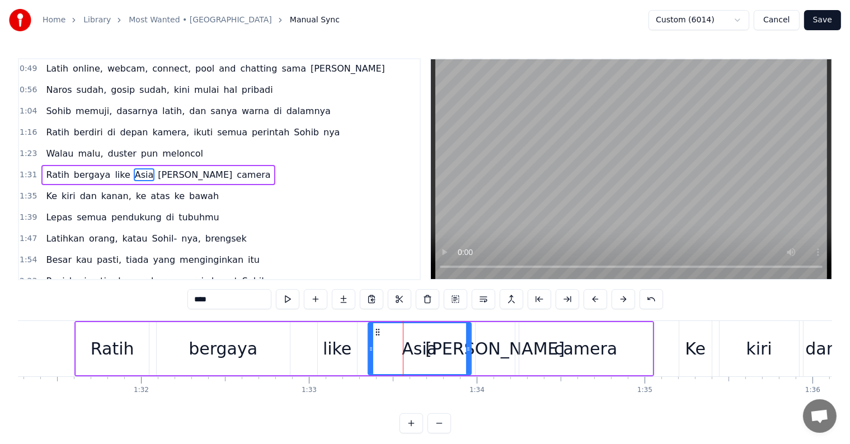
click at [504, 355] on div "Kuhn" at bounding box center [494, 348] width 139 height 25
type input "****"
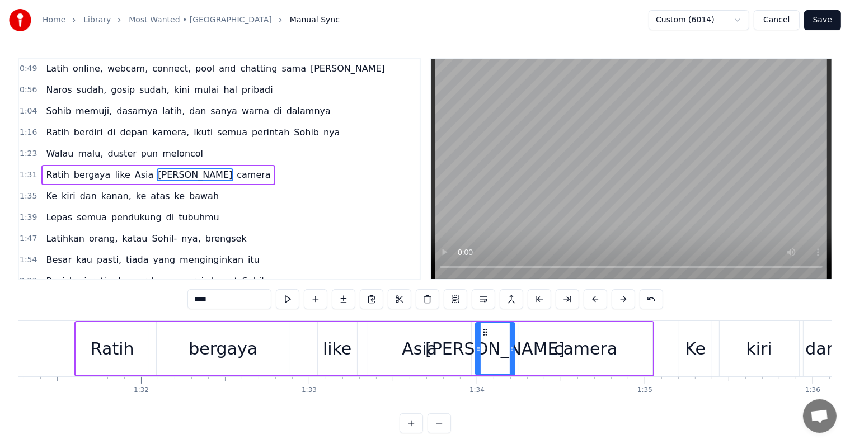
scroll to position [0, 14463]
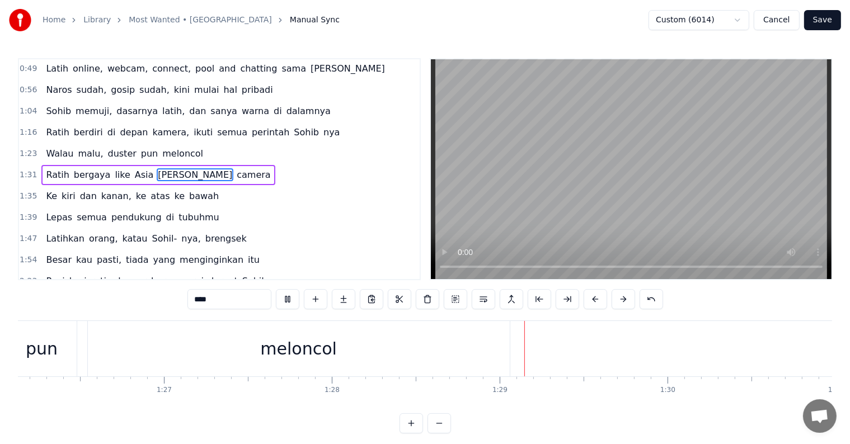
click at [47, 168] on span "Ratih" at bounding box center [57, 174] width 25 height 13
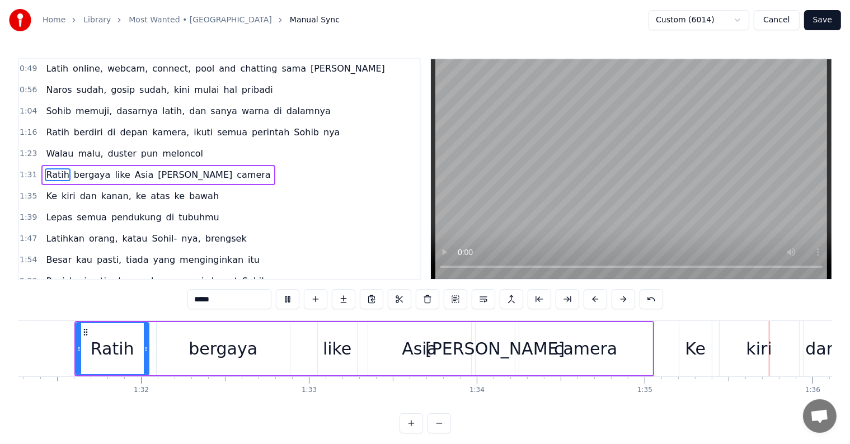
scroll to position [0, 16038]
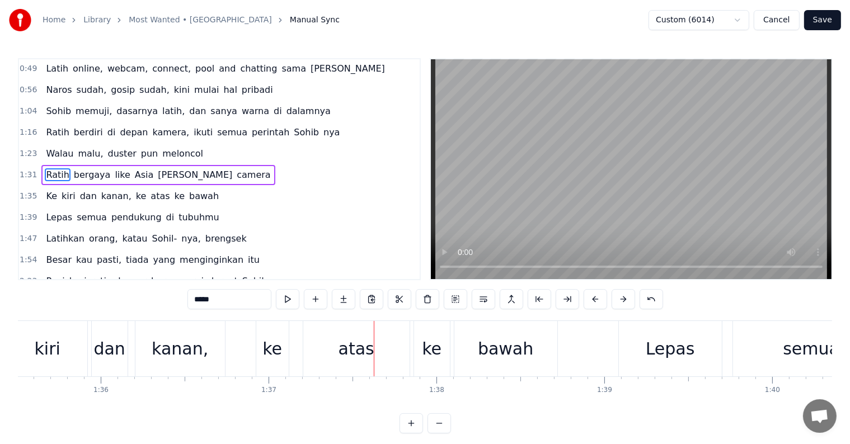
click at [83, 170] on span "bergaya" at bounding box center [92, 174] width 39 height 13
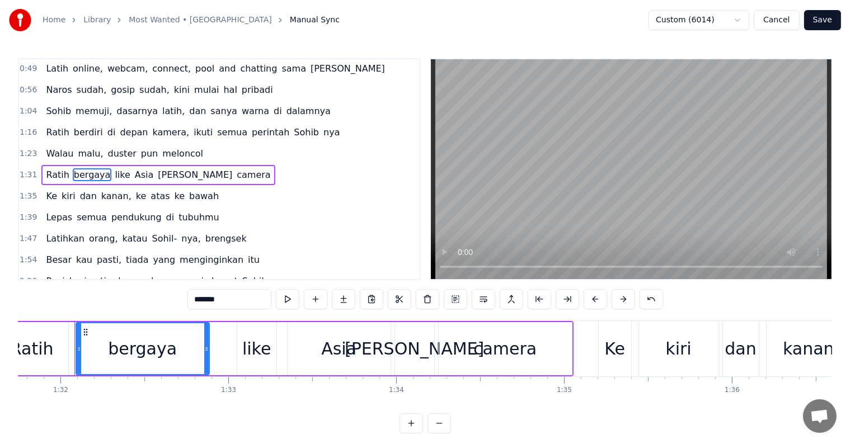
click at [422, 352] on div "Kuhn" at bounding box center [414, 348] width 139 height 25
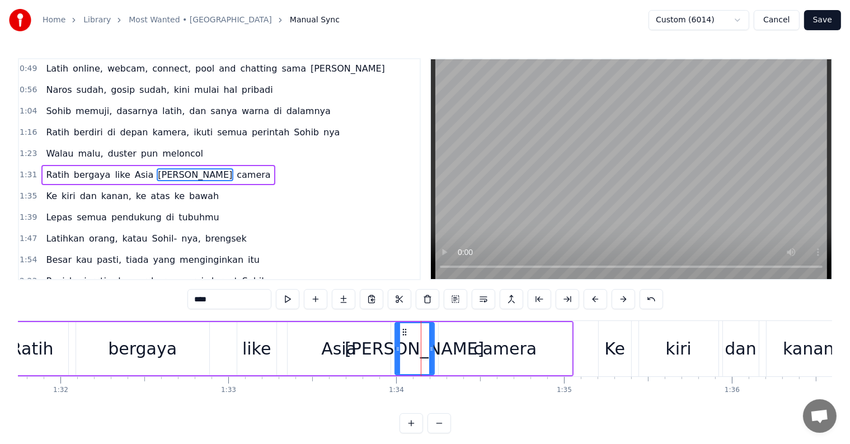
click at [471, 354] on div "camera" at bounding box center [505, 348] width 133 height 53
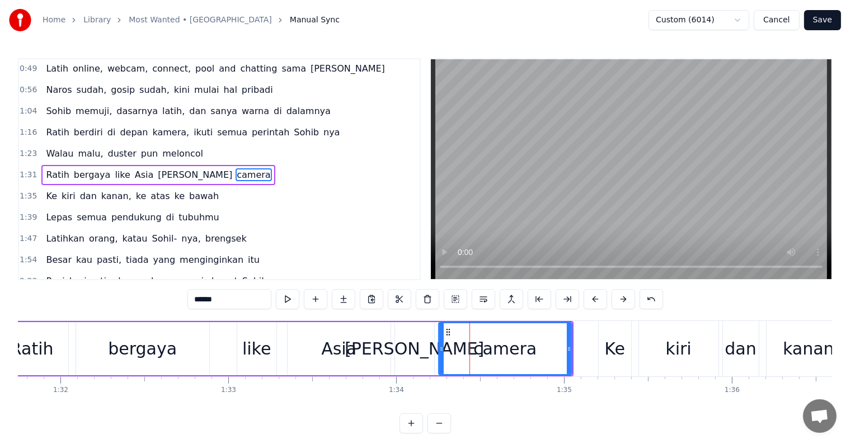
click at [414, 348] on div "Kuhn" at bounding box center [414, 348] width 139 height 25
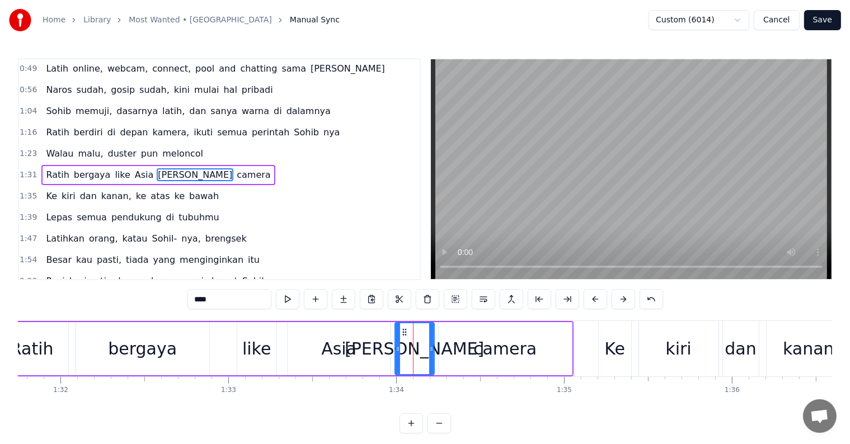
drag, startPoint x: 224, startPoint y: 300, endPoint x: 172, endPoint y: 300, distance: 51.5
click at [172, 300] on div "0:21 Ratih Kesuma Ning Braja Pitaloka Purwaningsih 0:29 Masih dukung, masih beg…" at bounding box center [425, 246] width 814 height 376
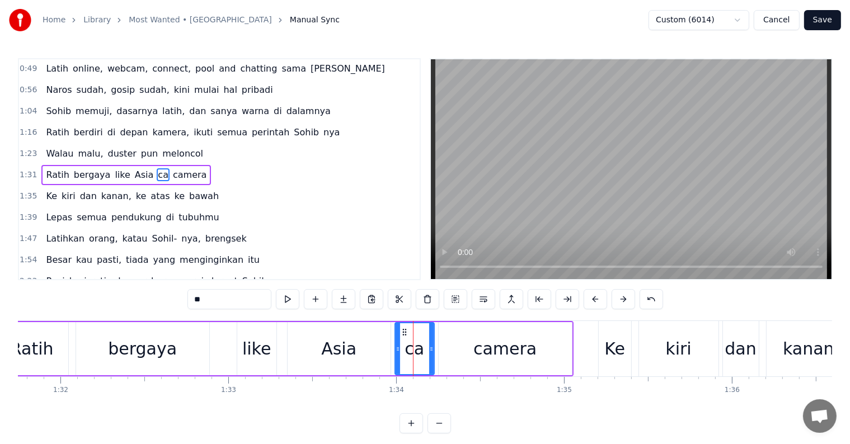
click at [516, 354] on div "camera" at bounding box center [505, 348] width 63 height 25
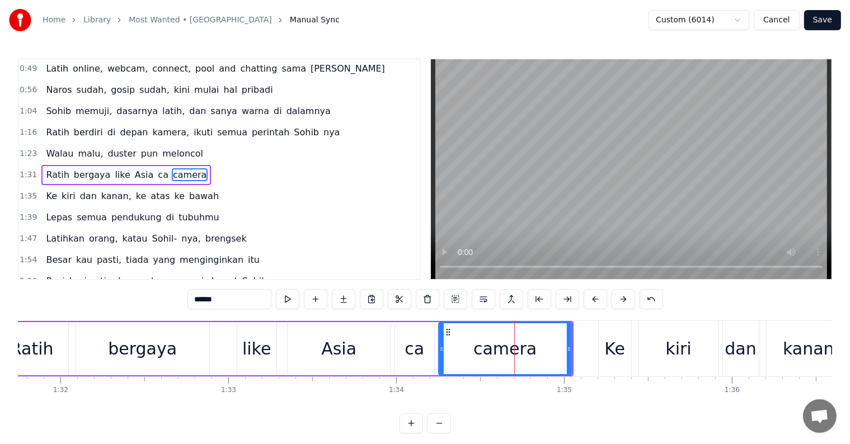
drag, startPoint x: 231, startPoint y: 298, endPoint x: 190, endPoint y: 296, distance: 41.5
click at [190, 296] on input "******" at bounding box center [230, 299] width 84 height 20
type input "****"
click at [226, 166] on div "1:31 Ratih bergaya like Asia ca rera" at bounding box center [219, 175] width 401 height 21
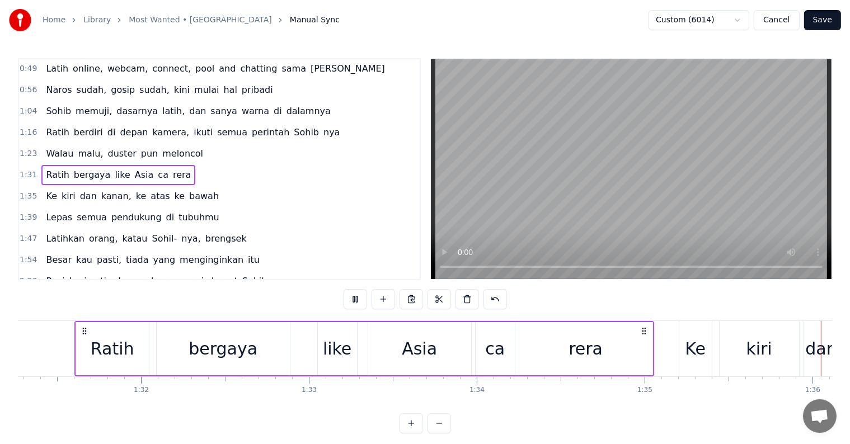
scroll to position [0, 16074]
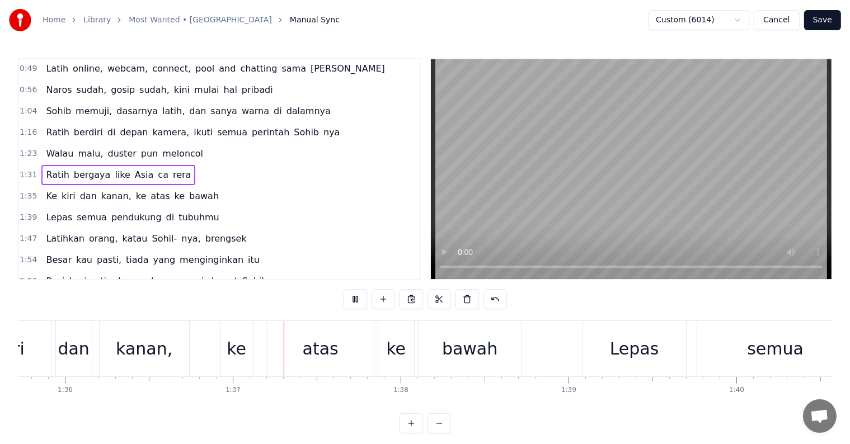
click at [821, 18] on button "Save" at bounding box center [822, 20] width 37 height 20
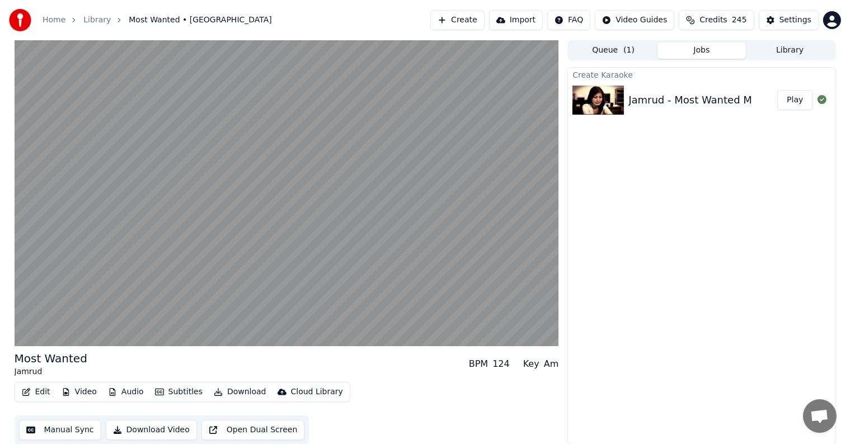
click at [70, 431] on button "Manual Sync" at bounding box center [60, 430] width 82 height 20
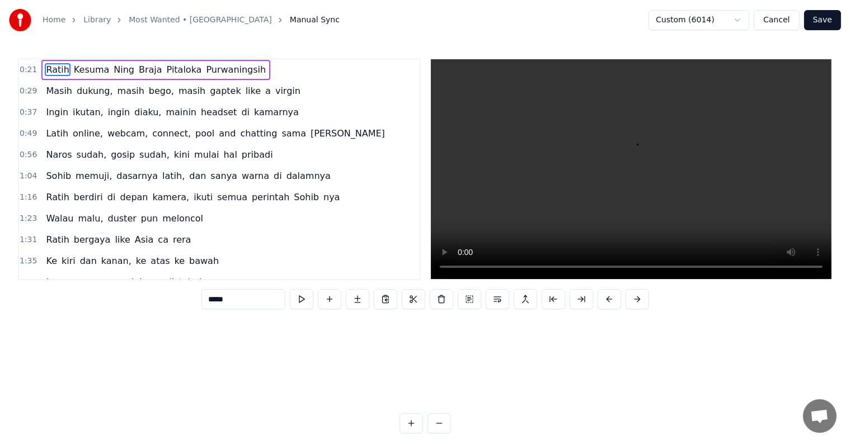
scroll to position [0, 3616]
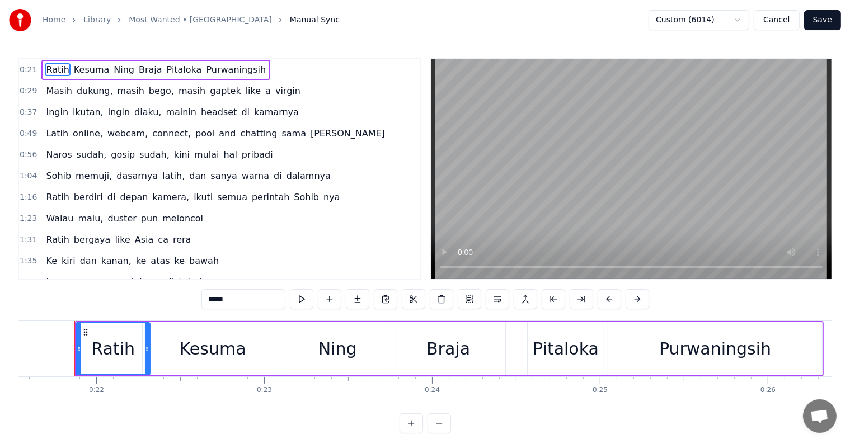
click at [172, 237] on span "rera" at bounding box center [182, 239] width 20 height 13
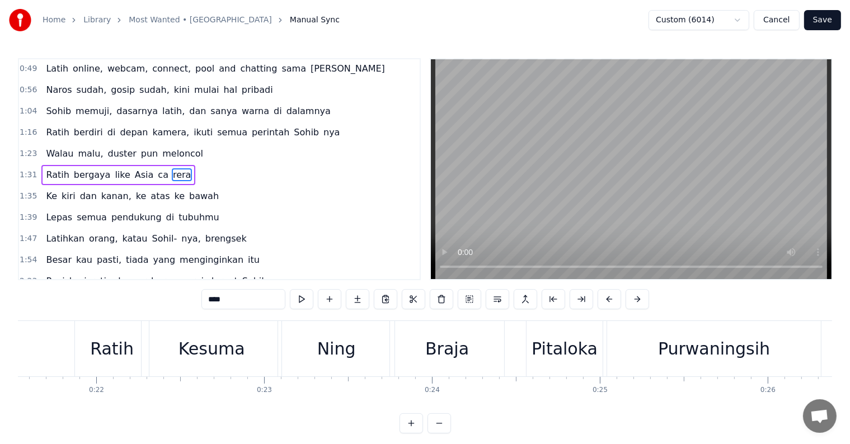
scroll to position [0, 15769]
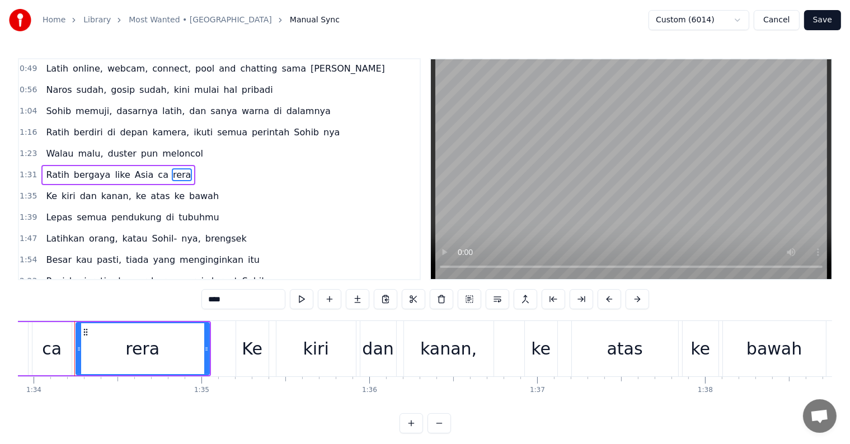
click at [157, 168] on span "ca" at bounding box center [163, 174] width 13 height 13
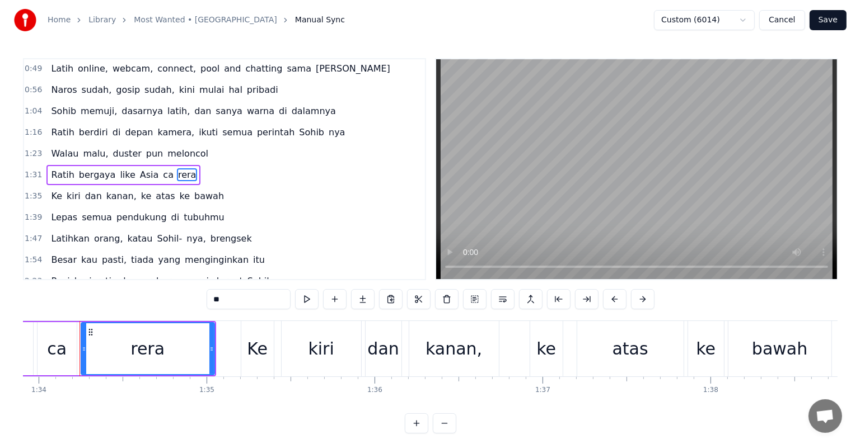
scroll to position [0, 15726]
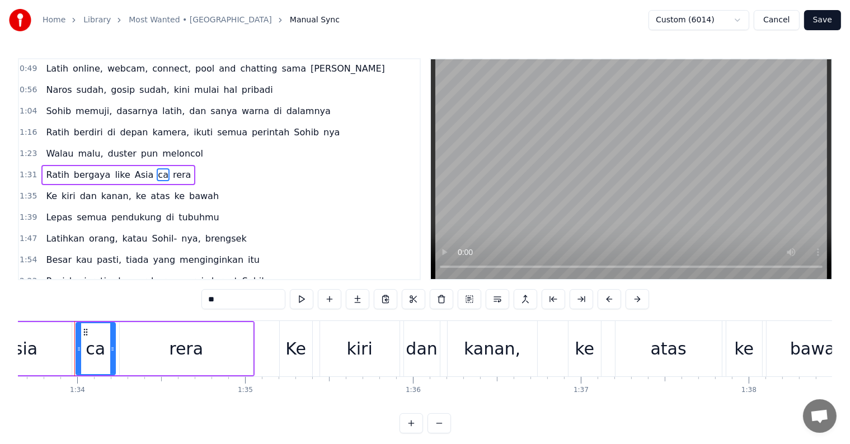
click at [114, 347] on icon at bounding box center [112, 349] width 4 height 9
click at [84, 332] on circle at bounding box center [84, 332] width 1 height 1
click at [85, 332] on icon at bounding box center [85, 332] width 9 height 9
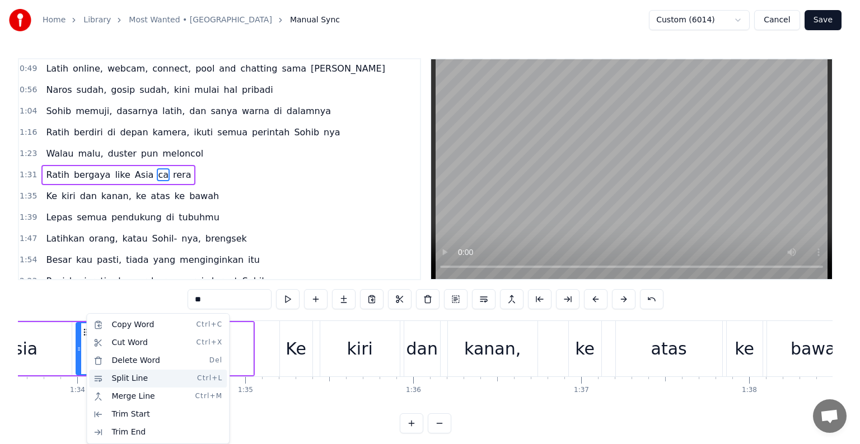
click at [139, 377] on div "Split Line Ctrl+L" at bounding box center [158, 379] width 138 height 18
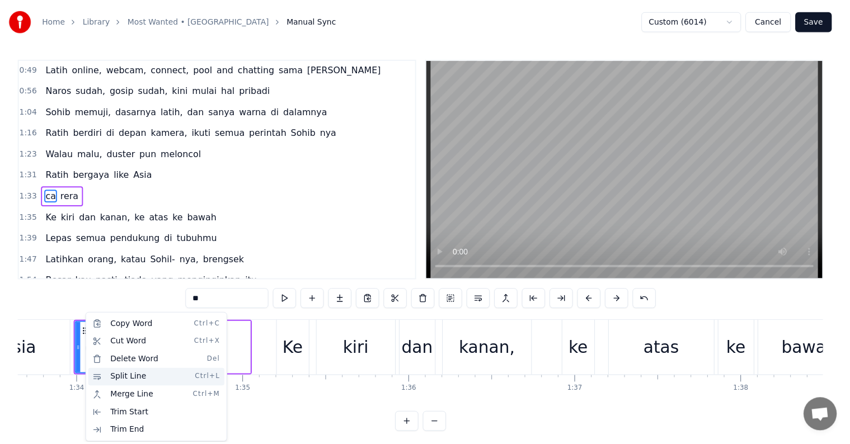
scroll to position [85, 0]
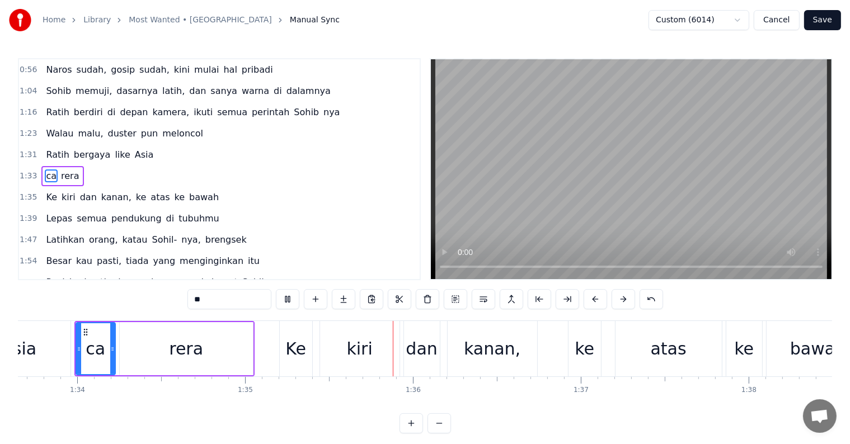
click at [125, 345] on div "rera" at bounding box center [186, 348] width 133 height 53
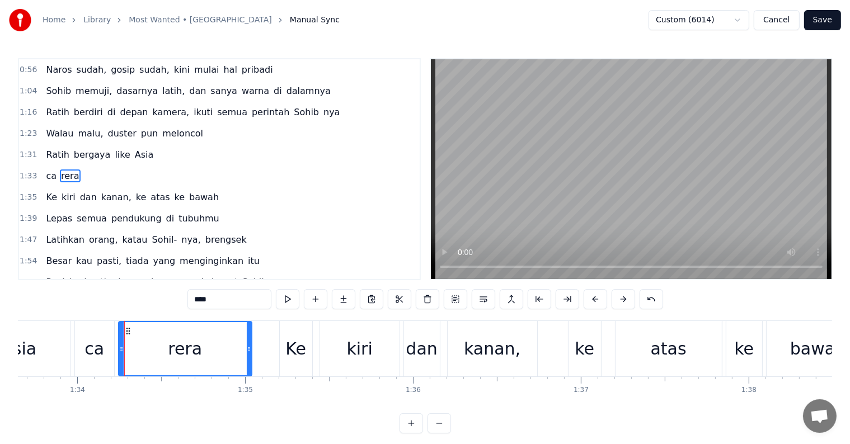
click at [101, 347] on div "ca" at bounding box center [95, 348] width 20 height 25
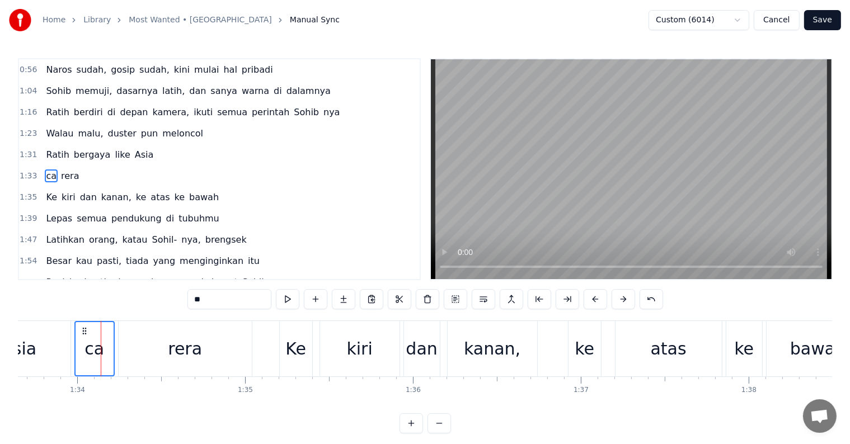
click at [161, 348] on div "rera" at bounding box center [185, 348] width 133 height 55
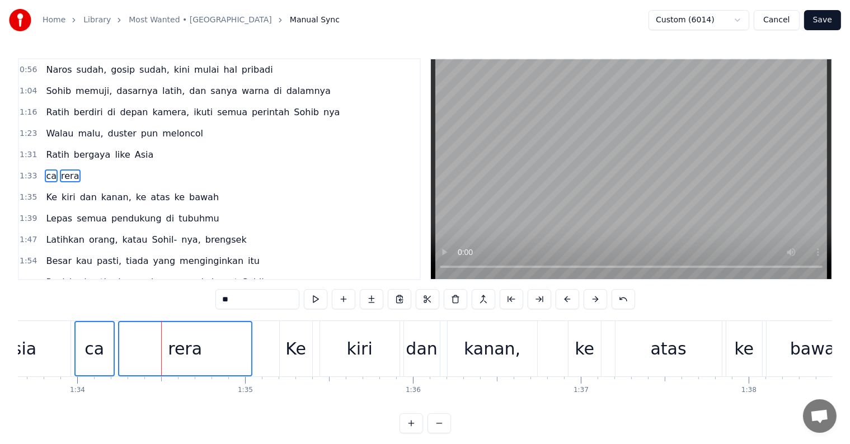
click at [93, 335] on div "ca" at bounding box center [95, 348] width 38 height 53
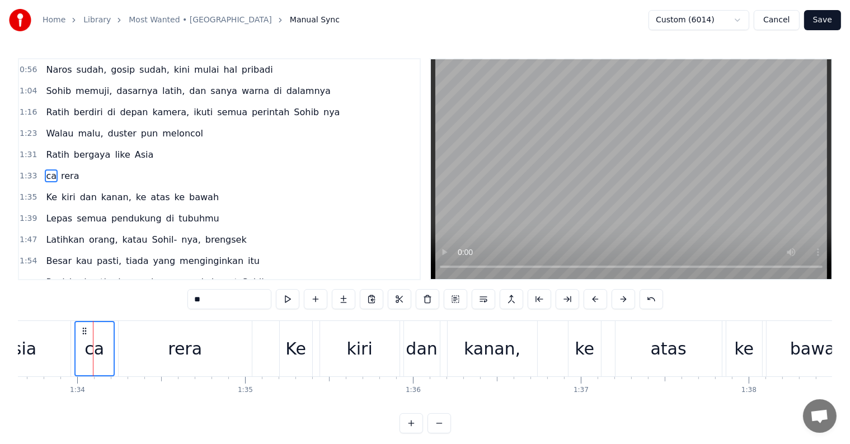
click at [129, 339] on div "rera" at bounding box center [185, 348] width 133 height 55
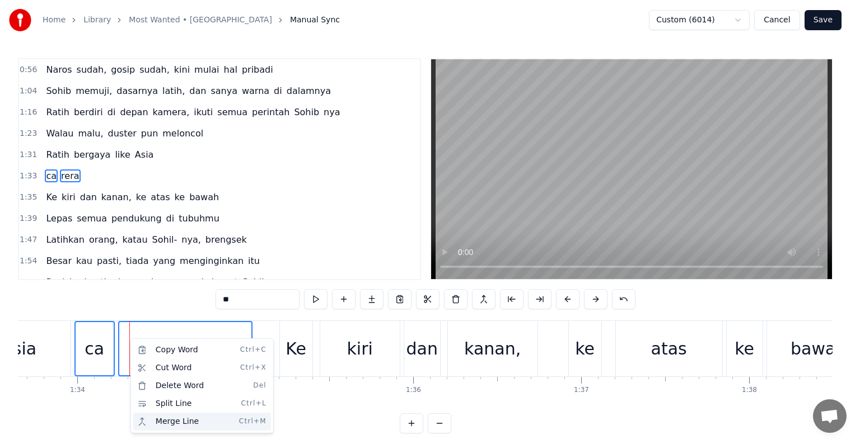
click at [186, 418] on div "Merge Line Ctrl+M" at bounding box center [202, 422] width 138 height 18
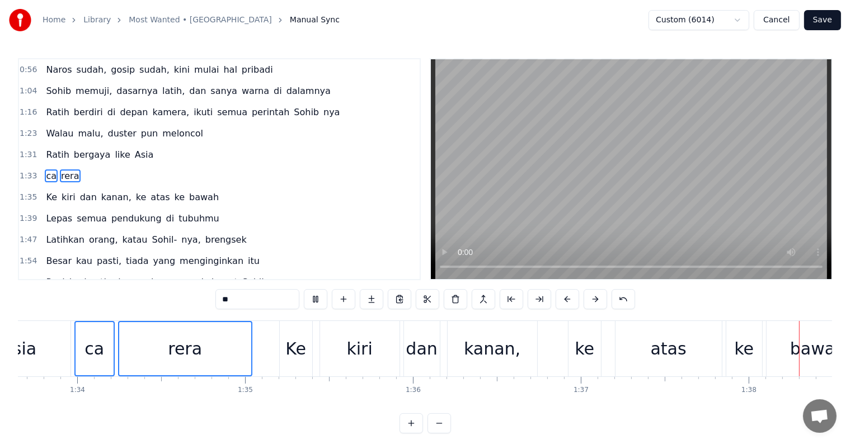
scroll to position [0, 16465]
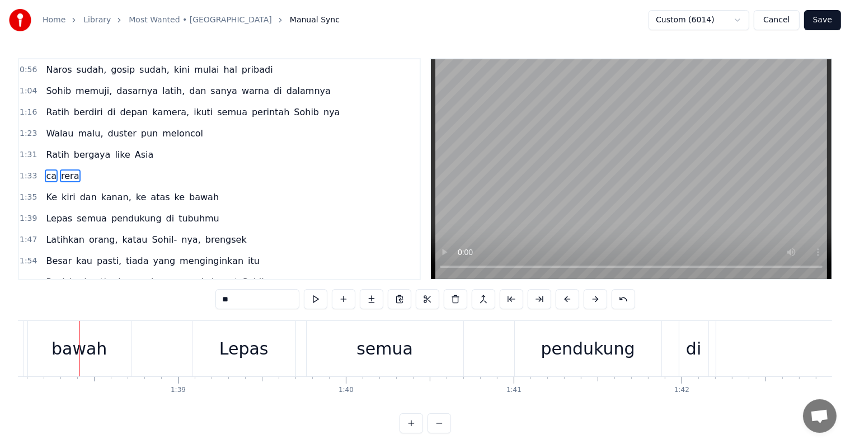
click at [60, 170] on span "rera" at bounding box center [70, 176] width 20 height 13
type input "****"
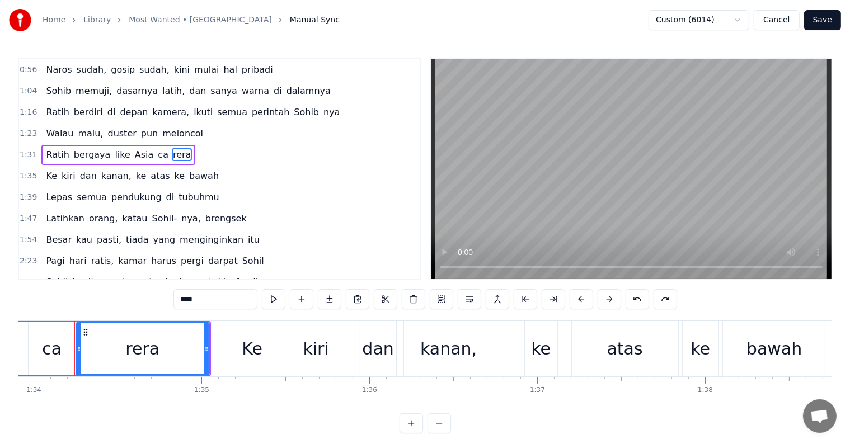
click at [151, 151] on div "Ratih bergaya like Asia ca rera" at bounding box center [118, 155] width 154 height 20
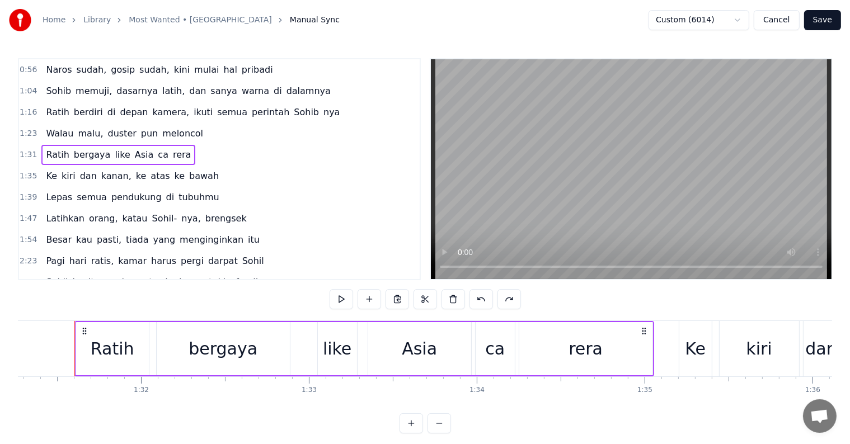
click at [151, 150] on div "Ratih bergaya like Asia ca rera" at bounding box center [118, 155] width 154 height 20
click at [522, 343] on div "rera" at bounding box center [585, 348] width 133 height 53
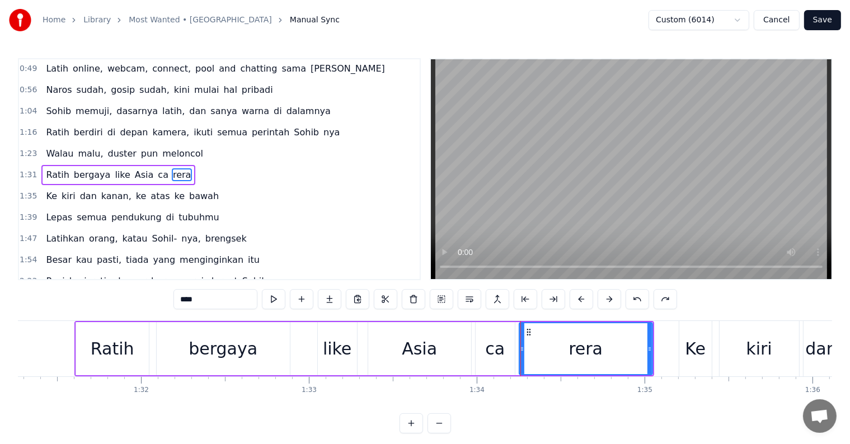
click at [514, 343] on div "ca" at bounding box center [495, 348] width 39 height 53
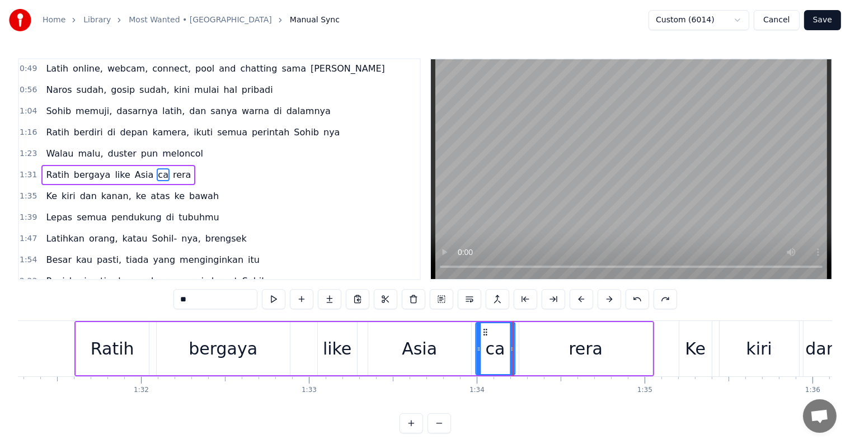
click at [485, 331] on icon at bounding box center [485, 332] width 9 height 9
click at [537, 345] on div "rera" at bounding box center [585, 348] width 133 height 53
type input "****"
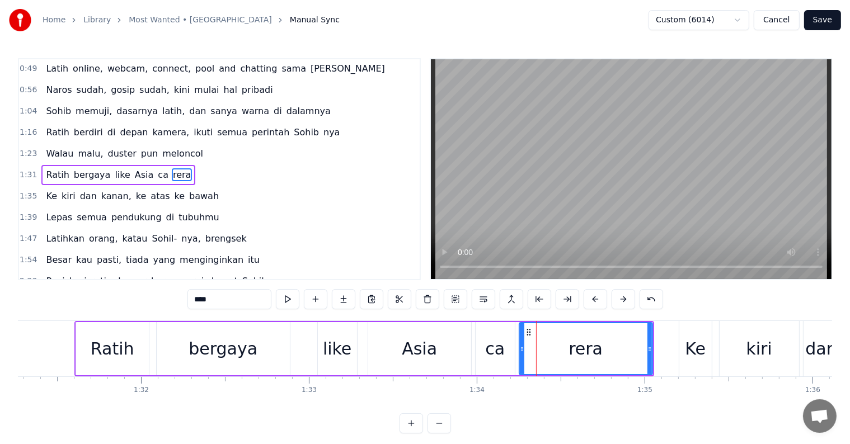
click at [528, 331] on icon at bounding box center [528, 332] width 9 height 9
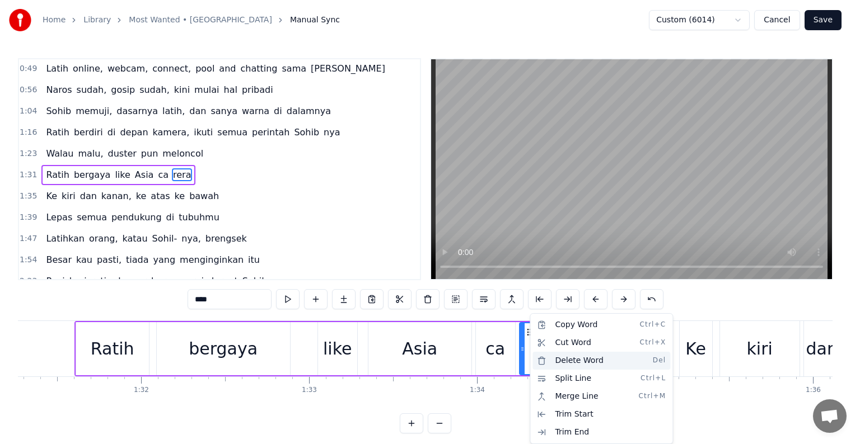
click at [575, 360] on div "Delete Word Del" at bounding box center [601, 361] width 138 height 18
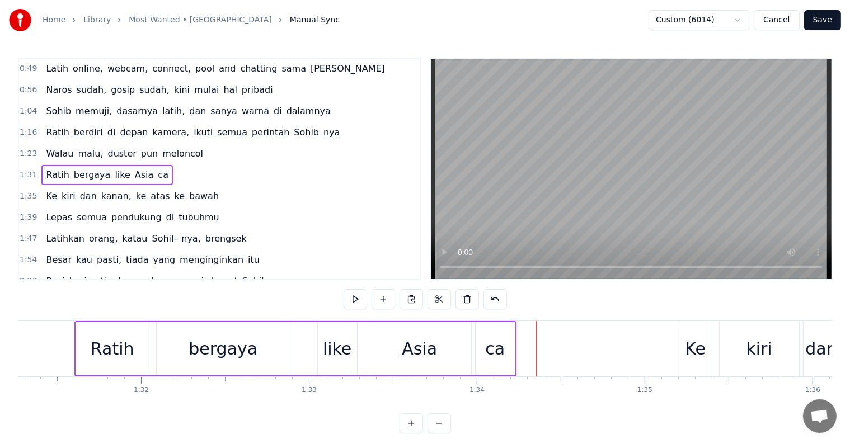
click at [499, 346] on div "ca" at bounding box center [495, 348] width 20 height 25
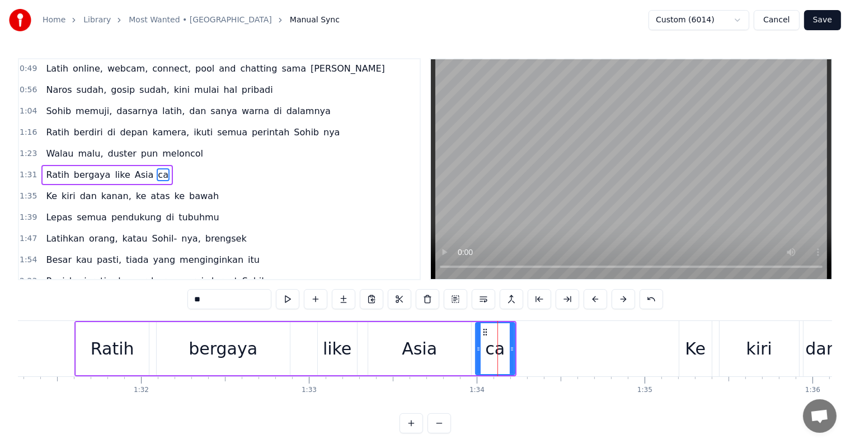
click at [213, 293] on input "**" at bounding box center [230, 299] width 84 height 20
type input "******"
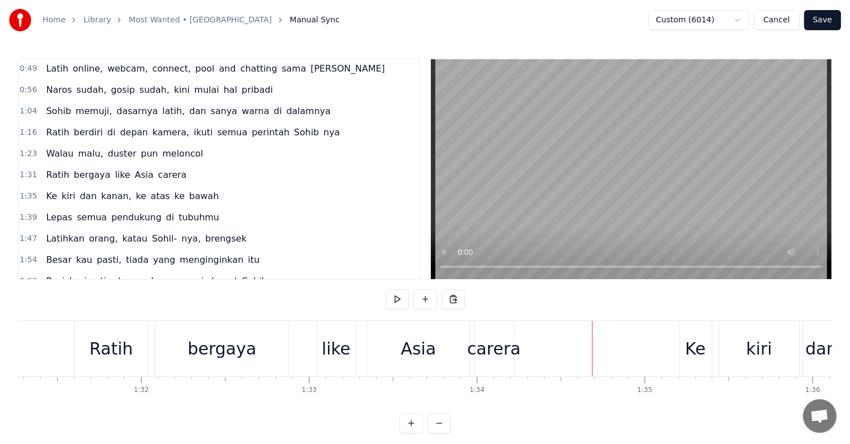
click at [493, 344] on div "carera" at bounding box center [494, 348] width 54 height 25
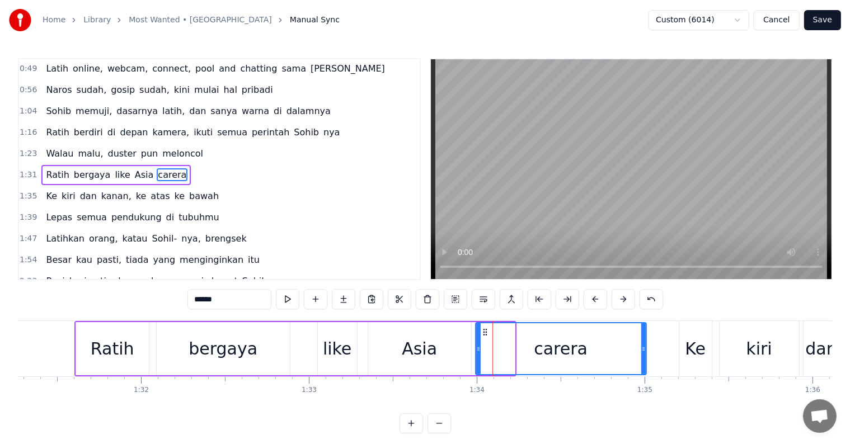
drag, startPoint x: 511, startPoint y: 346, endPoint x: 643, endPoint y: 356, distance: 131.9
click at [643, 357] on div at bounding box center [643, 349] width 4 height 51
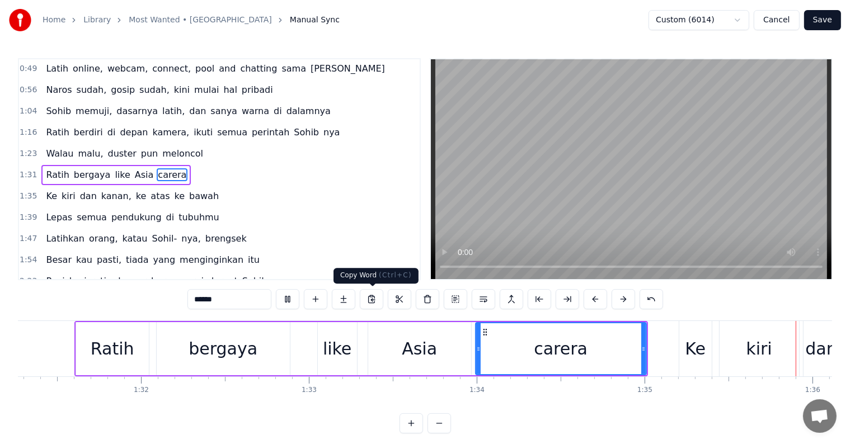
scroll to position [0, 16049]
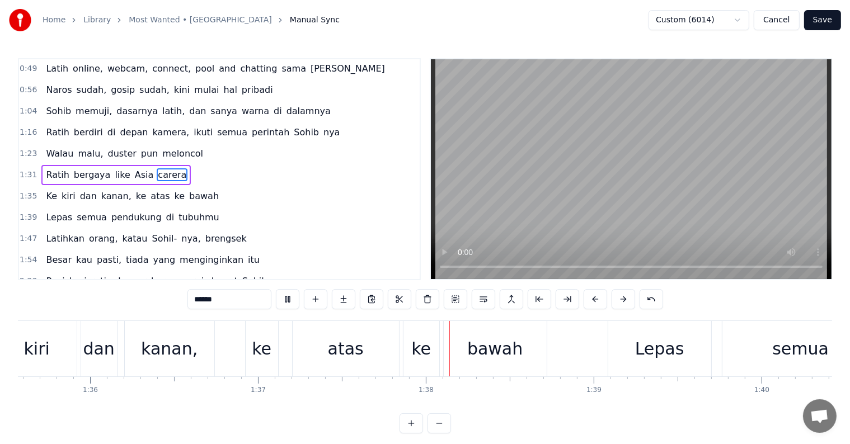
click at [53, 168] on span "Ratih" at bounding box center [57, 174] width 25 height 13
type input "*****"
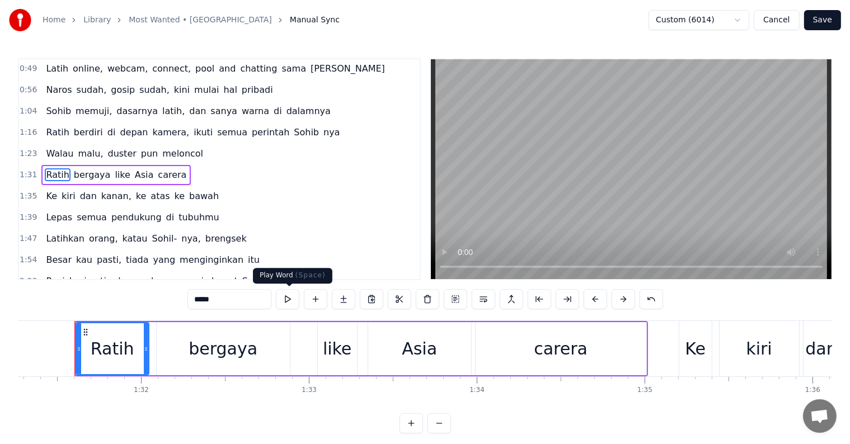
click at [289, 299] on button at bounding box center [288, 299] width 24 height 20
click at [106, 308] on div "0:21 Ratih Kesuma Ning Braja Pitaloka Purwaningsih 0:29 Masih dukung, masih beg…" at bounding box center [425, 246] width 814 height 376
click at [137, 165] on div "Ratih bergaya like Asia carera" at bounding box center [115, 175] width 149 height 20
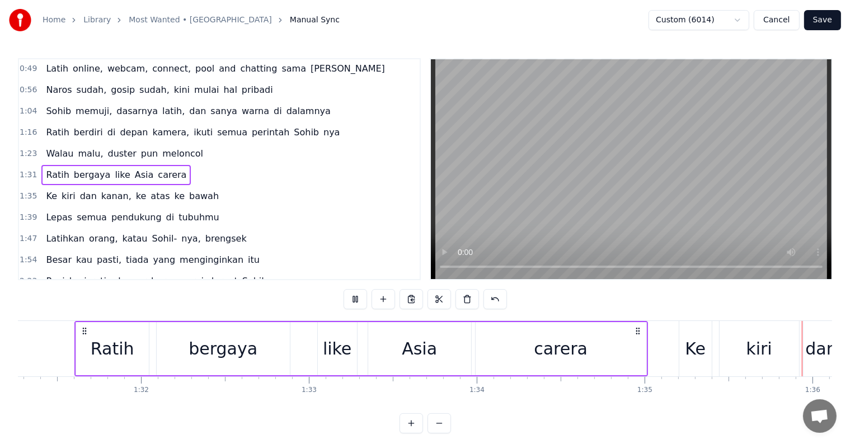
scroll to position [0, 16032]
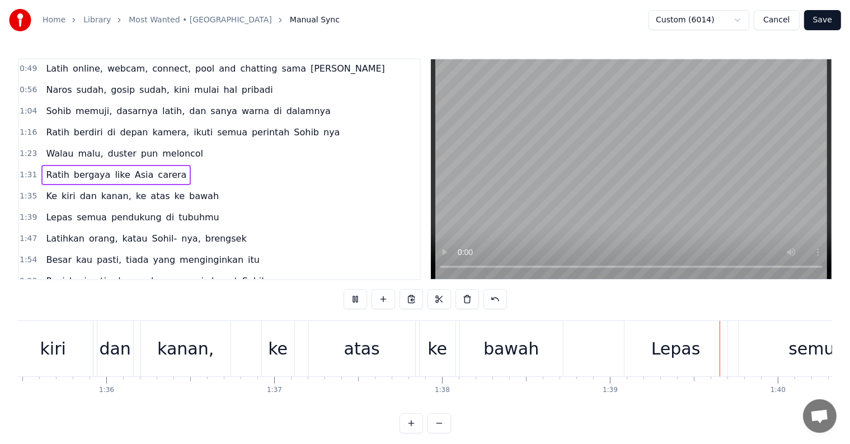
click at [829, 16] on button "Save" at bounding box center [822, 20] width 37 height 20
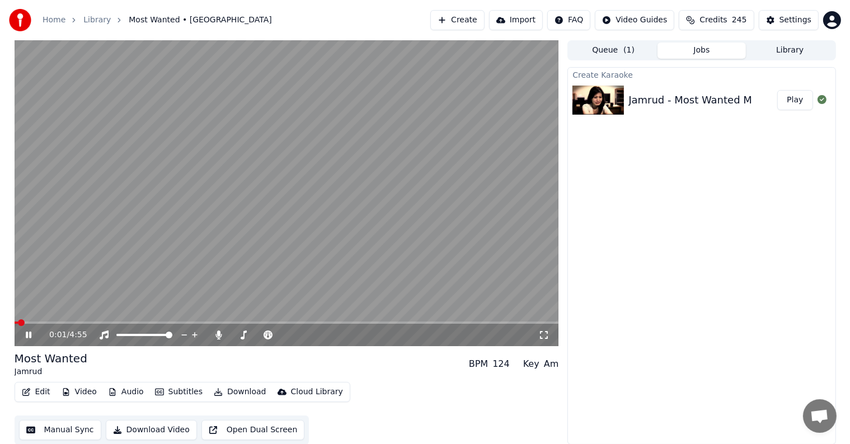
click at [31, 334] on icon at bounding box center [29, 335] width 6 height 7
click at [49, 423] on button "Manual Sync" at bounding box center [60, 430] width 82 height 20
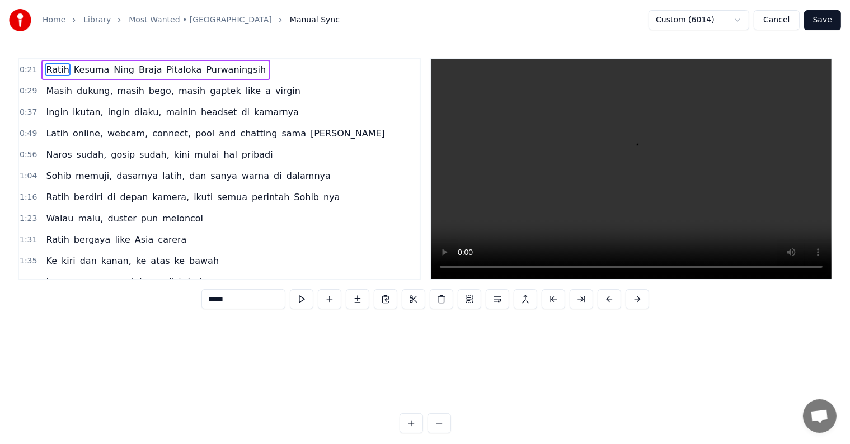
scroll to position [0, 3616]
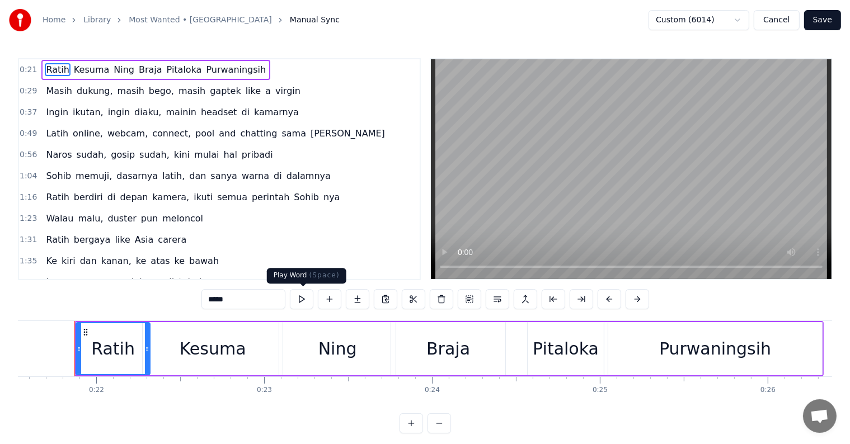
click at [302, 298] on button at bounding box center [302, 299] width 24 height 20
click at [302, 302] on button at bounding box center [302, 299] width 24 height 20
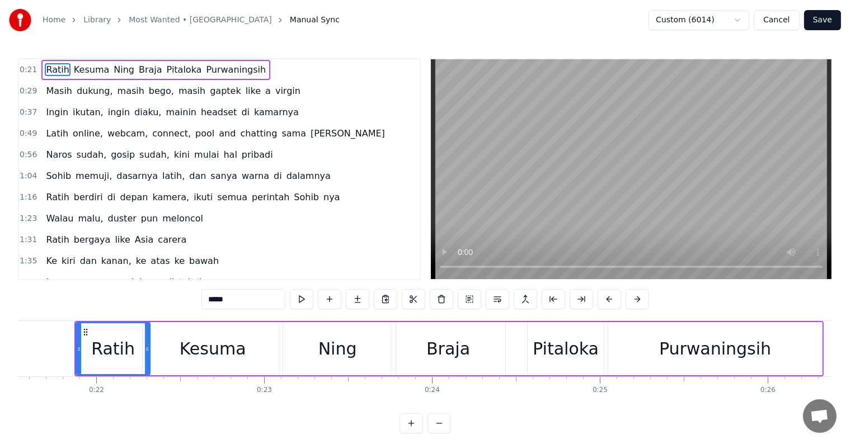
click at [166, 347] on div "Kesuma" at bounding box center [213, 348] width 140 height 53
type input "******"
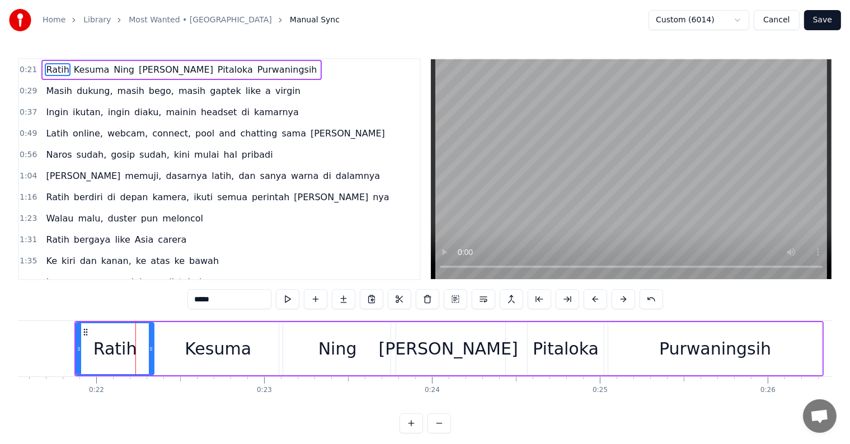
click at [151, 344] on div at bounding box center [151, 349] width 4 height 51
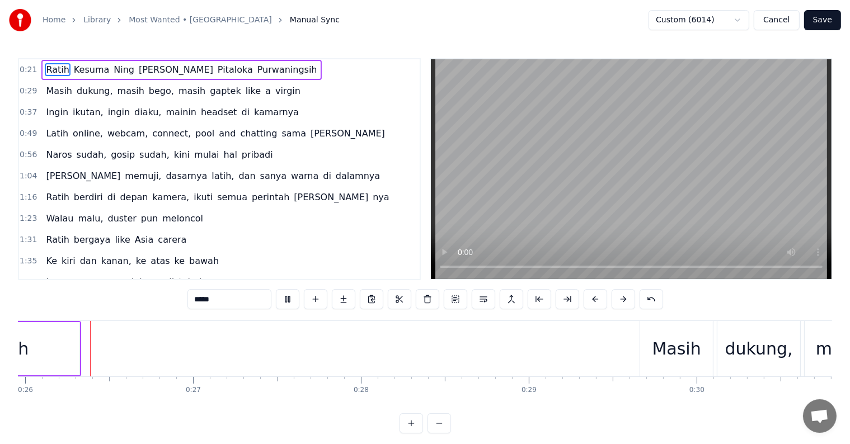
click at [478, 224] on video at bounding box center [631, 169] width 401 height 220
click at [113, 72] on span "Ning" at bounding box center [124, 69] width 23 height 13
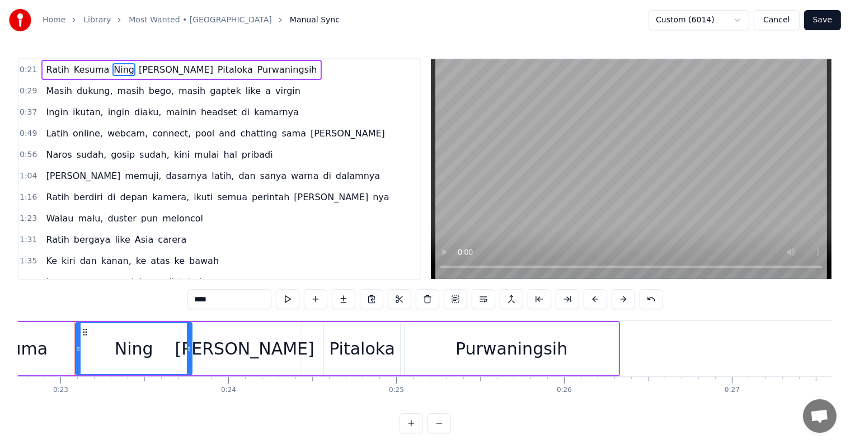
click at [208, 330] on div "[PERSON_NAME]" at bounding box center [245, 348] width 114 height 53
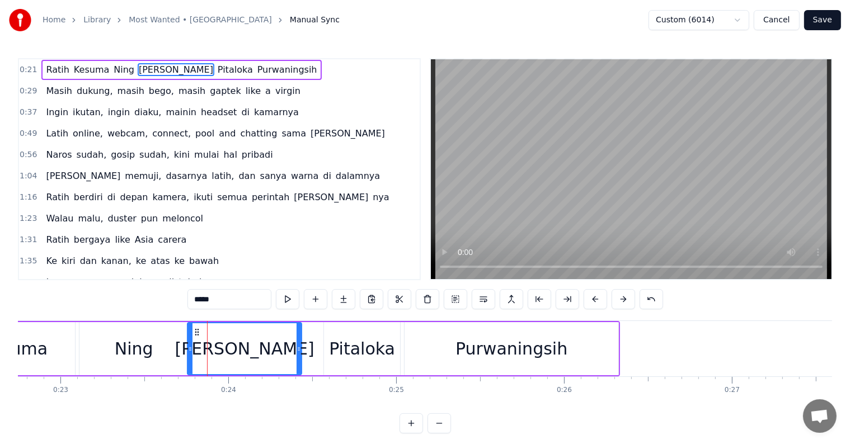
click at [128, 342] on div "Ning" at bounding box center [134, 348] width 39 height 25
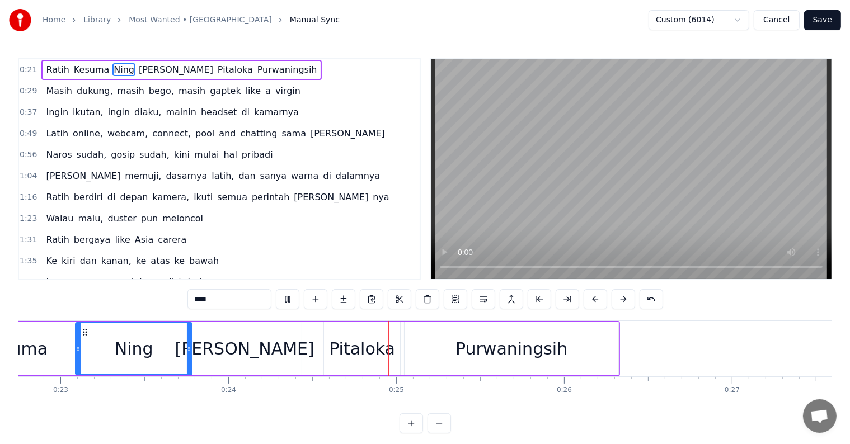
click at [90, 349] on div "Ning" at bounding box center [133, 349] width 115 height 51
click at [13, 340] on div "Home Library Most Wanted • Jamrud Manual Sync Custom (6014) Cancel Save 0:21 Ra…" at bounding box center [425, 217] width 850 height 434
click at [30, 343] on div "Kesuma" at bounding box center [14, 348] width 67 height 25
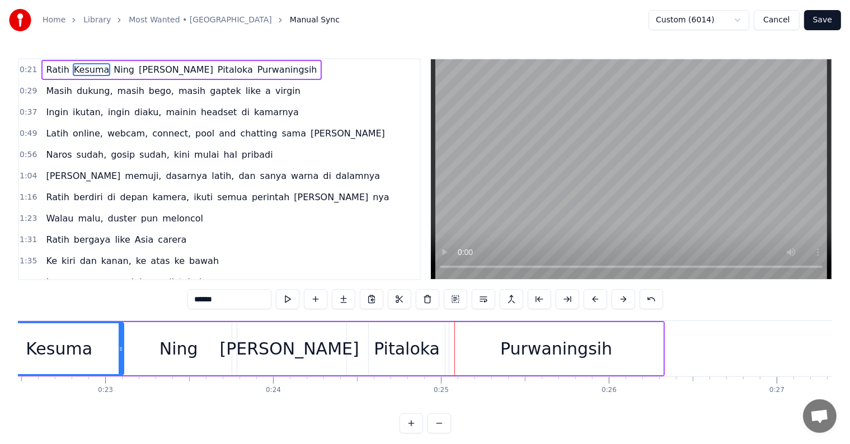
click at [247, 345] on div "[PERSON_NAME]" at bounding box center [289, 348] width 114 height 53
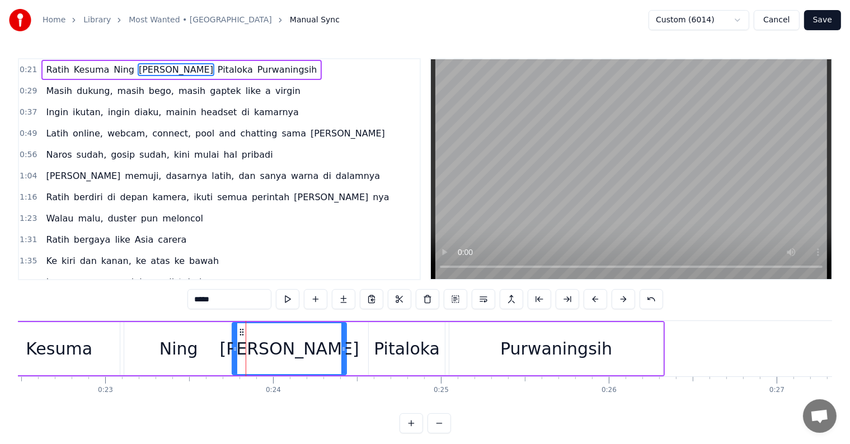
click at [199, 342] on div "Ning" at bounding box center [178, 348] width 116 height 53
type input "****"
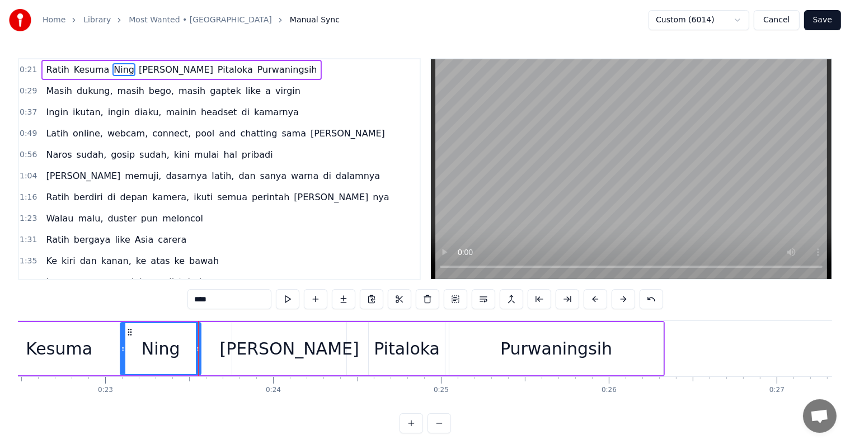
drag, startPoint x: 233, startPoint y: 345, endPoint x: 240, endPoint y: 347, distance: 7.1
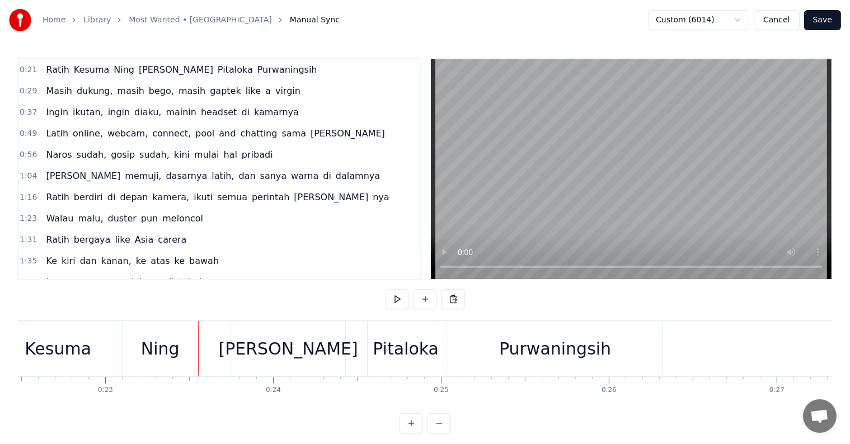
click at [240, 347] on div "[PERSON_NAME]" at bounding box center [288, 348] width 114 height 55
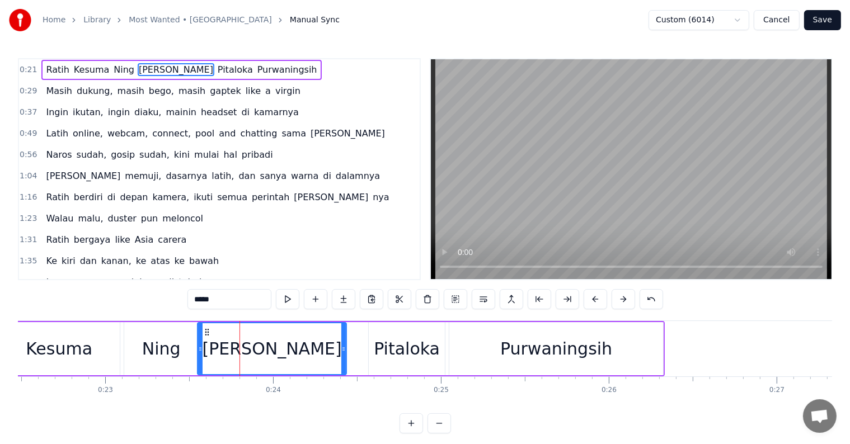
drag, startPoint x: 235, startPoint y: 346, endPoint x: 233, endPoint y: 334, distance: 12.4
click at [203, 345] on icon at bounding box center [200, 349] width 4 height 9
click at [320, 346] on div "Braja" at bounding box center [273, 349] width 145 height 51
click at [360, 343] on div "Ratih Kesuma Ning Braja Pitaloka Purwaningsih" at bounding box center [290, 348] width 750 height 55
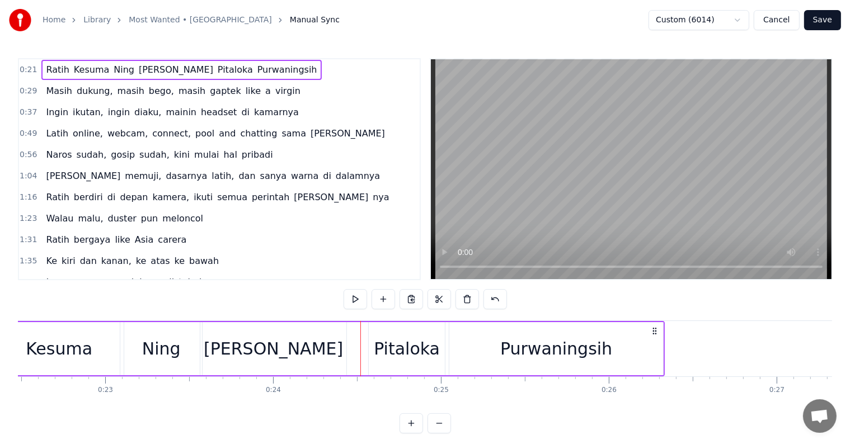
click at [385, 340] on div "Pitaloka" at bounding box center [407, 348] width 66 height 25
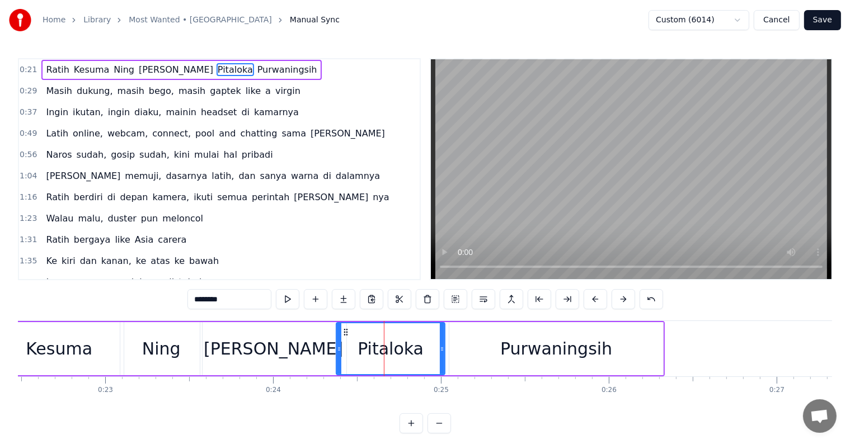
drag, startPoint x: 369, startPoint y: 344, endPoint x: 402, endPoint y: 307, distance: 49.6
click at [338, 345] on icon at bounding box center [339, 349] width 4 height 9
click at [46, 60] on div "Ratih Kesuma Ning Braja Pitaloka Purwaningsih" at bounding box center [181, 70] width 280 height 20
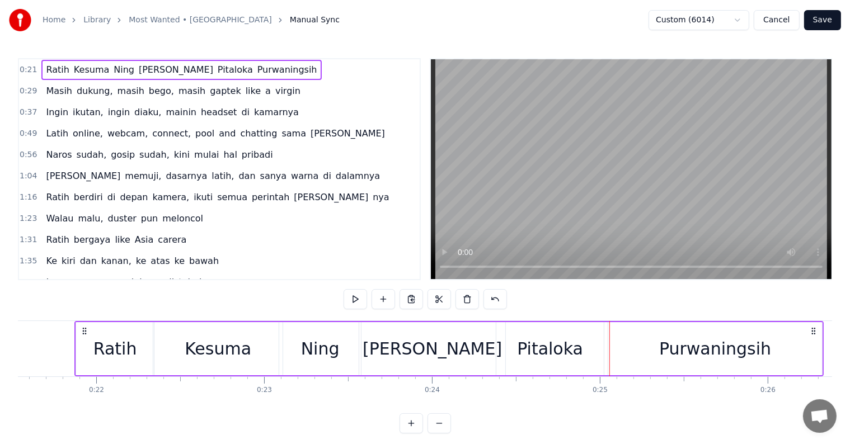
click at [386, 340] on div "Braja" at bounding box center [432, 348] width 146 height 53
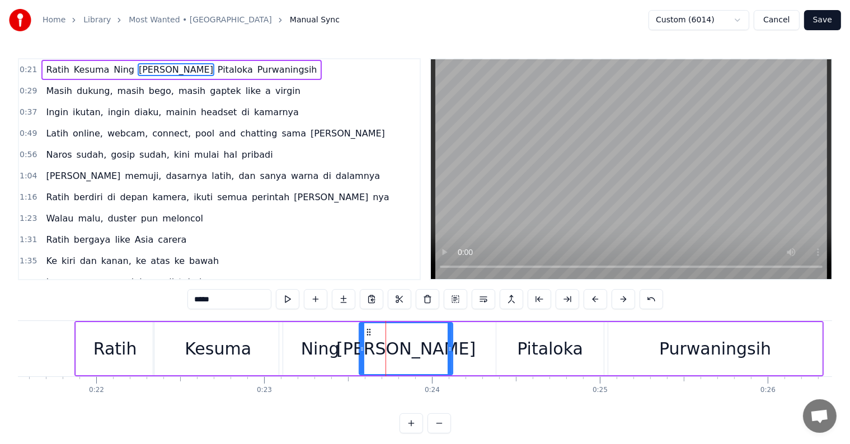
drag, startPoint x: 503, startPoint y: 348, endPoint x: 486, endPoint y: 343, distance: 17.4
click at [450, 346] on icon at bounding box center [450, 349] width 4 height 9
click at [503, 341] on div "Pitaloka" at bounding box center [550, 348] width 107 height 53
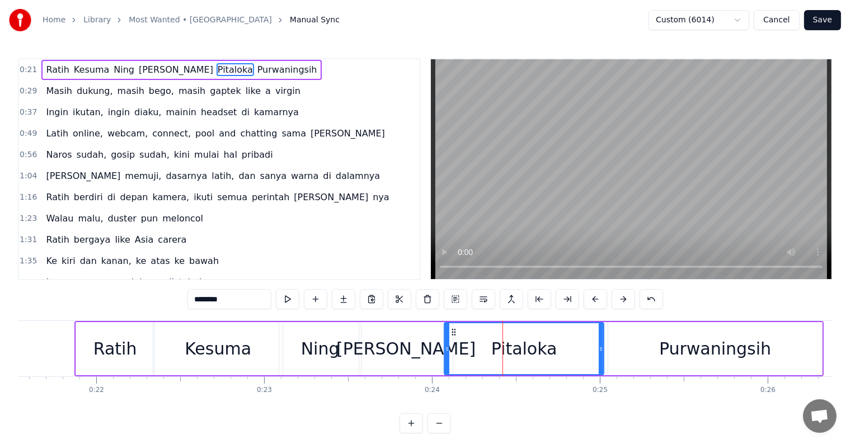
drag, startPoint x: 498, startPoint y: 343, endPoint x: 446, endPoint y: 344, distance: 52.1
click at [446, 344] on div at bounding box center [447, 349] width 4 height 51
click at [366, 342] on div "Braja" at bounding box center [405, 348] width 93 height 53
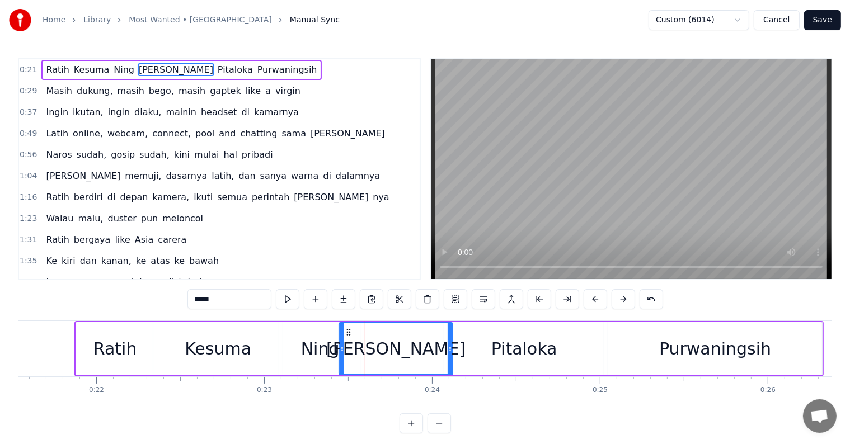
drag, startPoint x: 360, startPoint y: 347, endPoint x: 340, endPoint y: 347, distance: 20.2
click at [340, 347] on icon at bounding box center [342, 349] width 4 height 9
click at [308, 340] on div "Ning" at bounding box center [320, 348] width 39 height 25
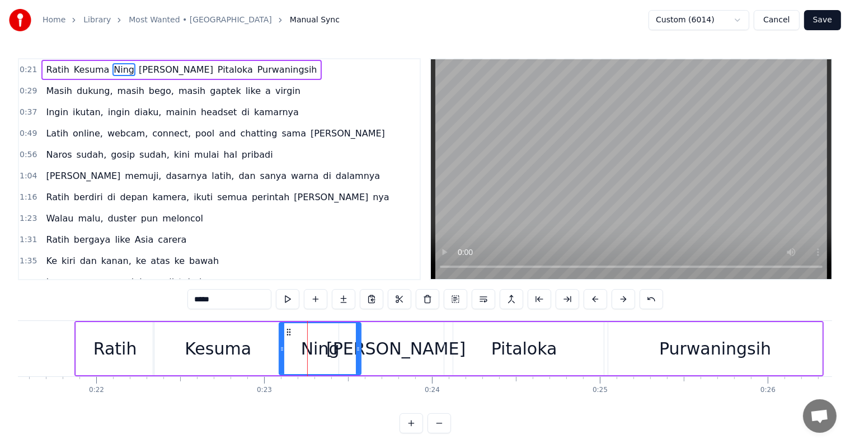
type input "****"
click at [210, 60] on div "Ratih Kesuma Ning Braja Pitaloka Purwaningsih" at bounding box center [181, 70] width 280 height 20
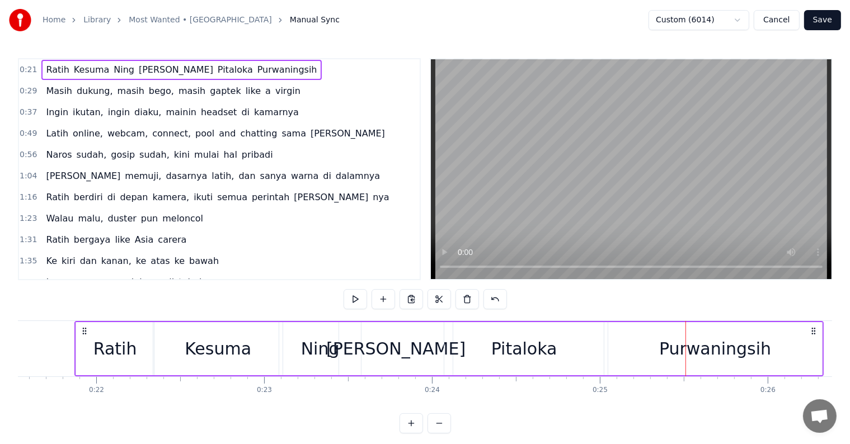
click at [322, 334] on div "Ning" at bounding box center [320, 348] width 82 height 53
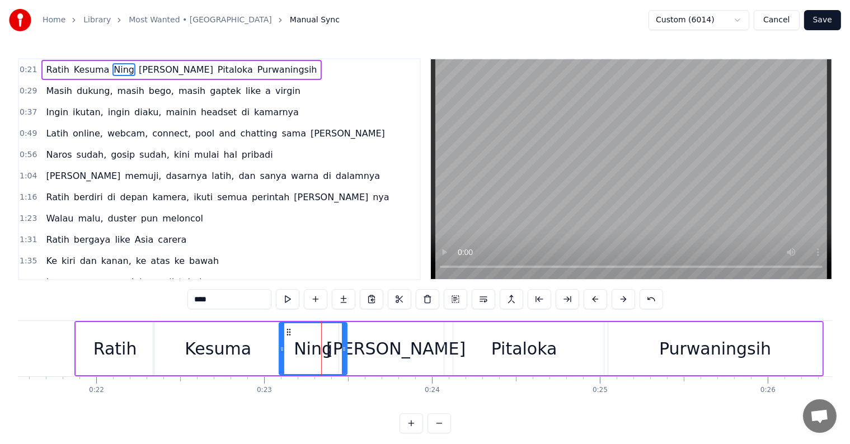
drag, startPoint x: 359, startPoint y: 345, endPoint x: 345, endPoint y: 346, distance: 14.0
click at [345, 346] on icon at bounding box center [344, 349] width 4 height 9
click at [376, 349] on div "Braja" at bounding box center [396, 348] width 114 height 53
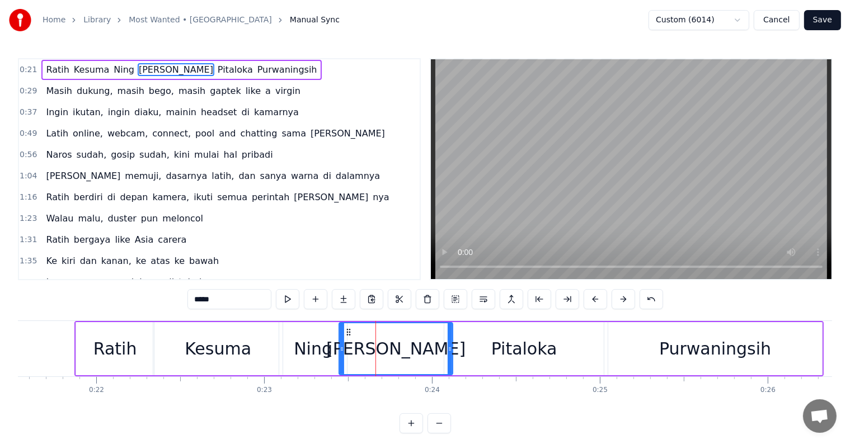
click at [340, 346] on icon at bounding box center [342, 349] width 4 height 9
click at [323, 346] on div "Ning" at bounding box center [313, 348] width 39 height 25
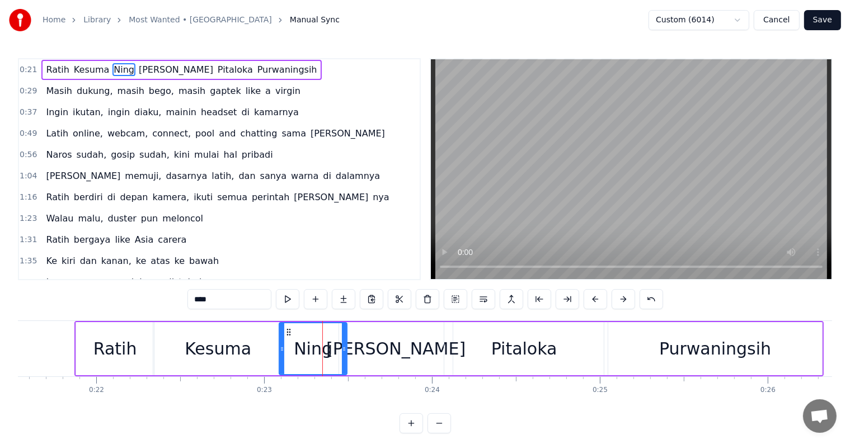
click at [345, 344] on div "Ning" at bounding box center [313, 348] width 69 height 53
click at [321, 347] on div "Ning" at bounding box center [313, 348] width 39 height 25
drag, startPoint x: 345, startPoint y: 344, endPoint x: 352, endPoint y: 344, distance: 6.7
click at [335, 345] on icon at bounding box center [335, 349] width 4 height 9
click at [350, 344] on div "Braja" at bounding box center [396, 348] width 114 height 53
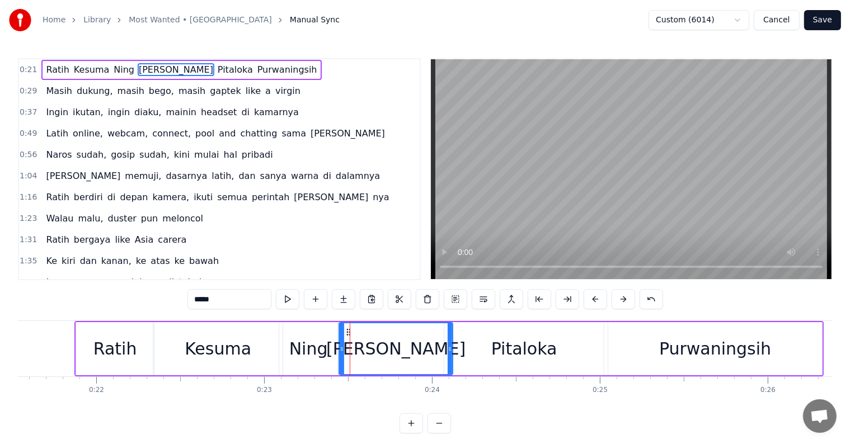
click at [485, 351] on div "Pitaloka" at bounding box center [524, 348] width 160 height 53
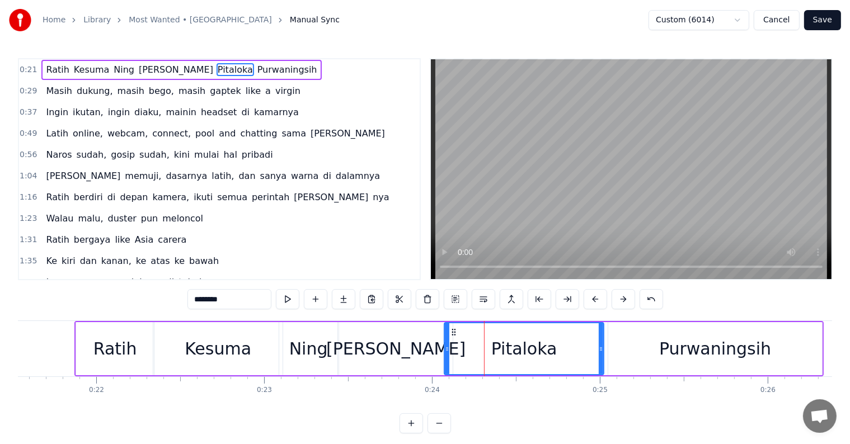
click at [411, 346] on div "Braja" at bounding box center [395, 348] width 139 height 25
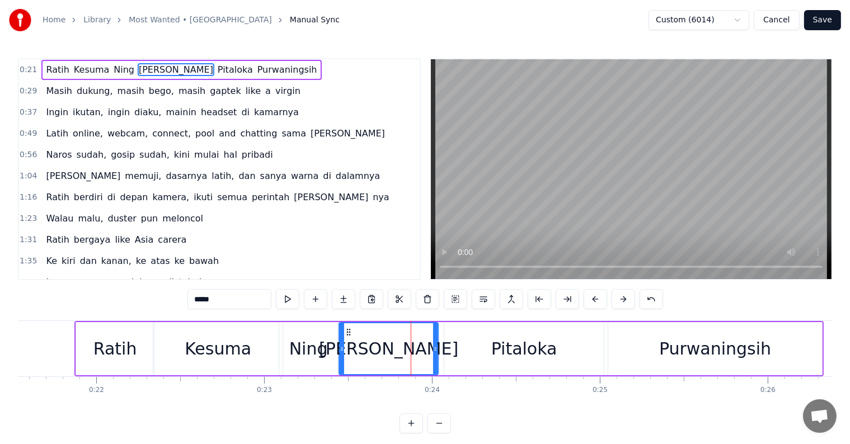
drag, startPoint x: 449, startPoint y: 344, endPoint x: 434, endPoint y: 343, distance: 14.6
click at [434, 343] on div at bounding box center [435, 349] width 4 height 51
click at [452, 343] on div "Pitaloka" at bounding box center [524, 348] width 160 height 53
type input "********"
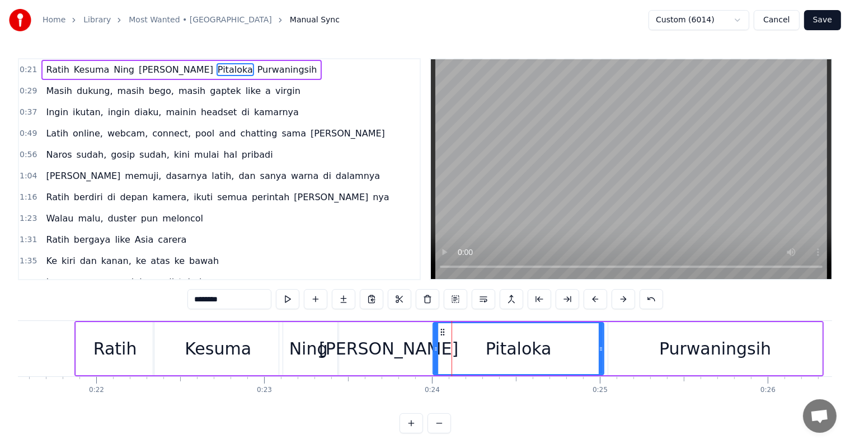
drag, startPoint x: 446, startPoint y: 344, endPoint x: 453, endPoint y: 250, distance: 93.8
click at [436, 343] on div at bounding box center [436, 349] width 4 height 51
click at [216, 60] on div "Ratih Kesuma Ning Braja Pitaloka Purwaningsih" at bounding box center [181, 70] width 280 height 20
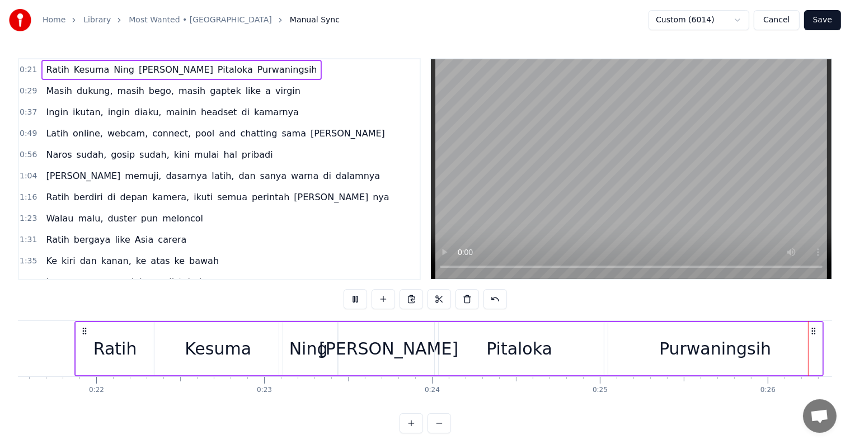
scroll to position [0, 4352]
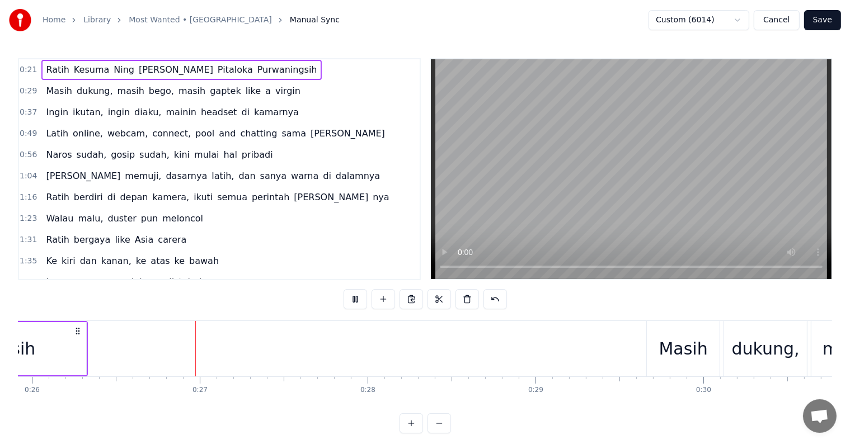
click at [836, 25] on button "Save" at bounding box center [822, 20] width 37 height 20
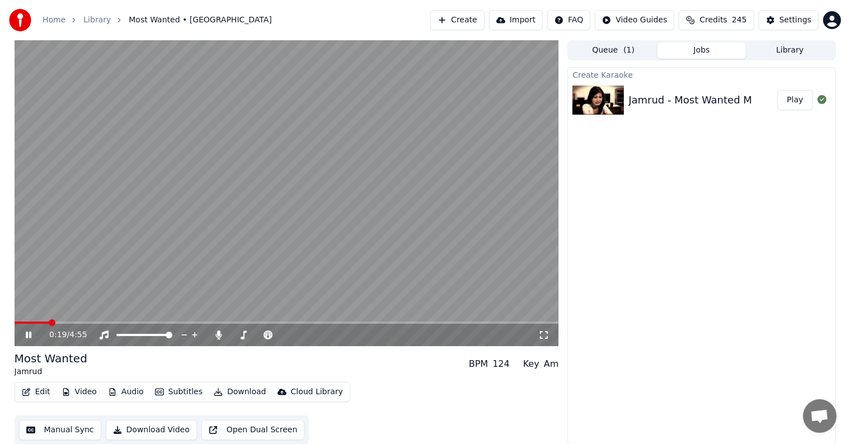
click at [49, 322] on span at bounding box center [287, 323] width 545 height 2
click at [148, 432] on button "Download Video" at bounding box center [151, 430] width 91 height 20
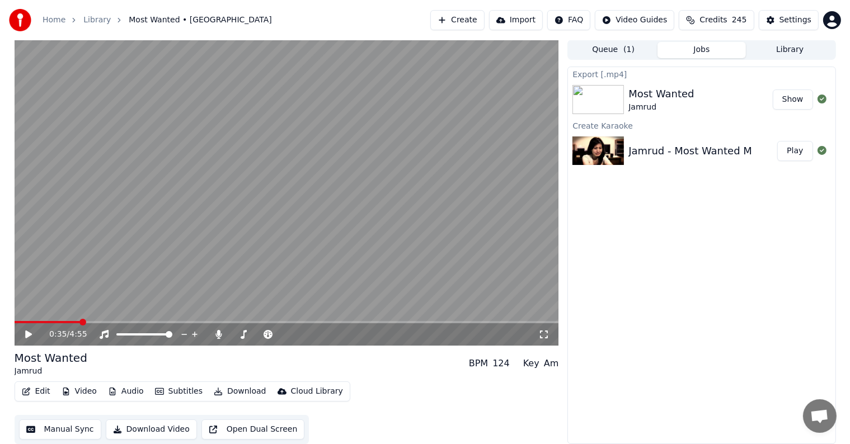
click at [797, 100] on button "Show" at bounding box center [793, 100] width 40 height 20
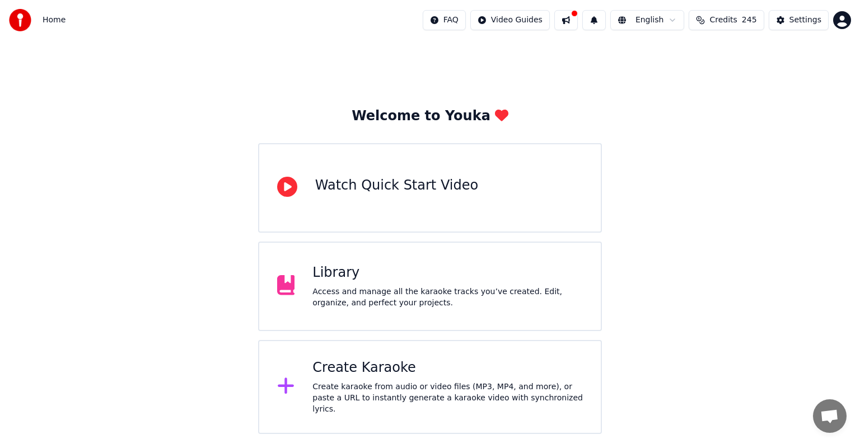
click at [406, 303] on div "Access and manage all the karaoke tracks you’ve created. Edit, organize, and pe…" at bounding box center [447, 298] width 270 height 22
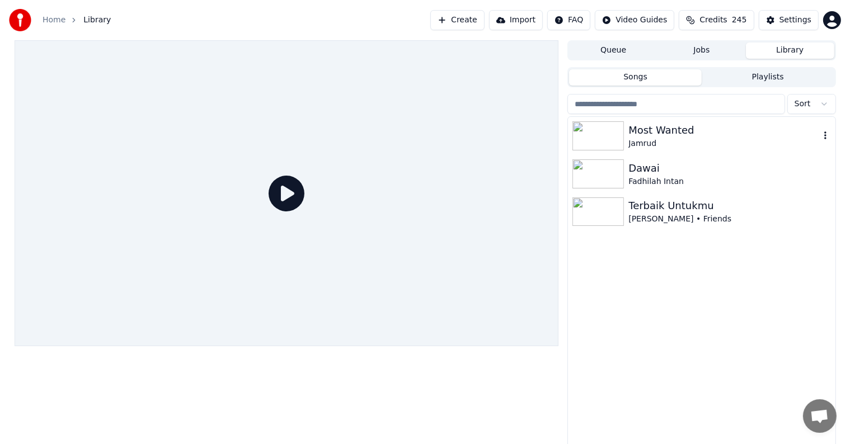
click at [701, 142] on div "Jamrud" at bounding box center [724, 143] width 191 height 11
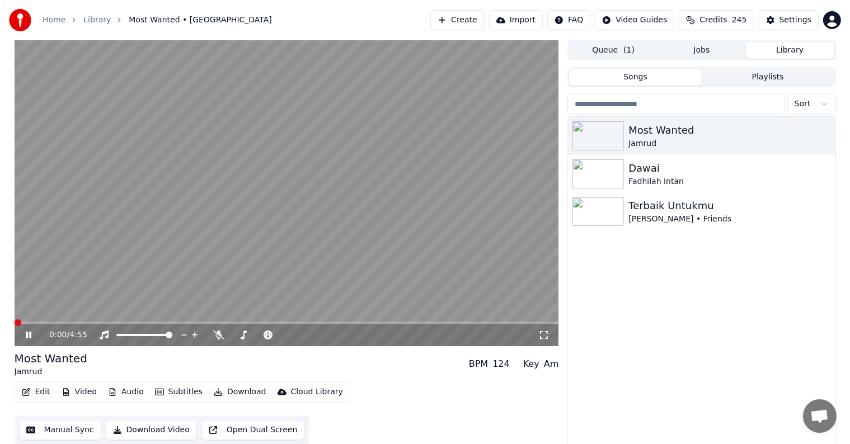
click at [66, 433] on button "Manual Sync" at bounding box center [60, 430] width 82 height 20
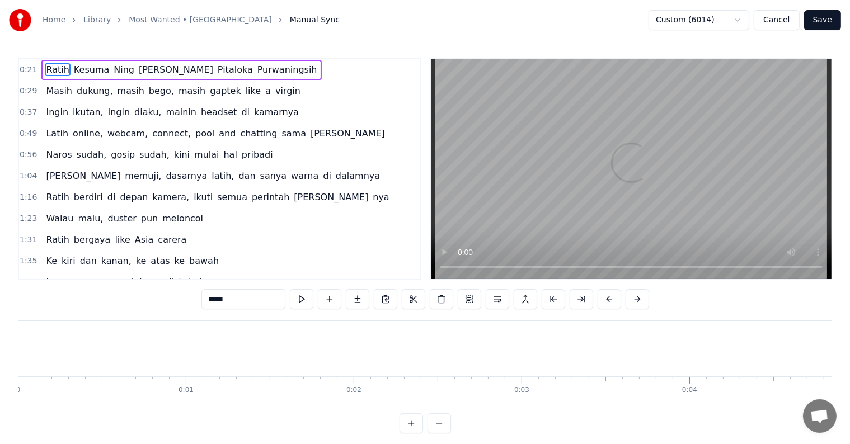
scroll to position [0, 3616]
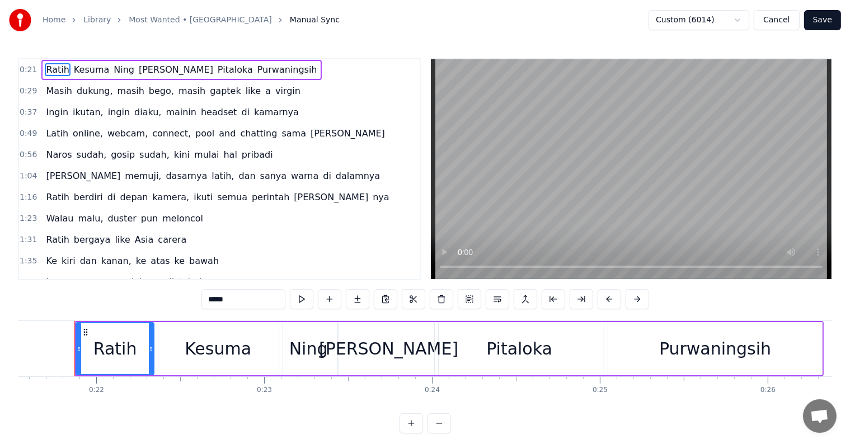
click at [786, 16] on button "Cancel" at bounding box center [776, 20] width 45 height 20
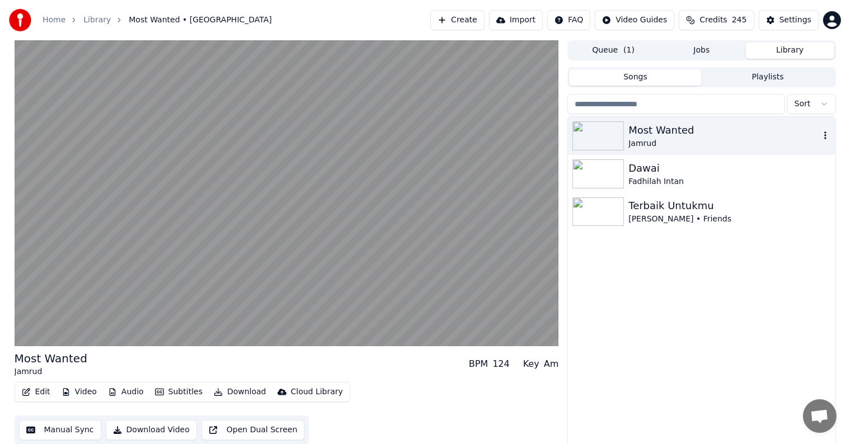
click at [707, 138] on div "Jamrud" at bounding box center [724, 143] width 191 height 11
click at [167, 428] on button "Download Video" at bounding box center [151, 430] width 91 height 20
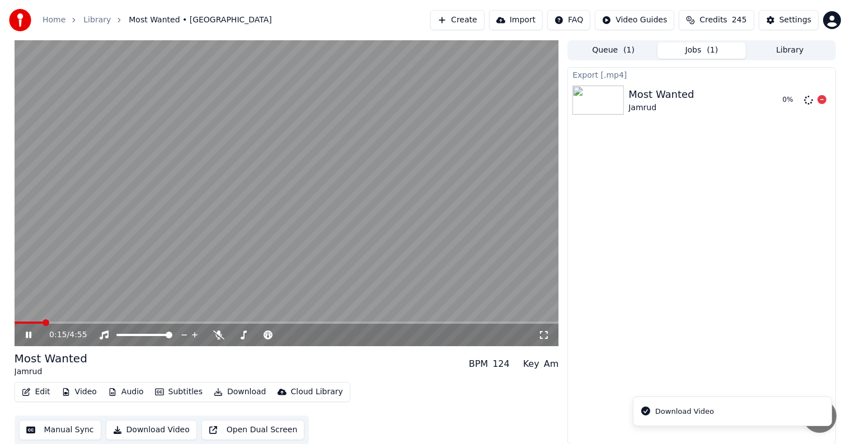
click at [737, 93] on div "Most Wanted Jamrud" at bounding box center [701, 100] width 145 height 27
click at [25, 334] on icon at bounding box center [37, 335] width 26 height 9
click at [823, 101] on icon at bounding box center [822, 99] width 9 height 9
click at [823, 100] on icon at bounding box center [822, 99] width 9 height 9
click at [727, 20] on span "Credits" at bounding box center [713, 20] width 27 height 11
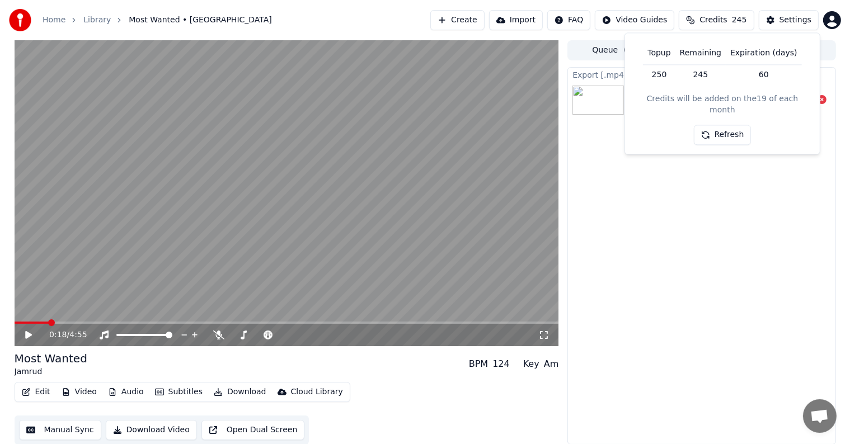
click at [711, 224] on div "Export [.mp4] Most Wanted Jamrud" at bounding box center [702, 256] width 268 height 378
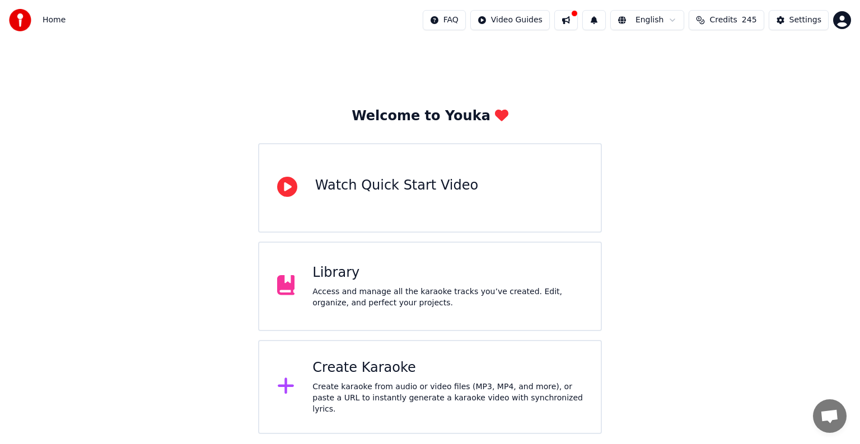
click at [577, 22] on button at bounding box center [566, 20] width 24 height 20
click at [821, 90] on div "Welcome to Youka Watch Quick Start Video Library Access and manage all the kara…" at bounding box center [430, 237] width 860 height 394
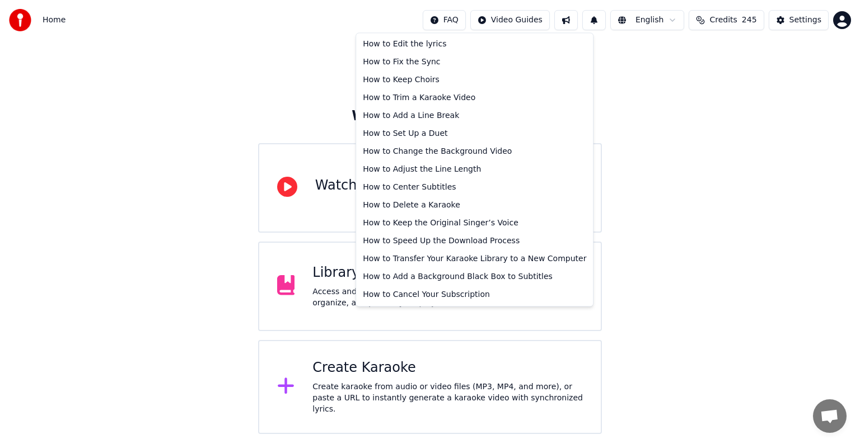
click at [461, 22] on html "Home FAQ Video Guides English Credits 245 Settings Welcome to Youka Watch Quick…" at bounding box center [430, 217] width 860 height 434
click at [443, 60] on div "How to Fix the Sync" at bounding box center [474, 62] width 232 height 18
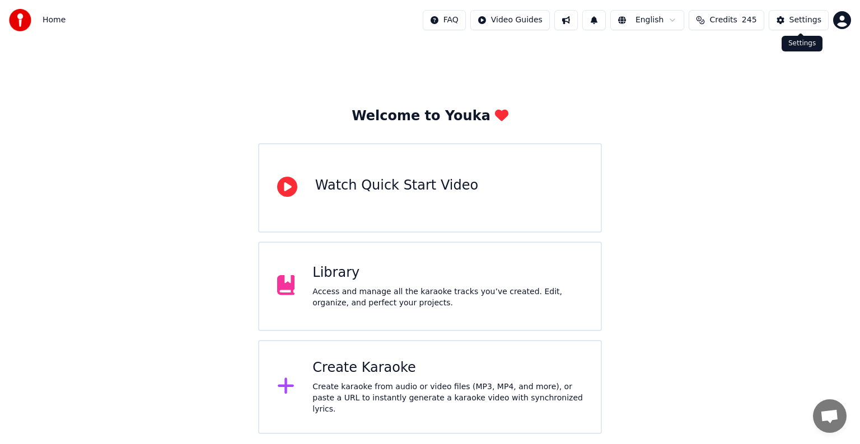
click at [816, 20] on div "Settings" at bounding box center [805, 20] width 32 height 11
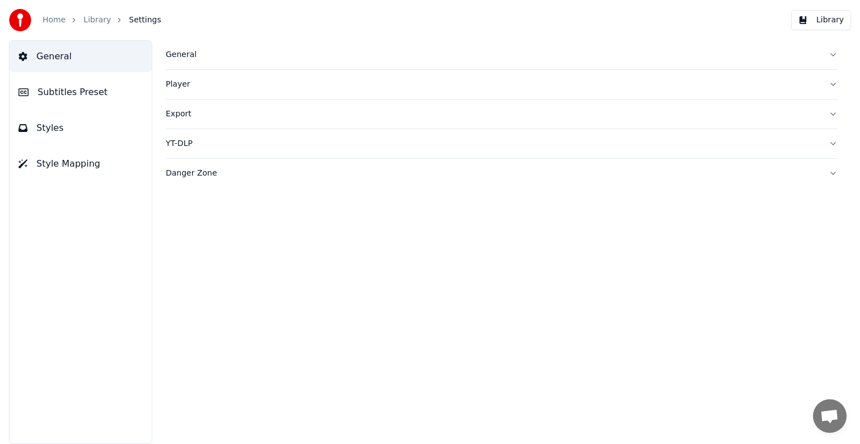
click at [57, 128] on span "Styles" at bounding box center [49, 127] width 27 height 13
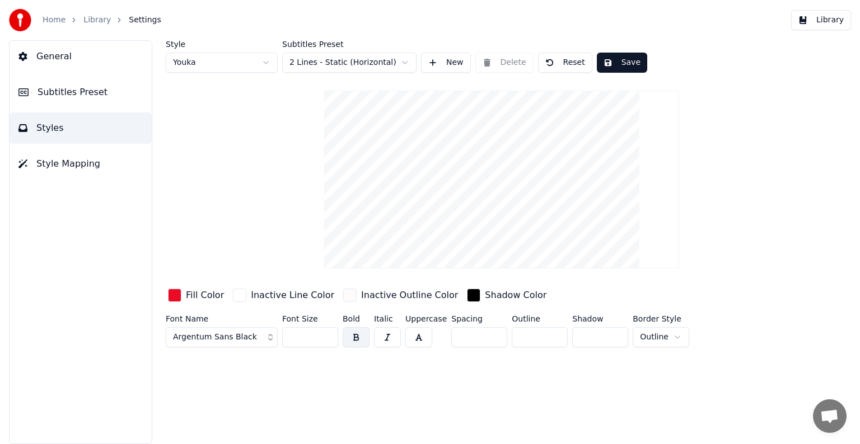
click at [360, 338] on button "button" at bounding box center [356, 337] width 27 height 20
click at [359, 334] on button "button" at bounding box center [356, 337] width 27 height 20
click at [360, 343] on button "button" at bounding box center [356, 337] width 27 height 20
click at [60, 167] on span "Style Mapping" at bounding box center [68, 163] width 64 height 13
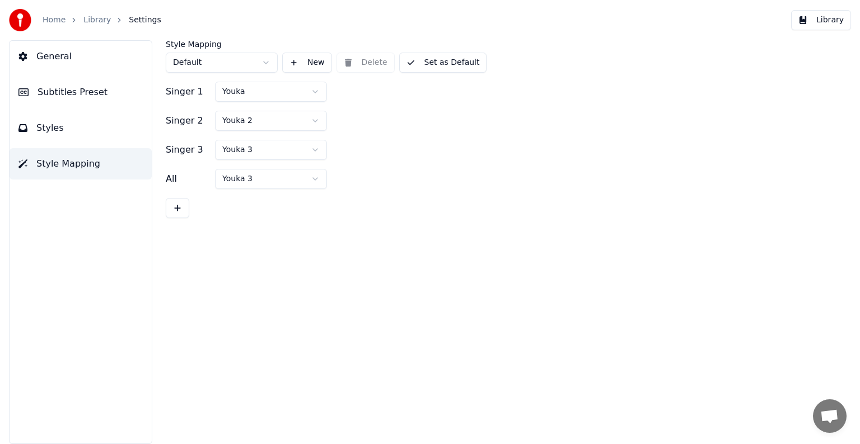
click at [76, 138] on button "Styles" at bounding box center [81, 128] width 142 height 31
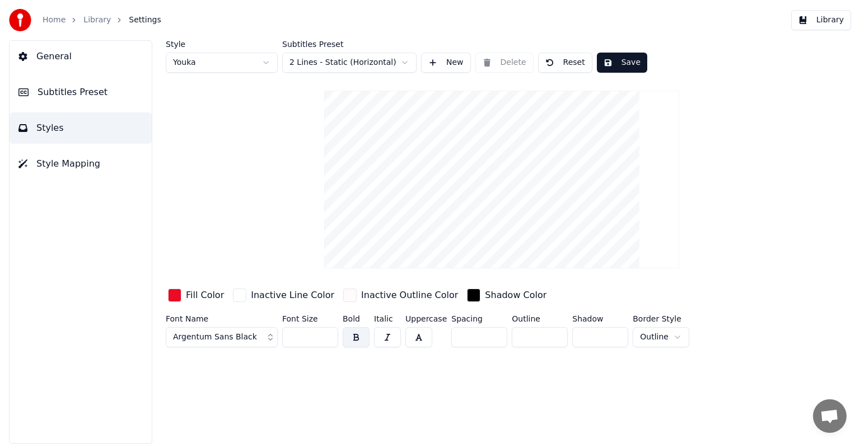
click at [67, 61] on button "General" at bounding box center [81, 56] width 142 height 31
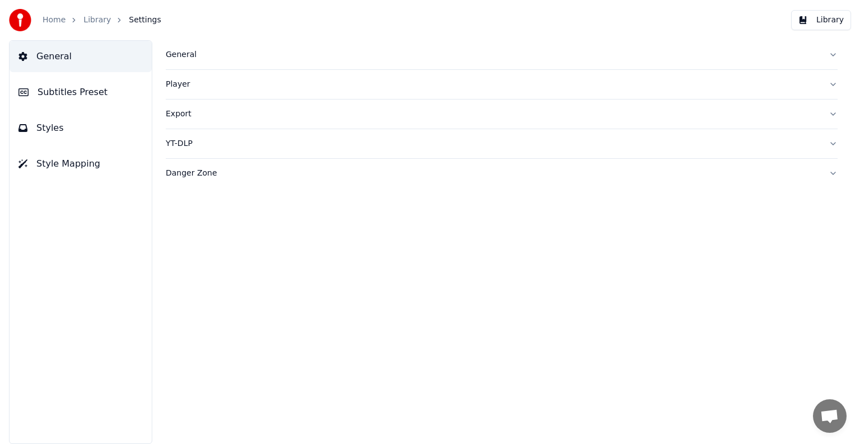
click at [198, 55] on div "General" at bounding box center [493, 54] width 654 height 11
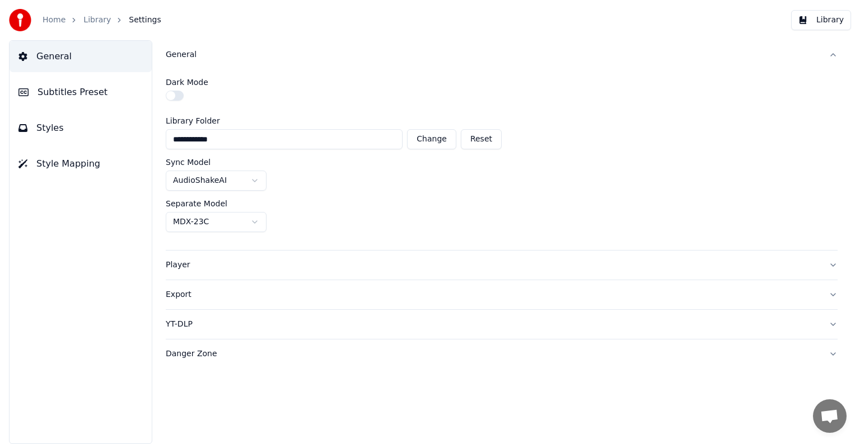
click at [87, 92] on span "Subtitles Preset" at bounding box center [73, 92] width 70 height 13
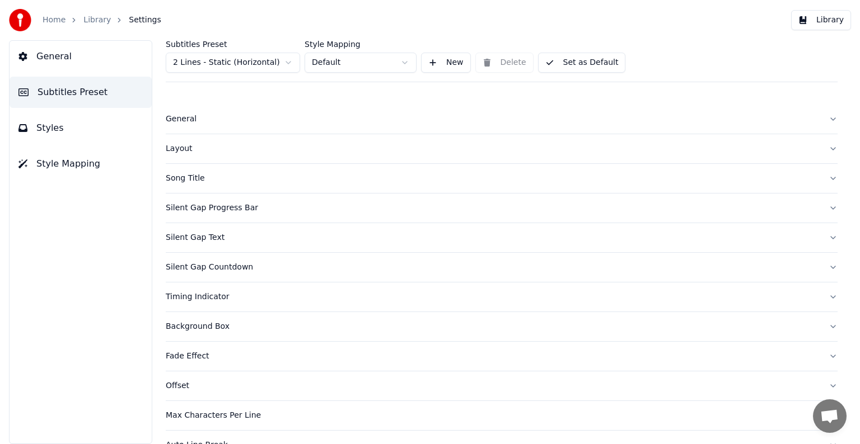
scroll to position [23, 0]
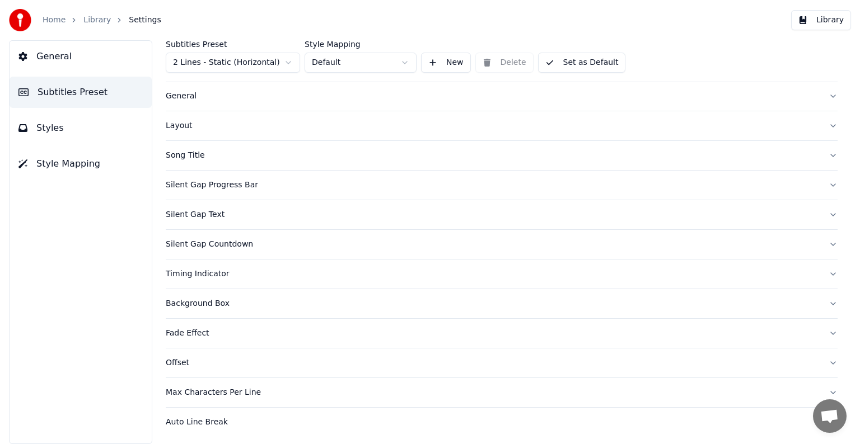
click at [189, 152] on div "Song Title" at bounding box center [493, 155] width 654 height 11
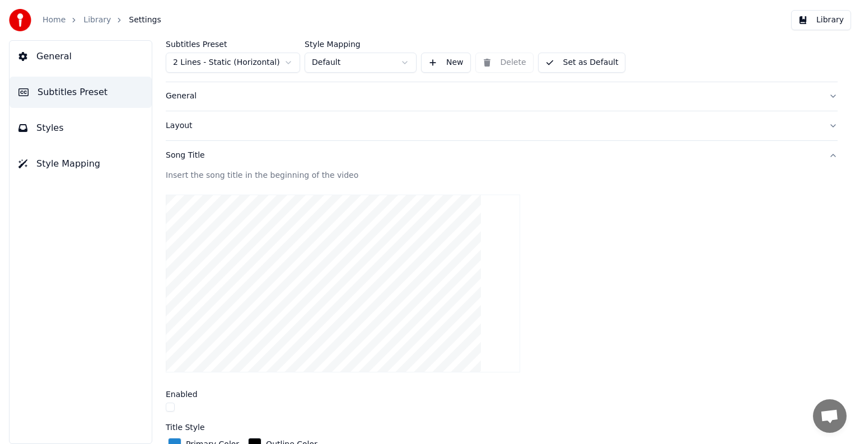
click at [189, 152] on div "Song Title" at bounding box center [493, 155] width 654 height 11
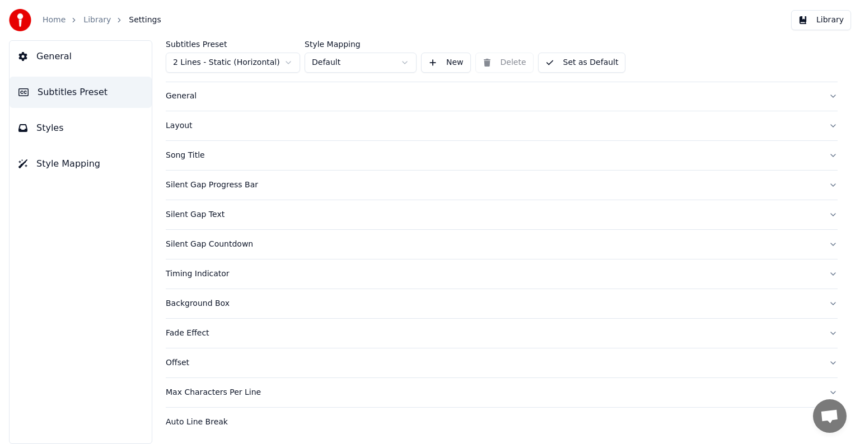
click at [192, 96] on div "General" at bounding box center [493, 96] width 654 height 11
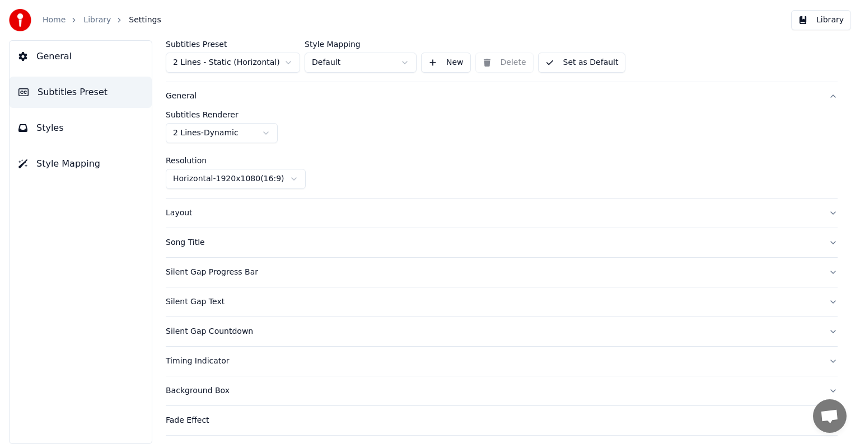
click at [261, 134] on html "Home Library Settings Library General Subtitles Preset Styles Style Mapping Sub…" at bounding box center [430, 222] width 860 height 444
click at [201, 273] on div "Silent Gap Progress Bar" at bounding box center [493, 272] width 654 height 11
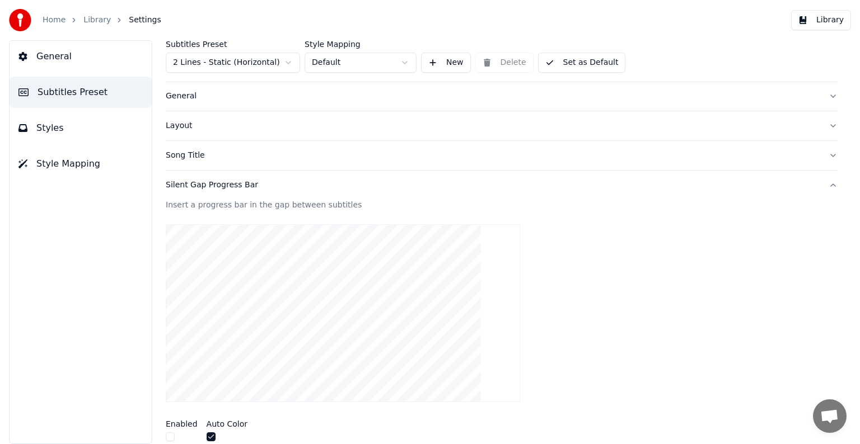
click at [195, 184] on div "Silent Gap Progress Bar" at bounding box center [493, 185] width 654 height 11
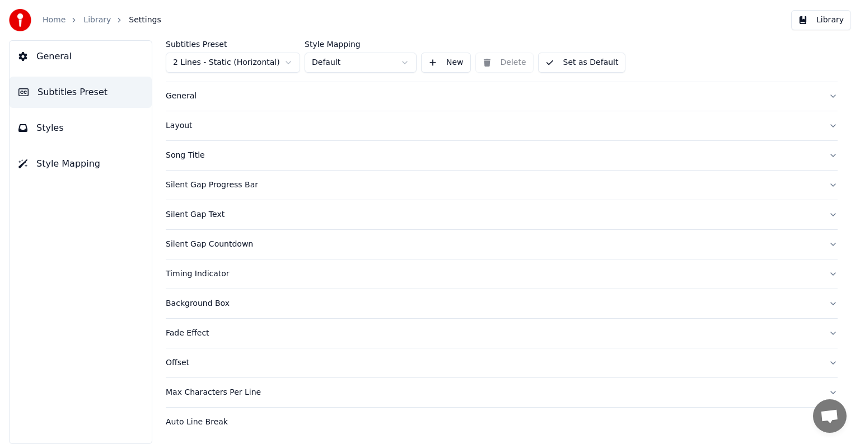
click at [199, 421] on div "Auto Line Break" at bounding box center [493, 422] width 654 height 11
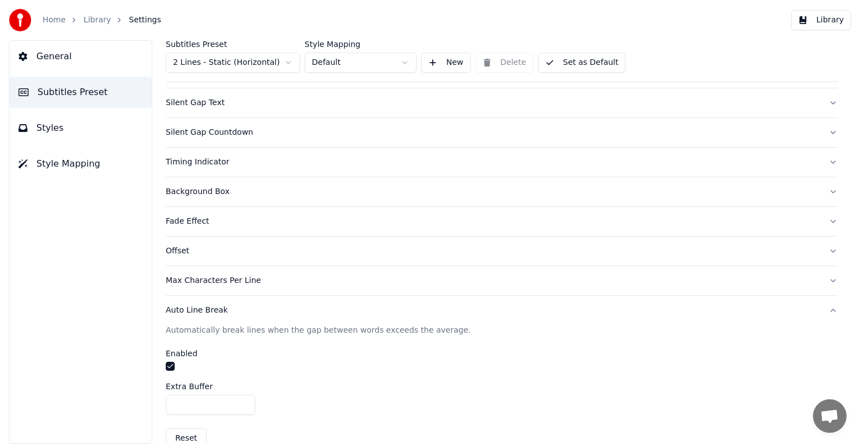
scroll to position [155, 0]
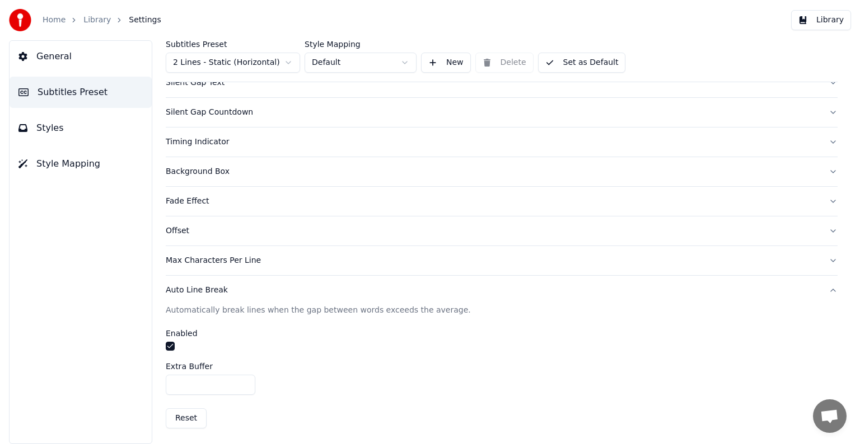
click at [51, 25] on link "Home" at bounding box center [54, 20] width 23 height 11
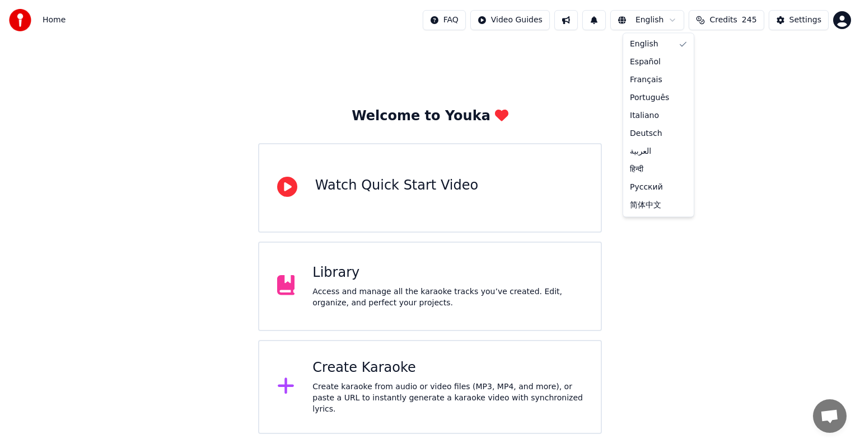
click at [666, 26] on html "Home FAQ Video Guides English Credits 245 Settings Welcome to Youka Watch Quick…" at bounding box center [430, 217] width 860 height 434
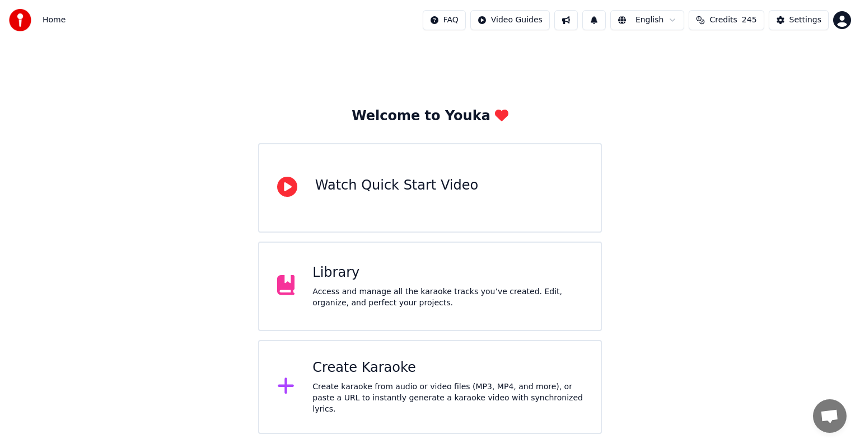
click at [784, 82] on html "Home FAQ Video Guides English Credits 245 Settings Welcome to Youka Watch Quick…" at bounding box center [430, 217] width 860 height 434
click at [798, 16] on div "Settings" at bounding box center [805, 20] width 32 height 11
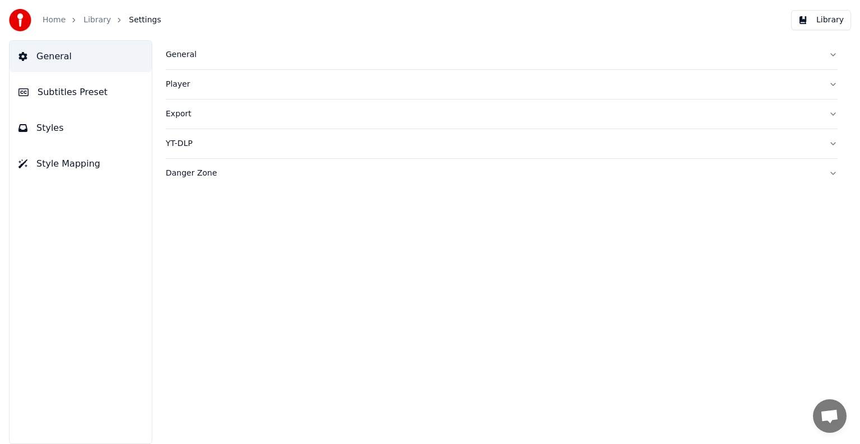
click at [45, 162] on span "Style Mapping" at bounding box center [68, 163] width 64 height 13
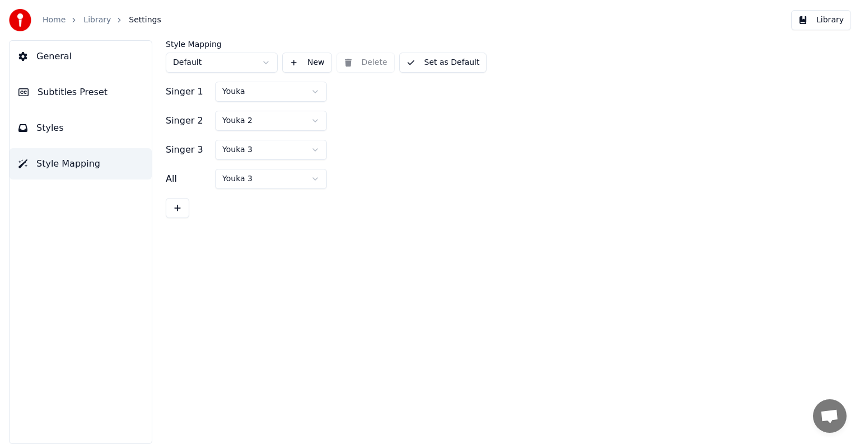
click at [62, 54] on span "General" at bounding box center [53, 56] width 35 height 13
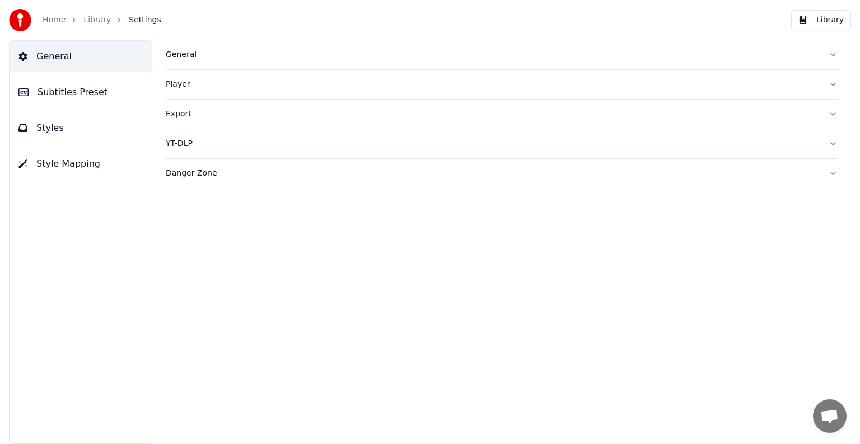
click at [193, 58] on div "General" at bounding box center [493, 54] width 654 height 11
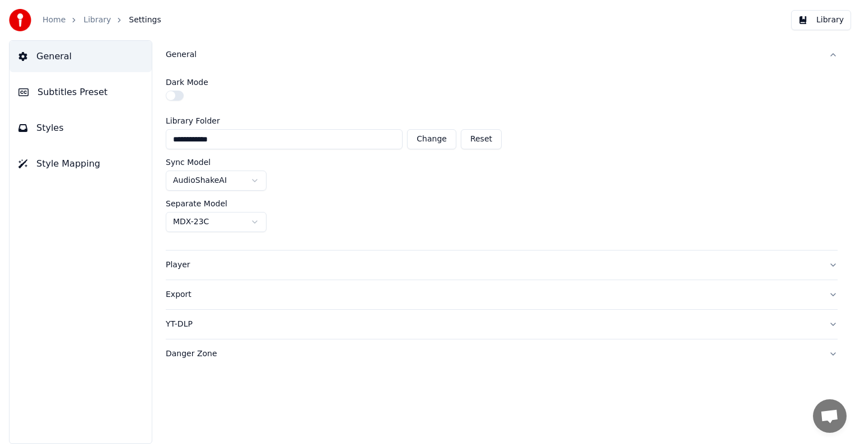
click at [67, 90] on span "Subtitles Preset" at bounding box center [73, 92] width 70 height 13
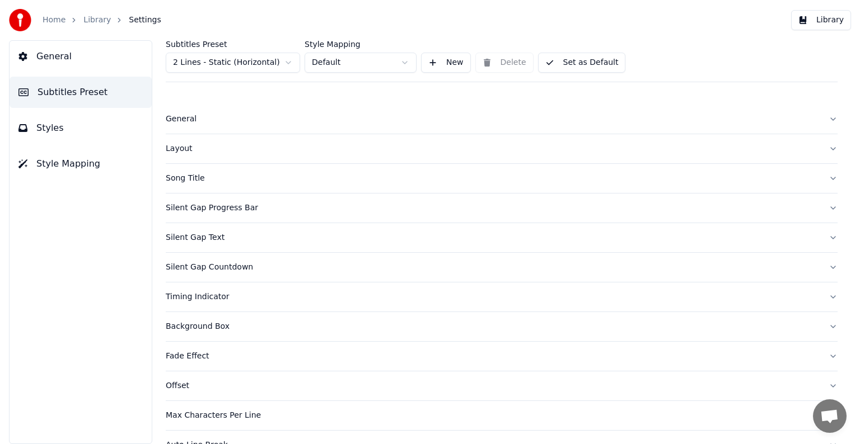
click at [171, 120] on div "General" at bounding box center [493, 119] width 654 height 11
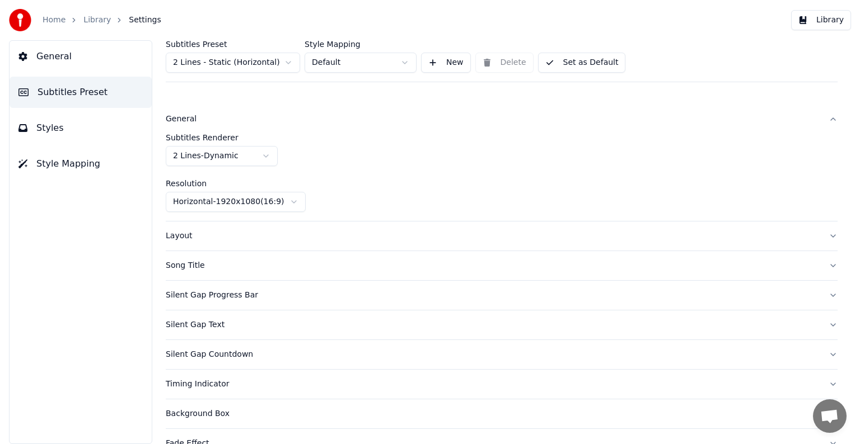
scroll to position [110, 0]
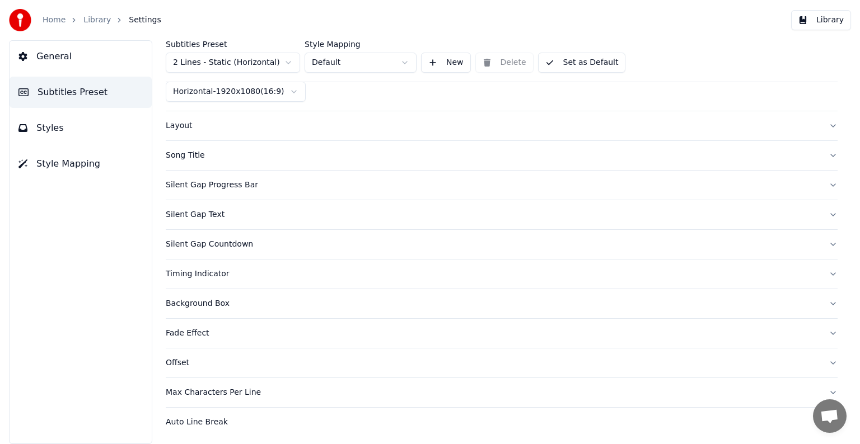
click at [206, 425] on div "Auto Line Break" at bounding box center [493, 422] width 654 height 11
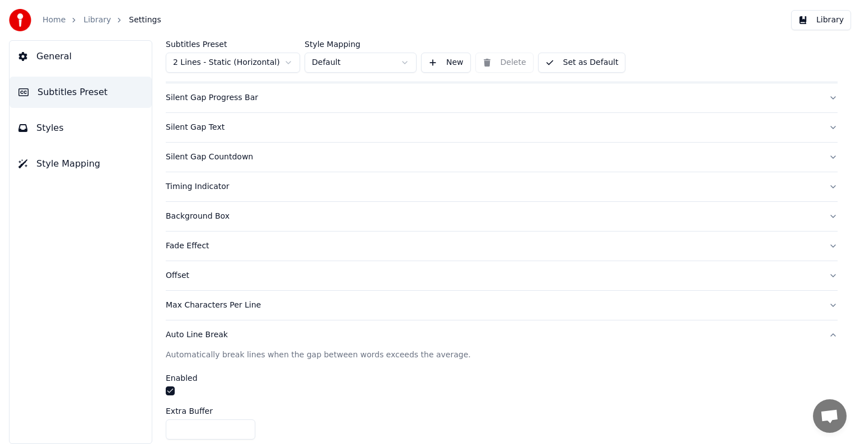
scroll to position [155, 0]
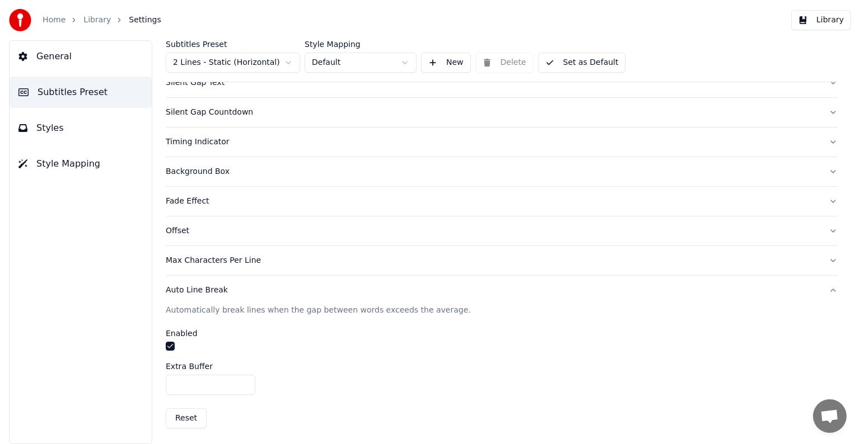
click at [235, 265] on button "Max Characters Per Line" at bounding box center [502, 260] width 672 height 29
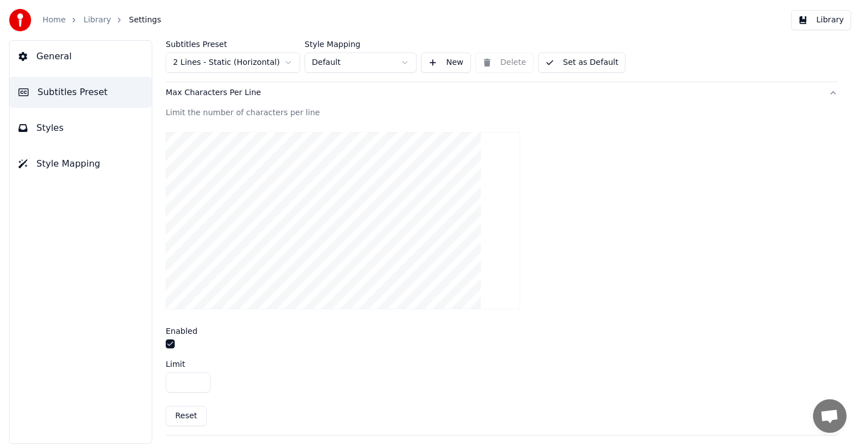
scroll to position [351, 0]
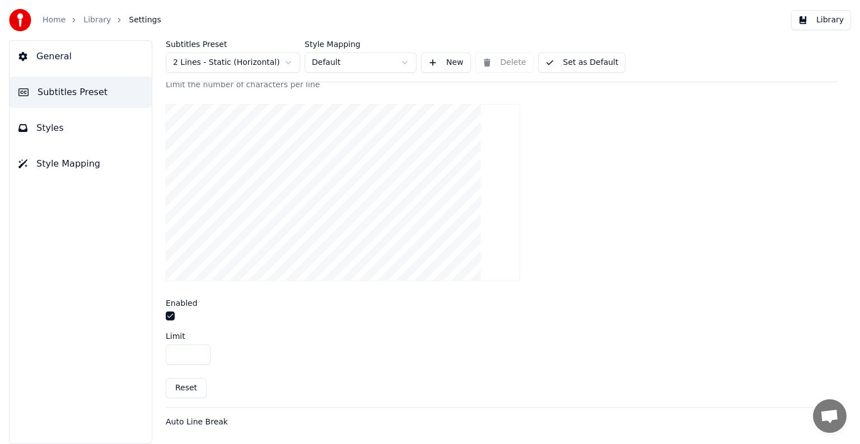
drag, startPoint x: 189, startPoint y: 356, endPoint x: 170, endPoint y: 353, distance: 18.8
click at [170, 353] on input "**" at bounding box center [188, 355] width 45 height 20
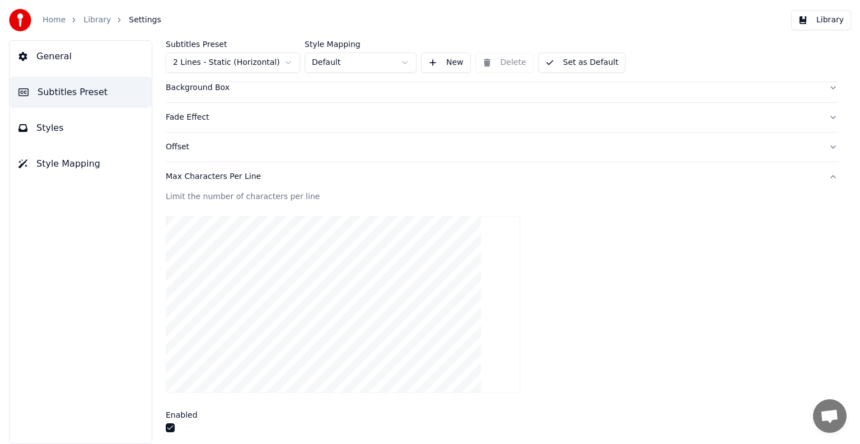
scroll to position [183, 0]
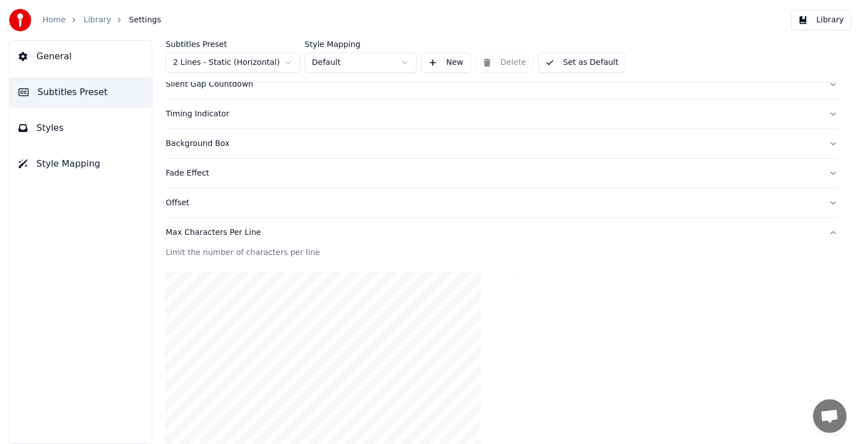
type input "**"
click at [188, 231] on div "Max Characters Per Line" at bounding box center [493, 232] width 654 height 11
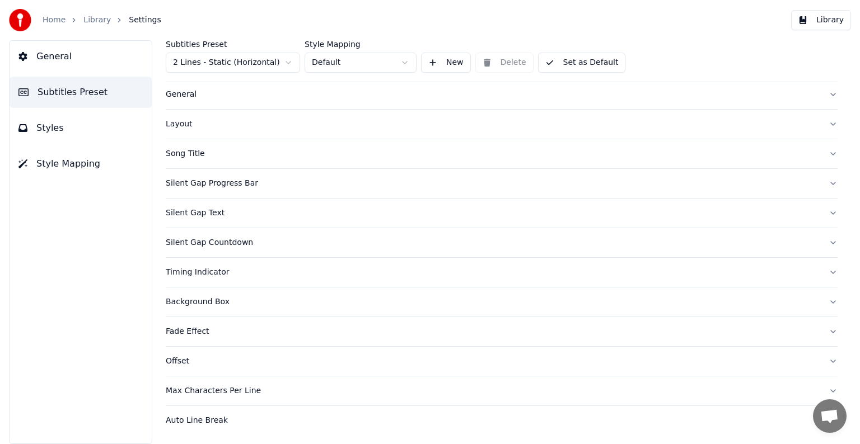
scroll to position [23, 0]
click at [179, 363] on div "Offset" at bounding box center [493, 363] width 654 height 11
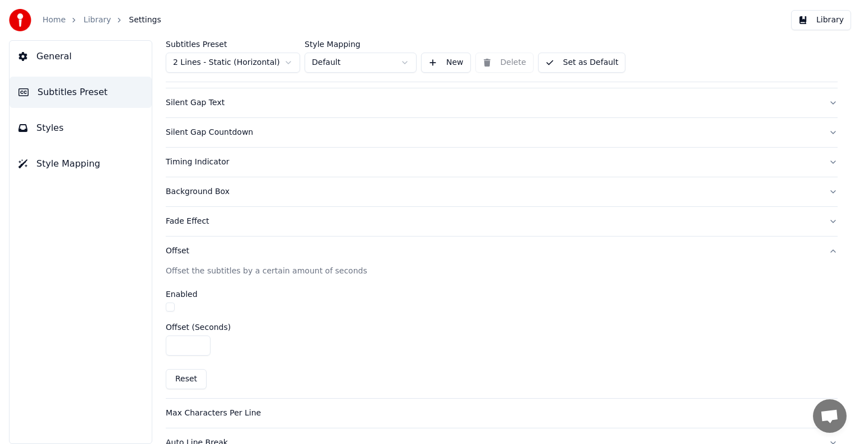
click at [188, 192] on div "Background Box" at bounding box center [493, 191] width 654 height 11
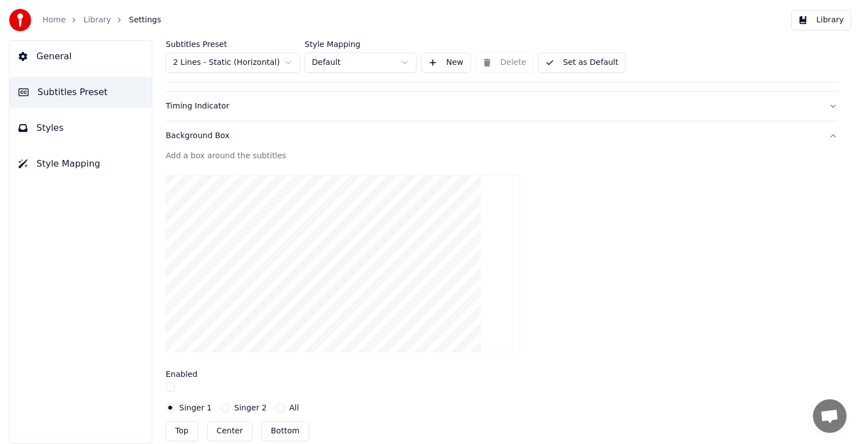
scroll to position [247, 0]
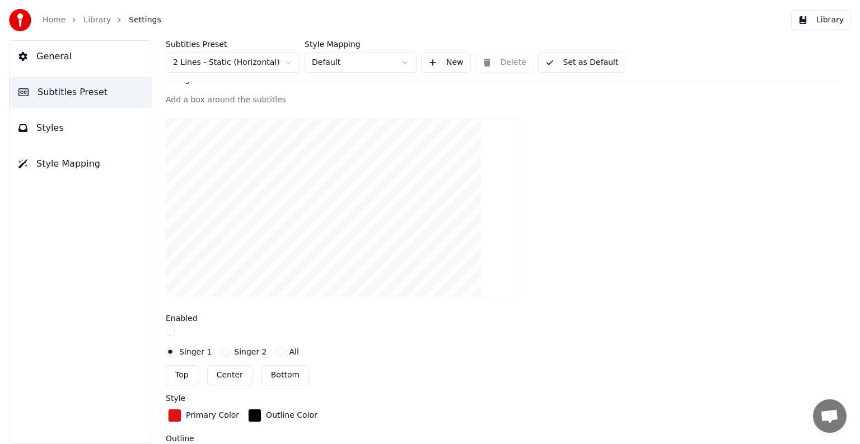
click at [221, 350] on button "Singer 2" at bounding box center [225, 352] width 9 height 9
click at [271, 376] on button "Bottom" at bounding box center [285, 376] width 48 height 20
type input "***"
click at [172, 350] on button "Singer 1" at bounding box center [170, 352] width 9 height 9
click at [221, 348] on button "Singer 2" at bounding box center [225, 352] width 9 height 9
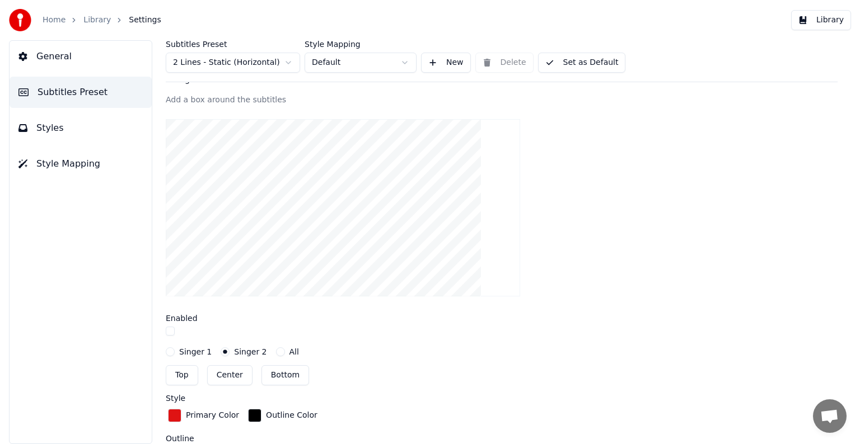
click at [171, 329] on button "button" at bounding box center [170, 331] width 9 height 9
click at [172, 348] on button "Singer 1" at bounding box center [170, 352] width 9 height 9
click at [221, 351] on button "Singer 2" at bounding box center [225, 352] width 9 height 9
click at [276, 352] on button "All" at bounding box center [280, 352] width 9 height 9
click at [173, 350] on button "Singer 1" at bounding box center [170, 352] width 9 height 9
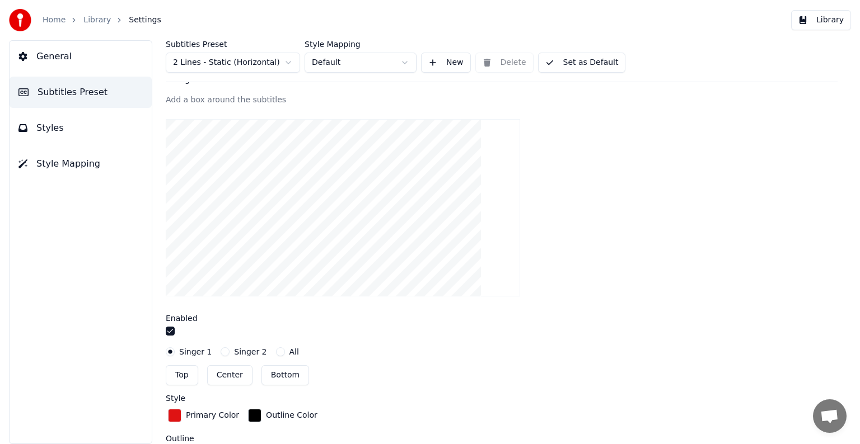
click at [171, 330] on button "button" at bounding box center [170, 331] width 9 height 9
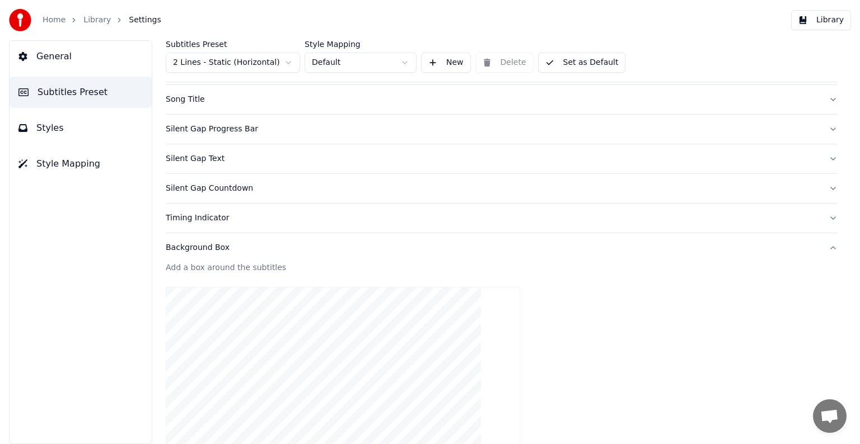
click at [193, 250] on div "Background Box" at bounding box center [493, 247] width 654 height 11
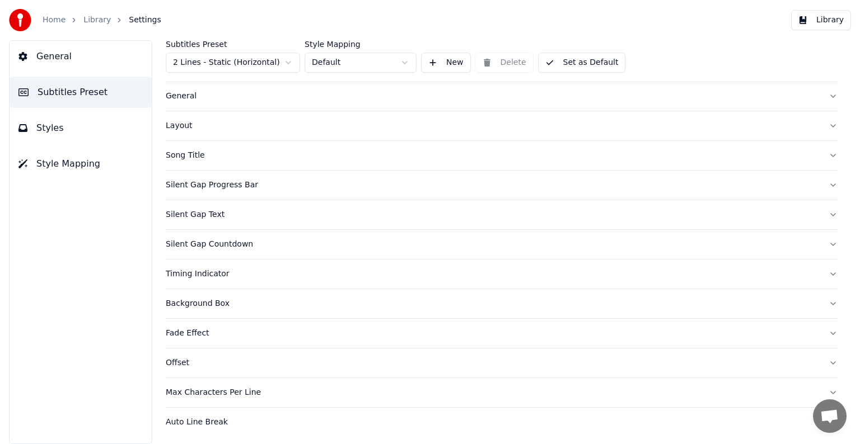
click at [207, 270] on div "Timing Indicator" at bounding box center [493, 274] width 654 height 11
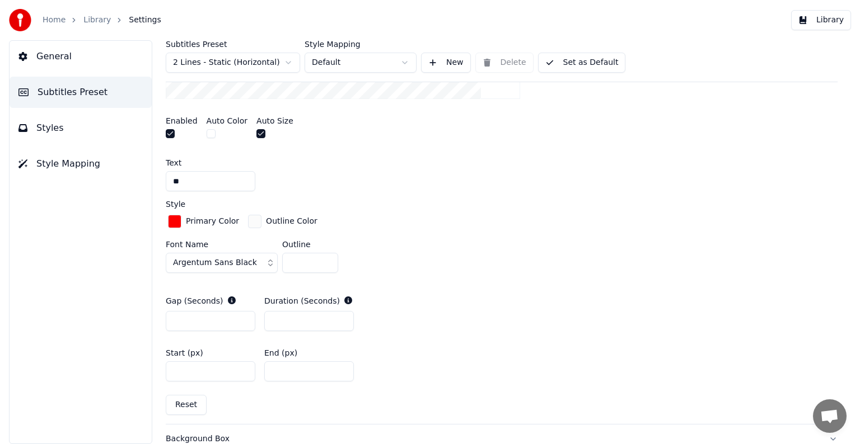
scroll to position [471, 0]
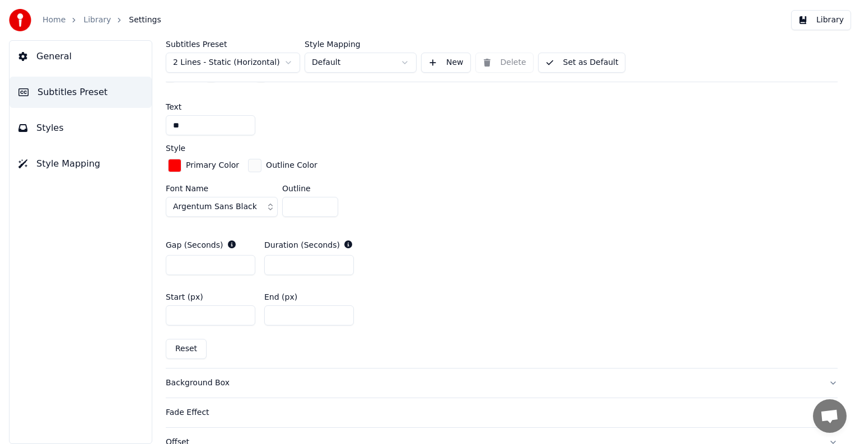
click at [57, 18] on link "Home" at bounding box center [54, 20] width 23 height 11
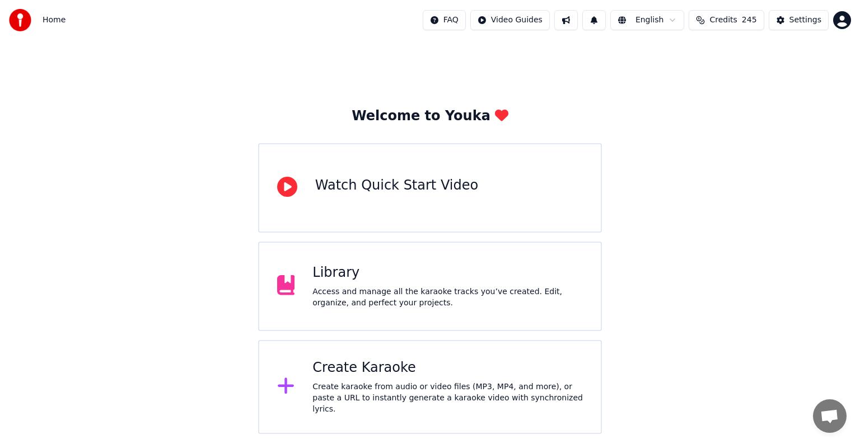
click at [654, 191] on div "Welcome to Youka Watch Quick Start Video Library Access and manage all the kara…" at bounding box center [430, 237] width 860 height 394
click at [443, 288] on div "Access and manage all the karaoke tracks you’ve created. Edit, organize, and pe…" at bounding box center [447, 298] width 270 height 22
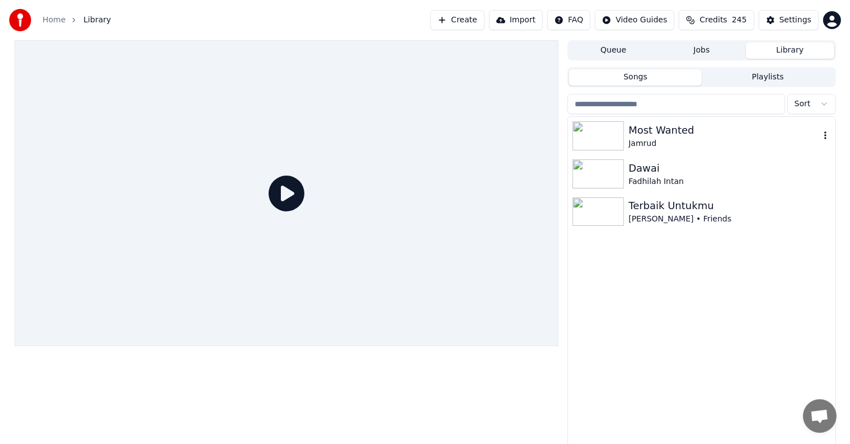
click at [689, 139] on div "Jamrud" at bounding box center [724, 143] width 191 height 11
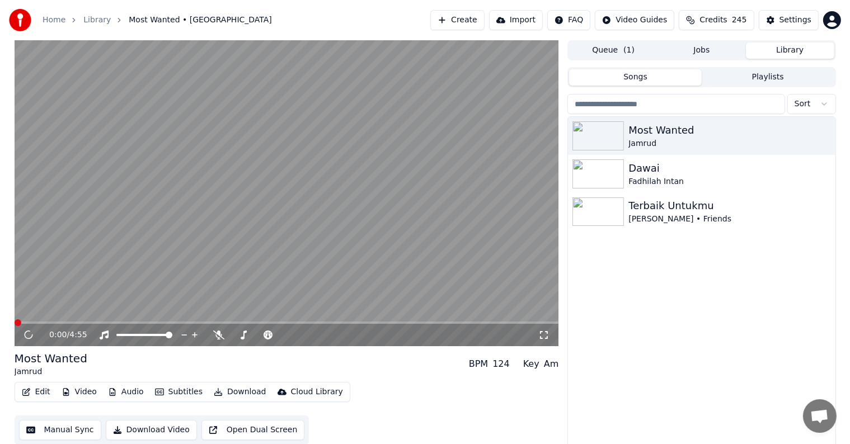
click at [57, 430] on button "Manual Sync" at bounding box center [60, 430] width 82 height 20
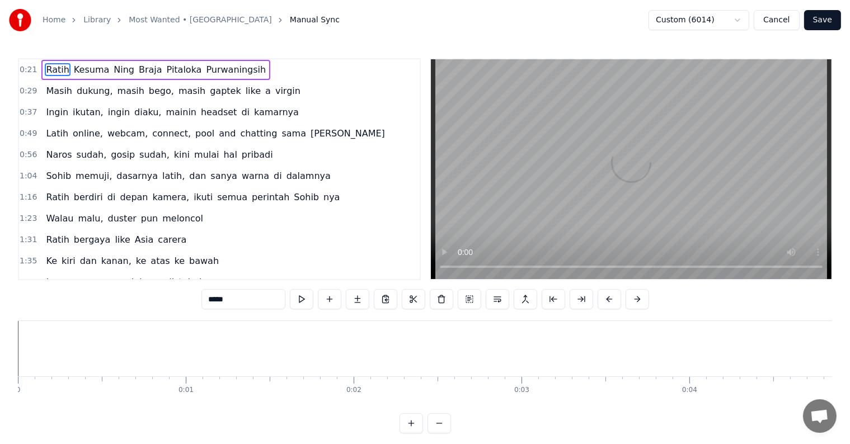
scroll to position [0, 3616]
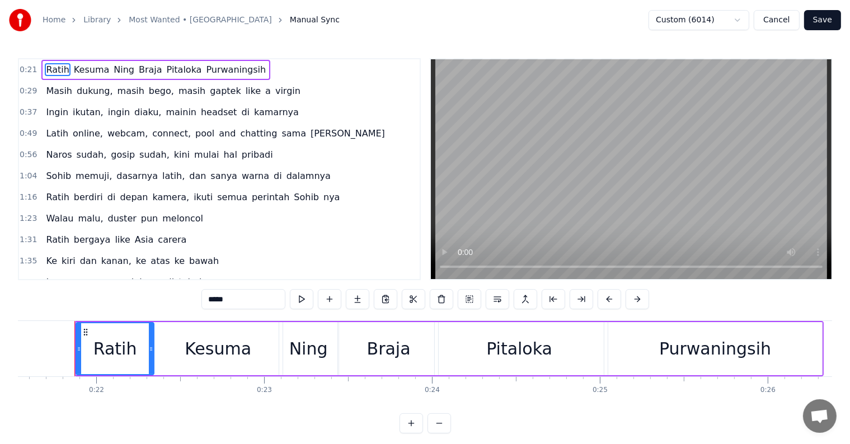
click at [498, 202] on video at bounding box center [631, 169] width 401 height 220
click at [781, 25] on button "Cancel" at bounding box center [776, 20] width 45 height 20
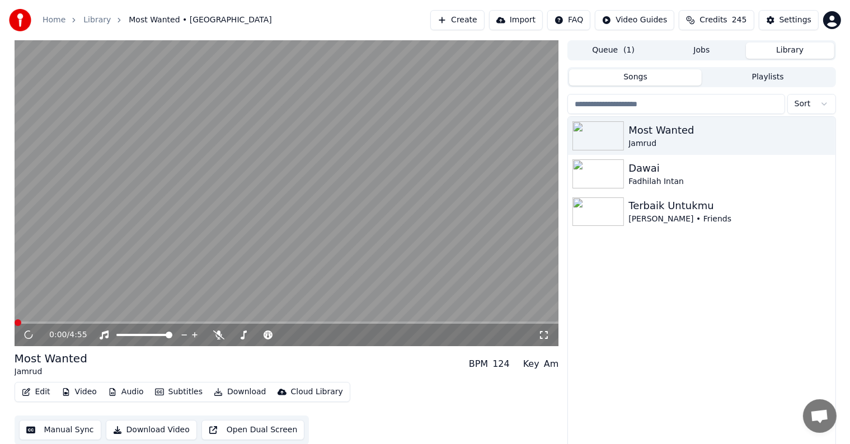
click at [291, 209] on video at bounding box center [287, 193] width 545 height 306
click at [25, 335] on icon at bounding box center [37, 335] width 26 height 9
click at [69, 424] on button "Manual Sync" at bounding box center [60, 430] width 82 height 20
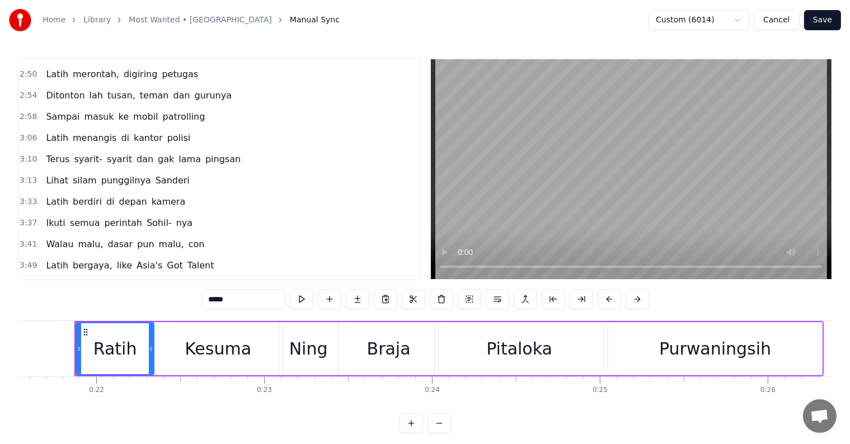
scroll to position [397, 0]
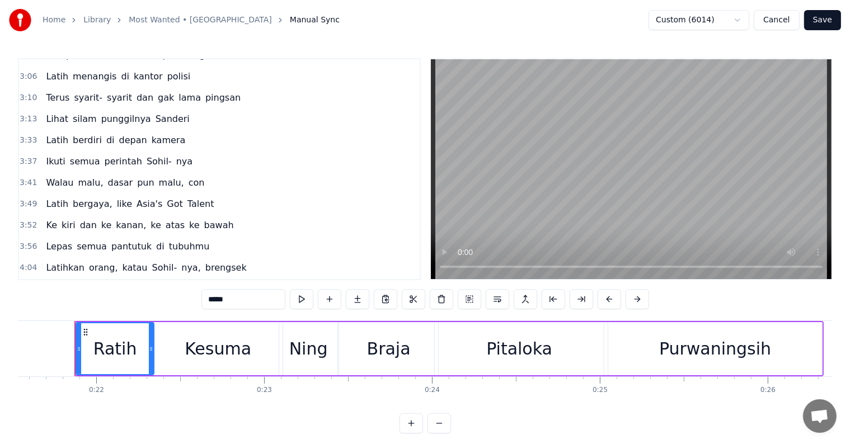
click at [151, 261] on span "Sohil-" at bounding box center [164, 267] width 27 height 13
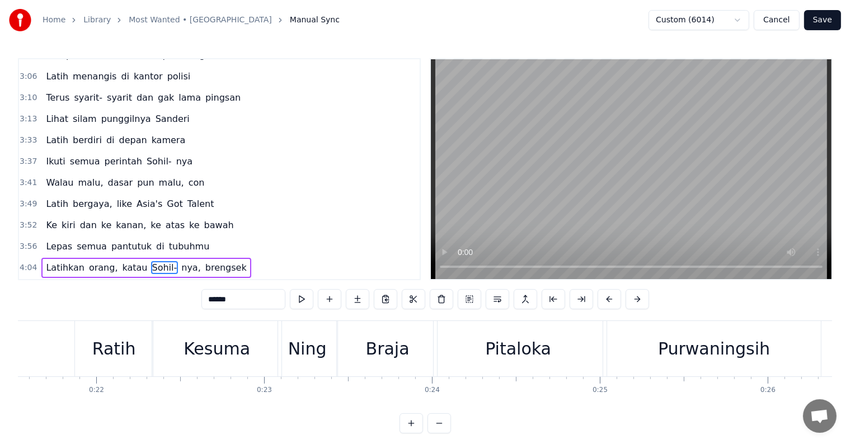
scroll to position [17, 0]
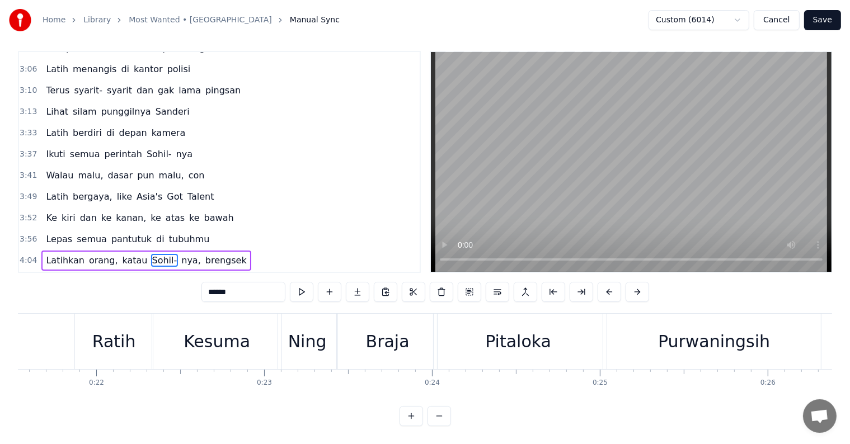
click at [148, 275] on span "most" at bounding box center [156, 281] width 25 height 13
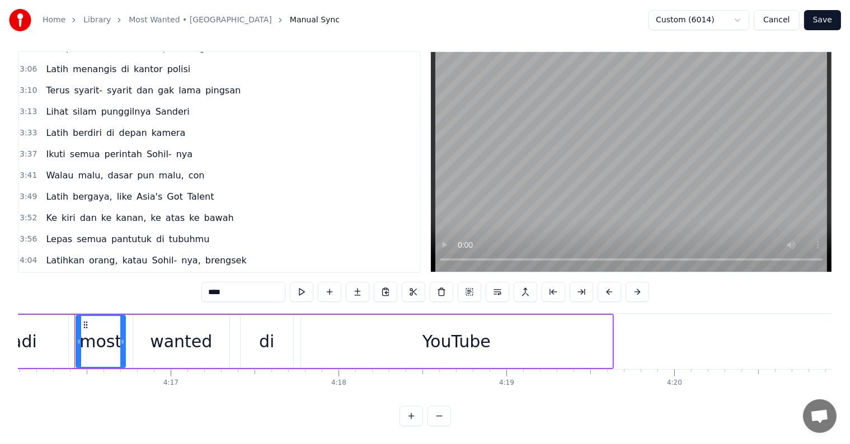
click at [152, 254] on span "Sohil-" at bounding box center [164, 260] width 27 height 13
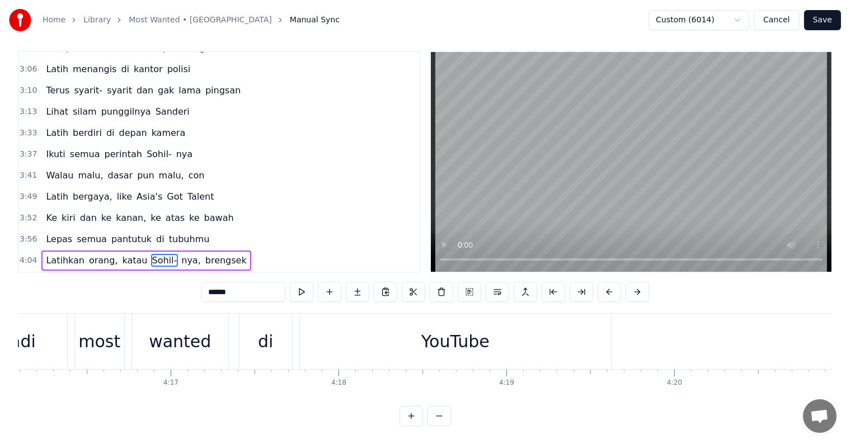
scroll to position [0, 41886]
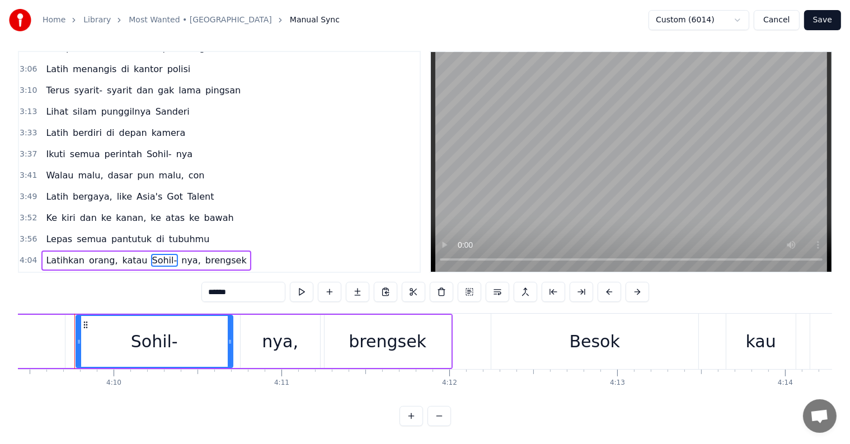
click at [151, 254] on span "Sohil-" at bounding box center [164, 260] width 27 height 13
click at [235, 283] on input "******" at bounding box center [244, 292] width 84 height 20
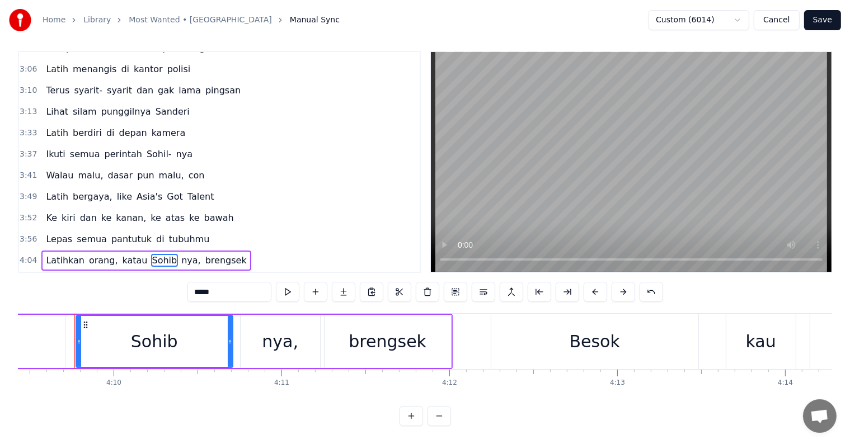
click at [111, 233] on span "pantutuk" at bounding box center [131, 239] width 43 height 13
type input "********"
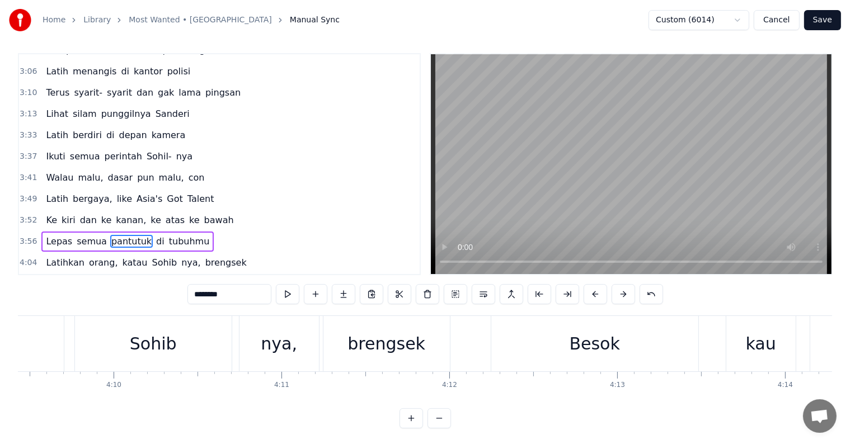
scroll to position [0, 39982]
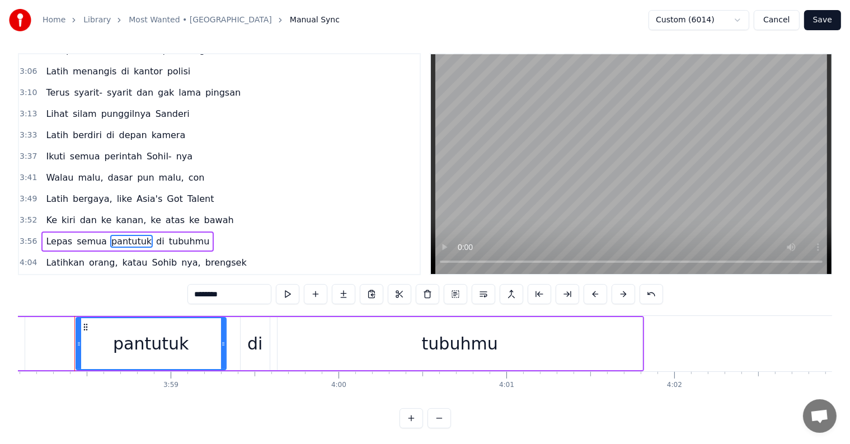
click at [822, 21] on button "Save" at bounding box center [822, 20] width 37 height 20
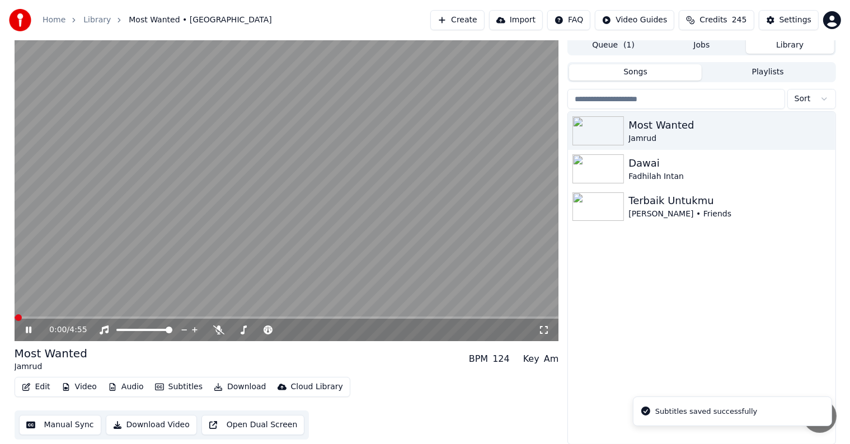
click at [30, 329] on icon at bounding box center [29, 330] width 6 height 7
click at [54, 424] on button "Manual Sync" at bounding box center [60, 425] width 82 height 20
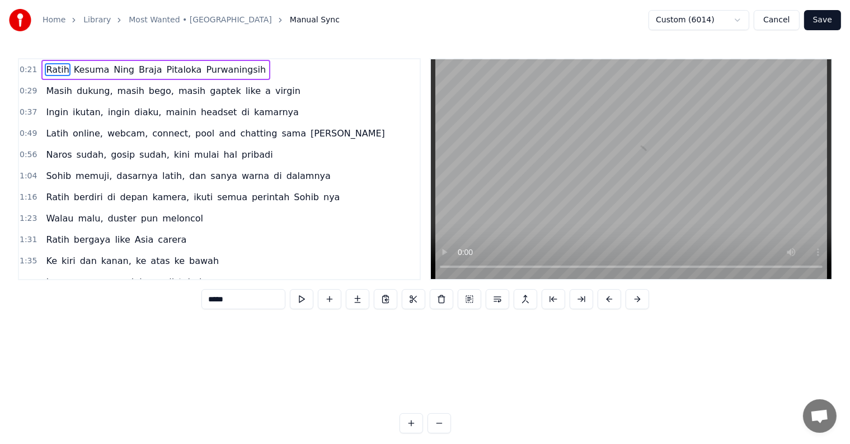
scroll to position [0, 3616]
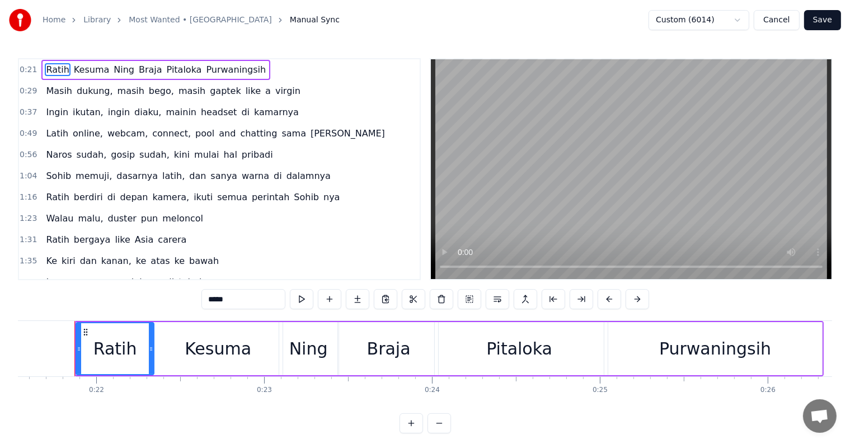
click at [265, 97] on div "Masih dukung, masih bego, masih gaptek like a virgin" at bounding box center [172, 91] width 263 height 20
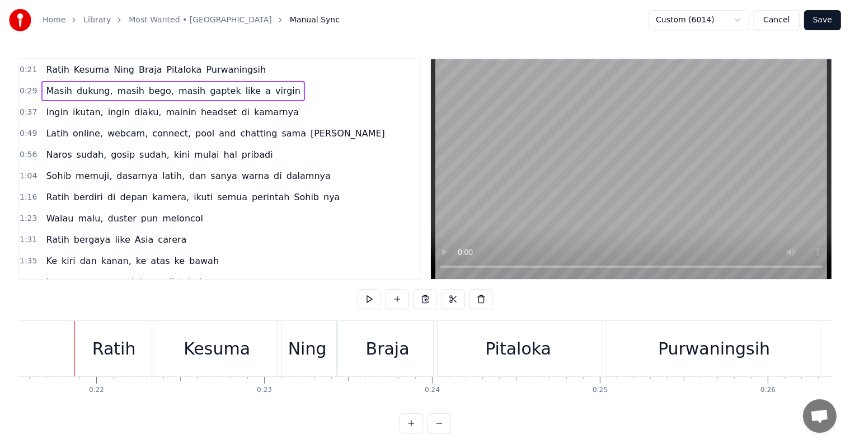
scroll to position [0, 4924]
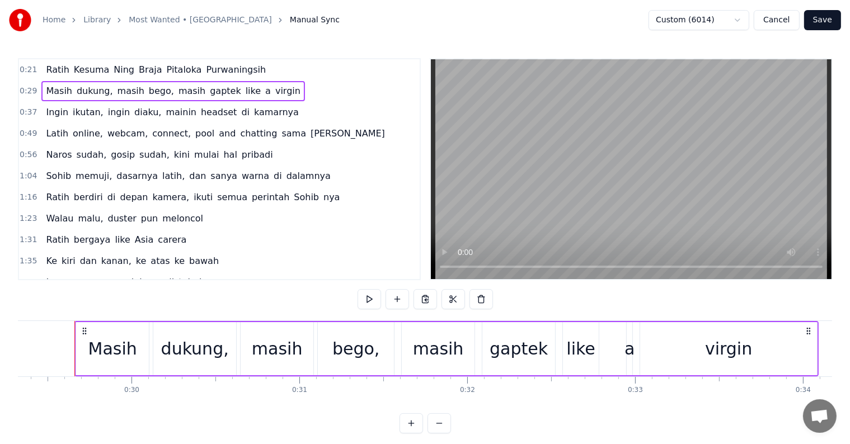
click at [258, 119] on div "[PERSON_NAME], ingin diaku, mainin headset di kamarnya" at bounding box center [171, 112] width 261 height 20
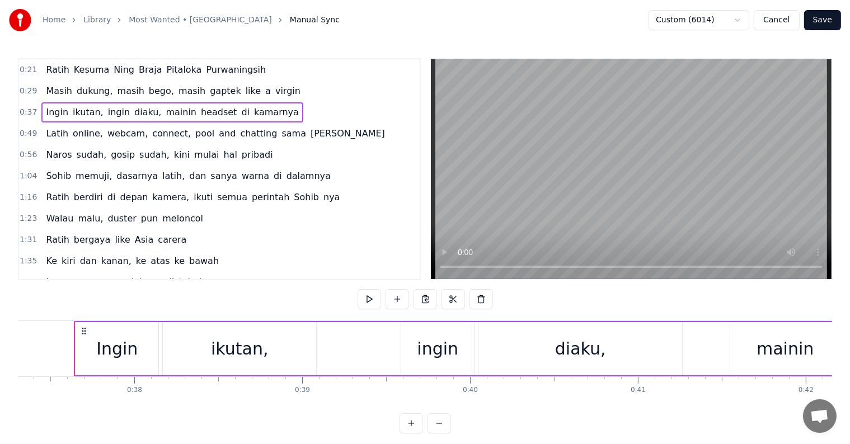
click at [265, 139] on div "Latih online, webcam, connect, pool and chatting sama [PERSON_NAME]" at bounding box center [215, 134] width 348 height 20
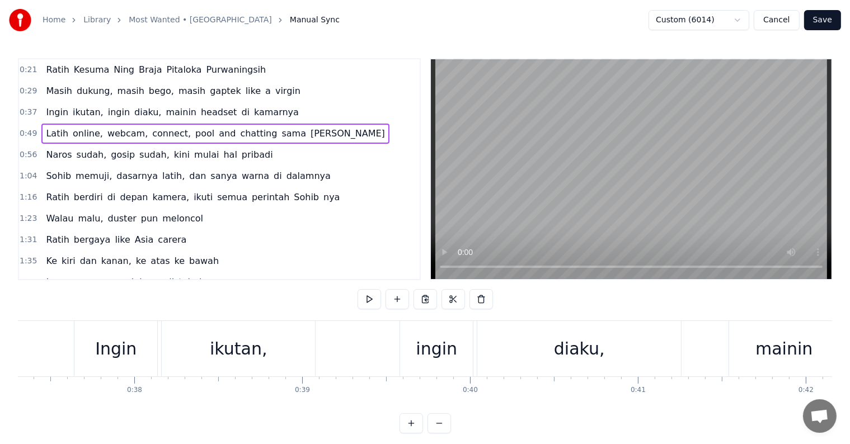
scroll to position [0, 8175]
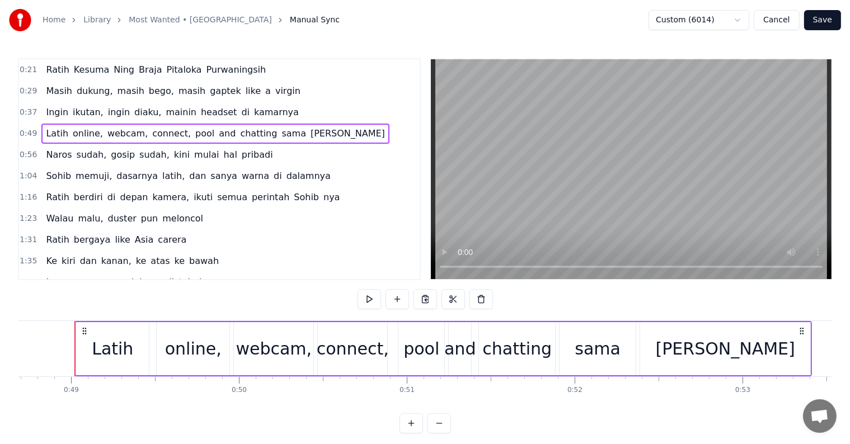
click at [824, 21] on button "Save" at bounding box center [822, 20] width 37 height 20
